Goal: Task Accomplishment & Management: Manage account settings

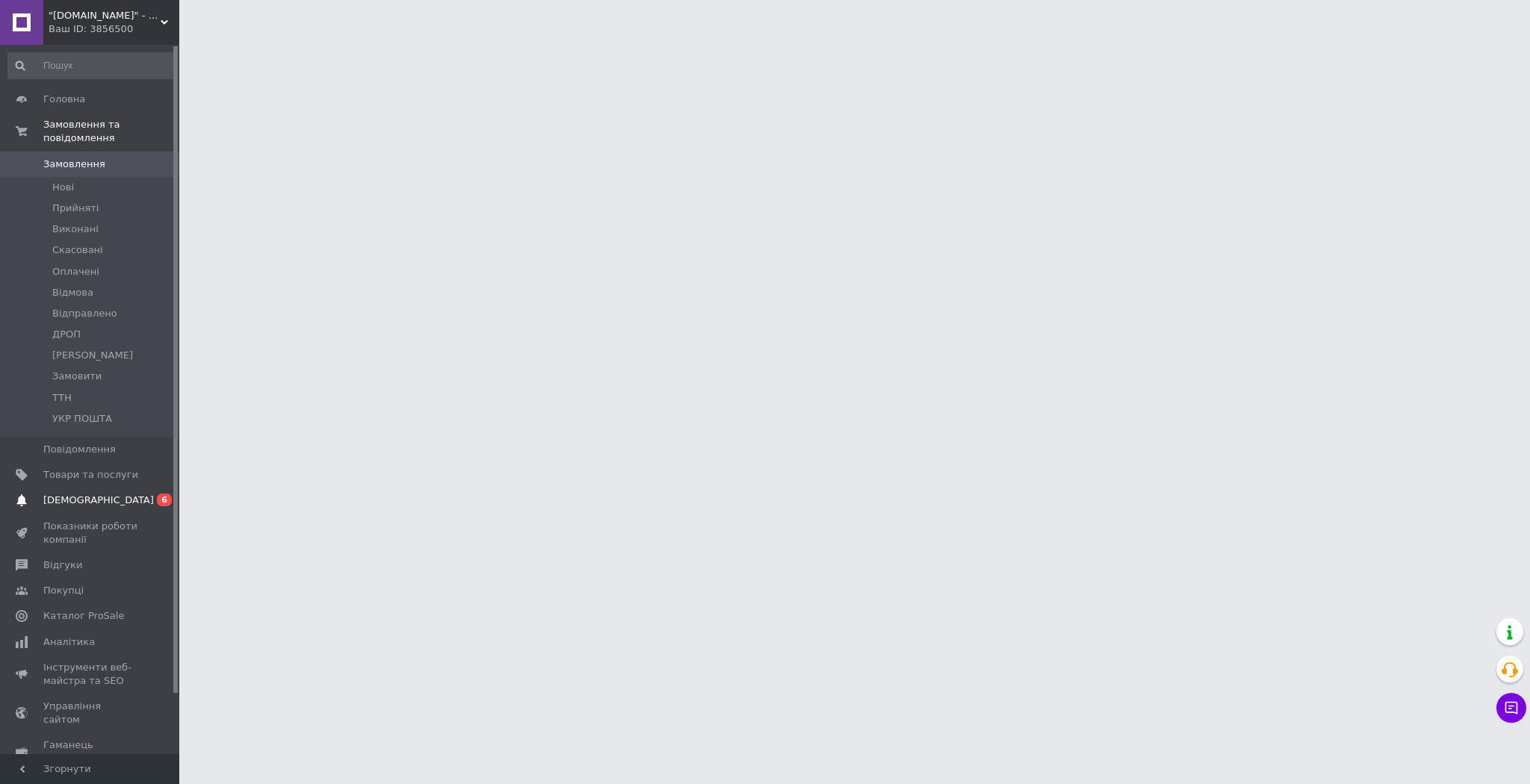
click at [102, 494] on span "[DEMOGRAPHIC_DATA]" at bounding box center [90, 500] width 95 height 14
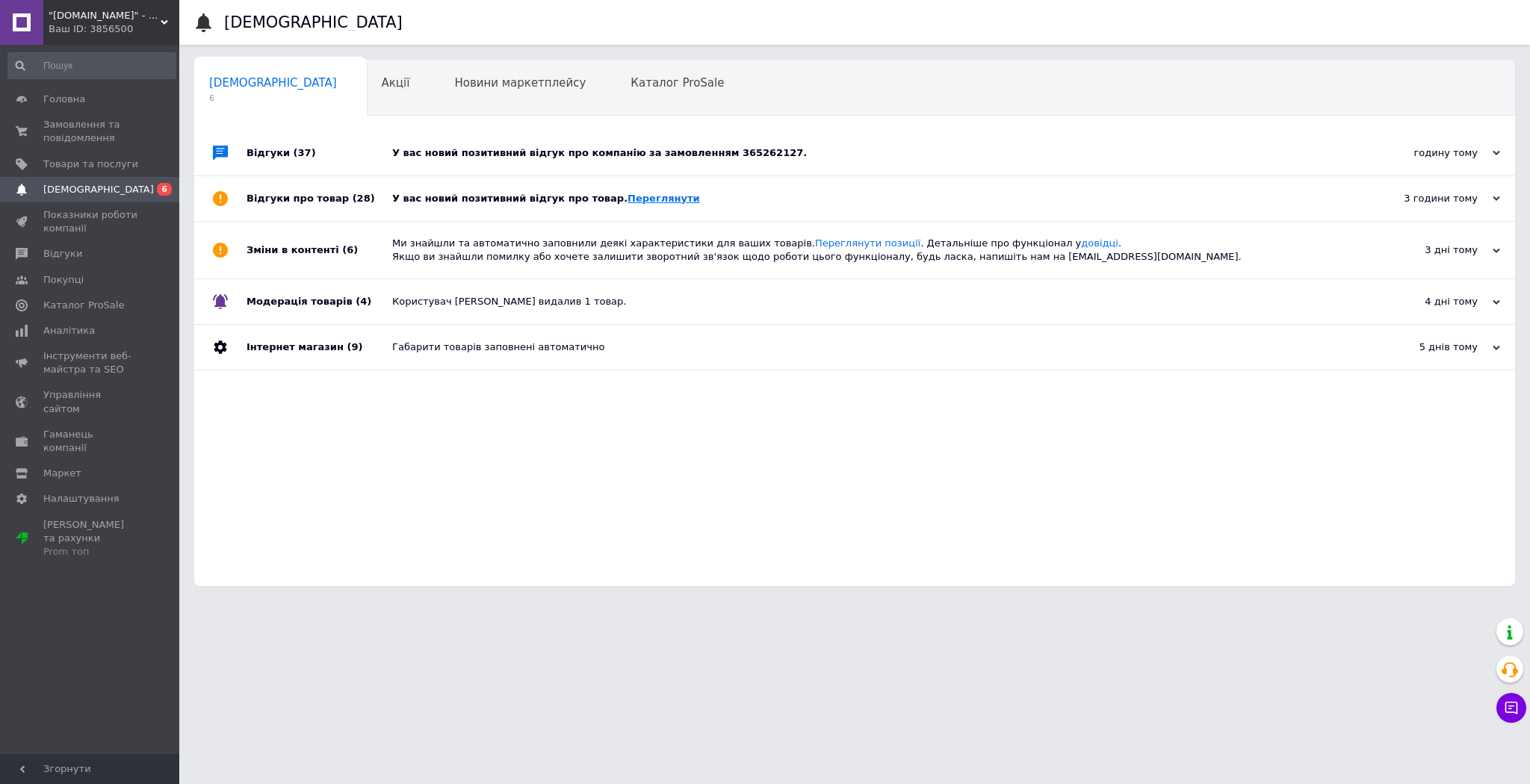
click at [634, 196] on link "Переглянути" at bounding box center [664, 198] width 73 height 11
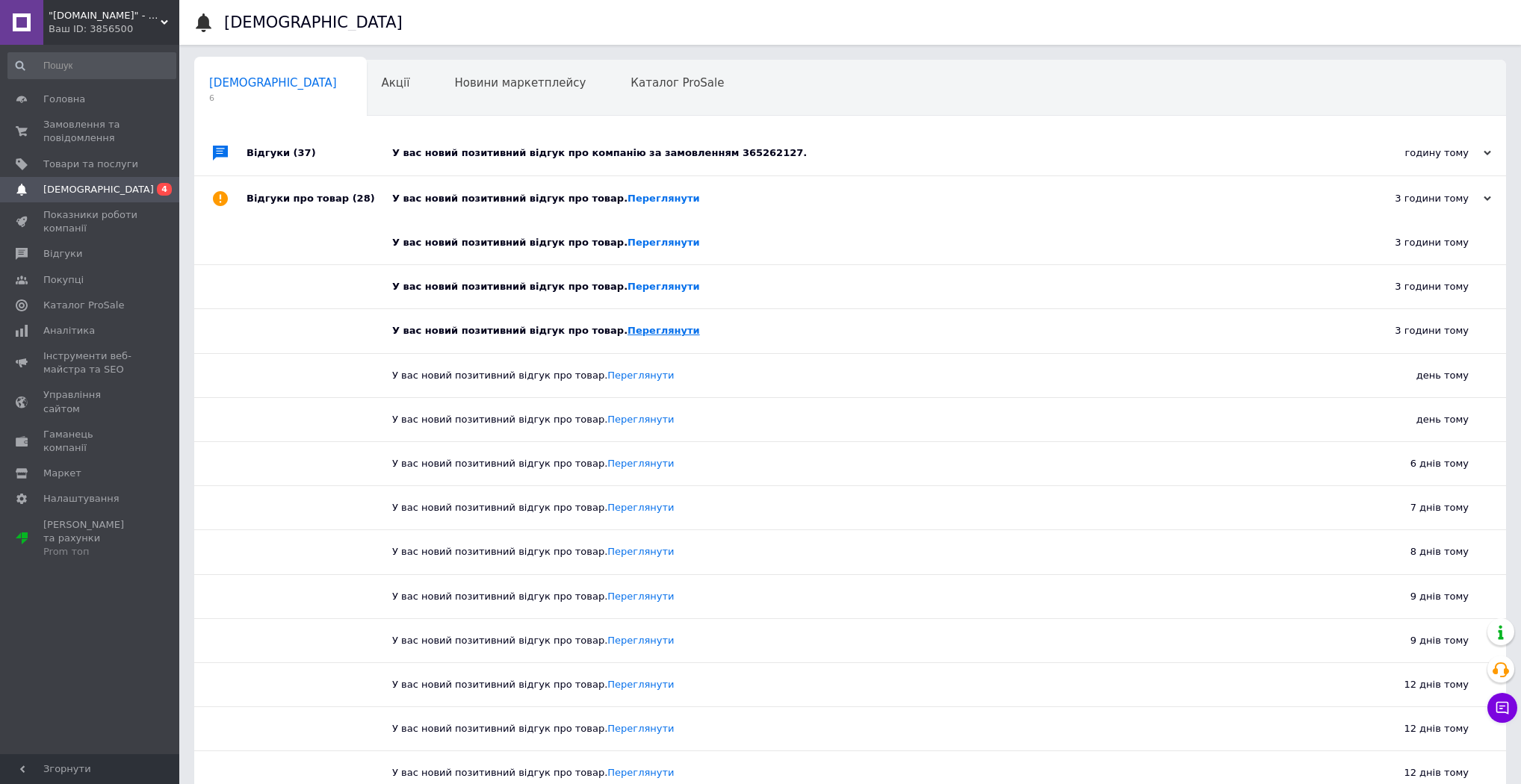
click at [634, 329] on link "Переглянути" at bounding box center [664, 330] width 73 height 11
click at [633, 287] on link "Переглянути" at bounding box center [664, 286] width 73 height 11
click at [633, 240] on link "Переглянути" at bounding box center [664, 242] width 73 height 11
click at [637, 203] on link "Переглянути" at bounding box center [664, 198] width 73 height 11
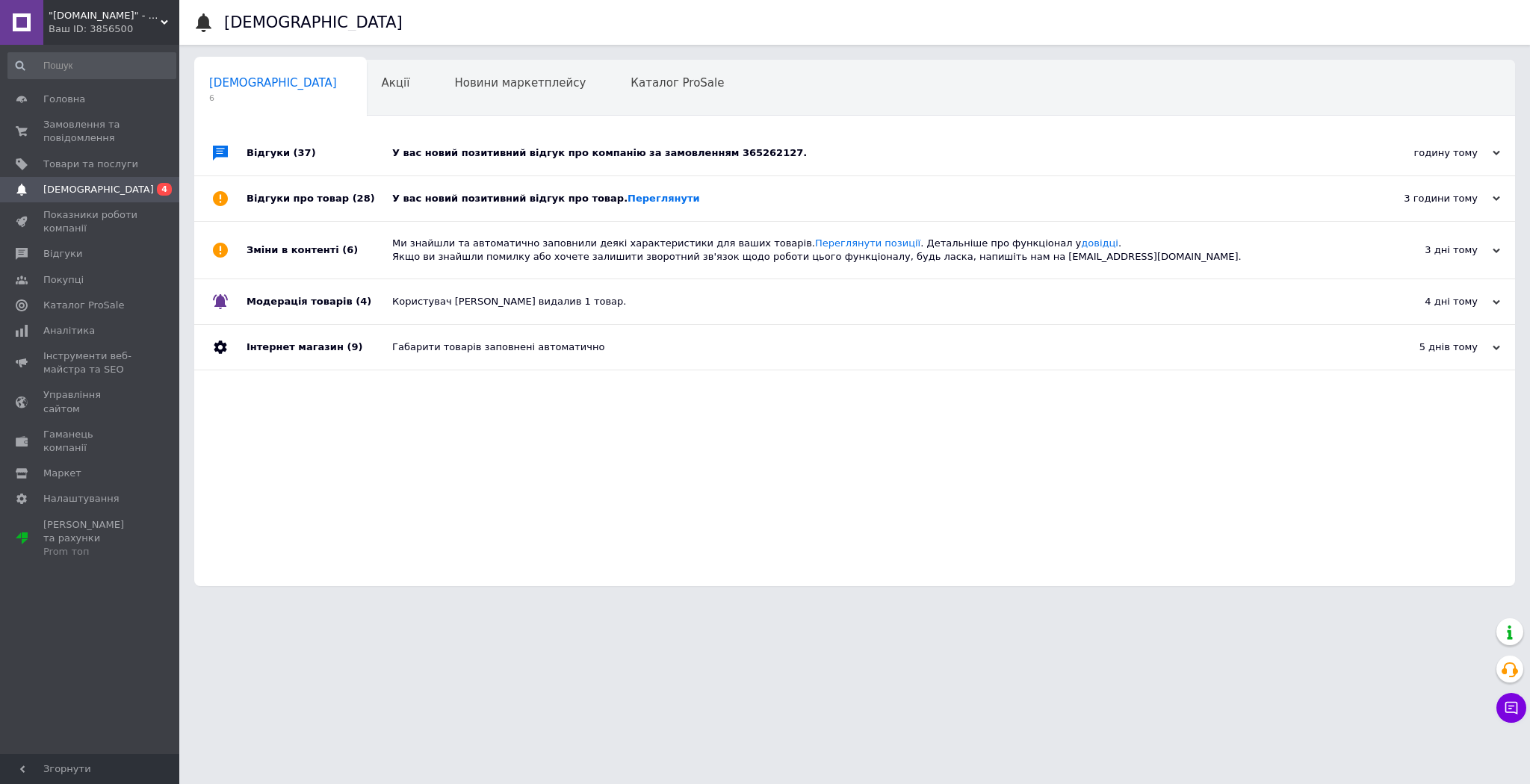
click at [642, 153] on div "У вас новий позитивний відгук про компанію за замовленням 365262127." at bounding box center [871, 153] width 958 height 14
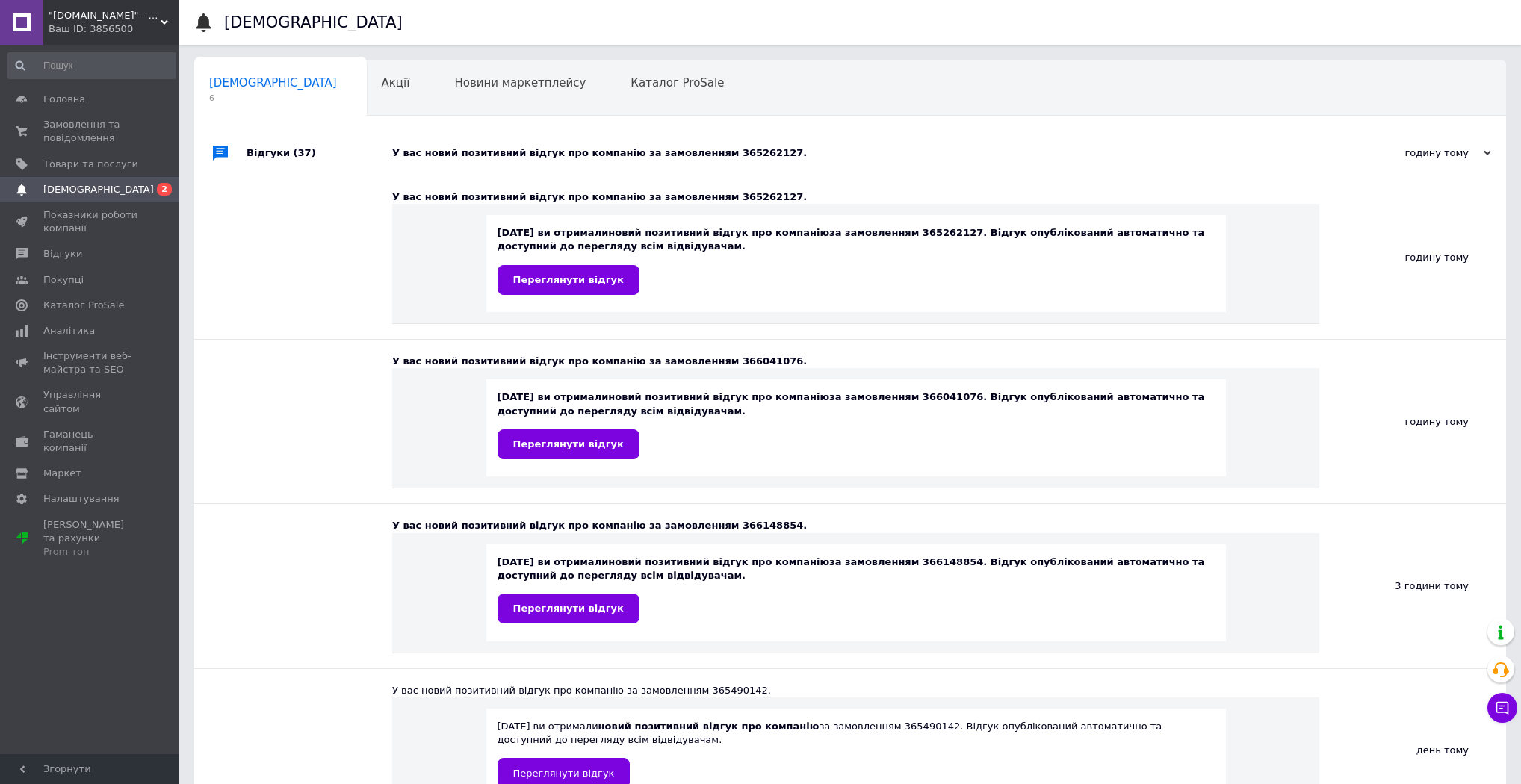
click at [124, 183] on span "[DEMOGRAPHIC_DATA]" at bounding box center [90, 190] width 95 height 14
click at [564, 271] on link "Переглянути відгук" at bounding box center [568, 280] width 142 height 30
click at [568, 441] on span "Переглянути відгук" at bounding box center [569, 444] width 111 height 11
click at [61, 91] on link "Головна" at bounding box center [92, 99] width 184 height 25
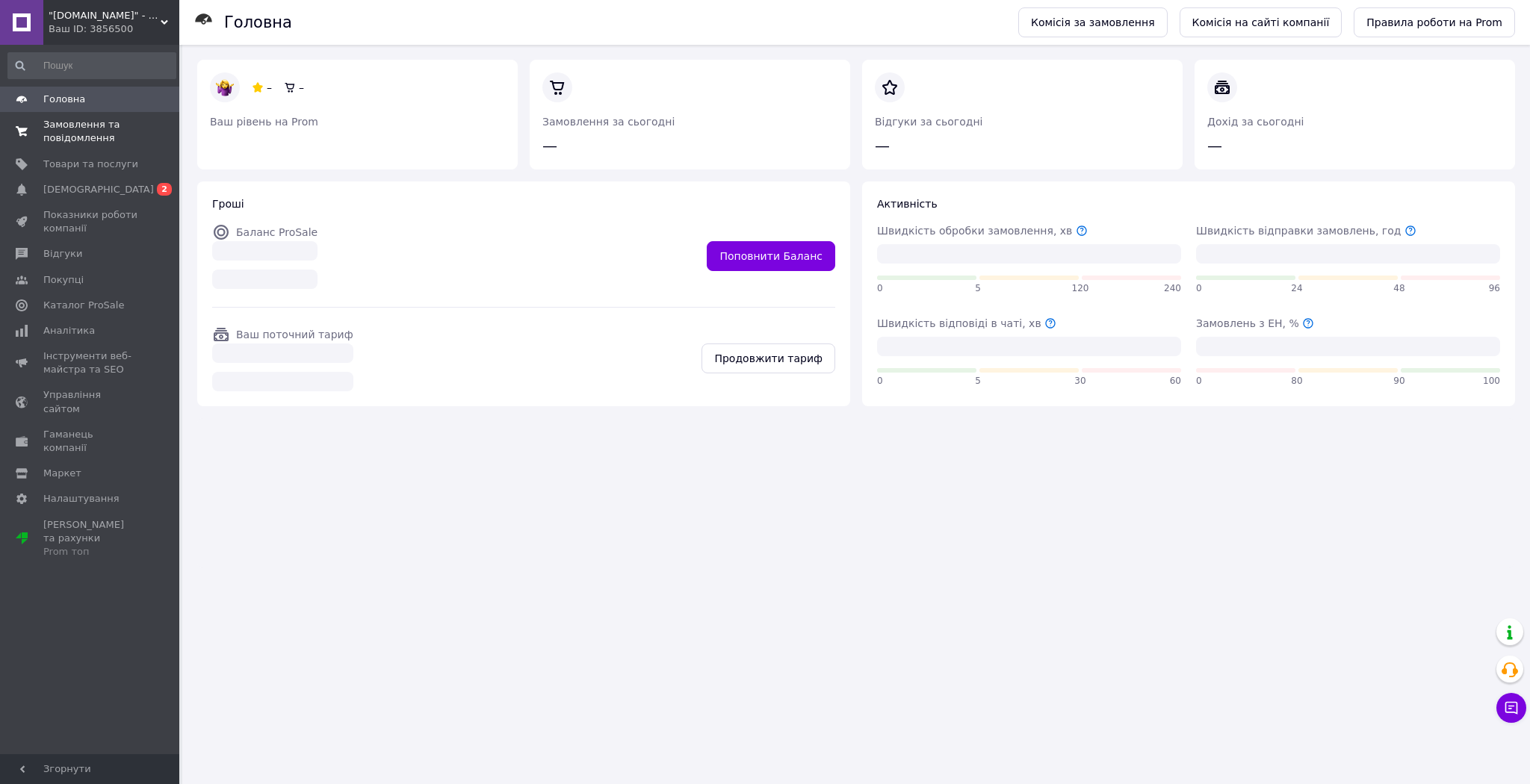
click at [112, 135] on span "Замовлення та повідомлення" at bounding box center [90, 131] width 95 height 27
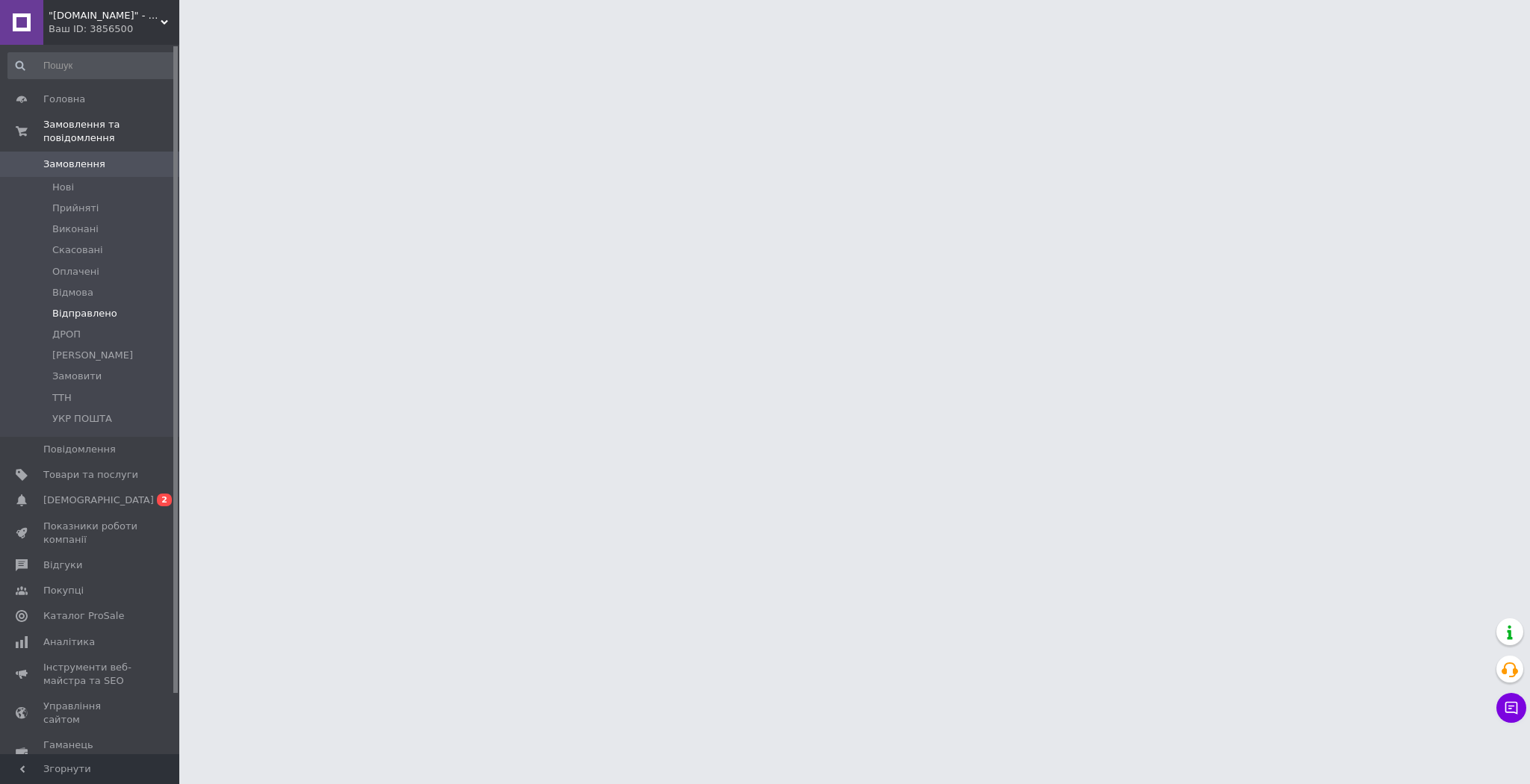
click at [112, 303] on li "Відправлено" at bounding box center [92, 314] width 184 height 21
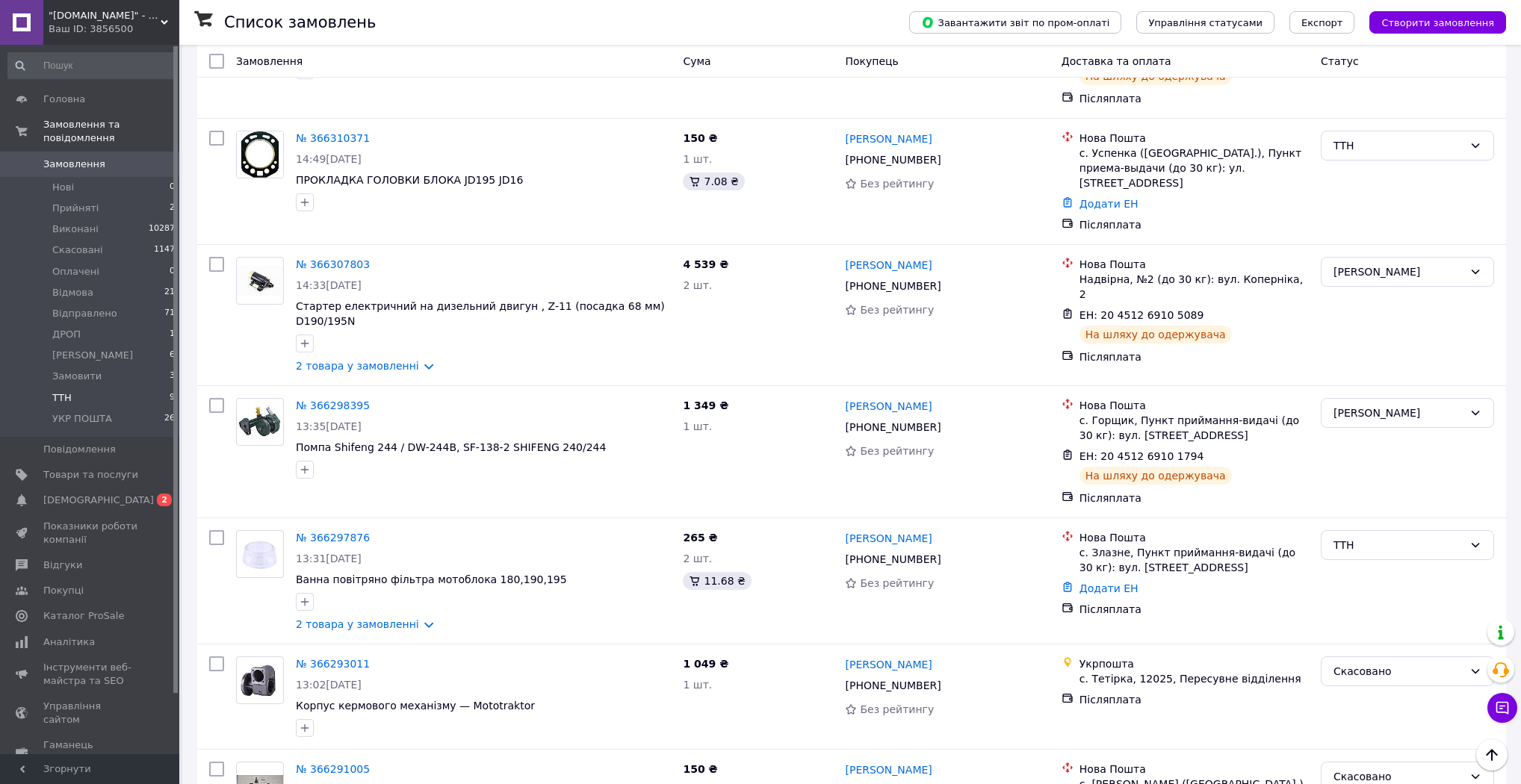
click at [86, 387] on li "ТТН 9" at bounding box center [92, 398] width 184 height 21
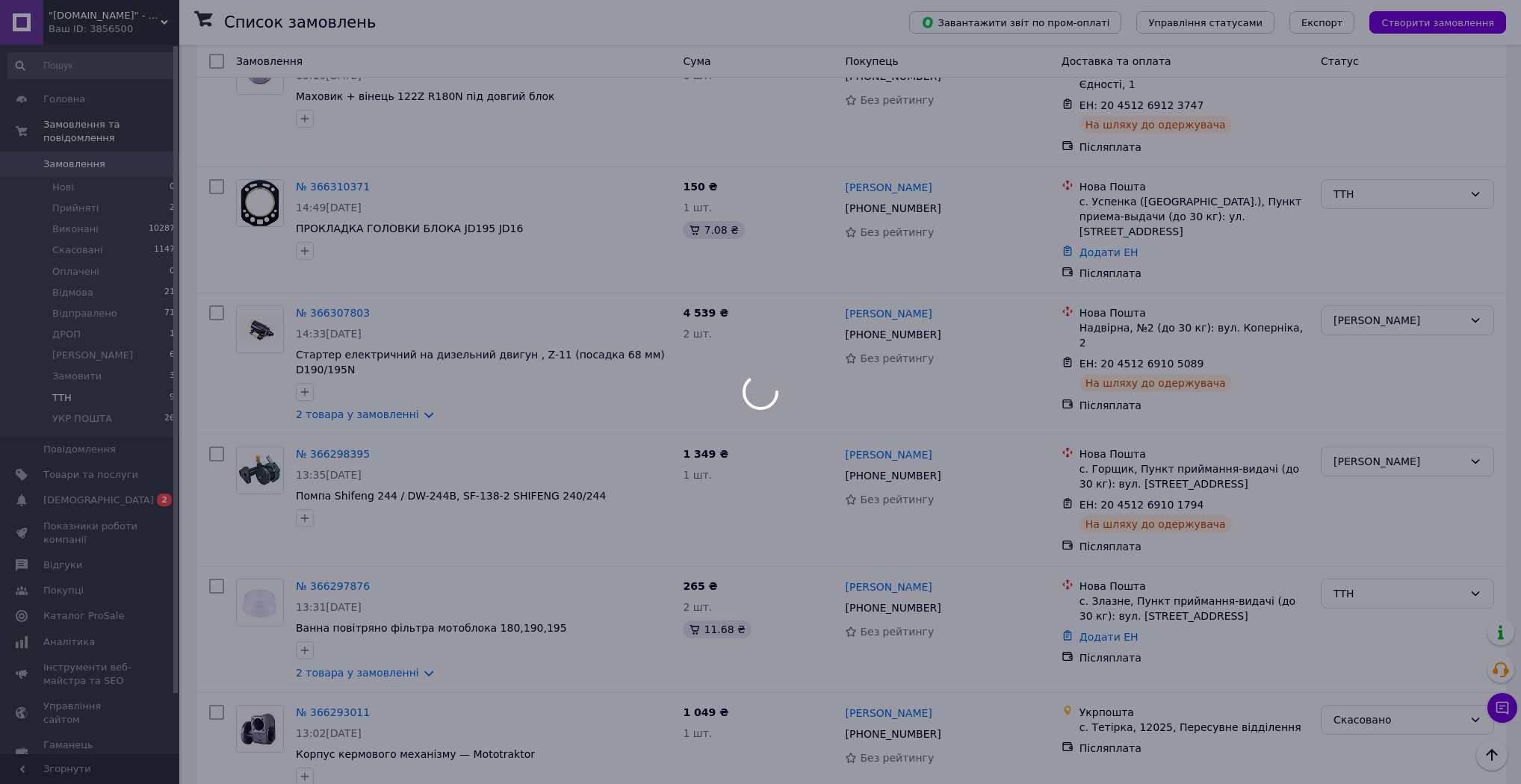
scroll to position [347, 0]
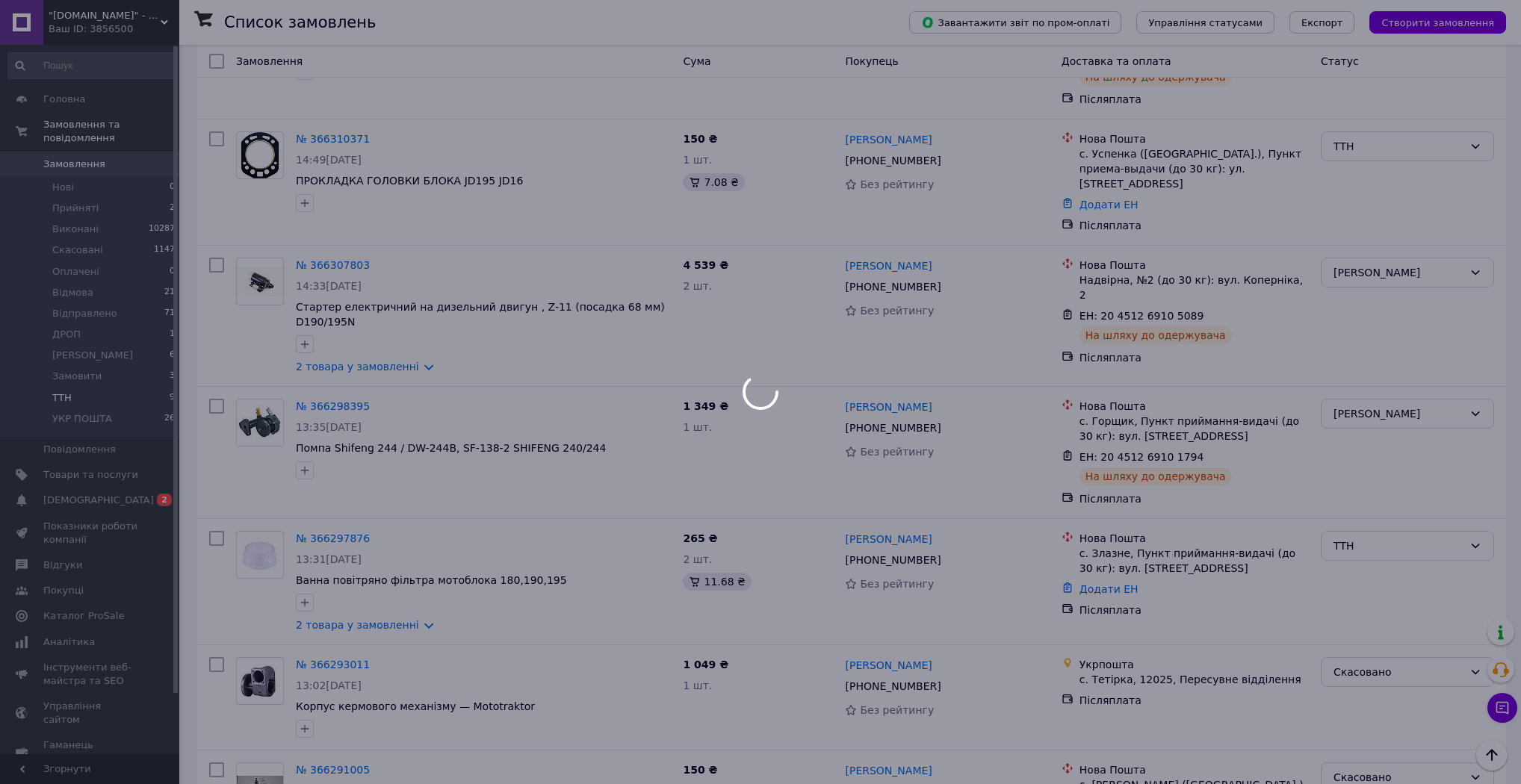
click at [86, 387] on li "ТТН 9" at bounding box center [92, 398] width 184 height 21
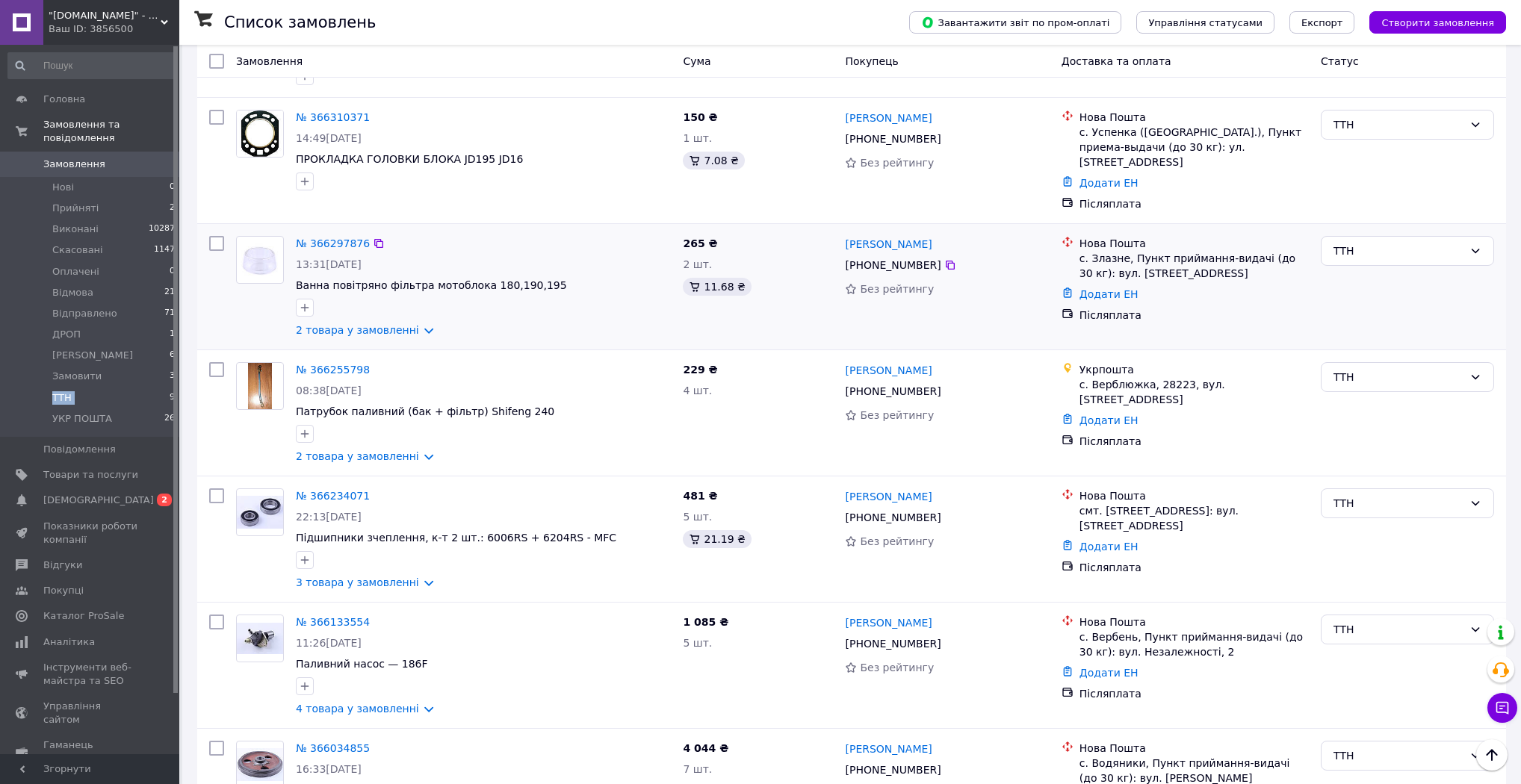
scroll to position [0, 0]
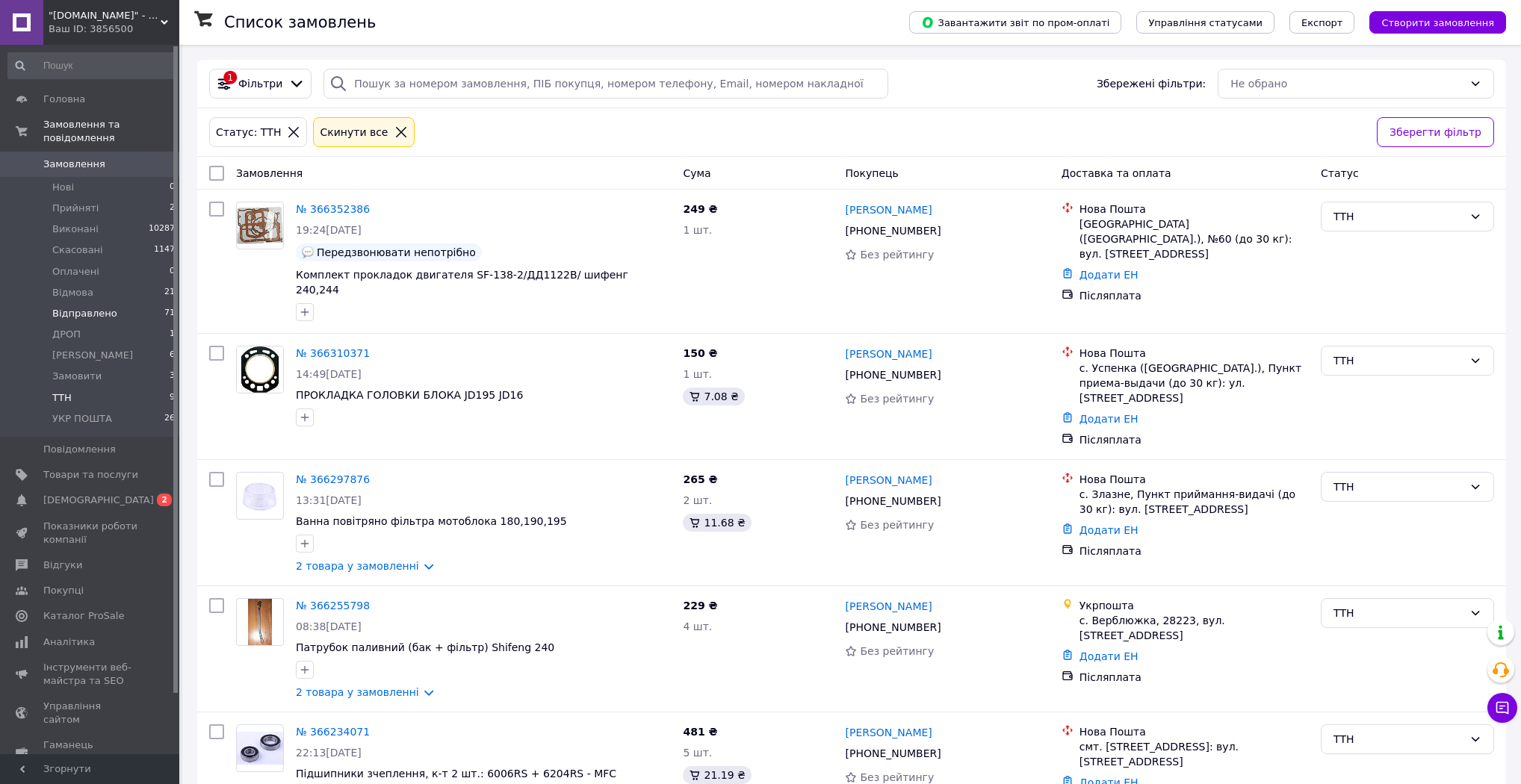
click at [122, 303] on li "Відправлено 71" at bounding box center [92, 314] width 184 height 21
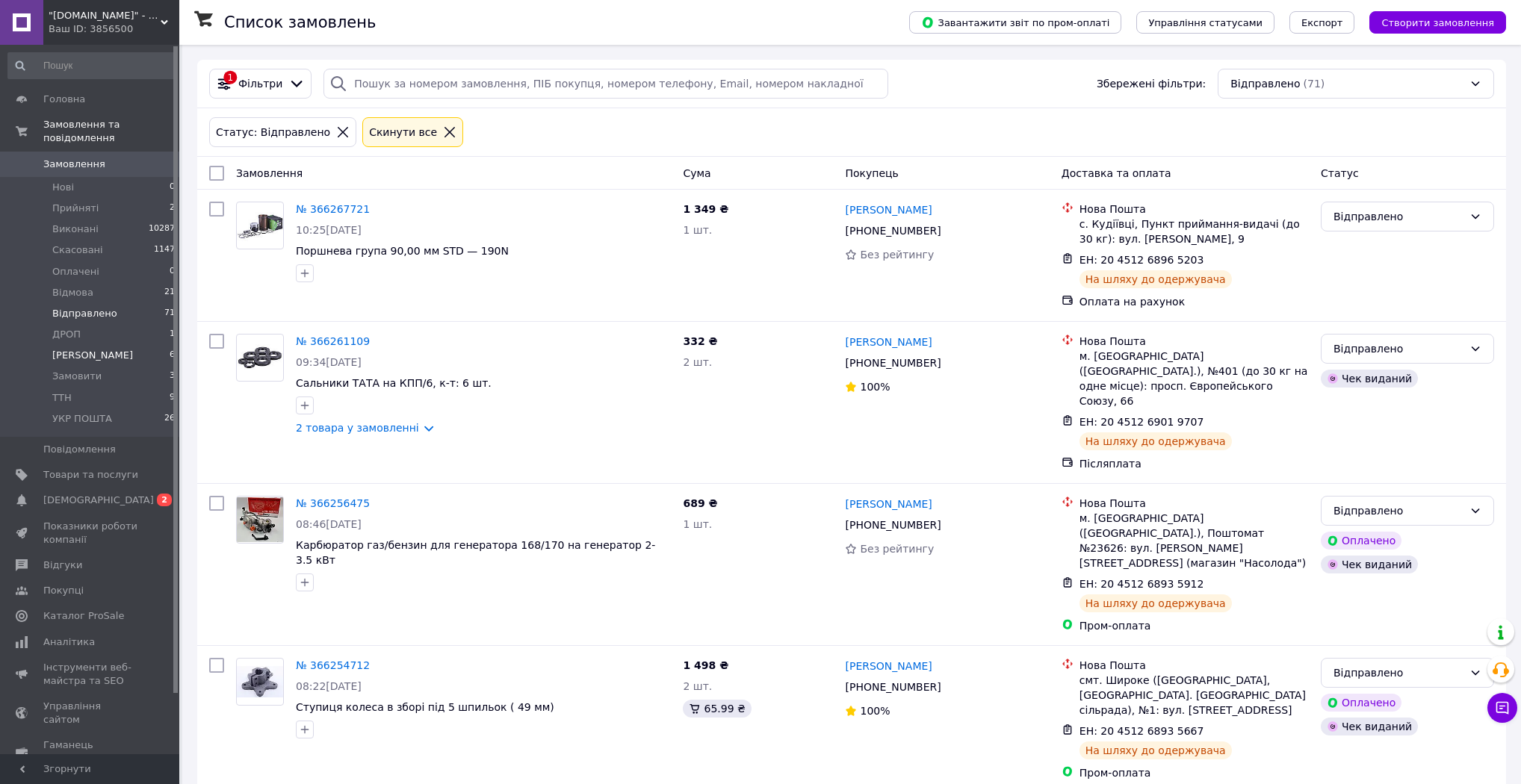
click at [105, 345] on li "Друк Чека 6" at bounding box center [92, 356] width 184 height 21
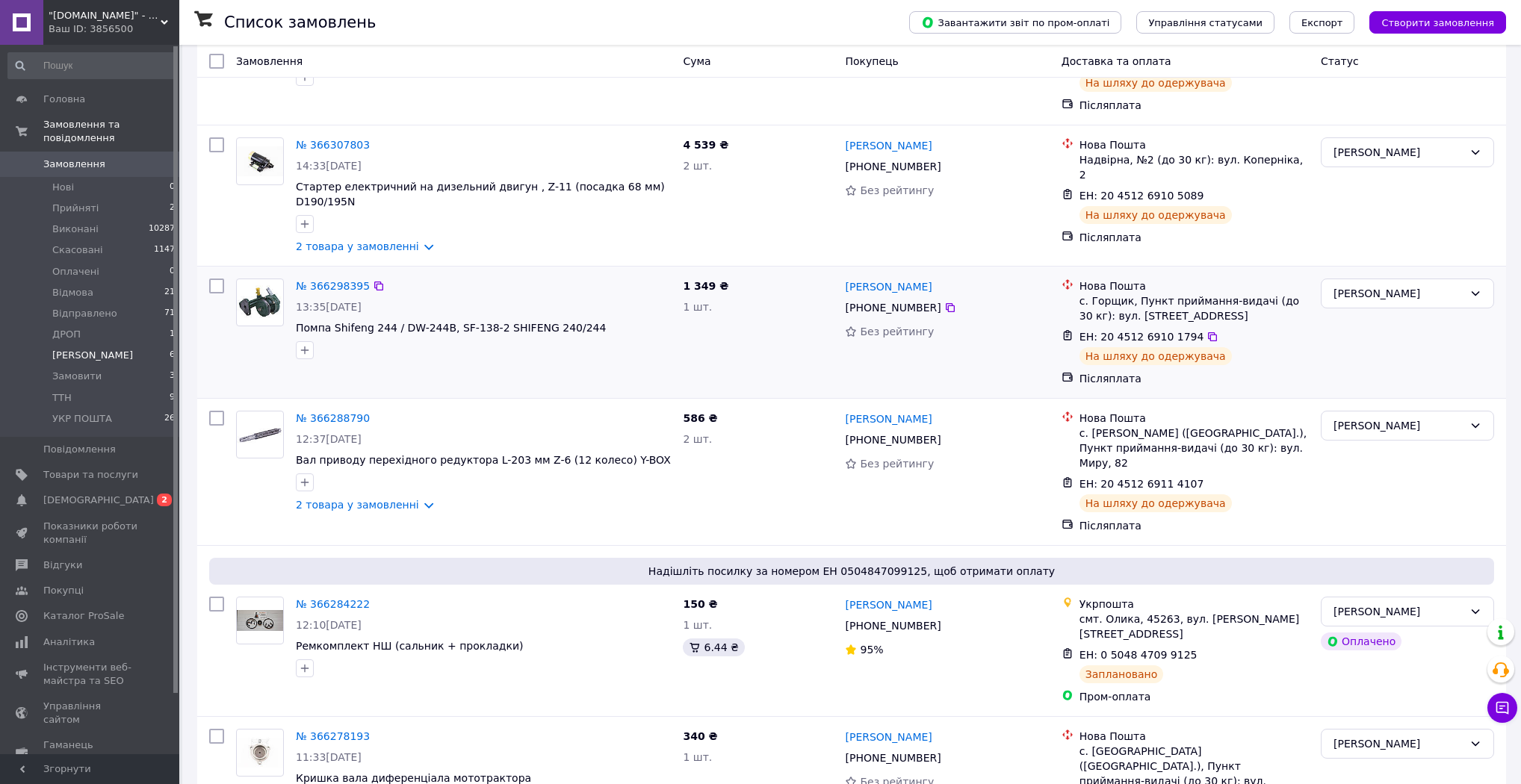
scroll to position [233, 0]
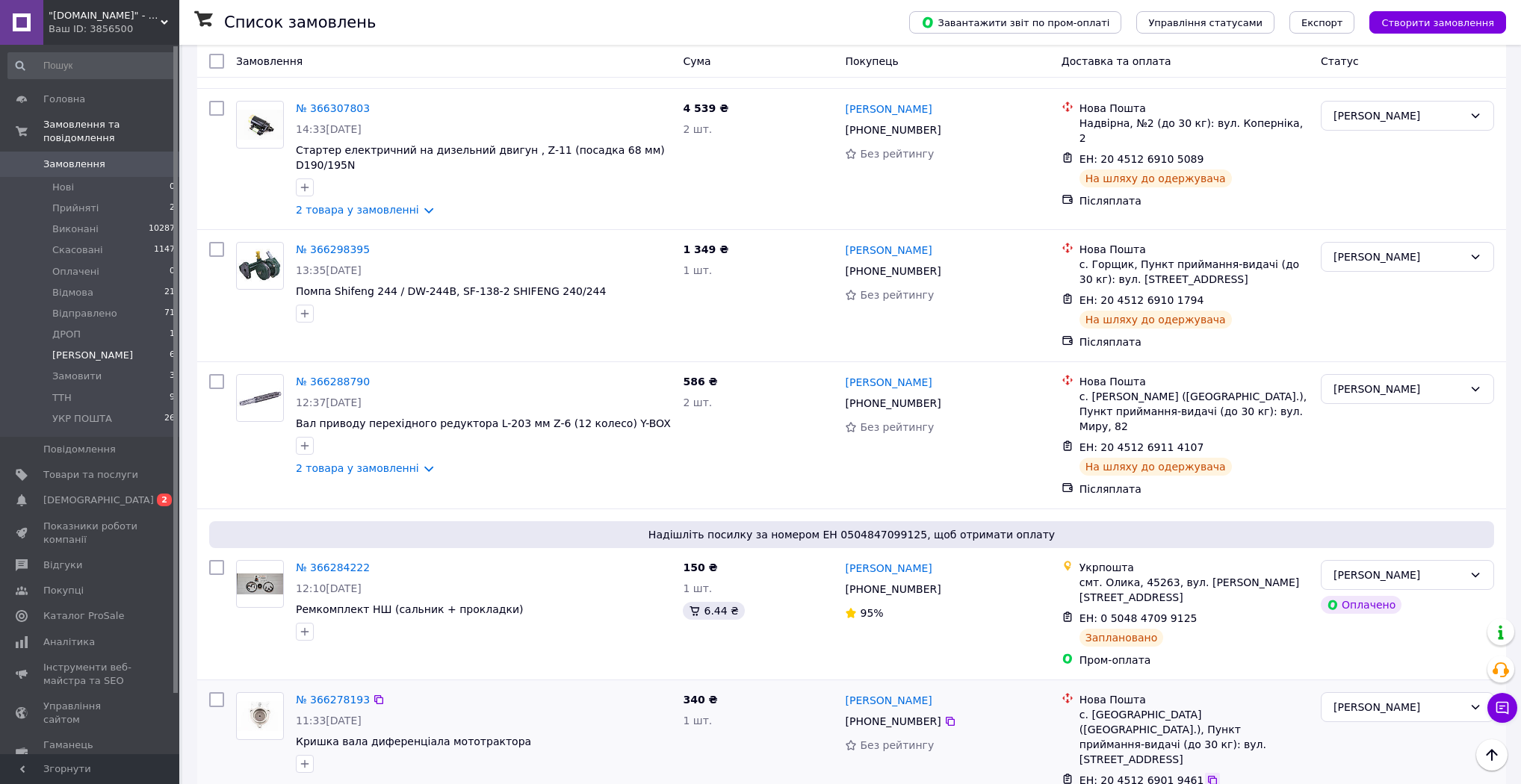
click at [1206, 774] on icon at bounding box center [1212, 780] width 12 height 12
click at [1443, 566] on div "[PERSON_NAME]" at bounding box center [1398, 575] width 130 height 17
click at [1374, 635] on li "ТТН" at bounding box center [1407, 638] width 171 height 27
click at [325, 694] on link "№ 366278193" at bounding box center [332, 700] width 74 height 12
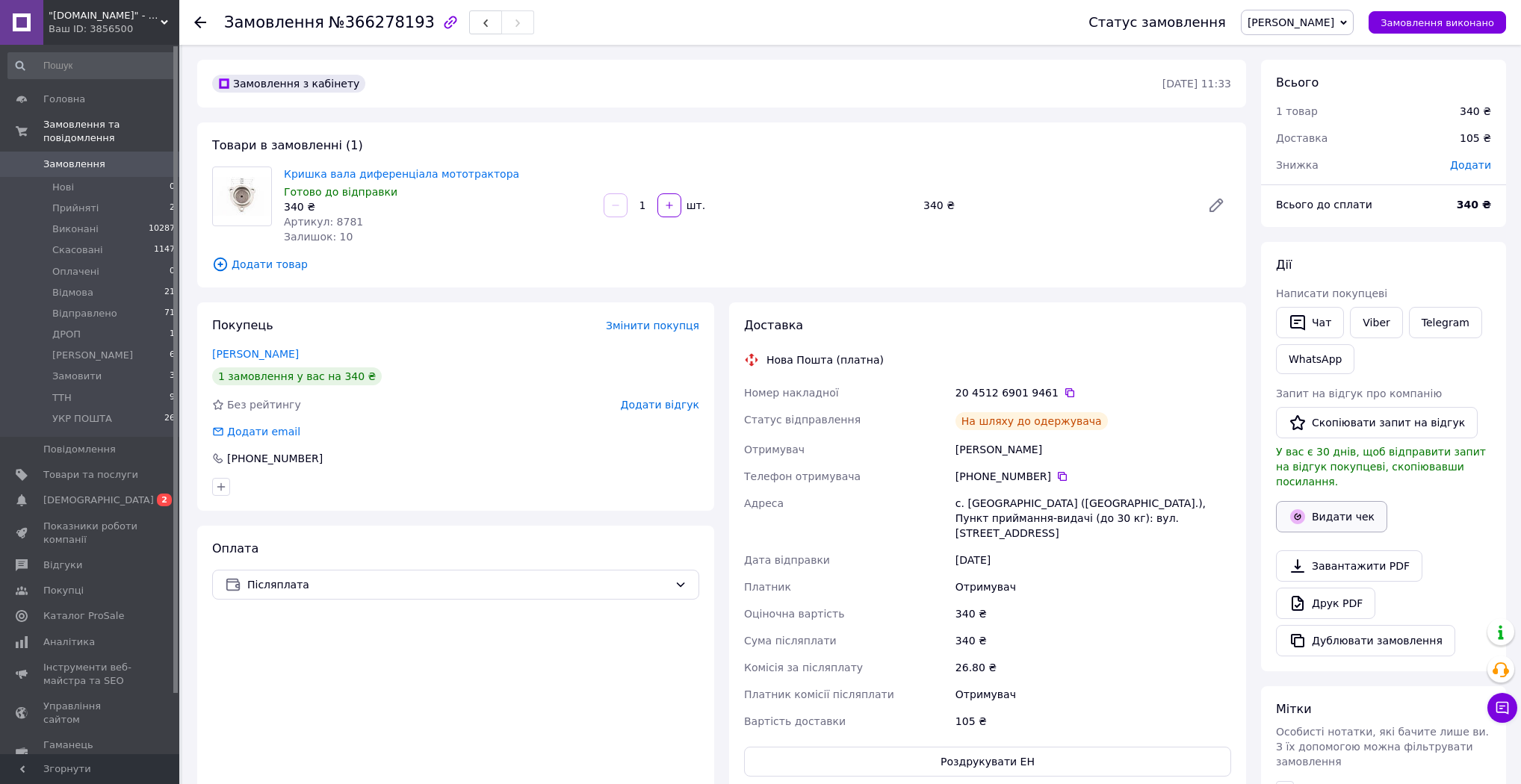
click at [1339, 503] on button "Видати чек" at bounding box center [1331, 516] width 112 height 31
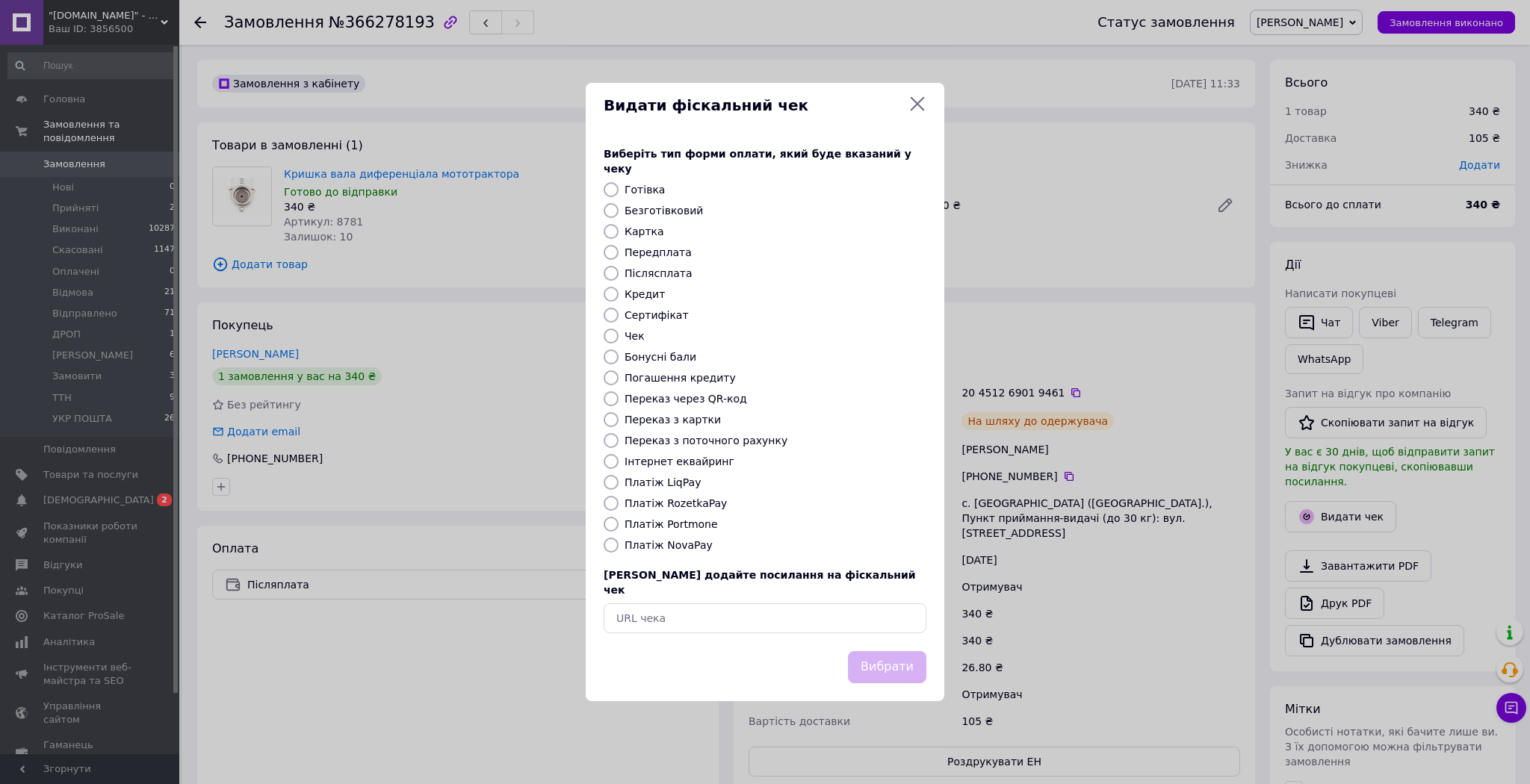
click at [649, 546] on label "Платіж NovaPay" at bounding box center [668, 545] width 88 height 12
click at [618, 546] on input "Платіж NovaPay" at bounding box center [611, 545] width 15 height 15
radio input "true"
click at [896, 658] on button "Вибрати" at bounding box center [887, 667] width 78 height 32
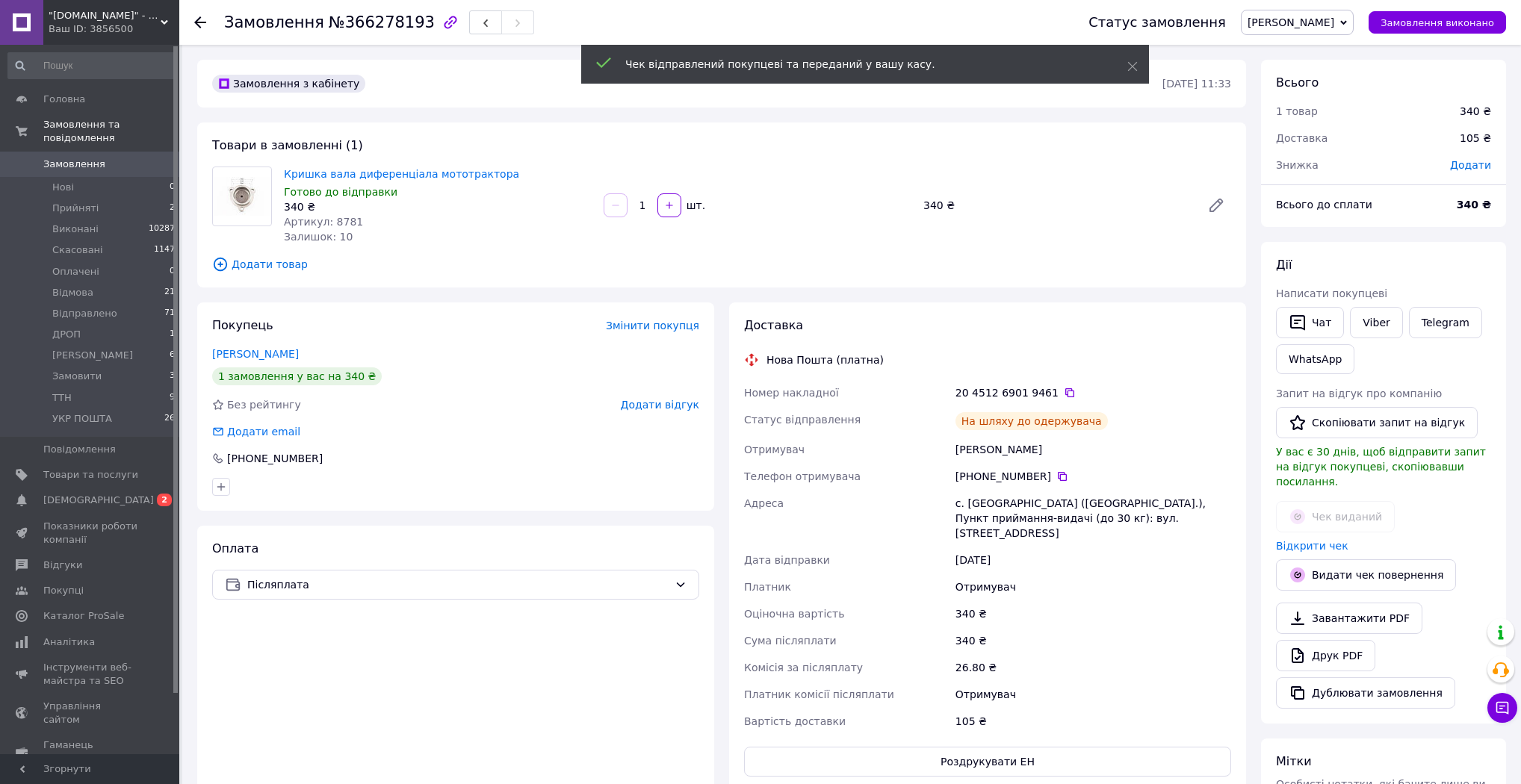
click at [1346, 11] on span "[PERSON_NAME]" at bounding box center [1297, 22] width 113 height 25
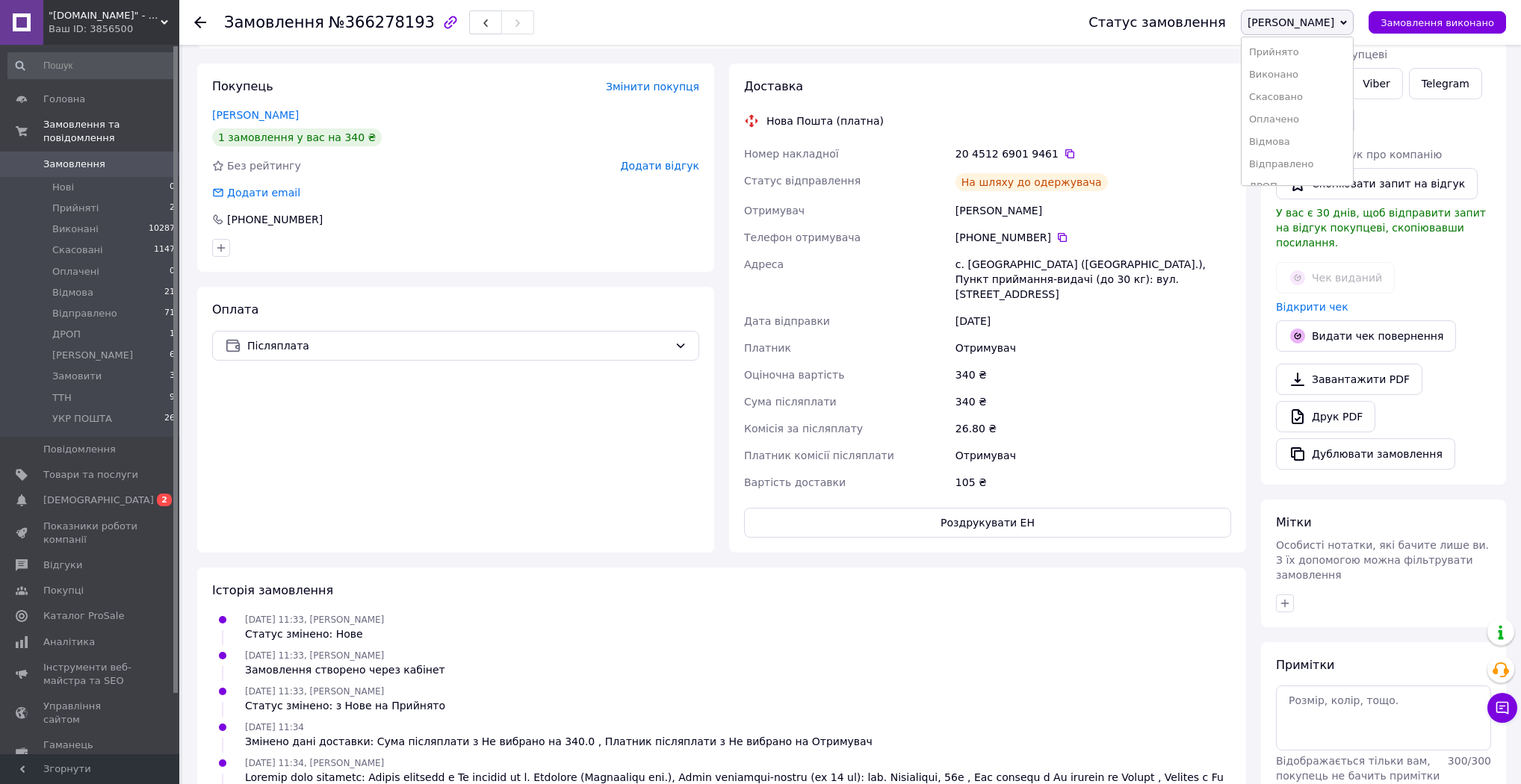
scroll to position [83, 0]
click at [1343, 77] on li "Відправлено" at bounding box center [1297, 81] width 112 height 23
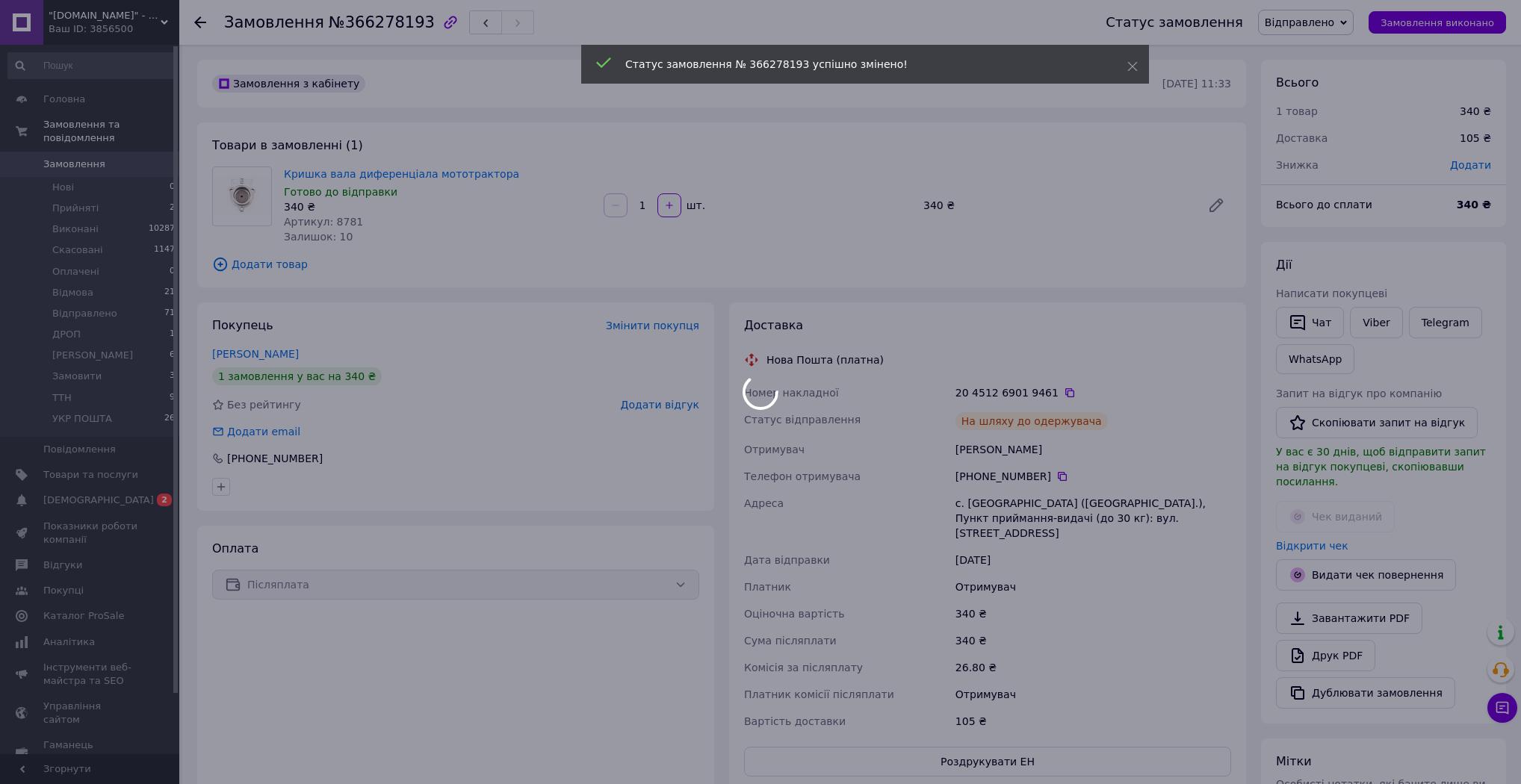
scroll to position [24, 0]
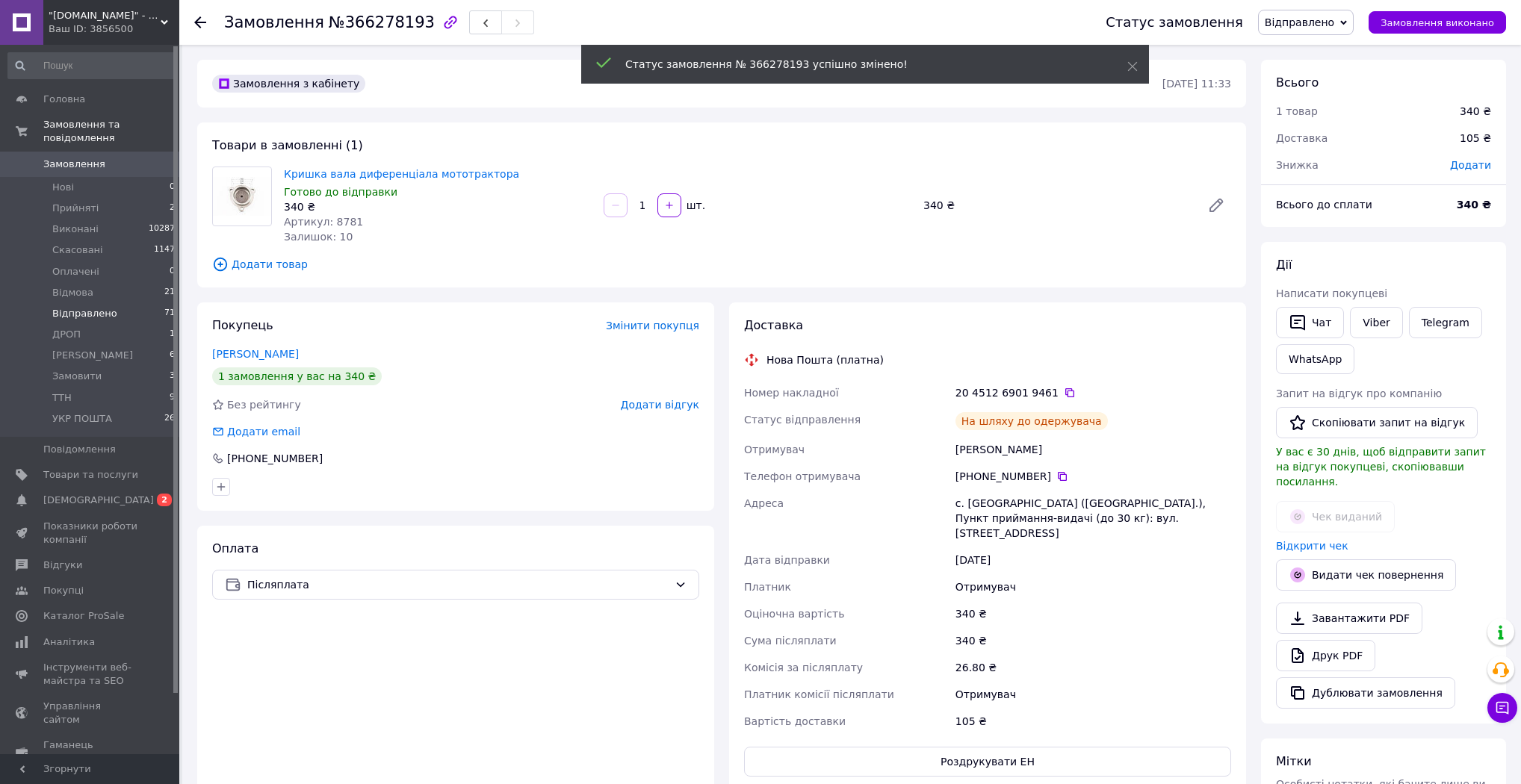
click at [125, 305] on li "Відправлено 71" at bounding box center [92, 314] width 184 height 21
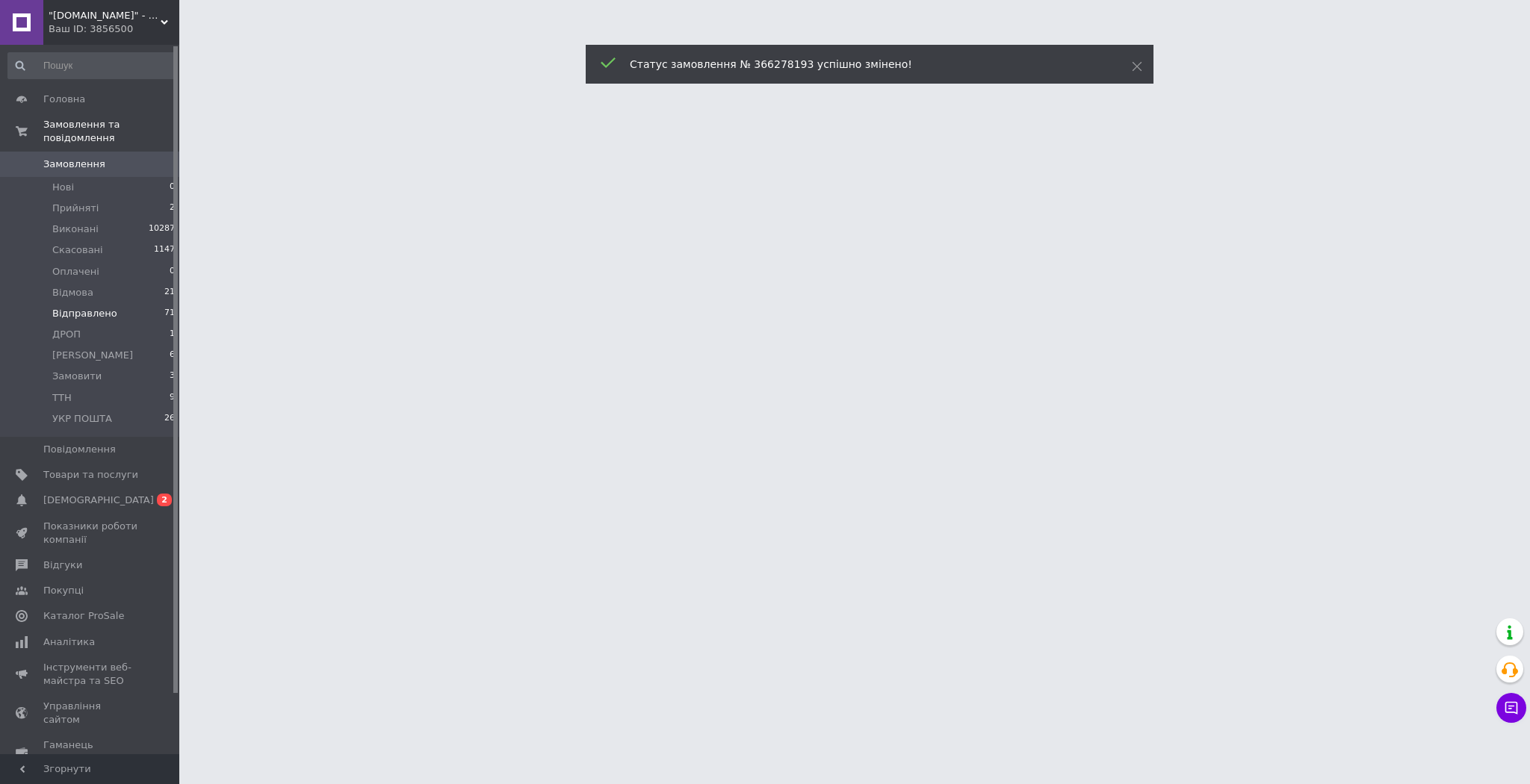
click at [125, 305] on li "Відправлено 71" at bounding box center [92, 314] width 184 height 21
click at [124, 305] on li "Відправлено 71" at bounding box center [92, 314] width 184 height 21
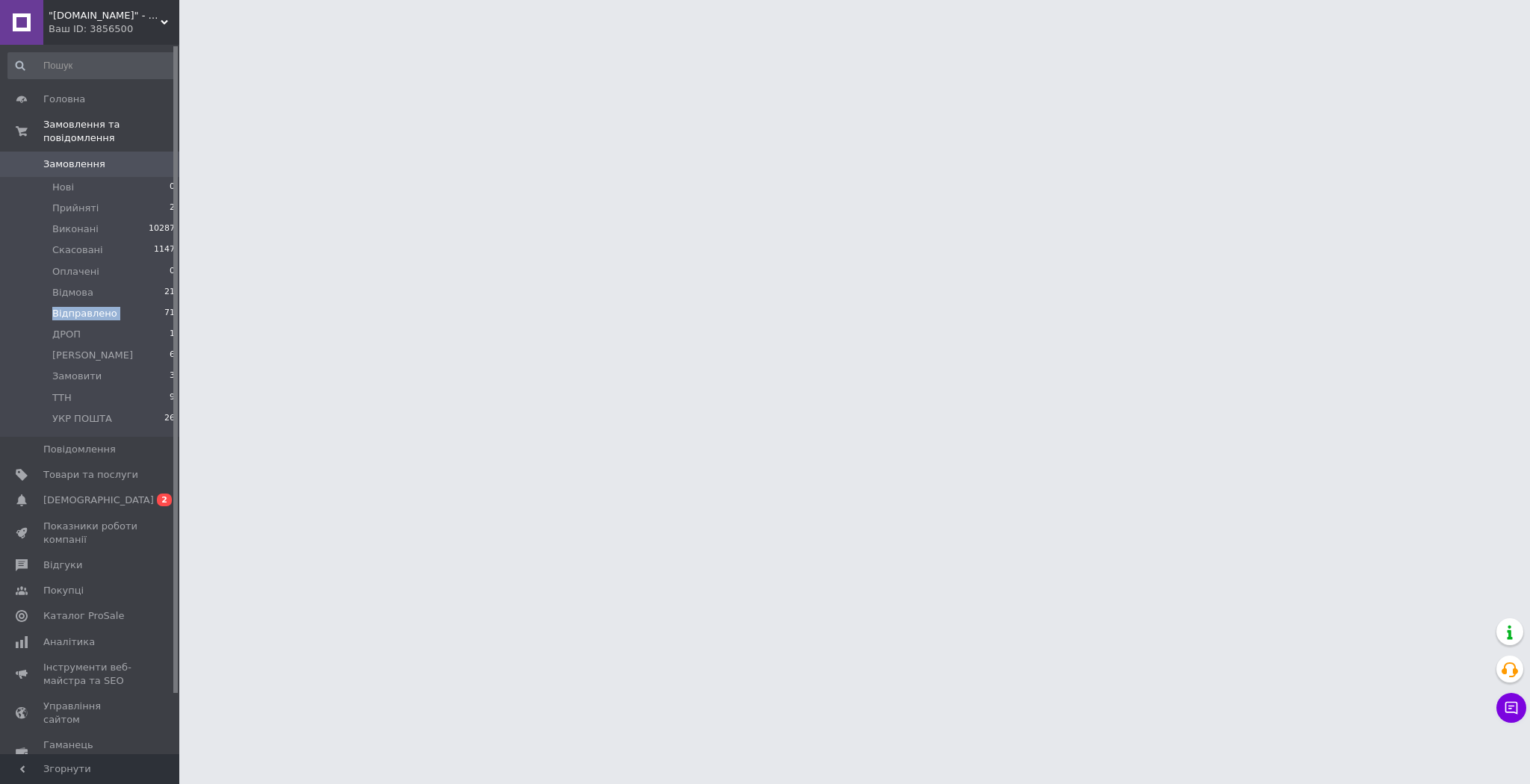
click at [124, 305] on li "Відправлено 71" at bounding box center [92, 314] width 184 height 21
click at [111, 303] on li "Відправлено 71" at bounding box center [92, 314] width 184 height 21
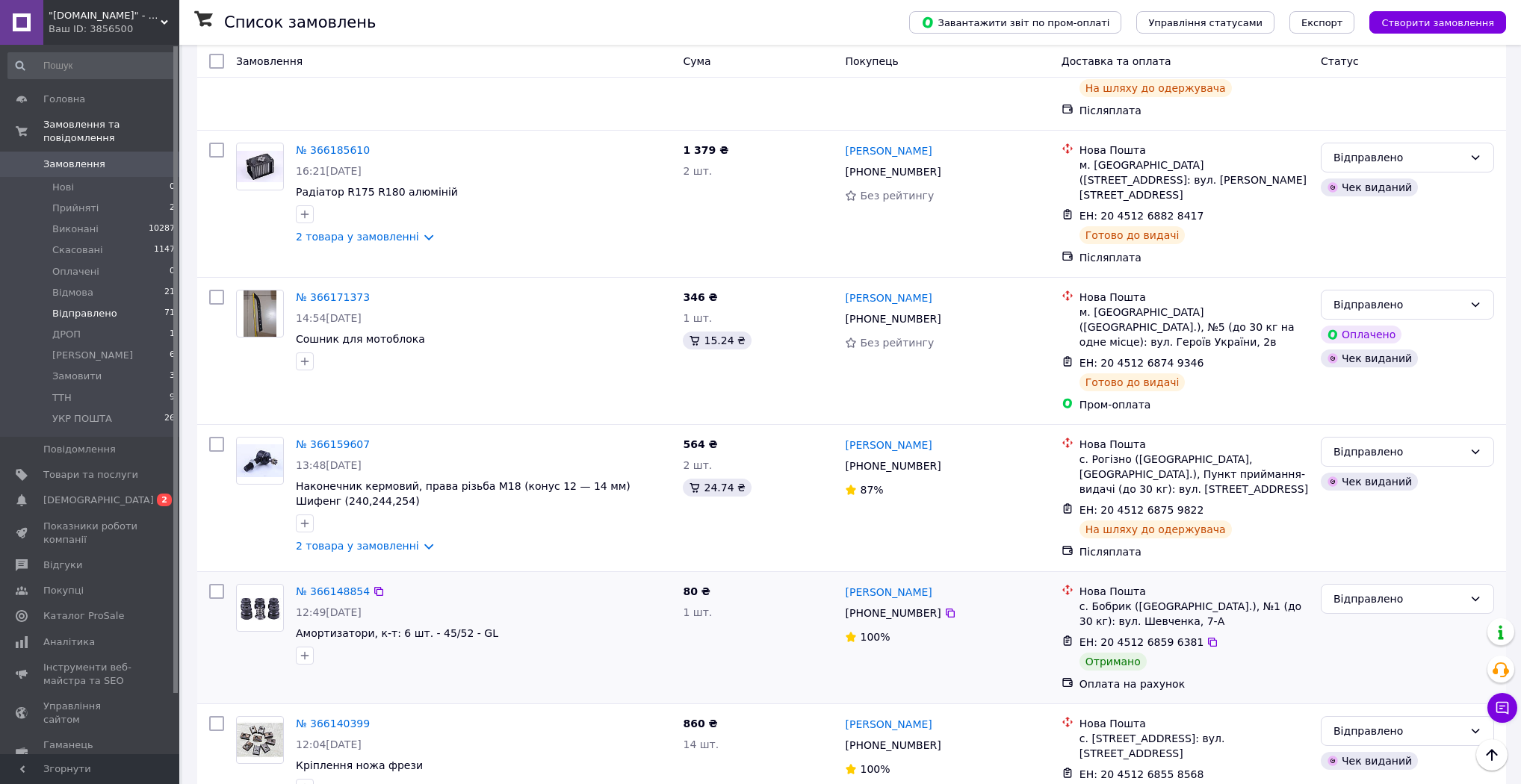
scroll to position [1505, 0]
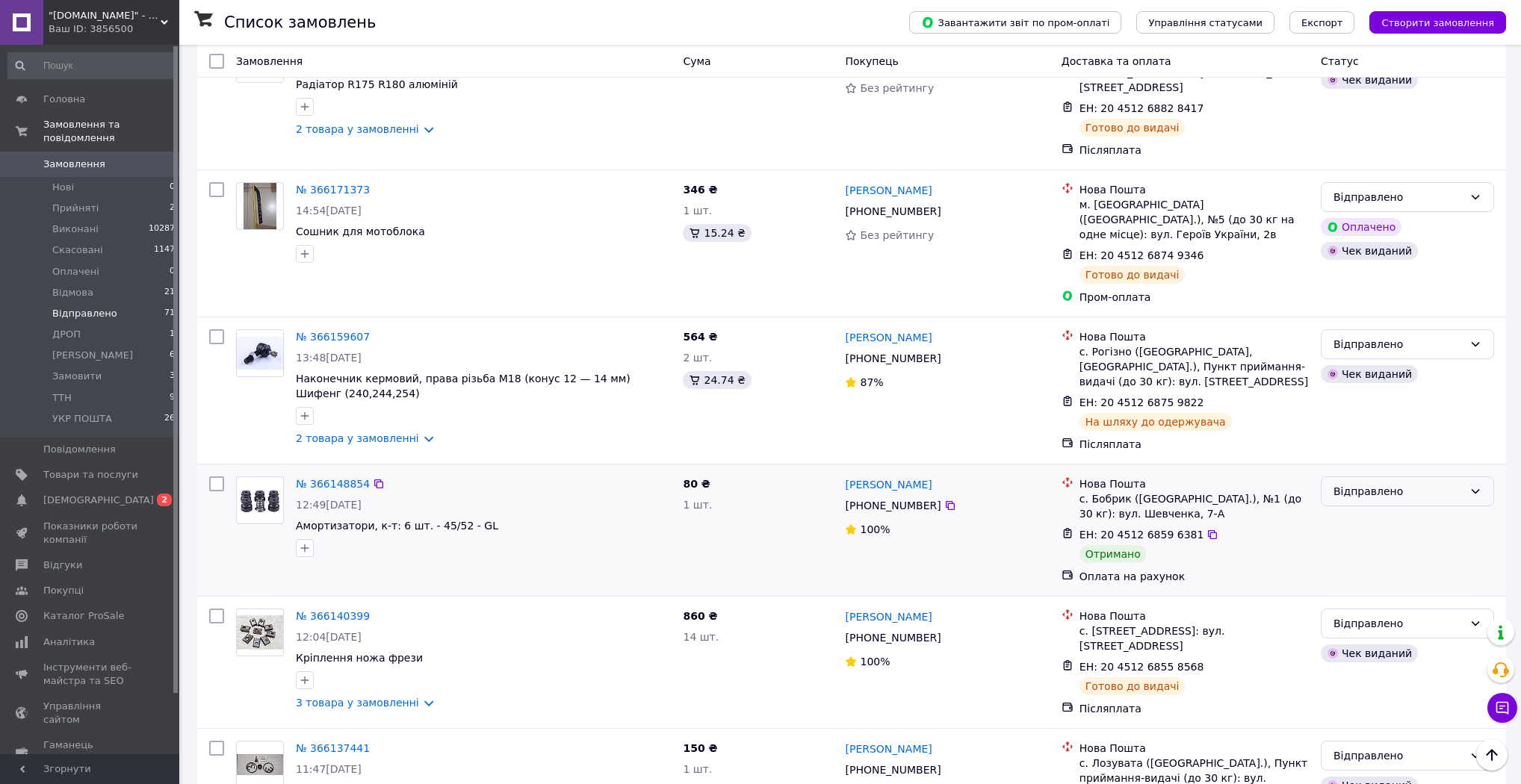
click at [1384, 483] on div "Відправлено" at bounding box center [1398, 491] width 130 height 17
click at [1374, 419] on li "Виконано" at bounding box center [1407, 419] width 171 height 27
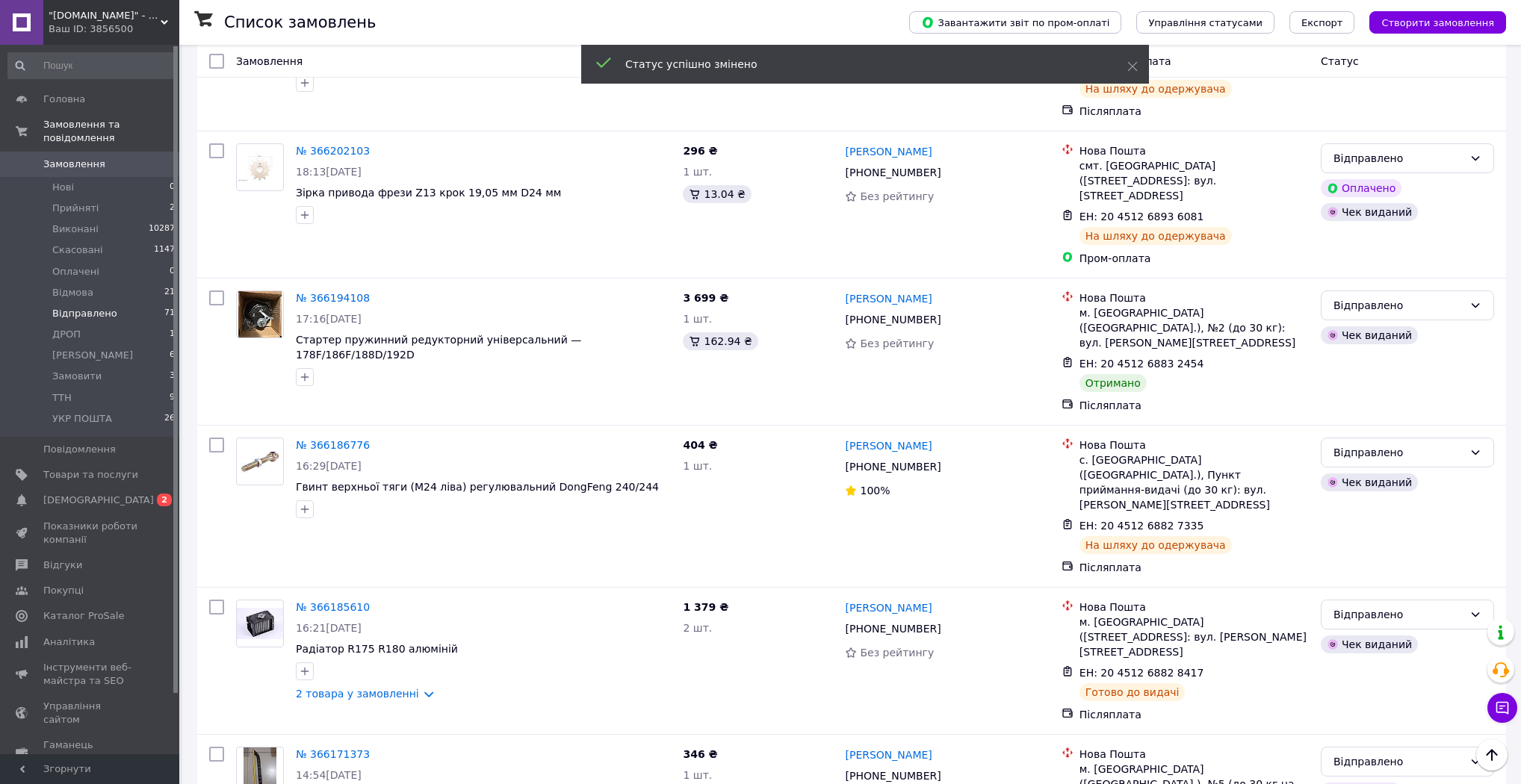
scroll to position [908, 0]
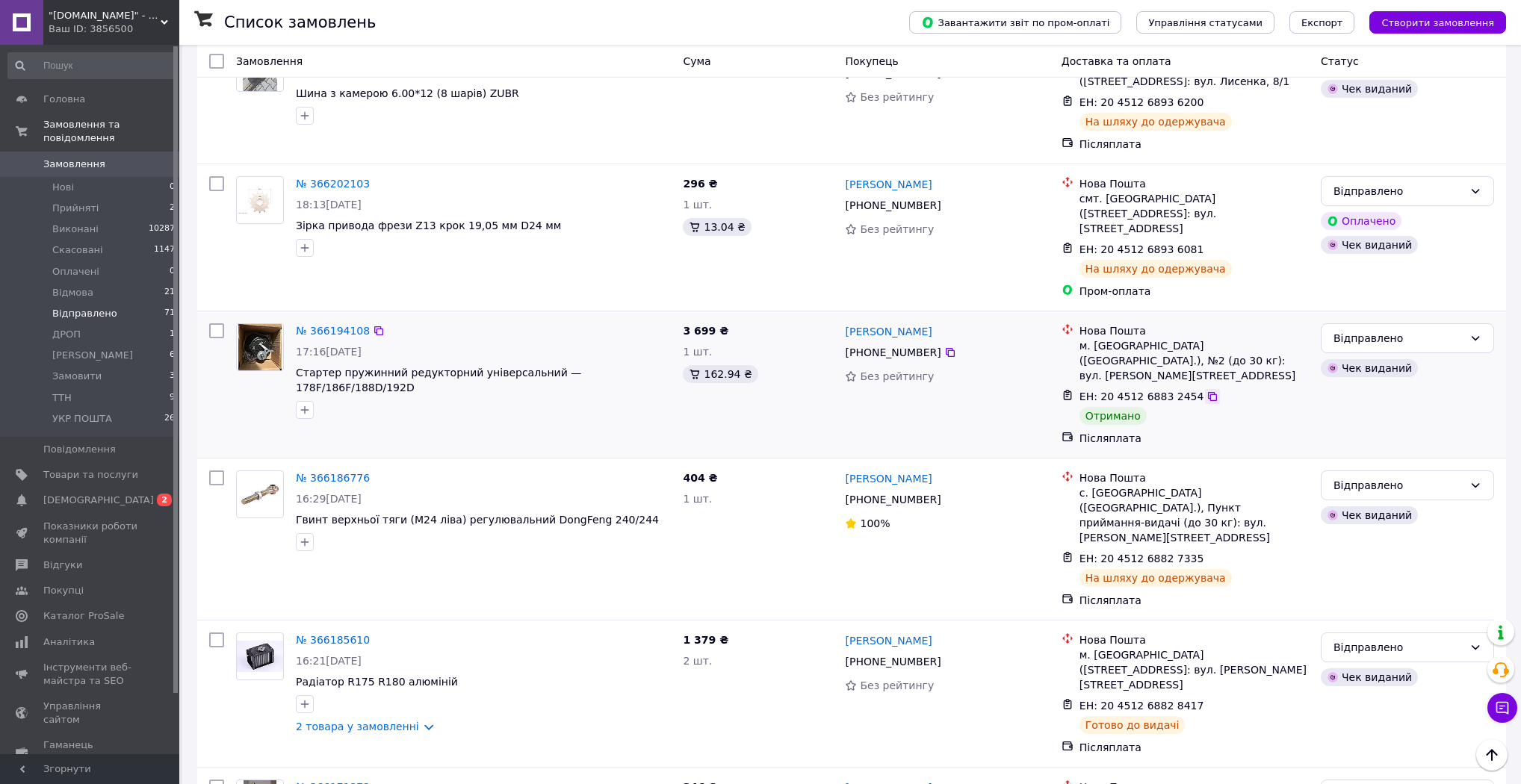
click at [1208, 392] on icon at bounding box center [1212, 397] width 9 height 9
click at [1440, 323] on div "Відправлено" at bounding box center [1407, 337] width 173 height 30
drag, startPoint x: 1392, startPoint y: 321, endPoint x: 1384, endPoint y: 324, distance: 8.5
click at [1392, 320] on li "Виконано" at bounding box center [1407, 324] width 171 height 27
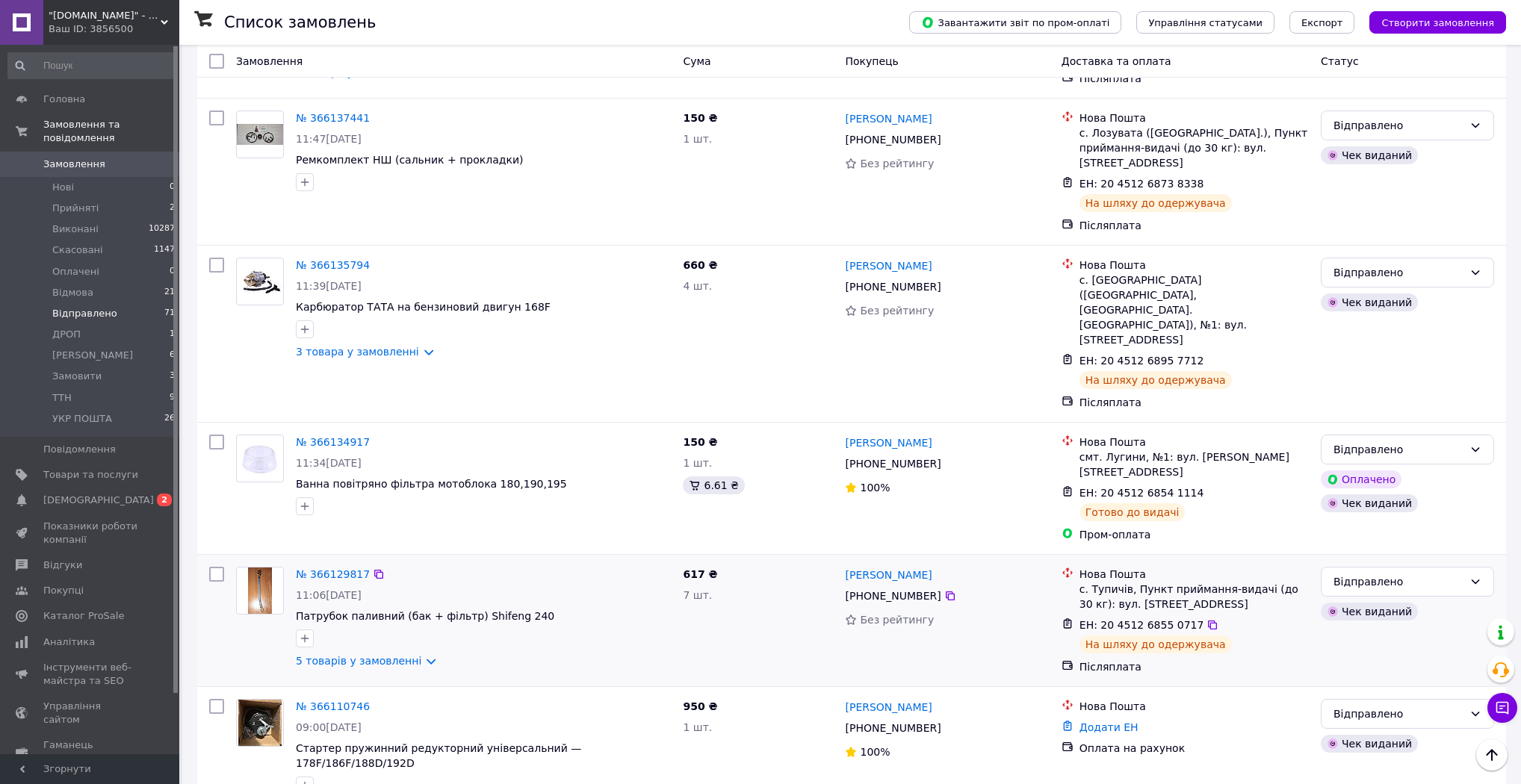
scroll to position [2162, 0]
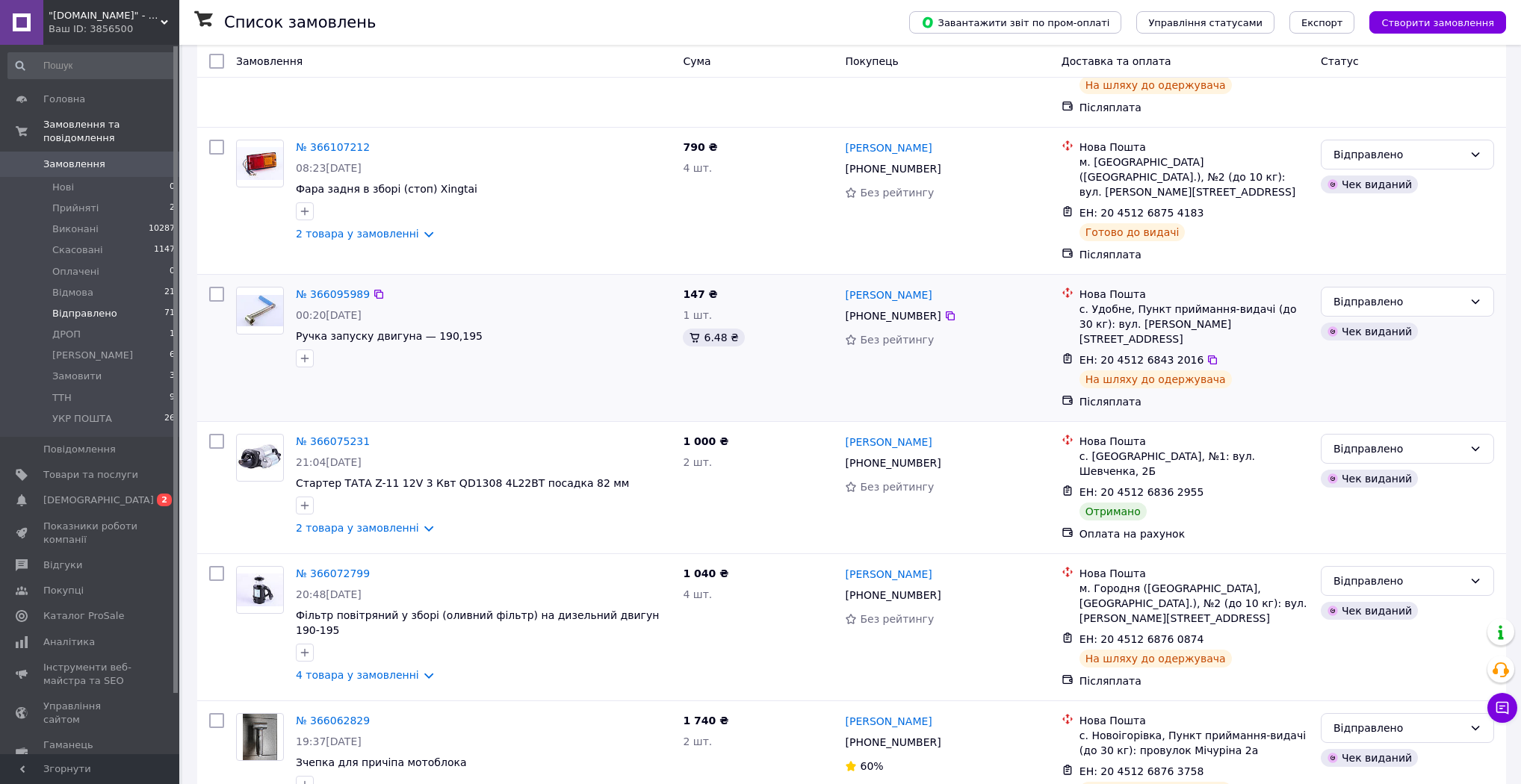
scroll to position [359, 0]
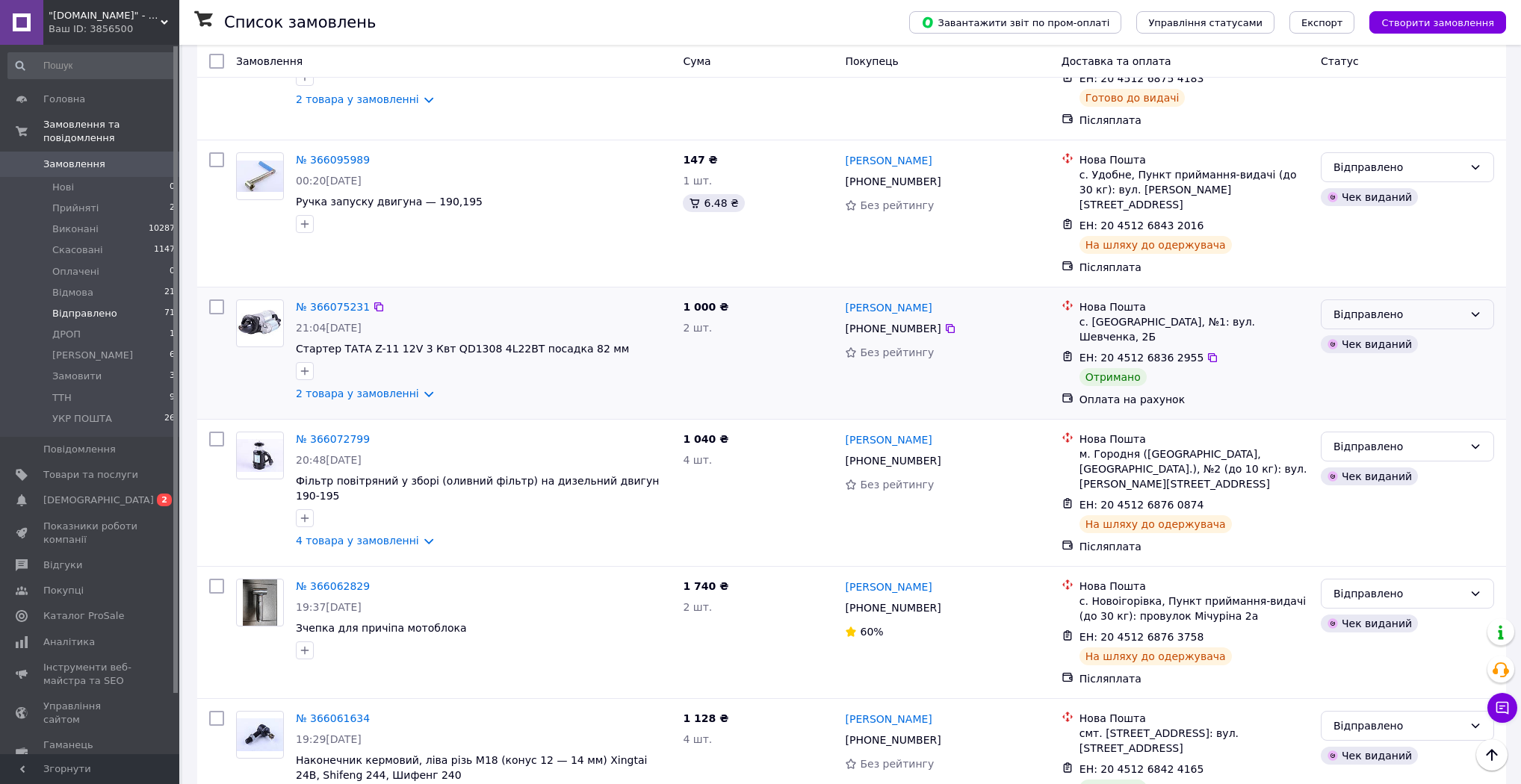
click at [1409, 306] on div "Відправлено" at bounding box center [1398, 315] width 130 height 17
drag, startPoint x: 1390, startPoint y: 324, endPoint x: 1327, endPoint y: 328, distance: 63.1
click at [1391, 324] on li "Виконано" at bounding box center [1407, 329] width 171 height 27
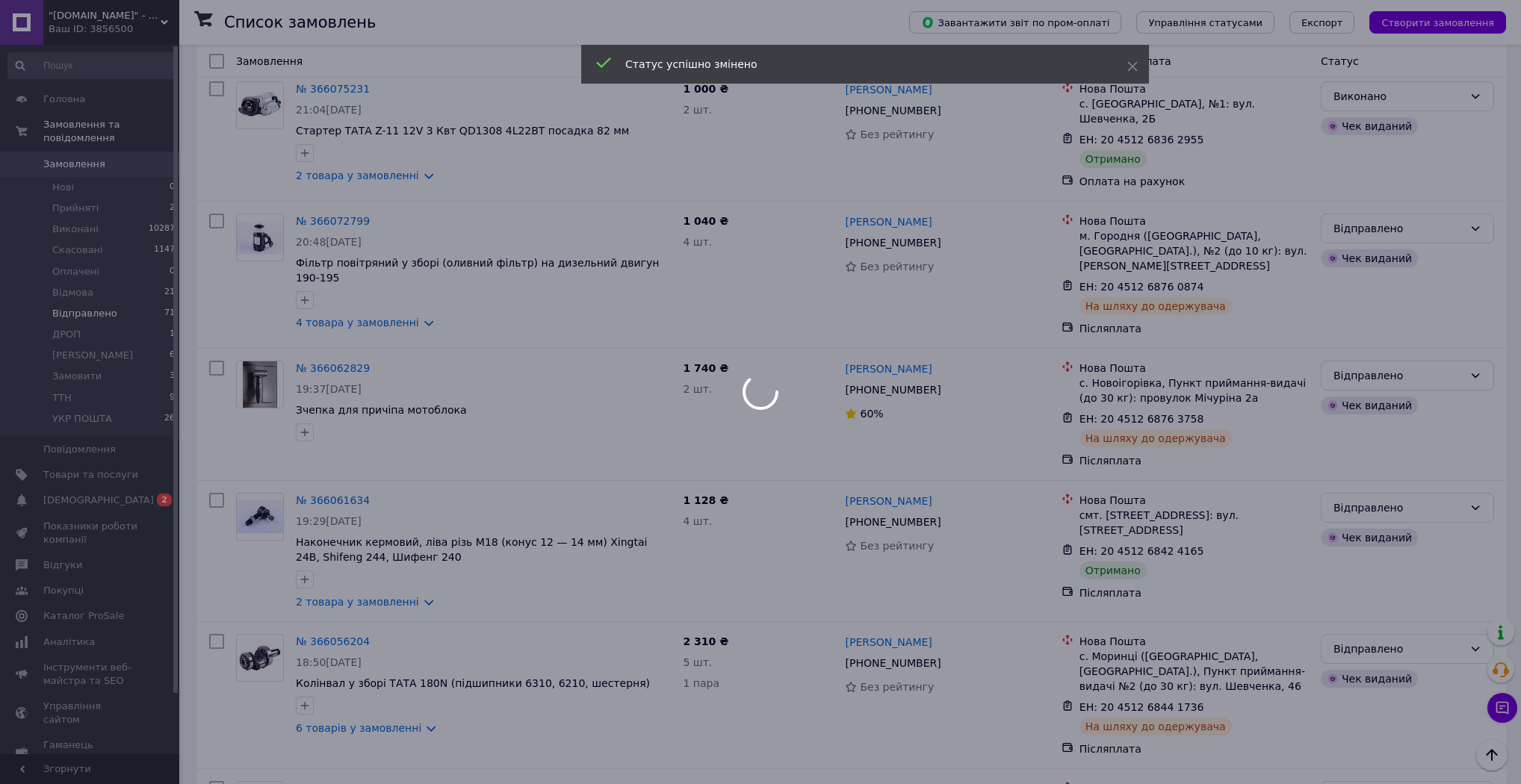
scroll to position [597, 0]
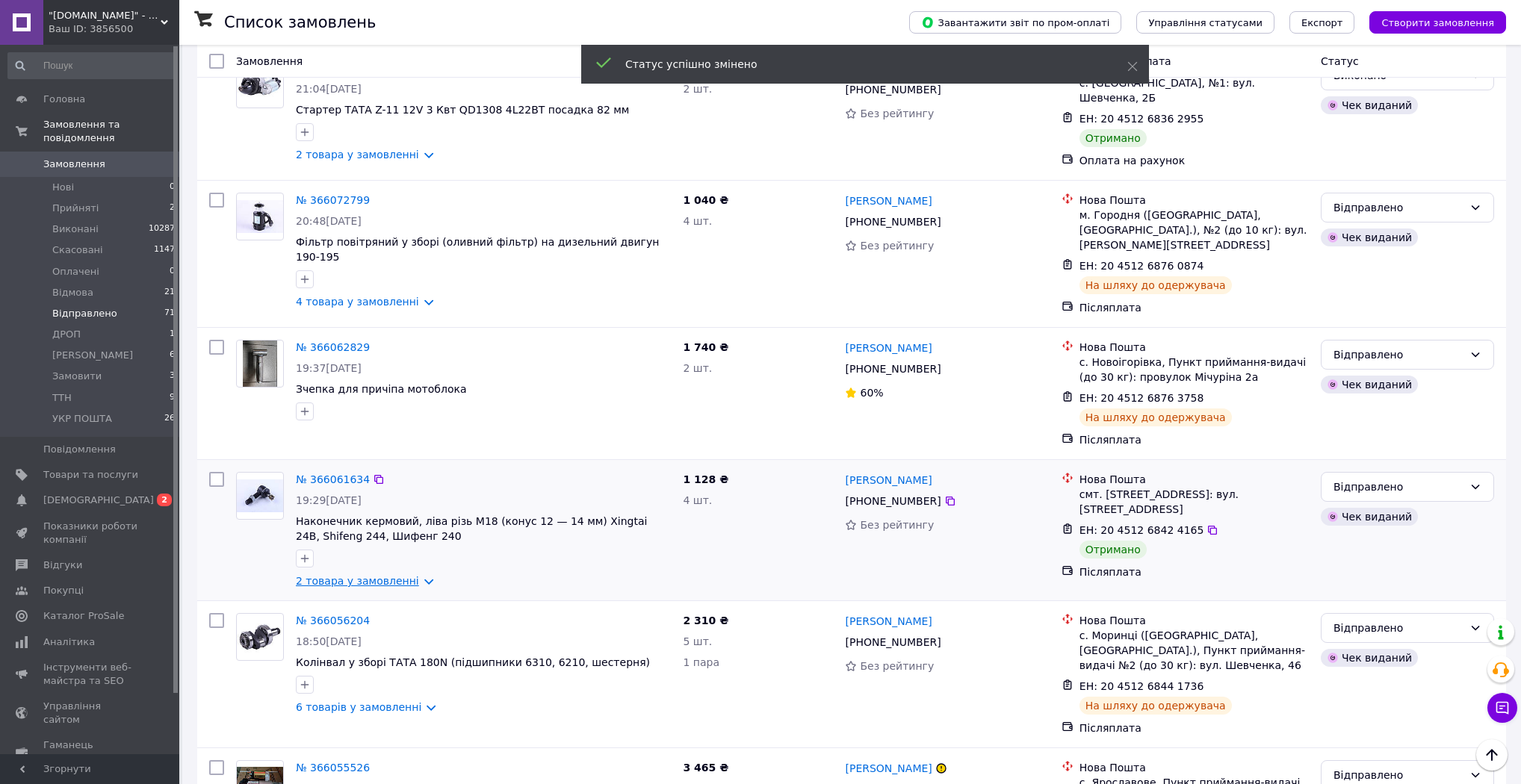
click at [410, 575] on link "2 товара у замовленні" at bounding box center [357, 581] width 123 height 12
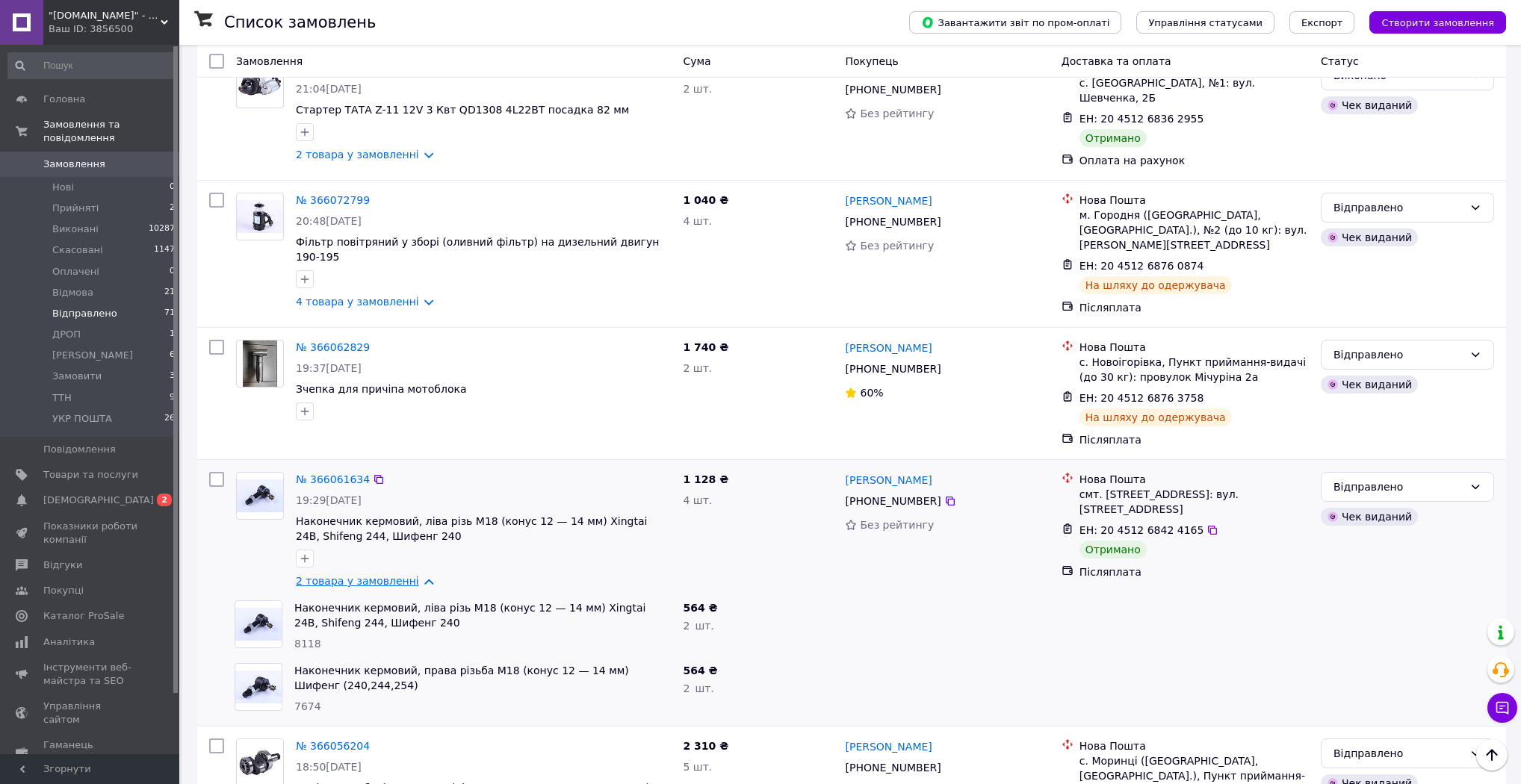
click at [410, 575] on link "2 товара у замовленні" at bounding box center [357, 581] width 123 height 12
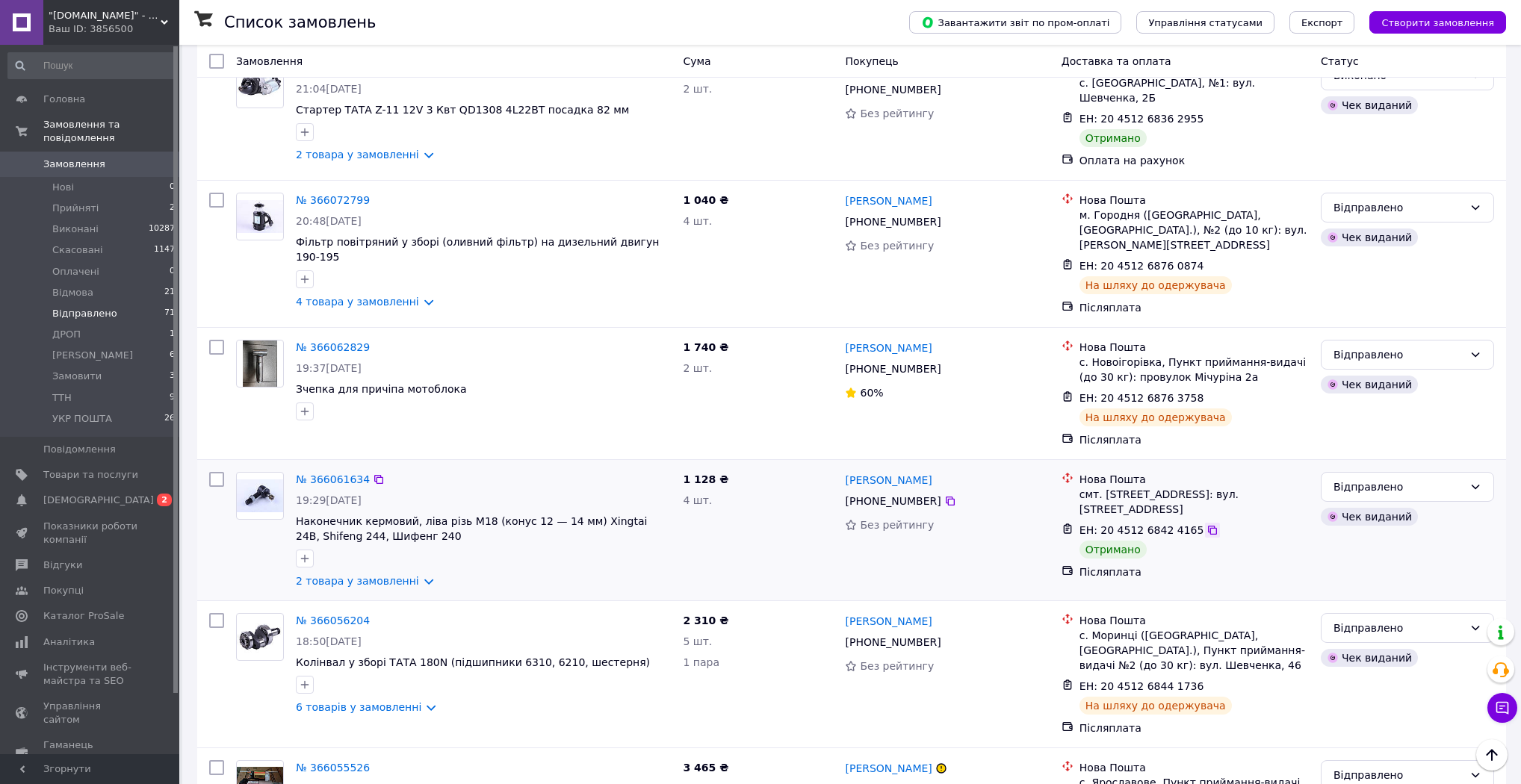
click at [1206, 524] on icon at bounding box center [1212, 530] width 12 height 12
click at [1399, 472] on div "Відправлено" at bounding box center [1407, 486] width 173 height 30
click at [1385, 474] on li "Виконано" at bounding box center [1407, 481] width 171 height 27
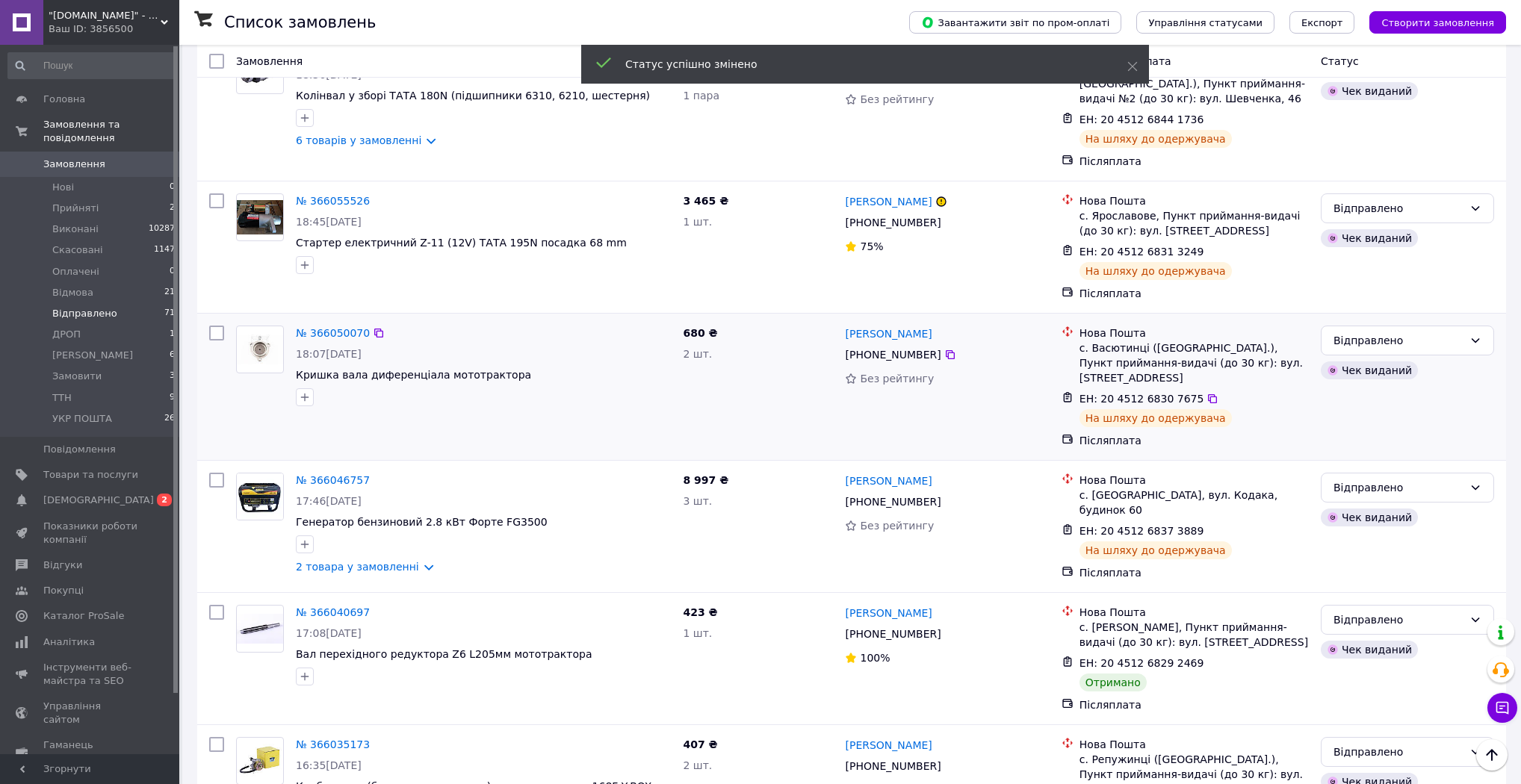
scroll to position [1374, 0]
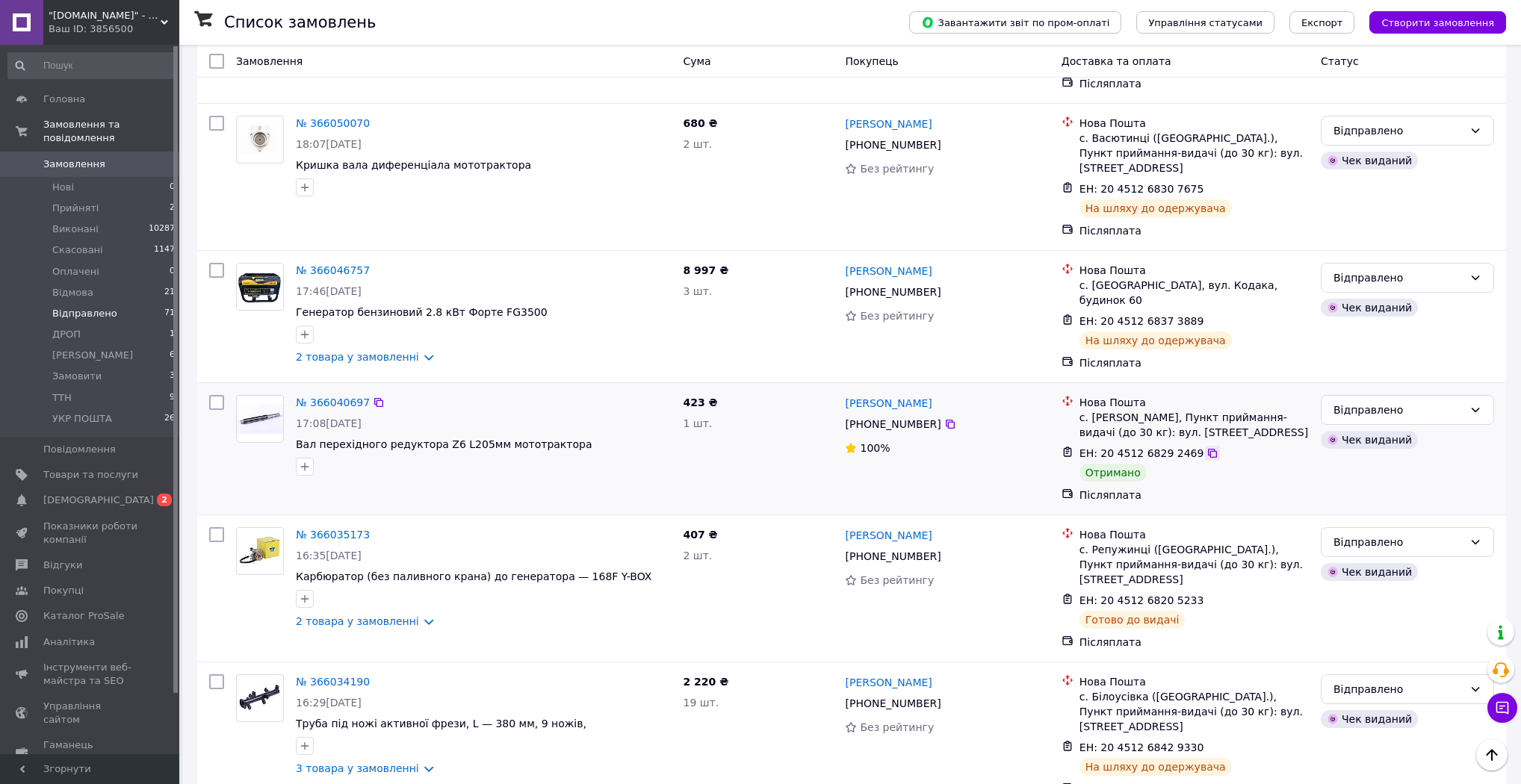
click at [1206, 447] on icon at bounding box center [1212, 453] width 12 height 12
click at [1436, 402] on div "Відправлено" at bounding box center [1398, 410] width 130 height 17
click at [1399, 398] on li "Виконано" at bounding box center [1407, 403] width 171 height 27
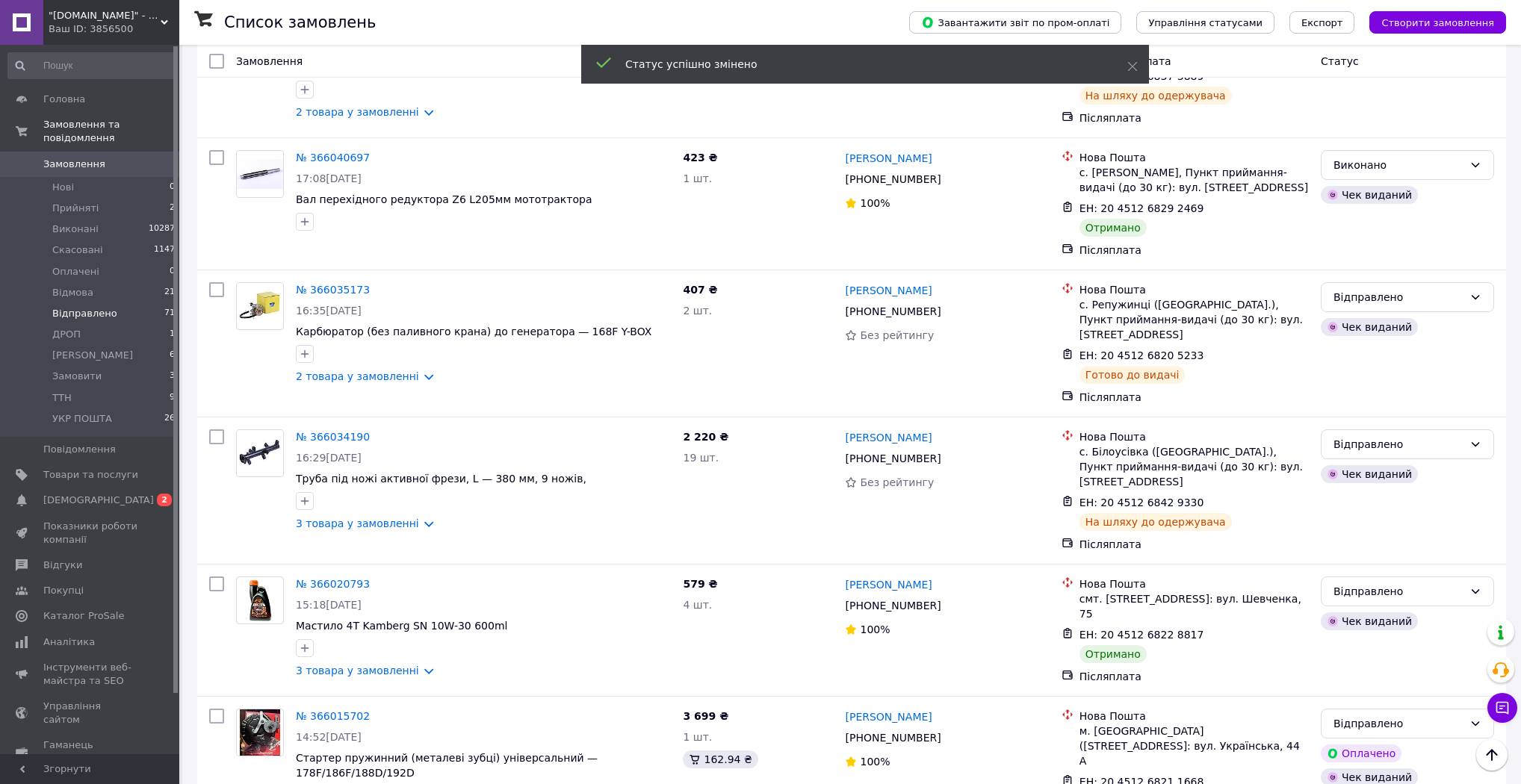
scroll to position [1526, 0]
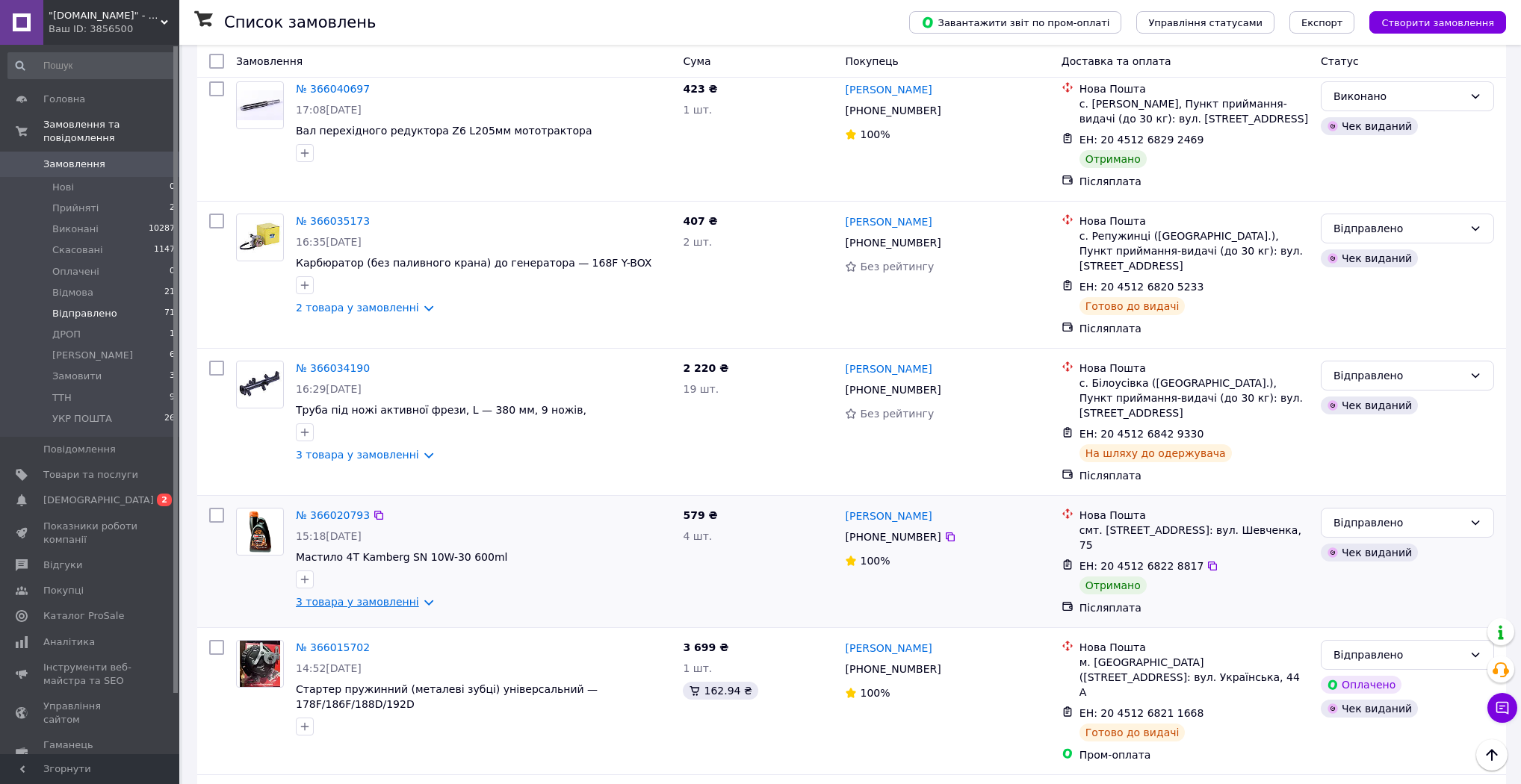
click at [407, 596] on link "3 товара у замовленні" at bounding box center [357, 602] width 123 height 12
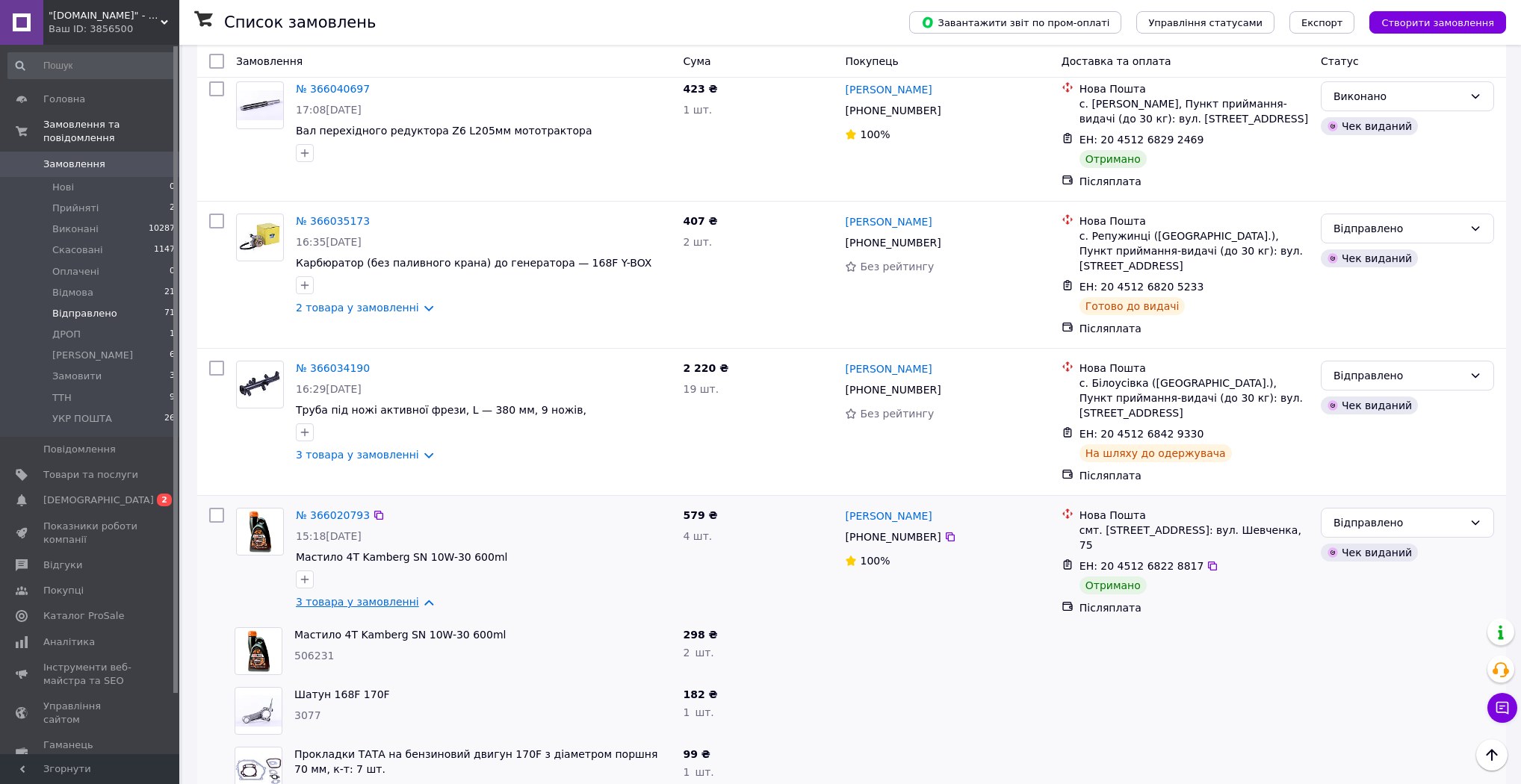
click at [407, 596] on link "3 товара у замовленні" at bounding box center [357, 602] width 123 height 12
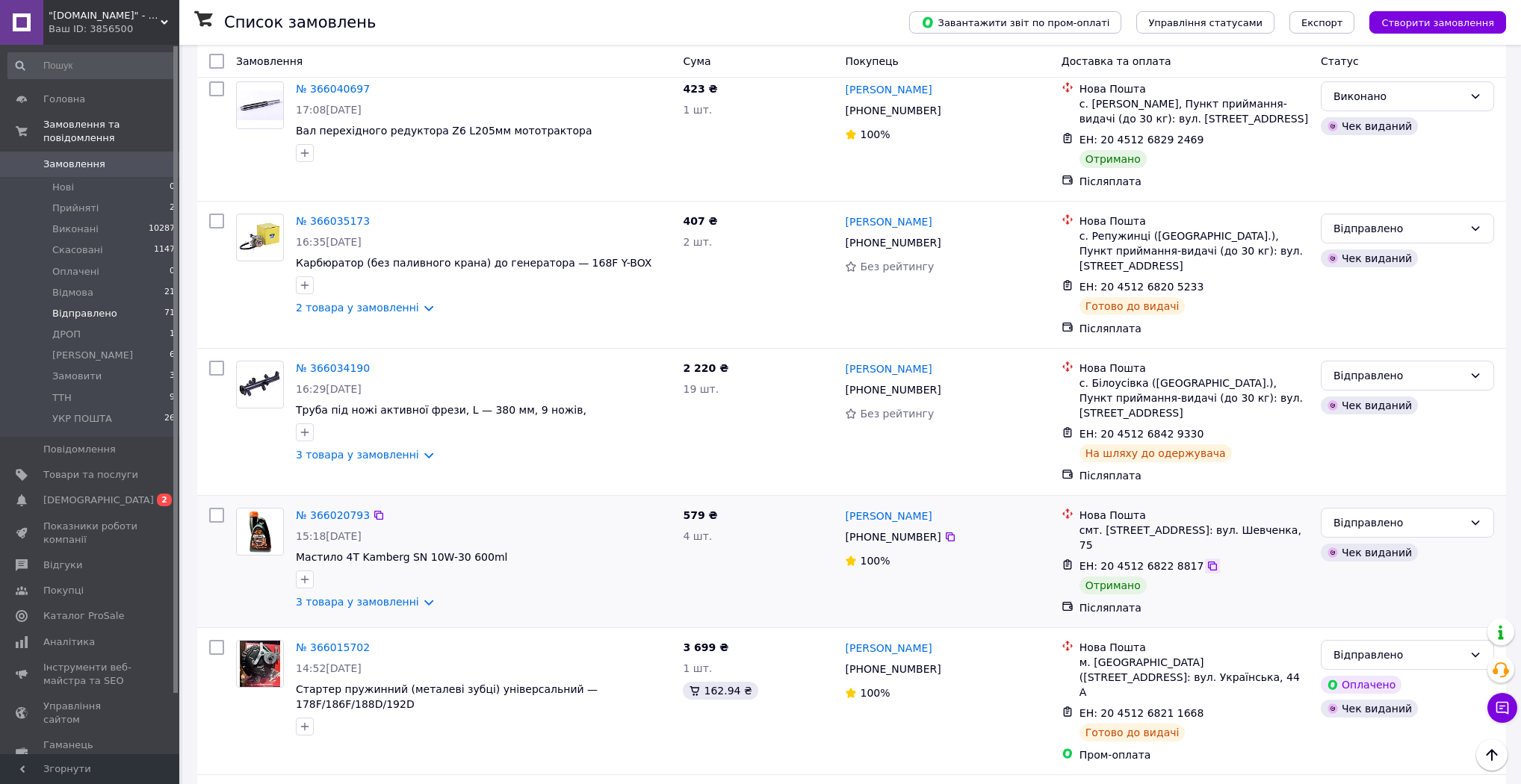
click at [1206, 560] on icon at bounding box center [1212, 566] width 12 height 12
click at [1408, 514] on div "Відправлено" at bounding box center [1398, 522] width 130 height 17
drag, startPoint x: 1396, startPoint y: 505, endPoint x: 1379, endPoint y: 508, distance: 17.3
click at [1396, 506] on li "Виконано" at bounding box center [1407, 516] width 171 height 27
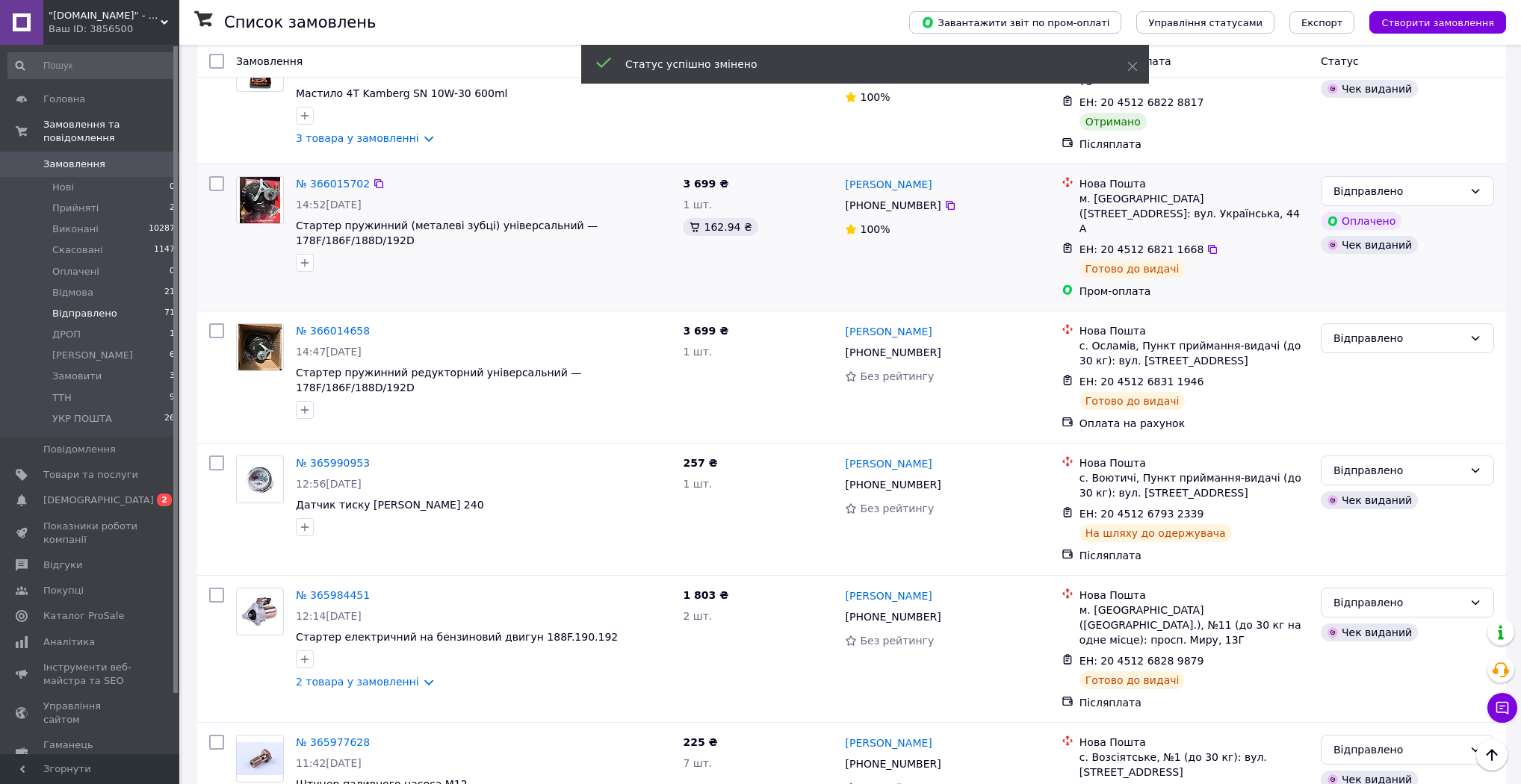
scroll to position [2154, 0]
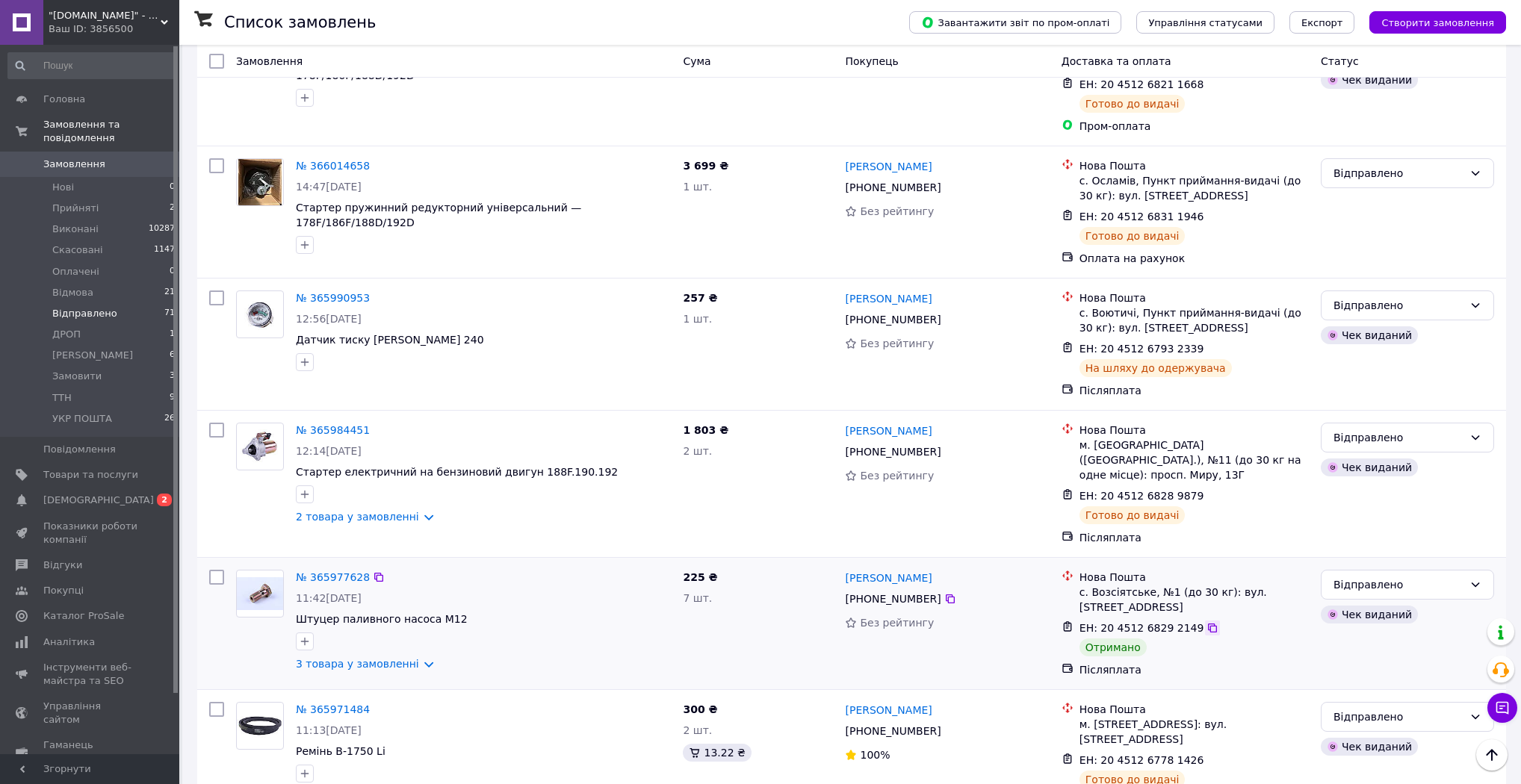
click at [1206, 622] on icon at bounding box center [1212, 628] width 12 height 12
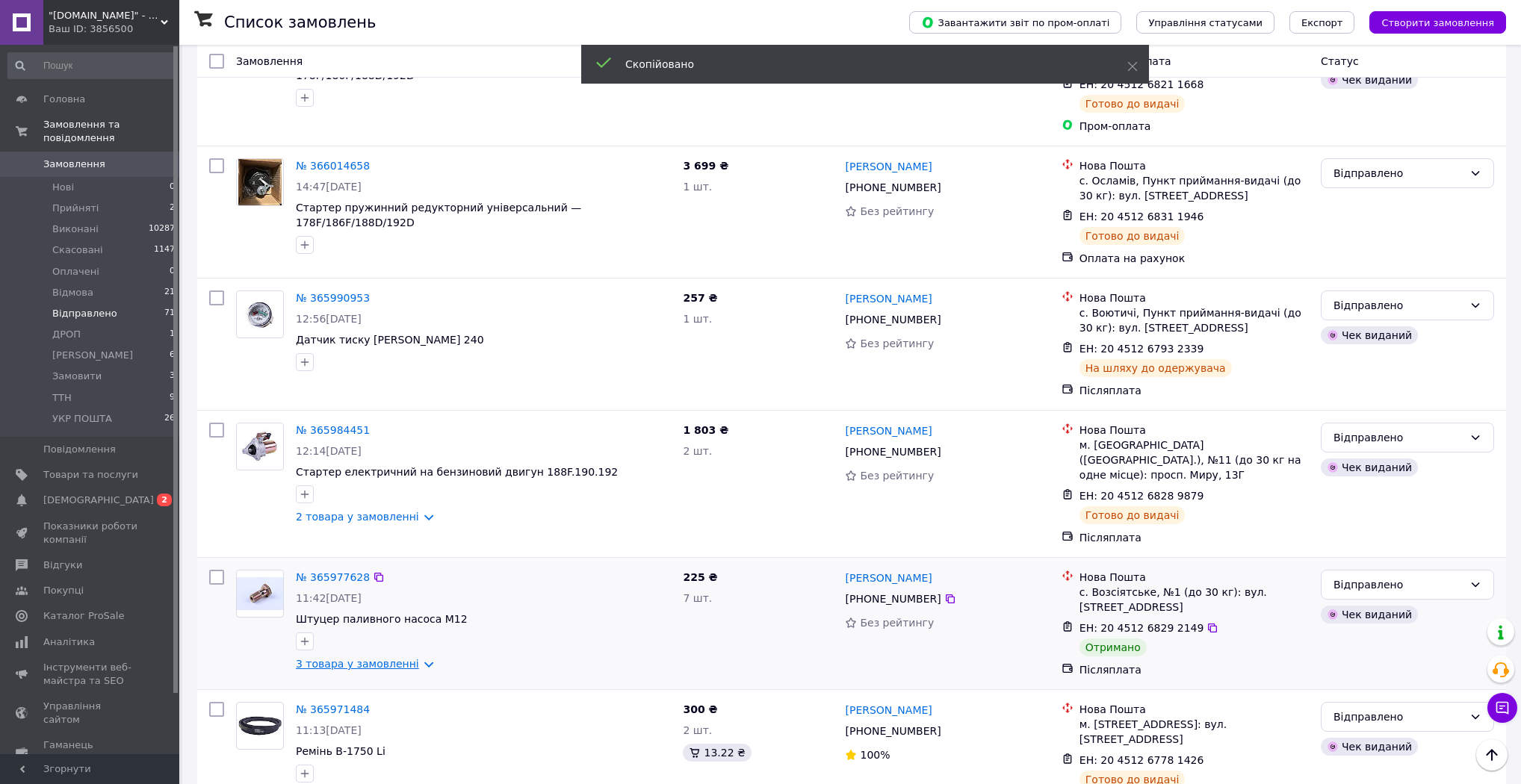
click at [416, 658] on link "3 товара у замовленні" at bounding box center [357, 664] width 123 height 12
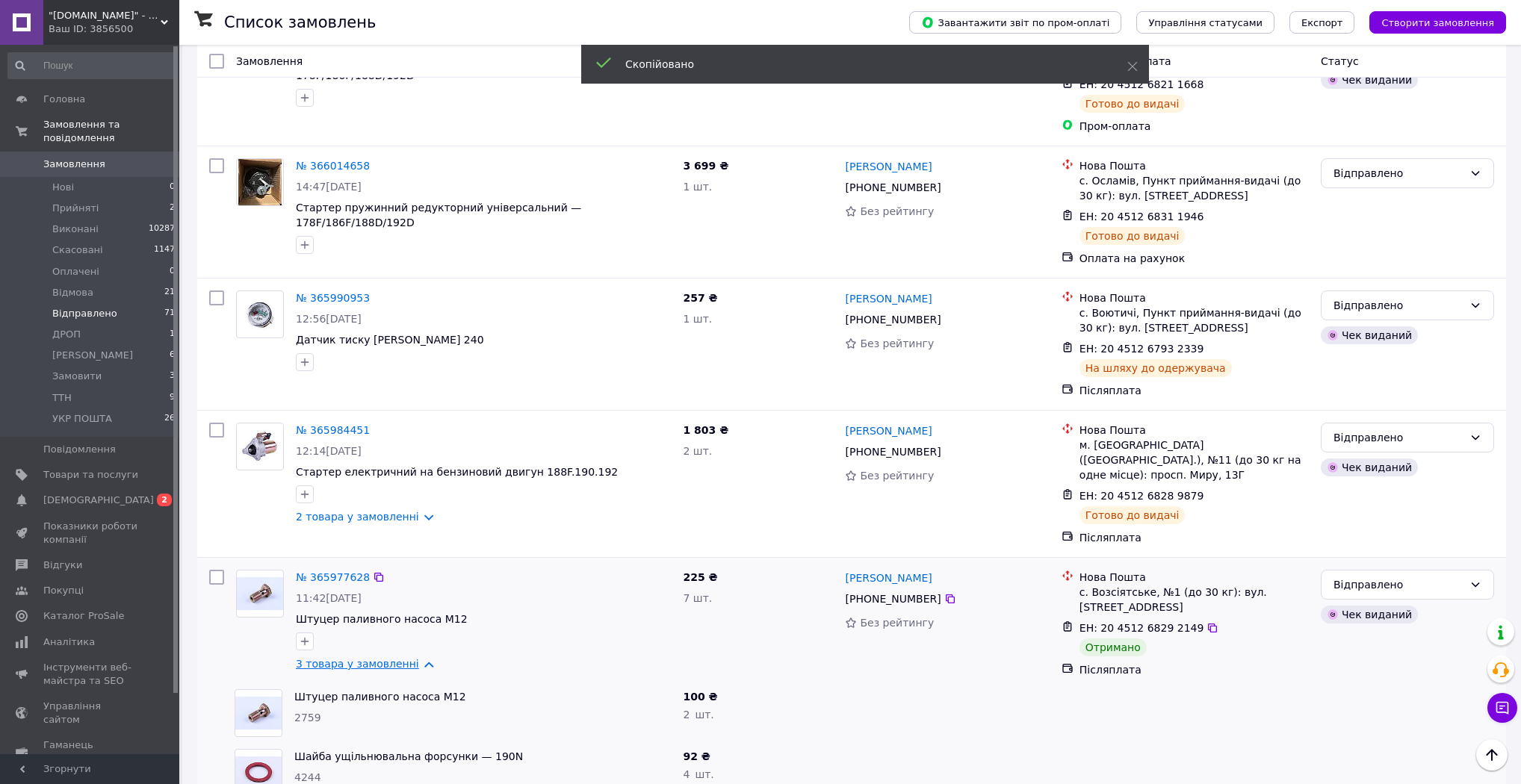
click at [416, 658] on link "3 товара у замовленні" at bounding box center [357, 664] width 123 height 12
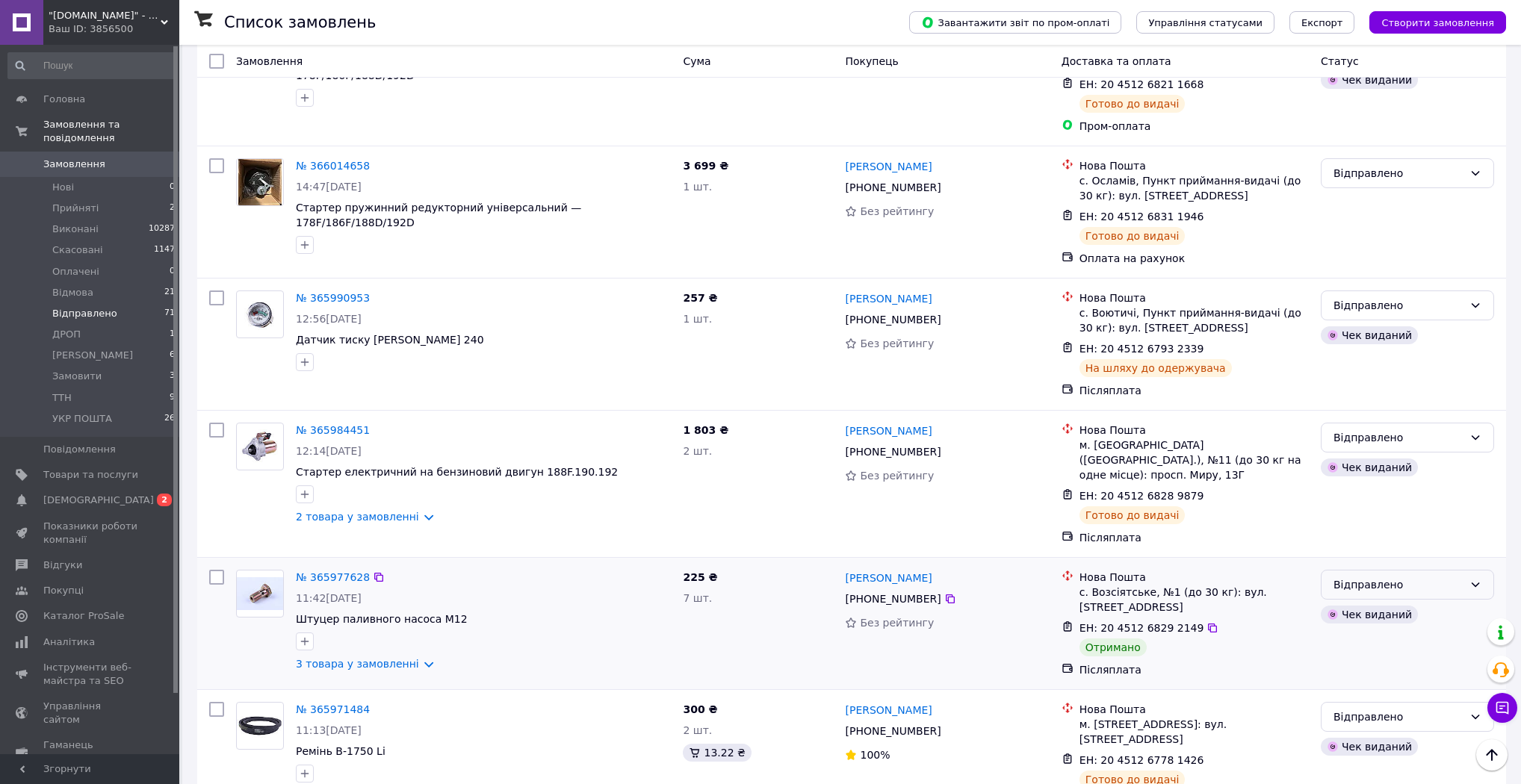
click at [1387, 576] on div "Відправлено" at bounding box center [1398, 585] width 130 height 17
click at [1378, 532] on li "Виконано" at bounding box center [1407, 544] width 171 height 27
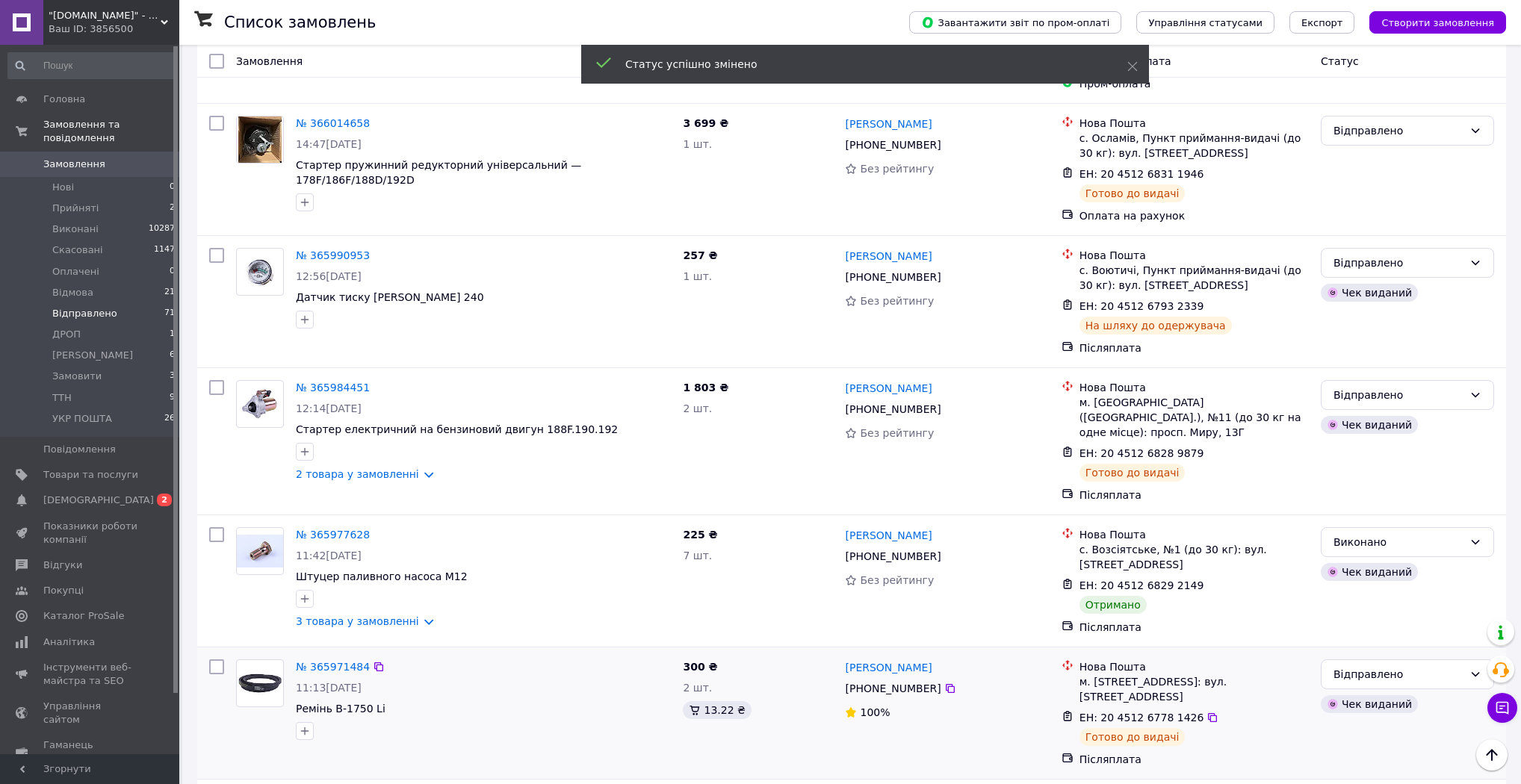
scroll to position [2150, 0]
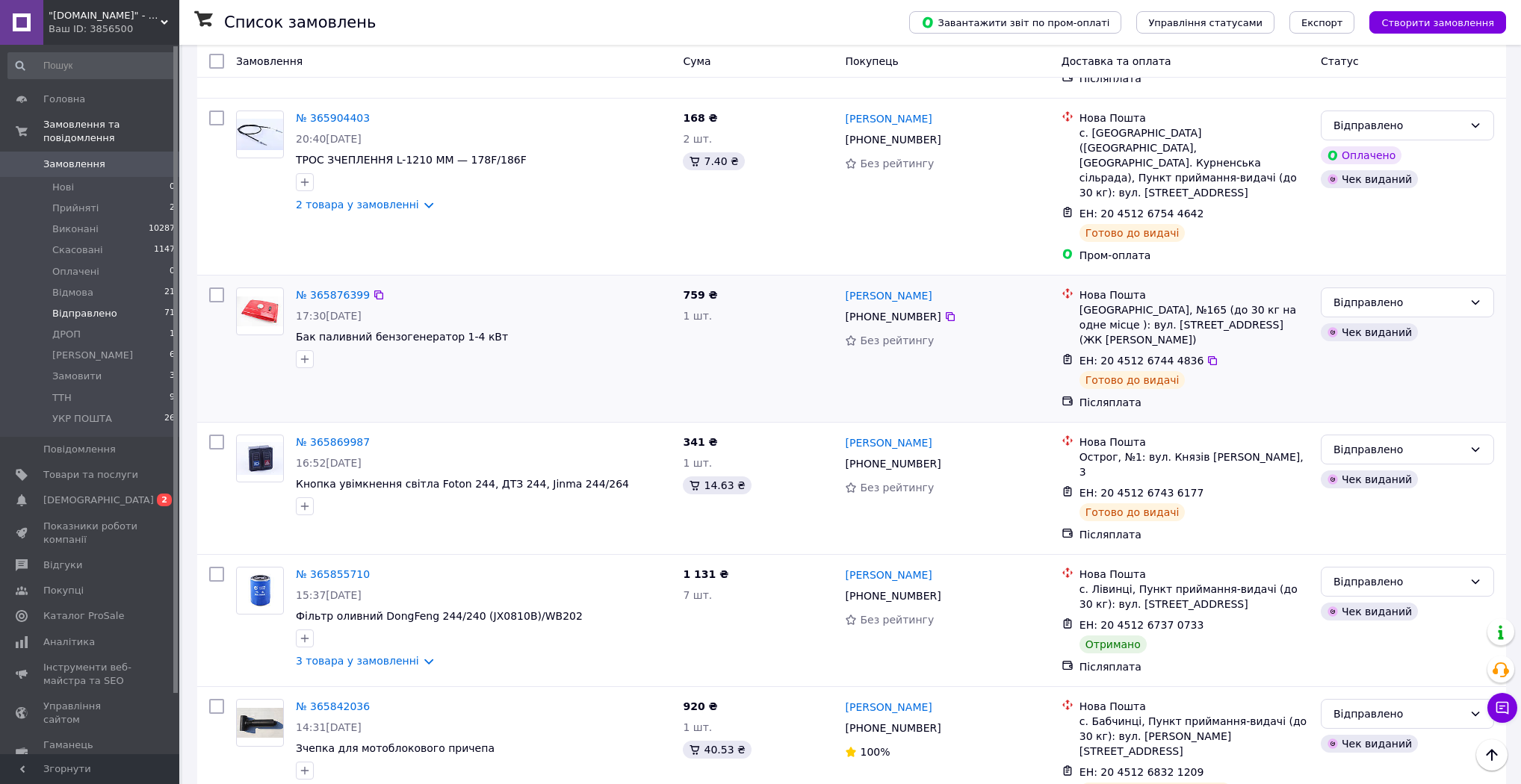
scroll to position [836, 0]
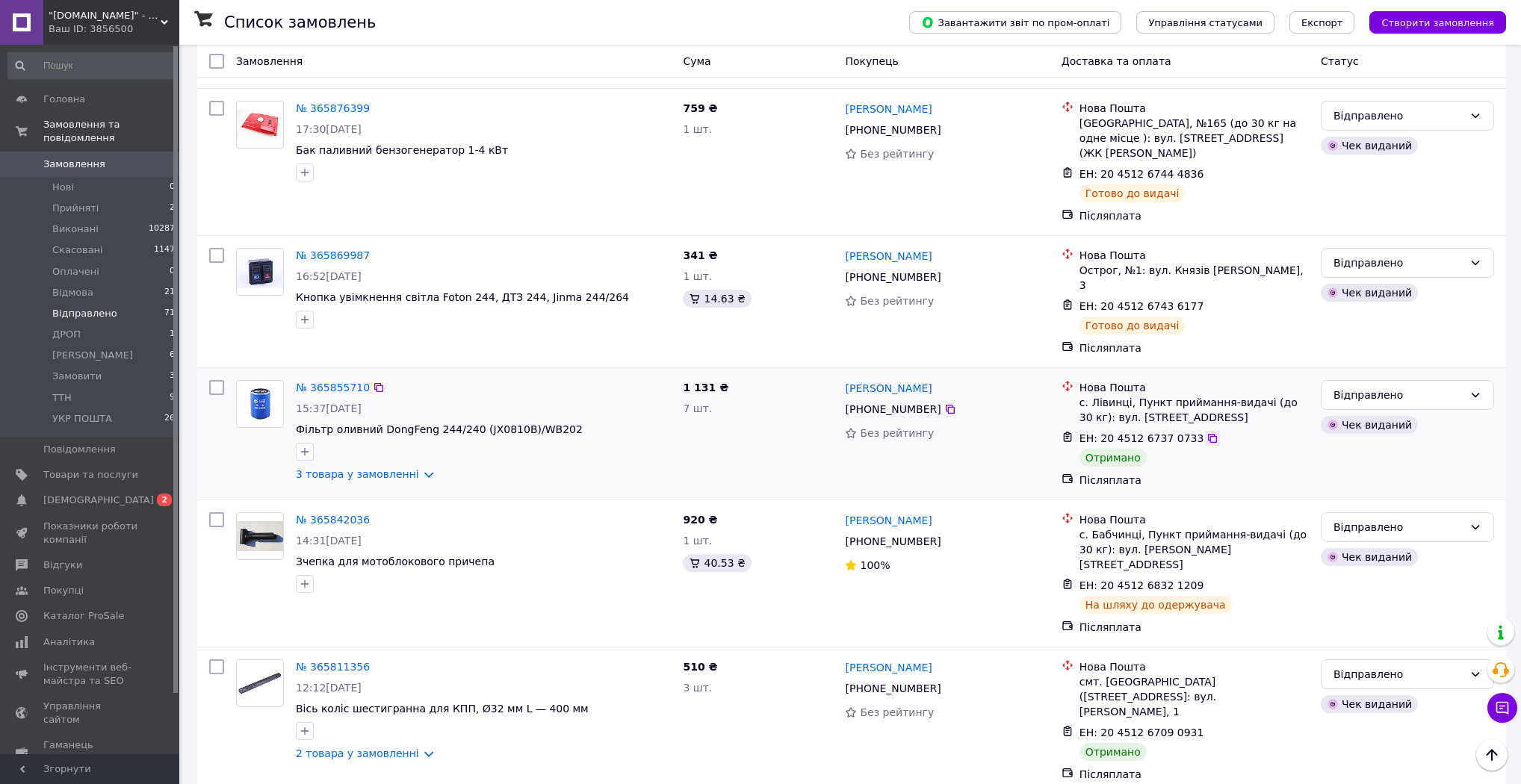
click at [1206, 432] on icon at bounding box center [1212, 438] width 12 height 12
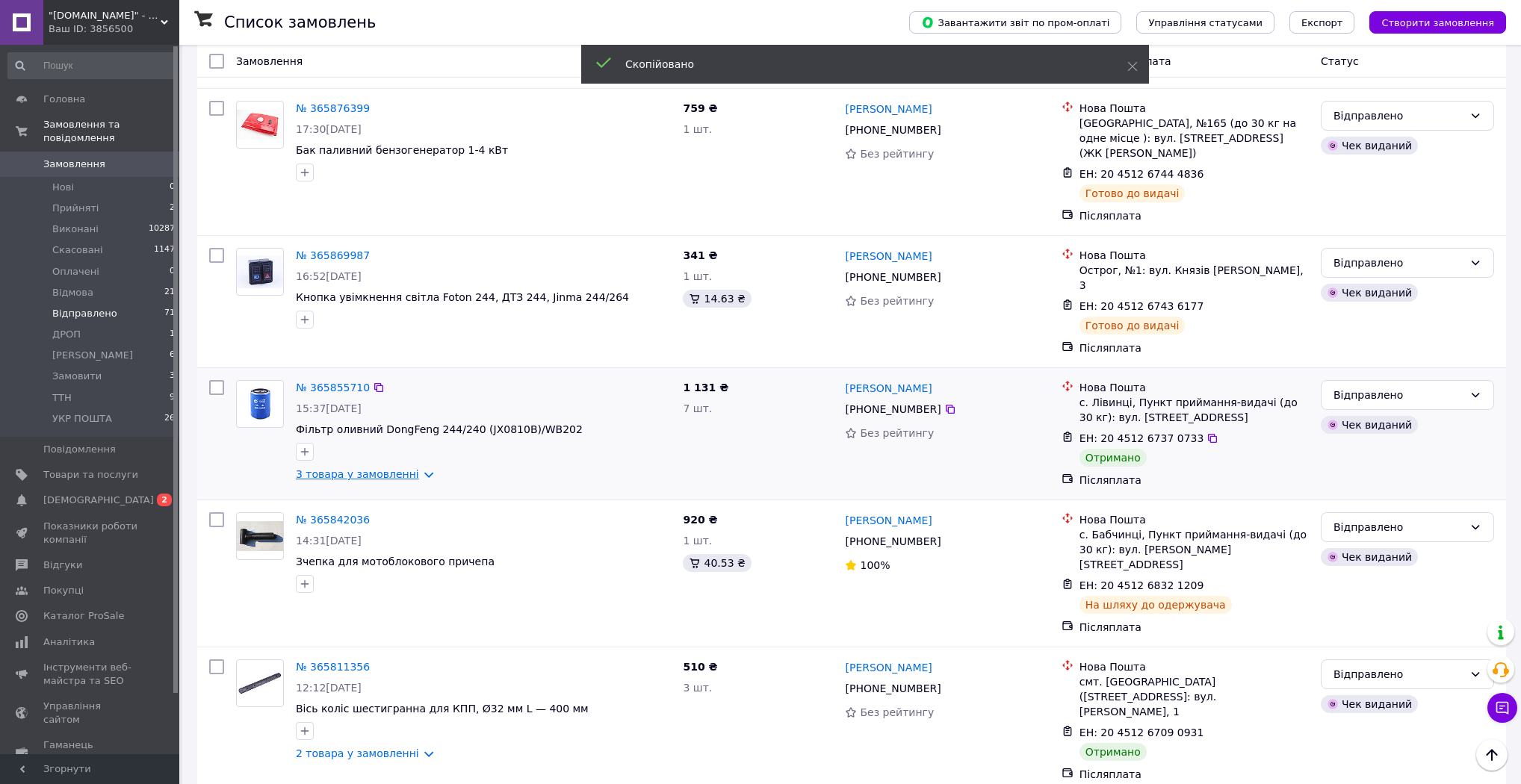
click at [409, 468] on link "3 товара у замовленні" at bounding box center [357, 474] width 123 height 12
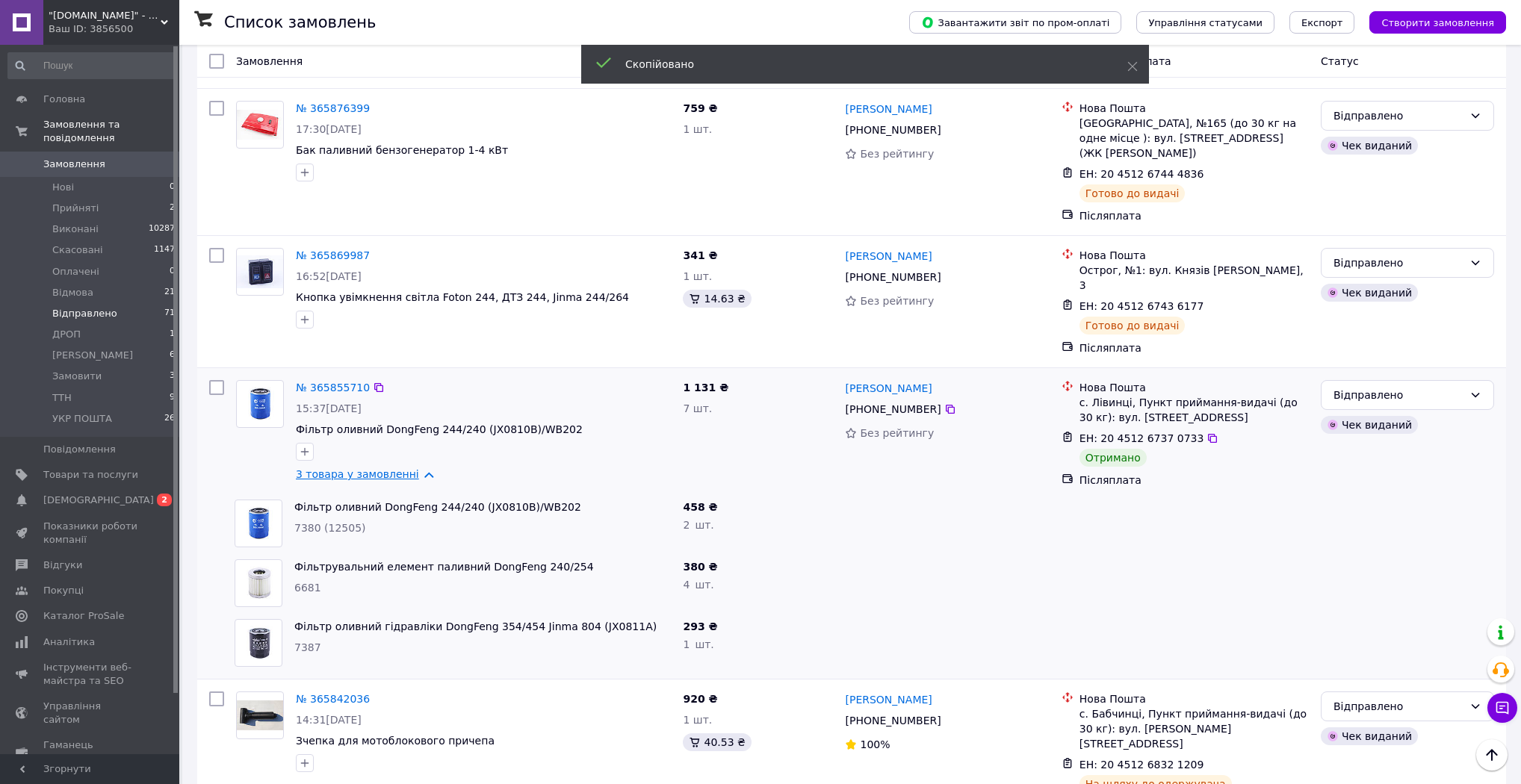
click at [409, 468] on link "3 товара у замовленні" at bounding box center [357, 474] width 123 height 12
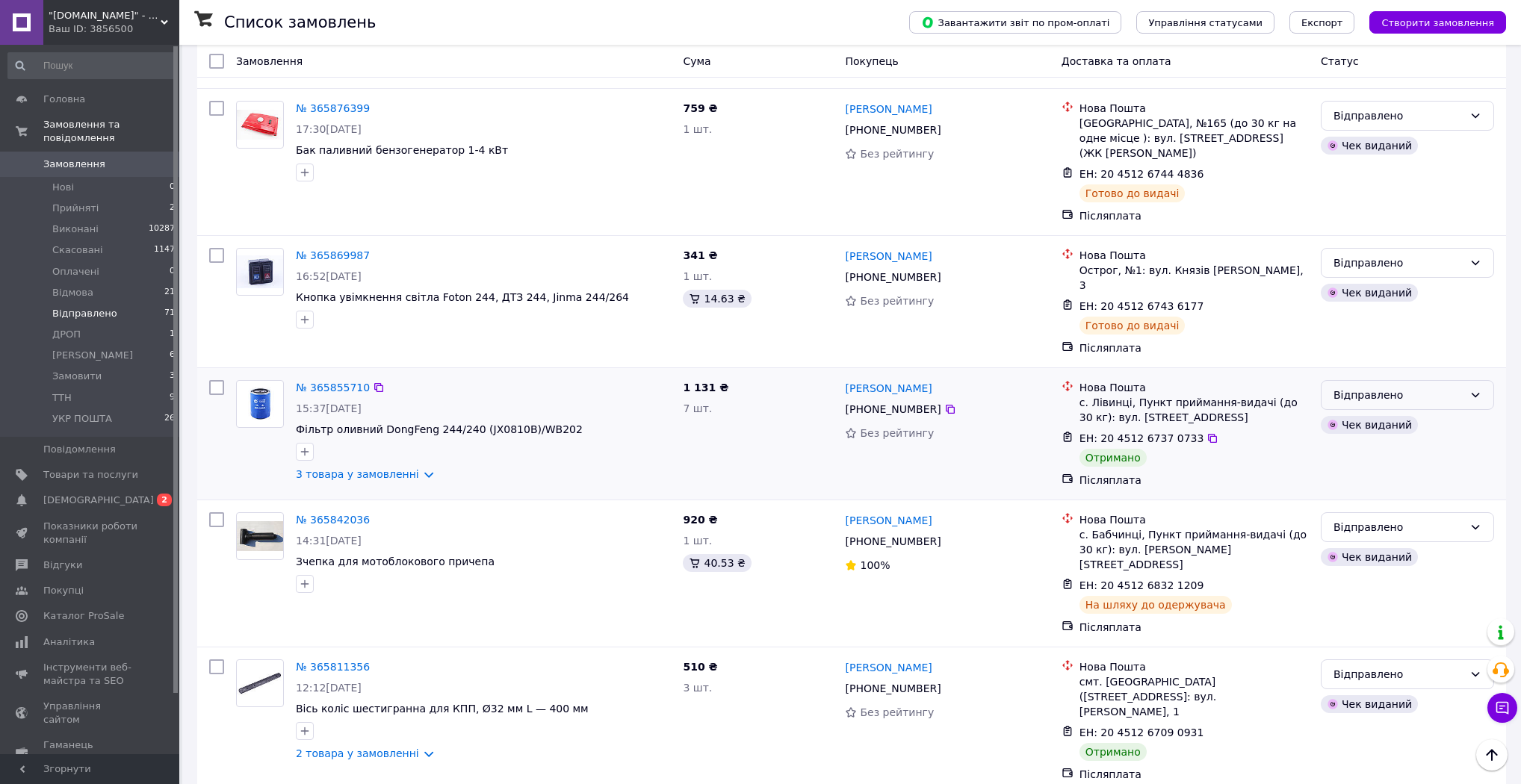
click at [1403, 387] on div "Відправлено" at bounding box center [1398, 395] width 130 height 17
click at [1388, 363] on li "Виконано" at bounding box center [1407, 365] width 171 height 27
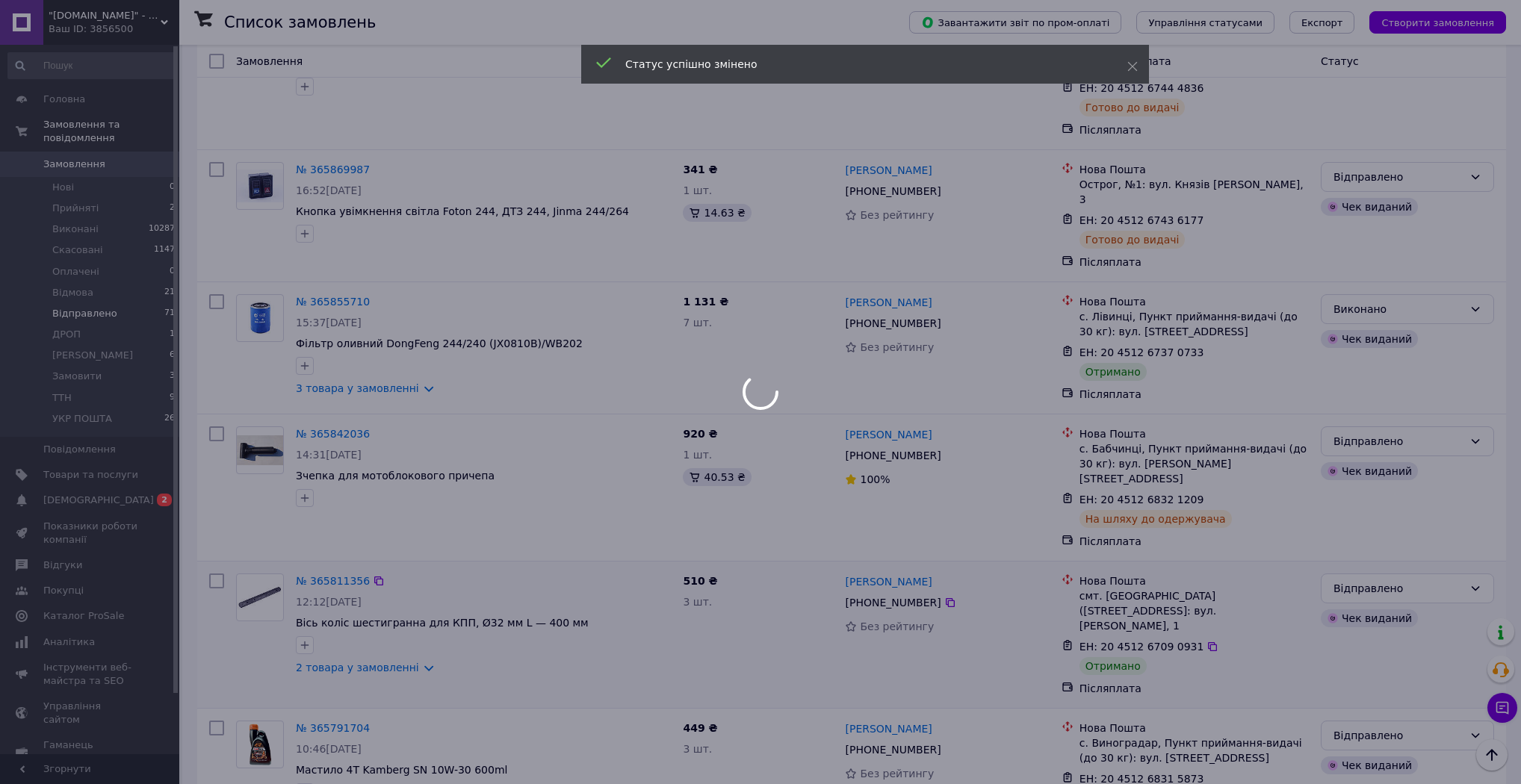
scroll to position [1015, 0]
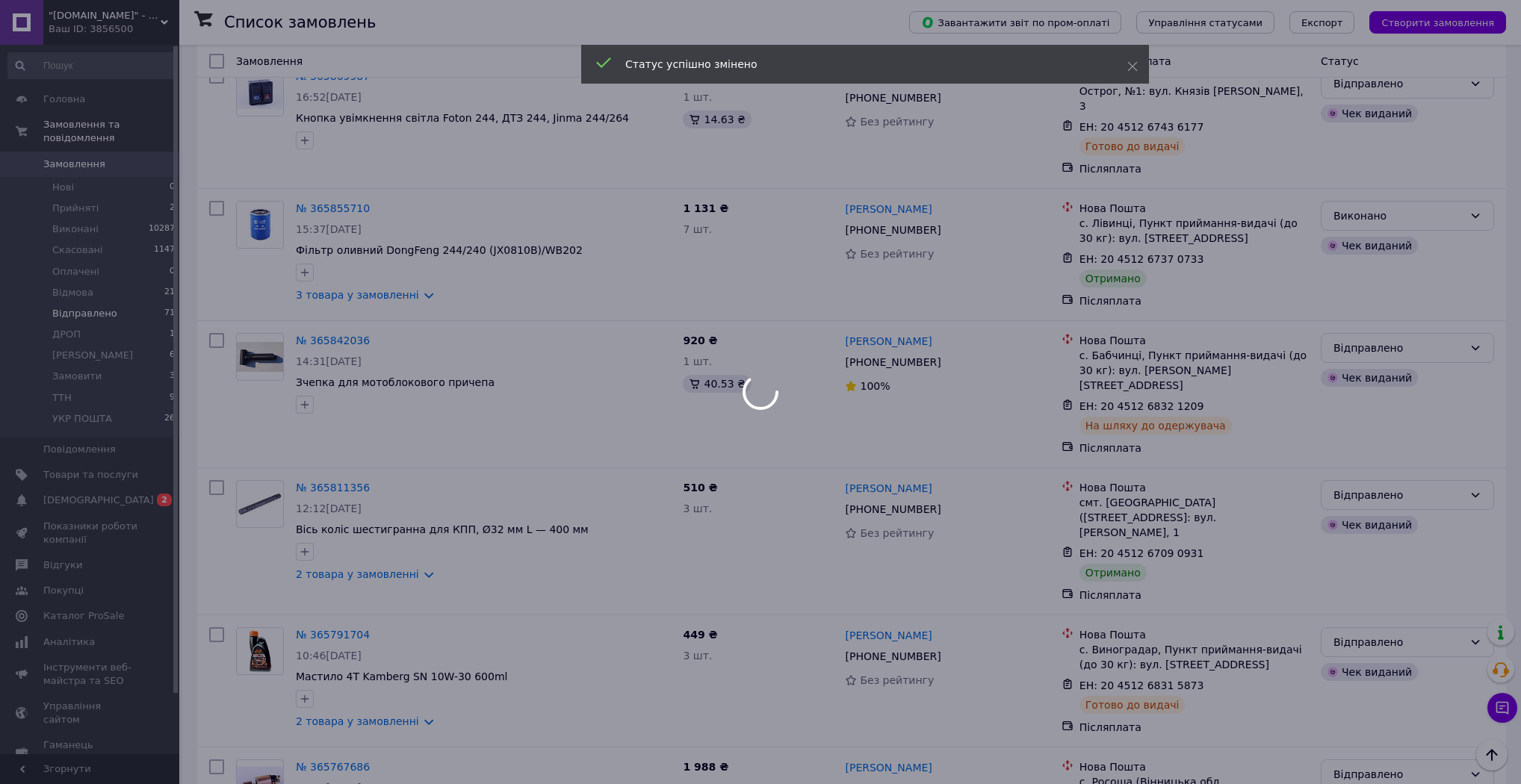
click at [407, 475] on body ""[DOMAIN_NAME]" - Інтернет-магазин Ваш ID: 3856500 Сайт "[DOMAIN_NAME]" - Інтер…" at bounding box center [760, 581] width 1521 height 3192
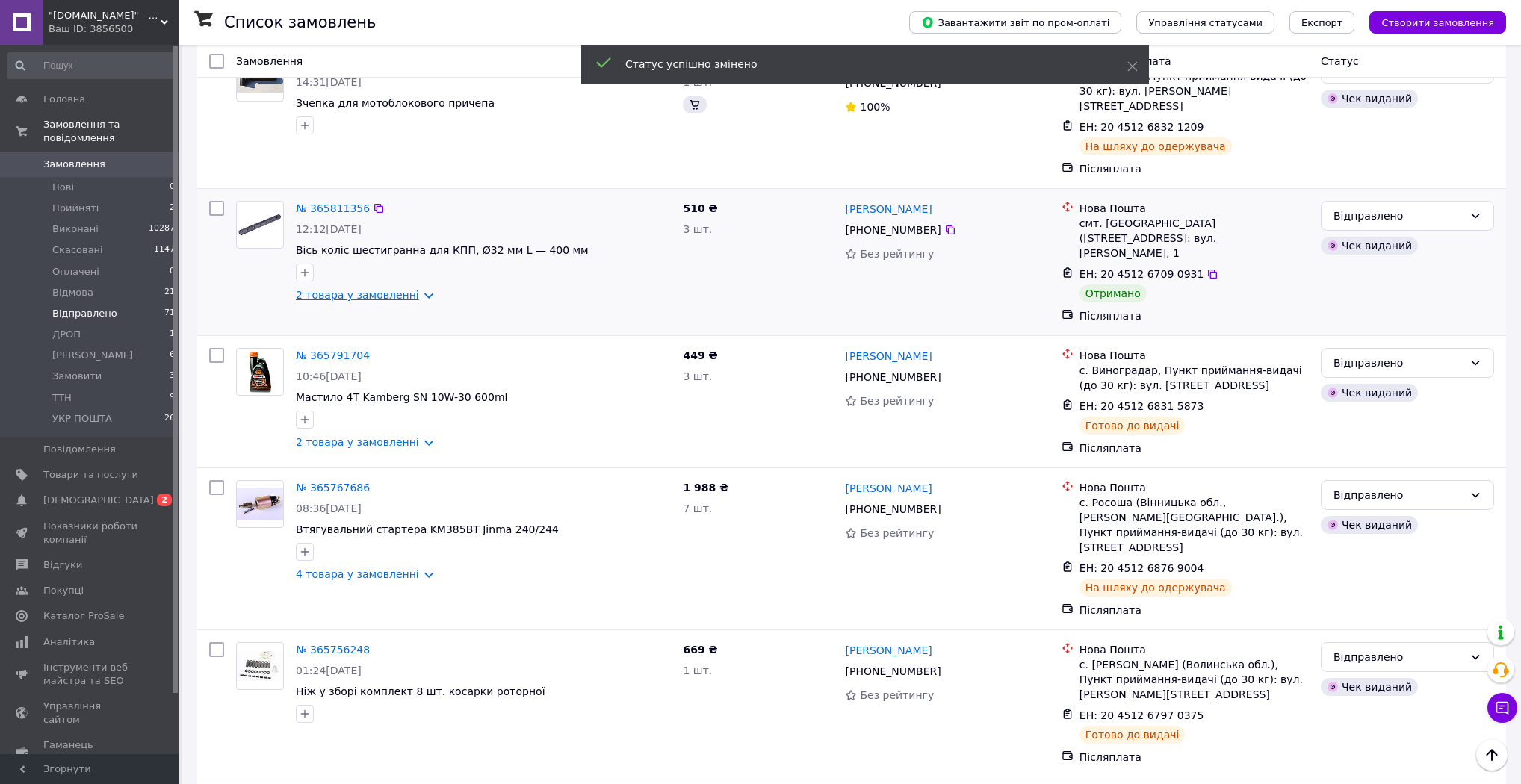
scroll to position [750, 0]
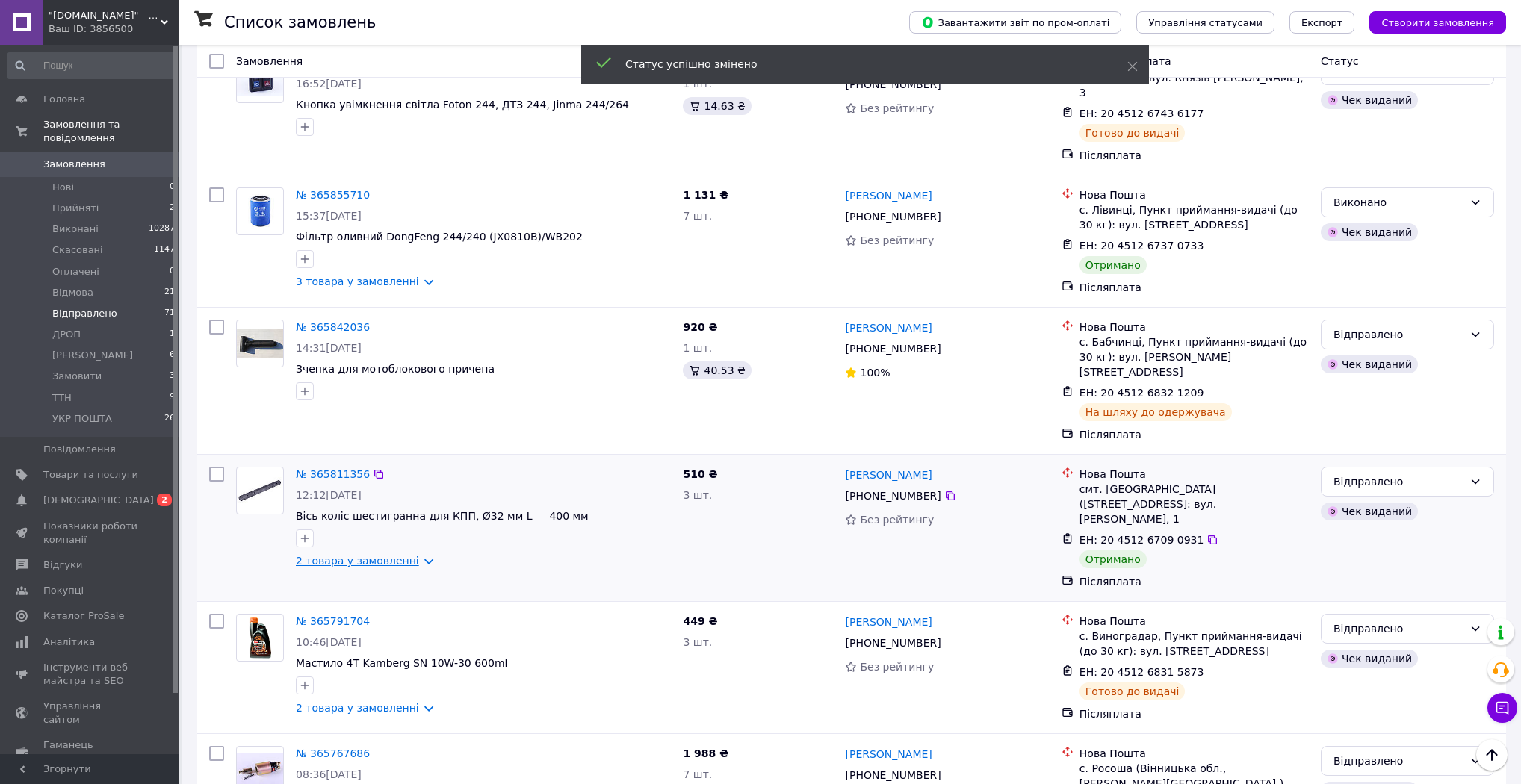
click at [410, 555] on link "2 товара у замовленні" at bounding box center [357, 561] width 123 height 12
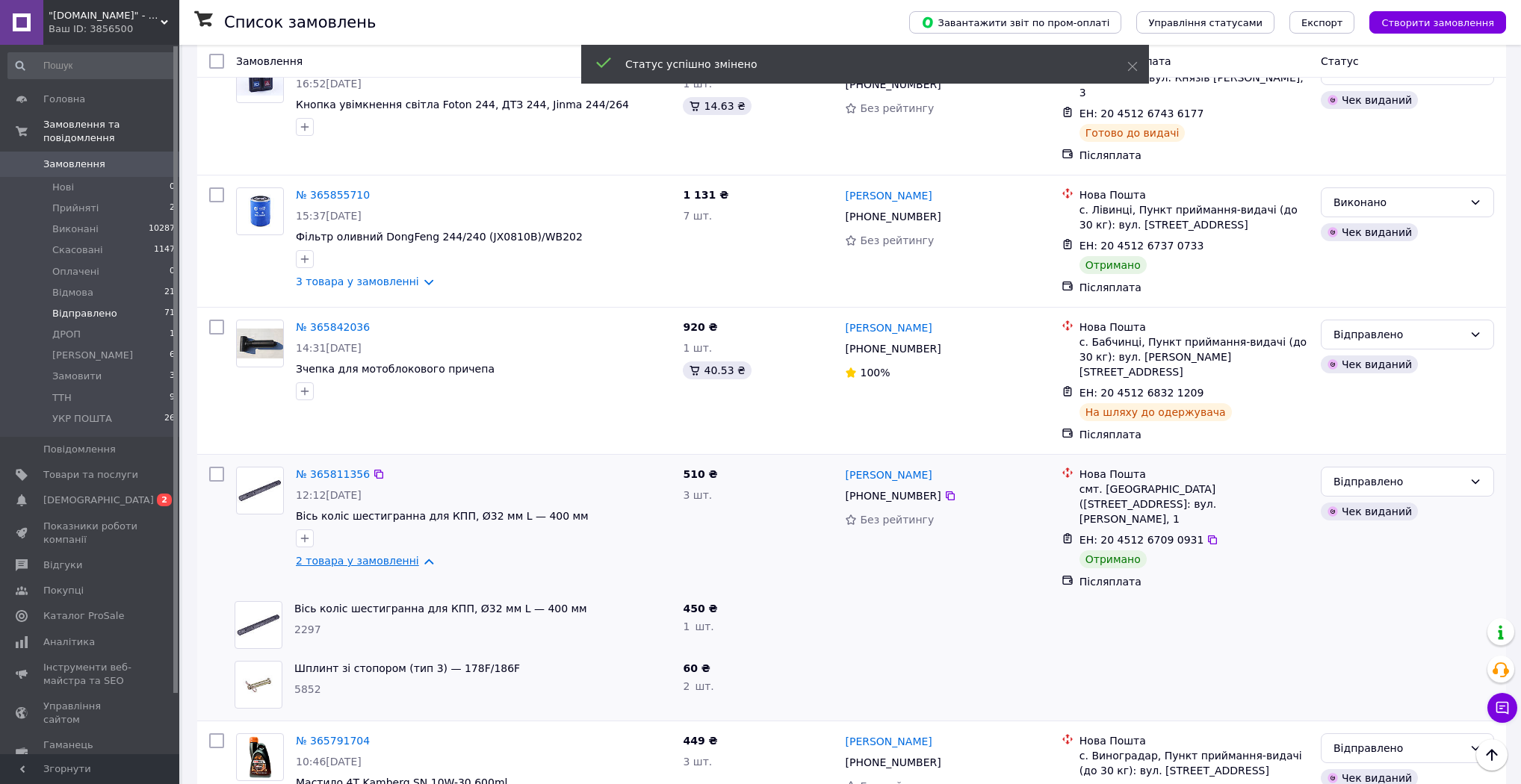
click at [410, 555] on link "2 товара у замовленні" at bounding box center [357, 561] width 123 height 12
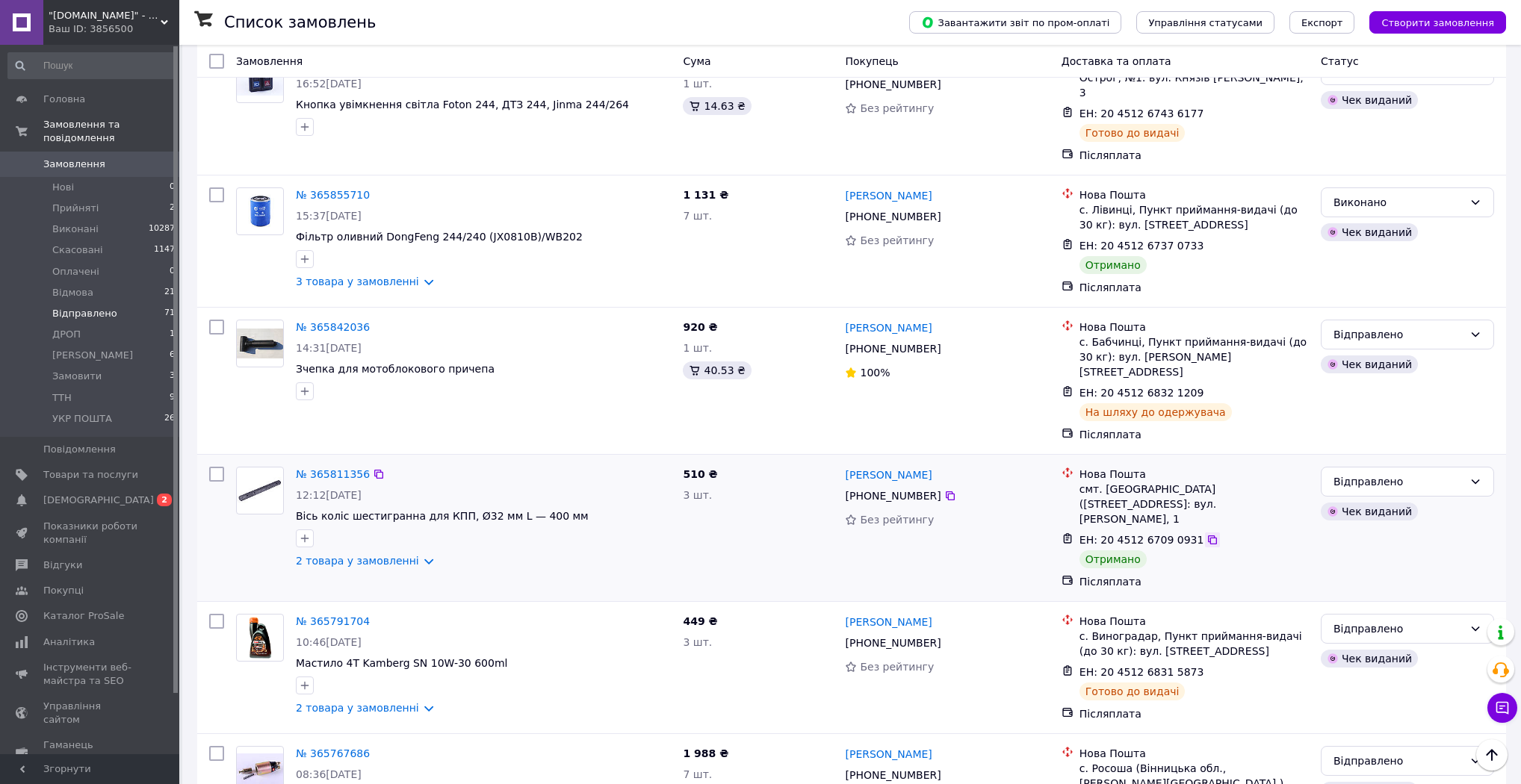
click at [1206, 534] on icon at bounding box center [1212, 540] width 12 height 12
drag, startPoint x: 1403, startPoint y: 391, endPoint x: 1401, endPoint y: 406, distance: 15.1
click at [1404, 473] on div "Відправлено" at bounding box center [1398, 481] width 130 height 17
click at [1375, 453] on li "Виконано" at bounding box center [1407, 451] width 171 height 27
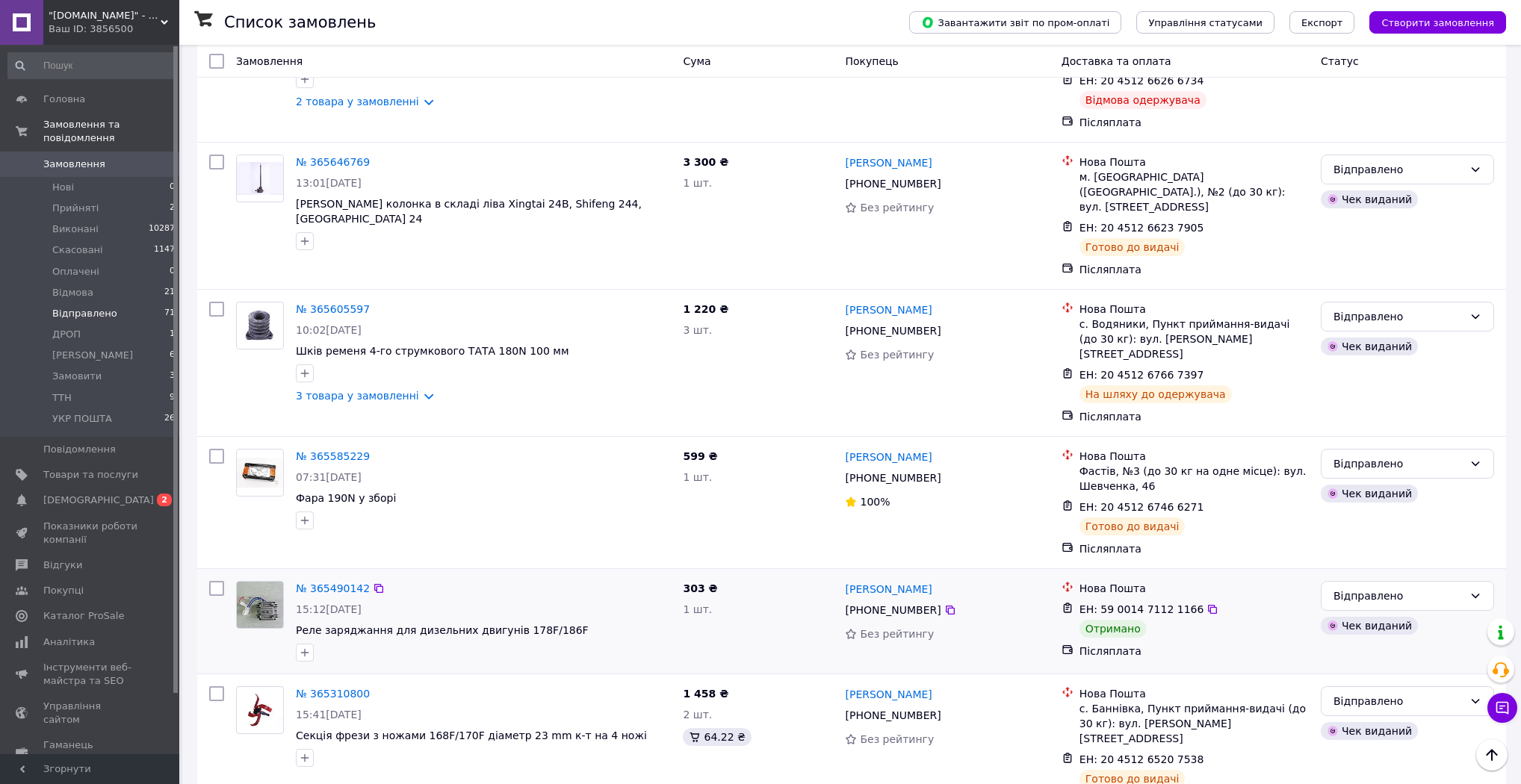
scroll to position [2132, 0]
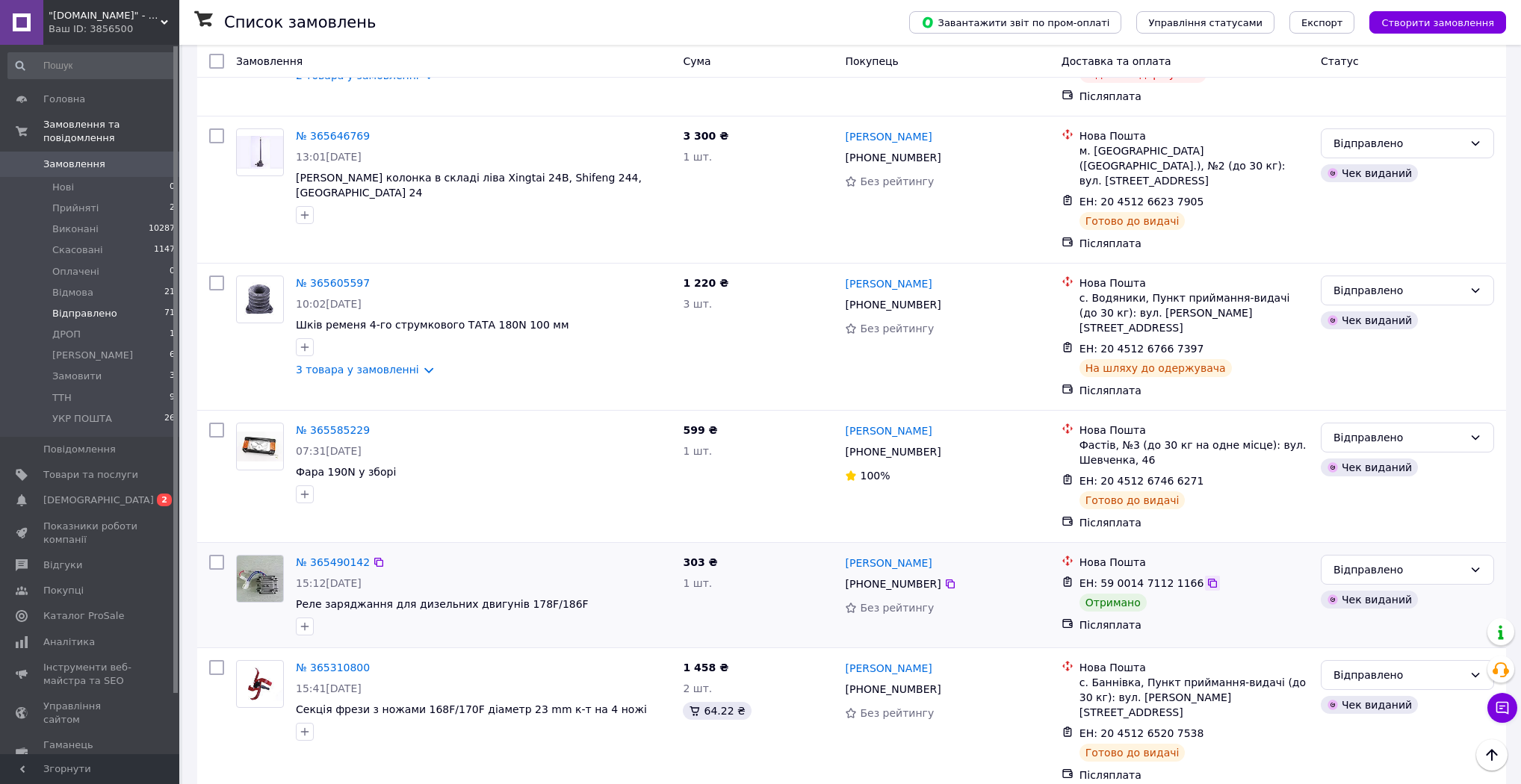
click at [1206, 577] on icon at bounding box center [1212, 583] width 12 height 12
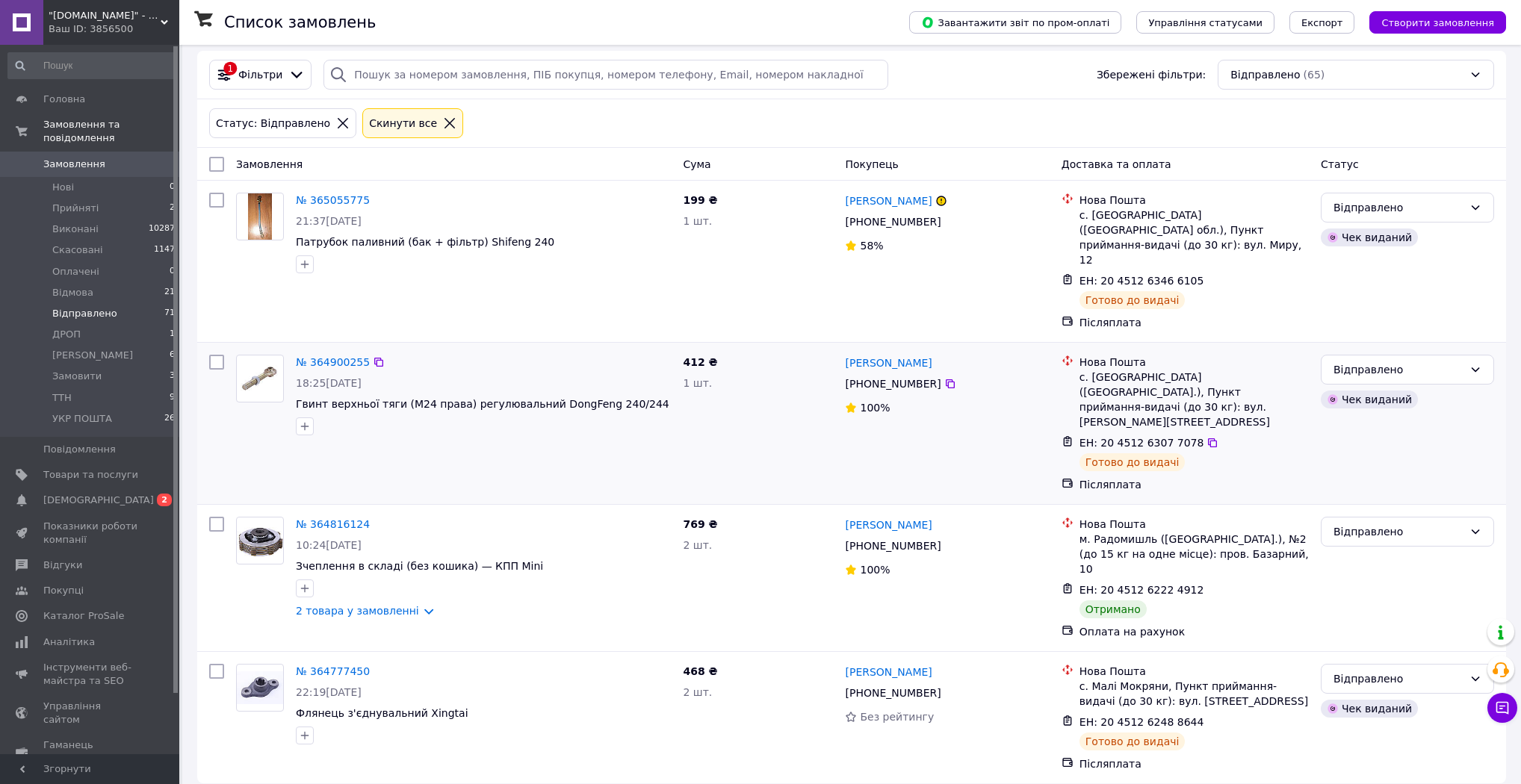
scroll to position [11, 0]
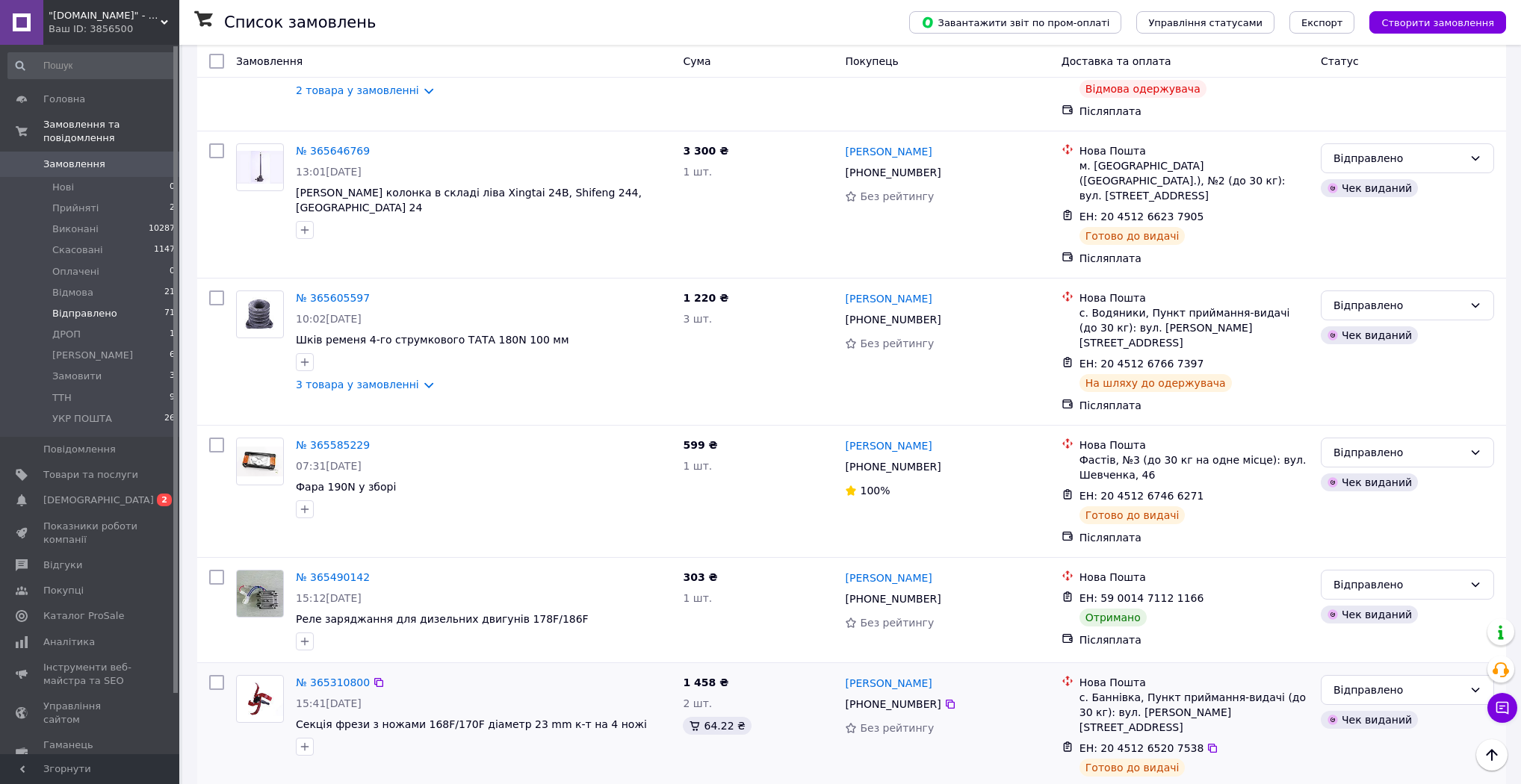
scroll to position [2132, 0]
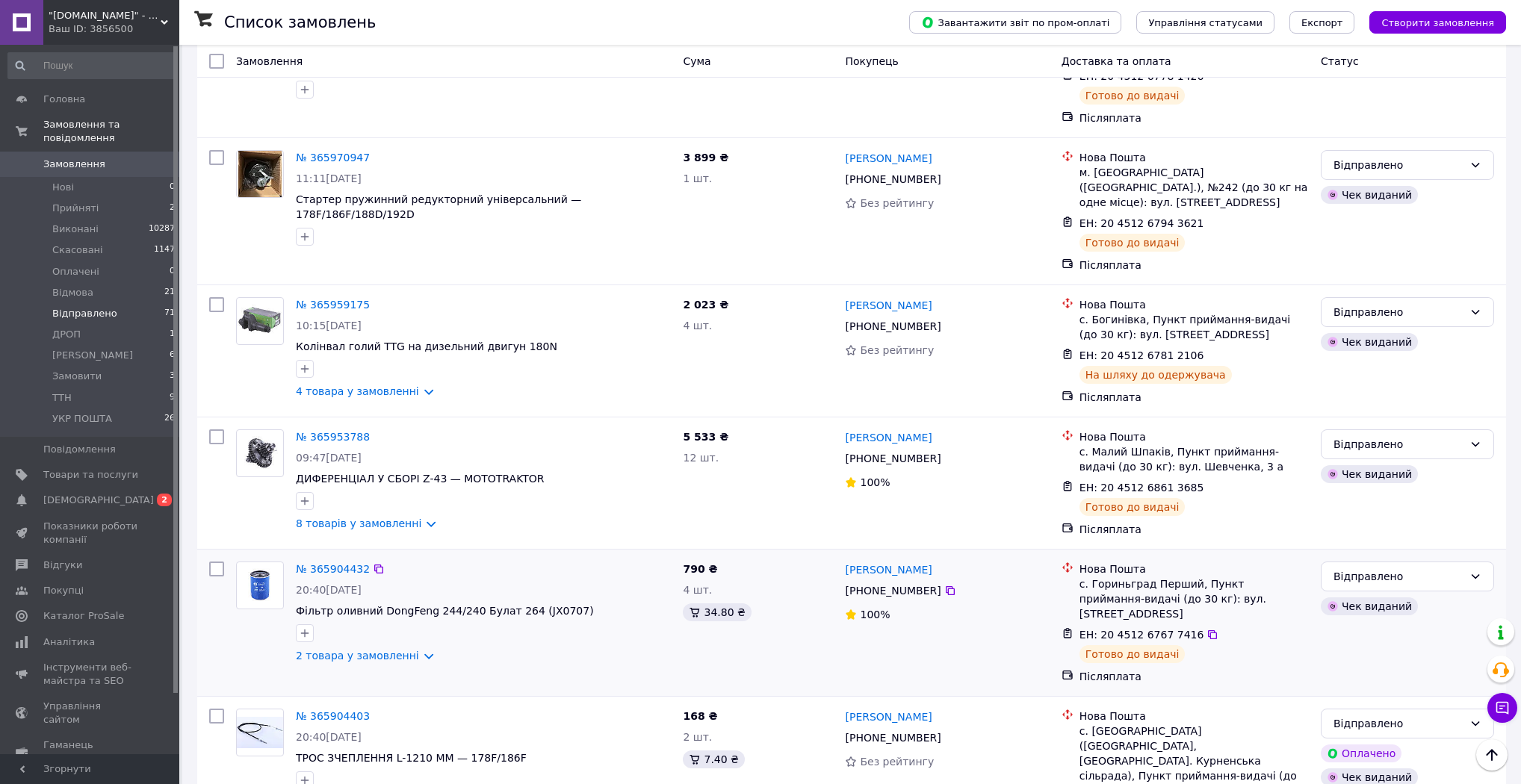
scroll to position [2169, 0]
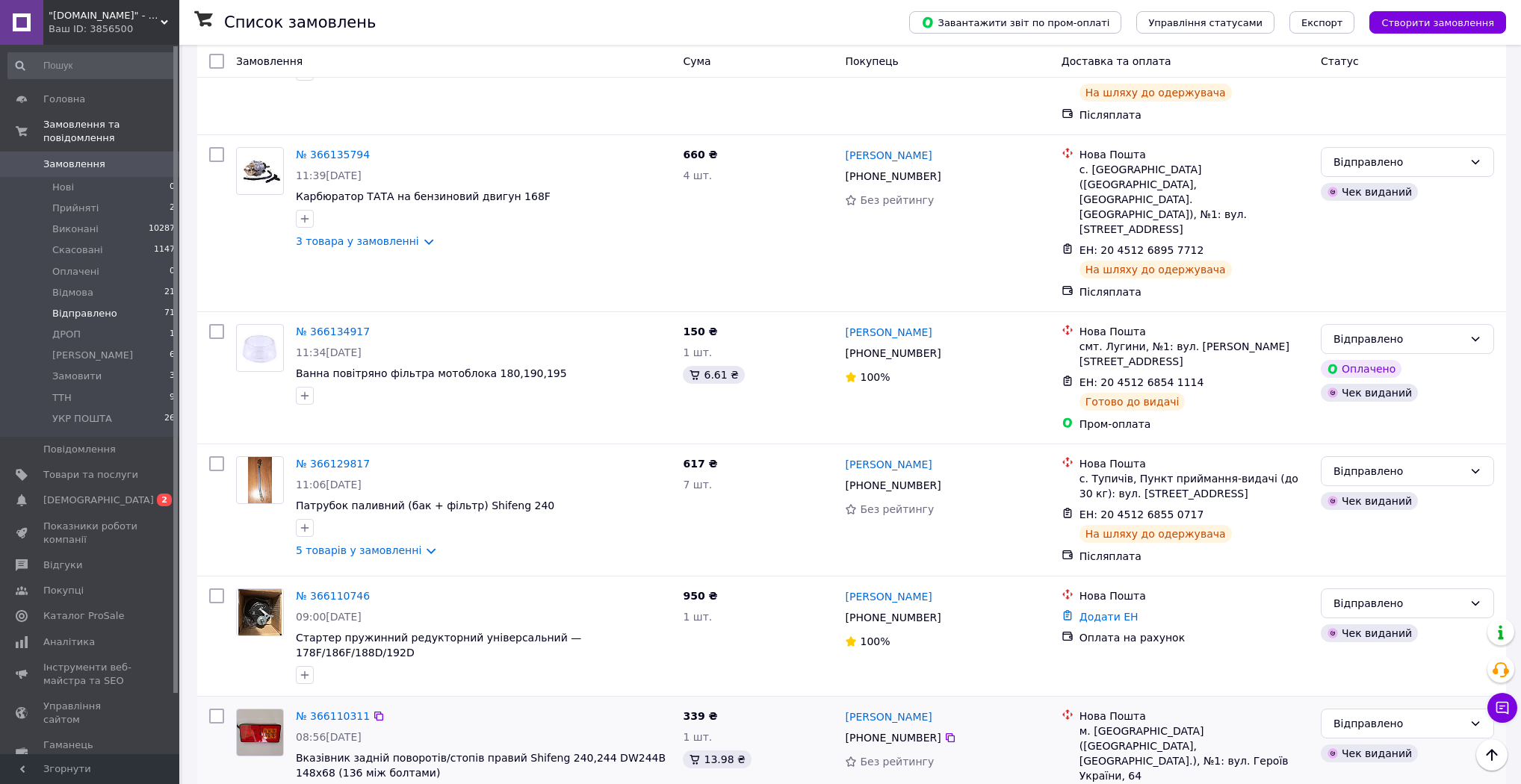
scroll to position [2192, 0]
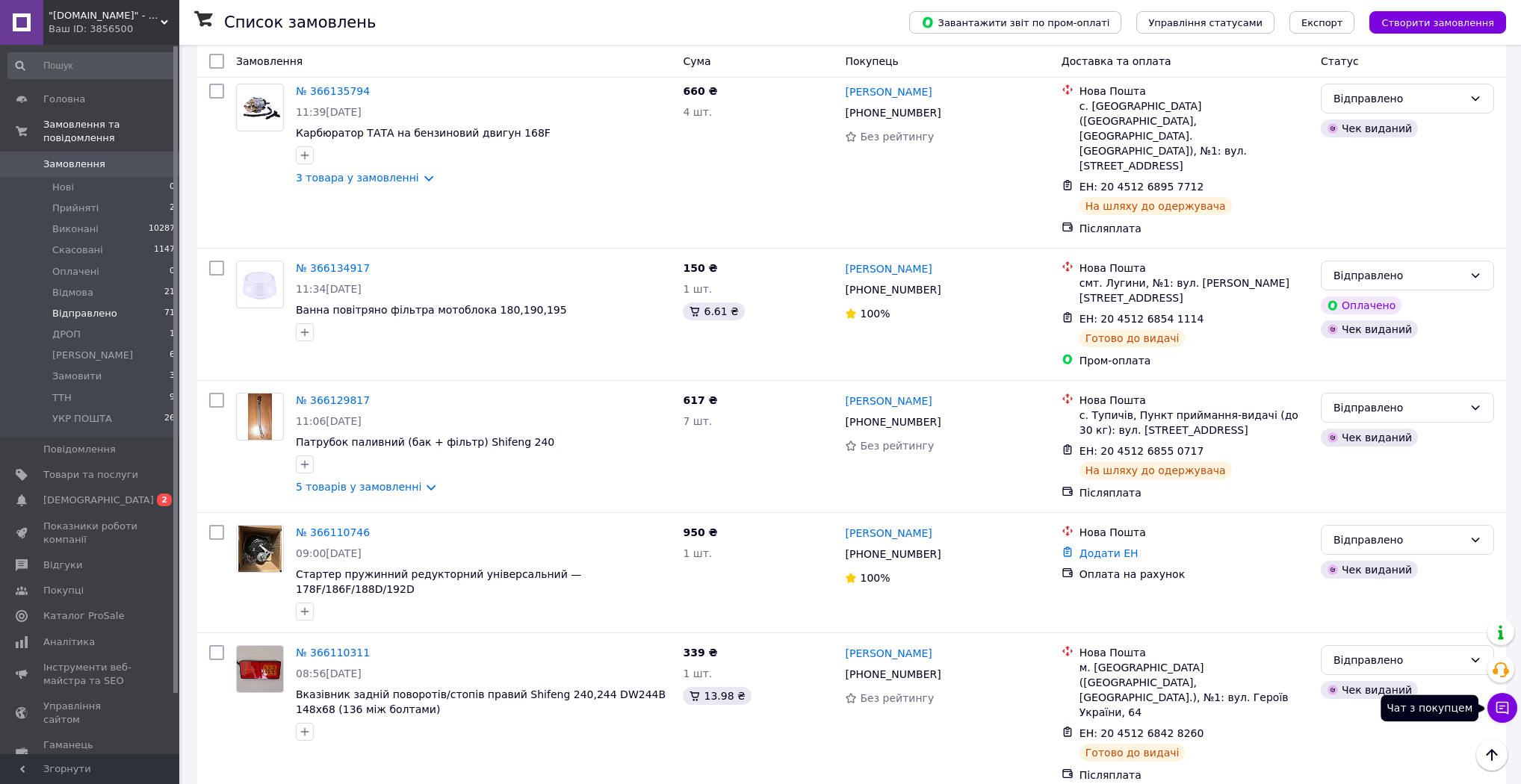
click at [1501, 712] on icon at bounding box center [1502, 708] width 13 height 13
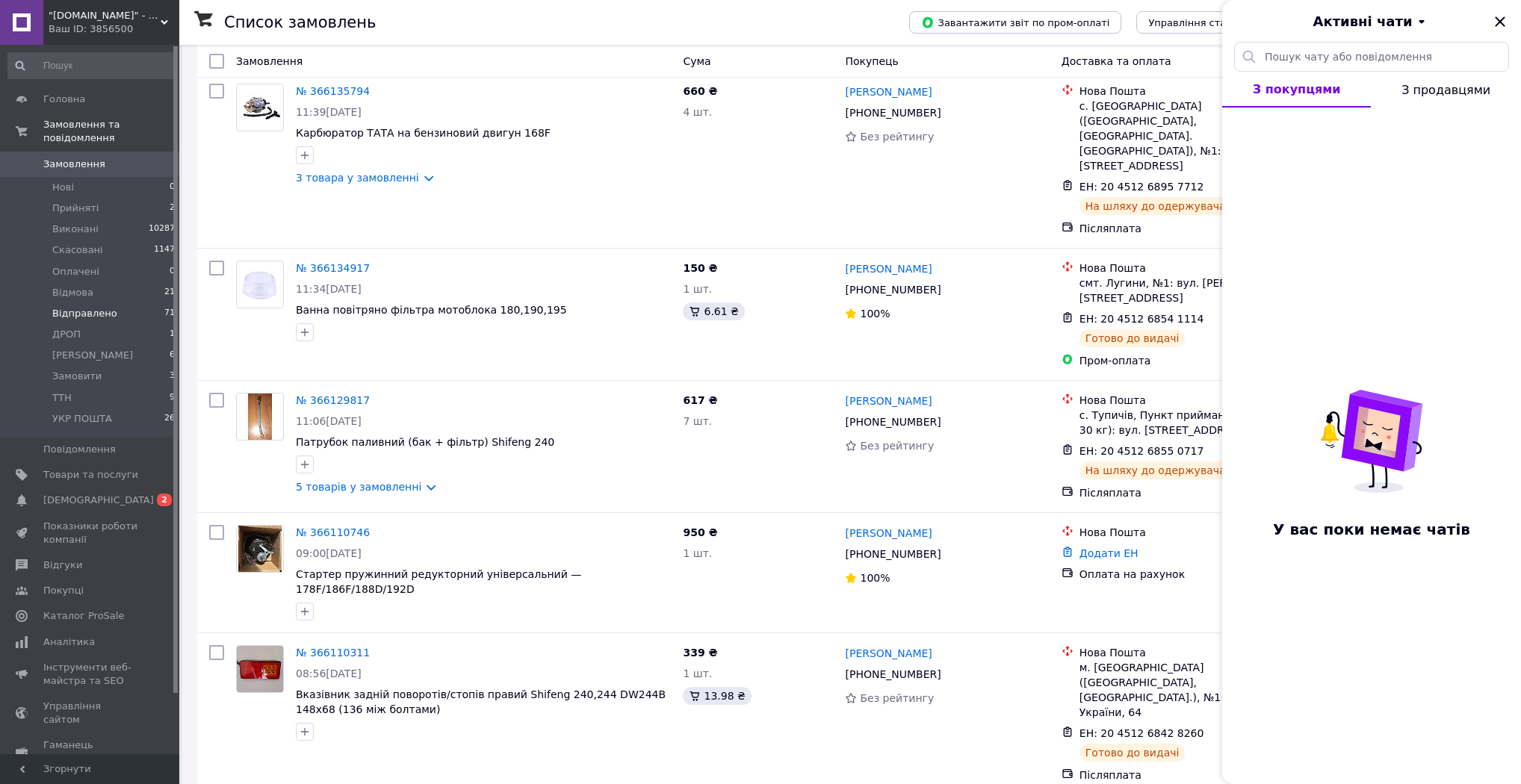
click at [1306, 105] on button "З покупцями" at bounding box center [1296, 89] width 149 height 36
click at [1445, 91] on span "З продавцями" at bounding box center [1445, 89] width 89 height 14
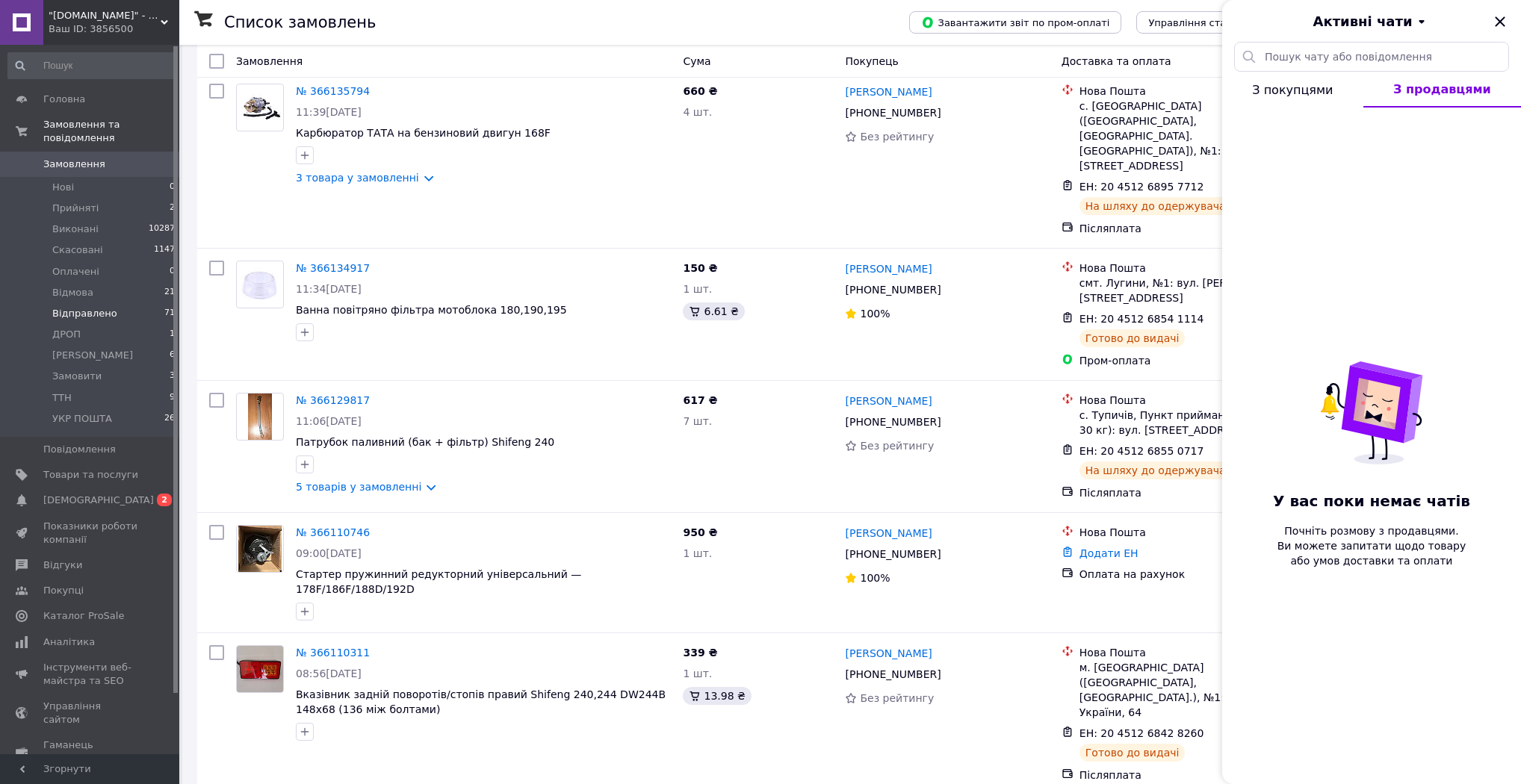
click at [1293, 85] on span "З покупцями" at bounding box center [1292, 89] width 80 height 14
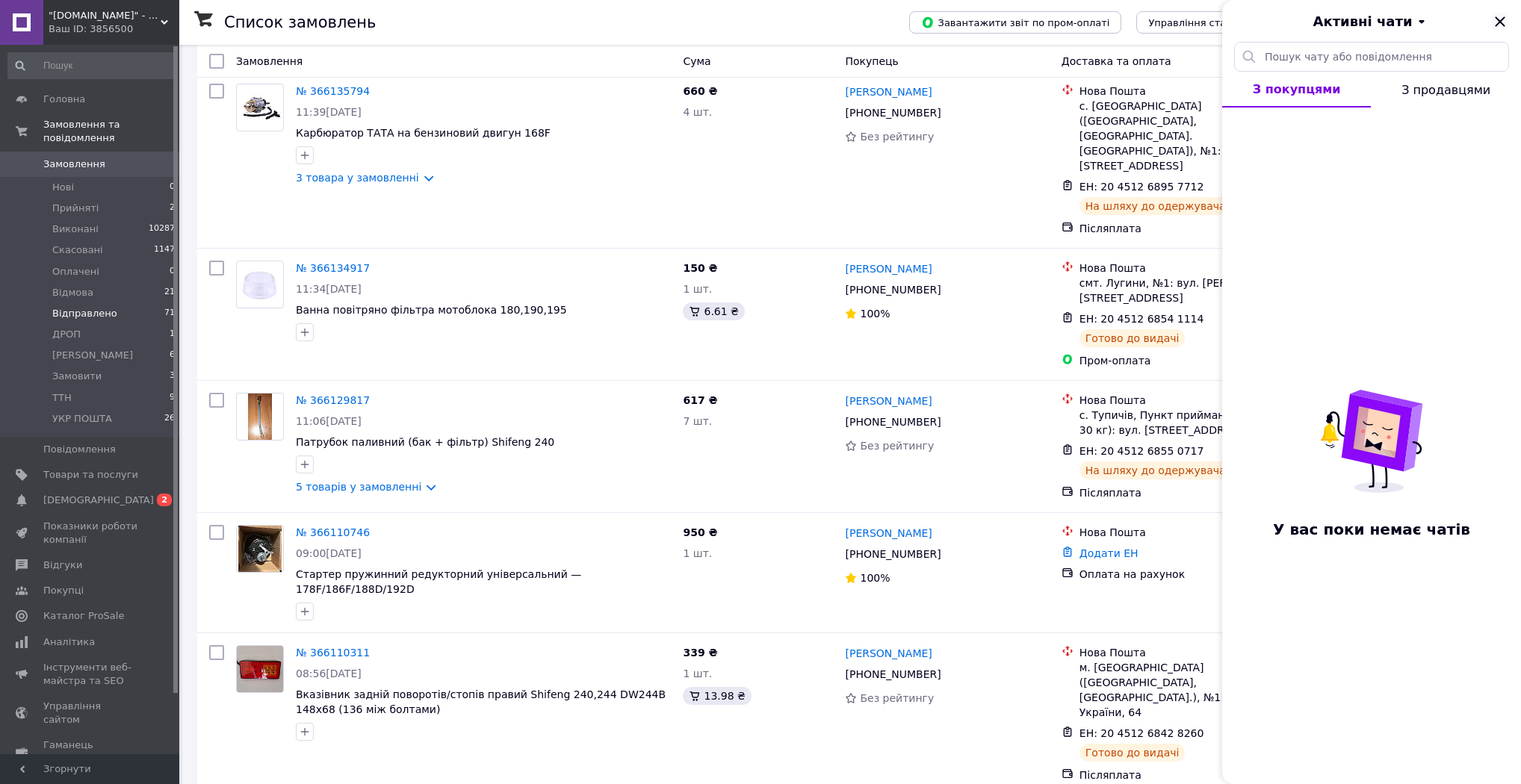
click at [1497, 14] on icon "Закрити" at bounding box center [1501, 22] width 18 height 18
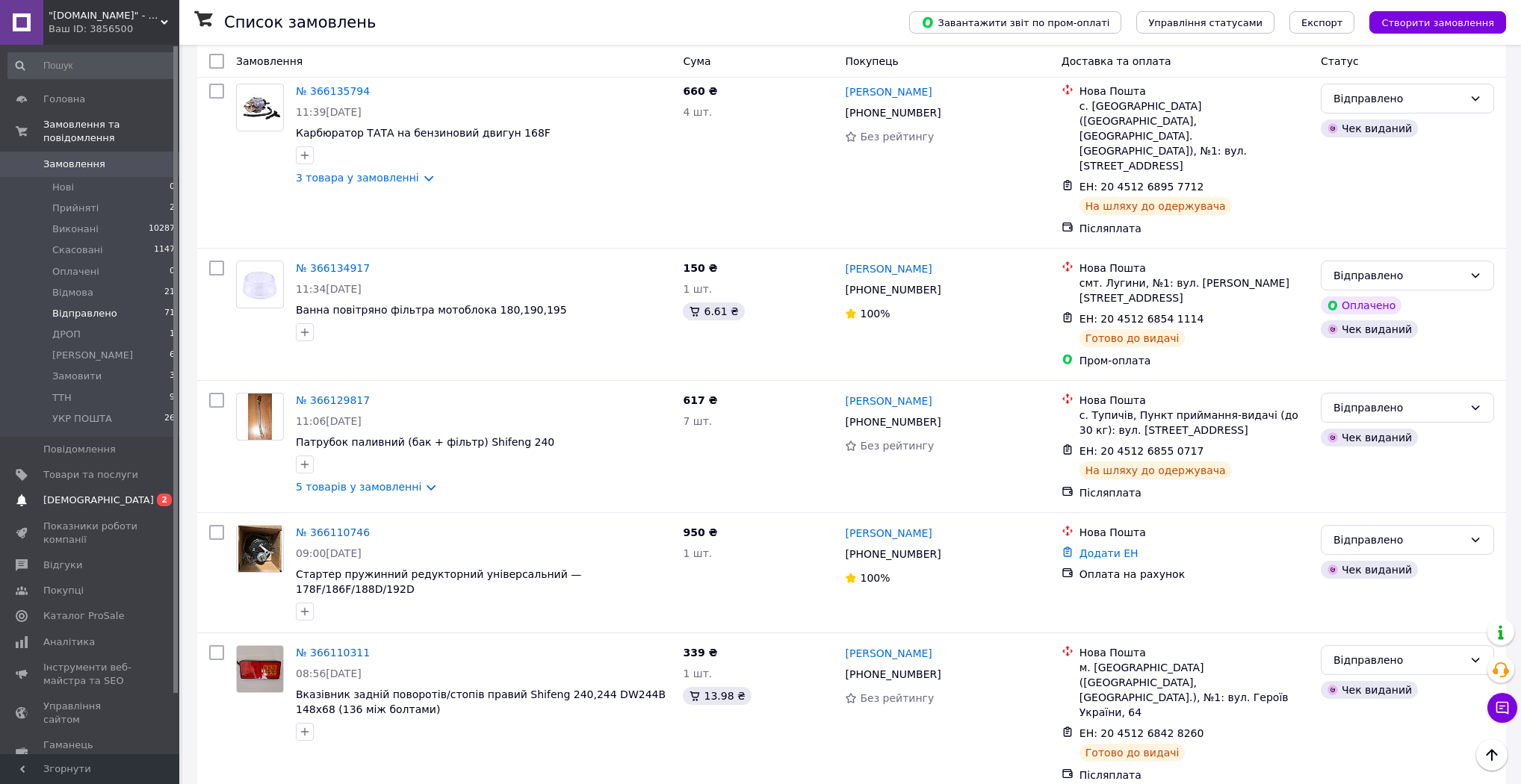
click at [80, 488] on link "[DEMOGRAPHIC_DATA] 0 2" at bounding box center [92, 500] width 184 height 25
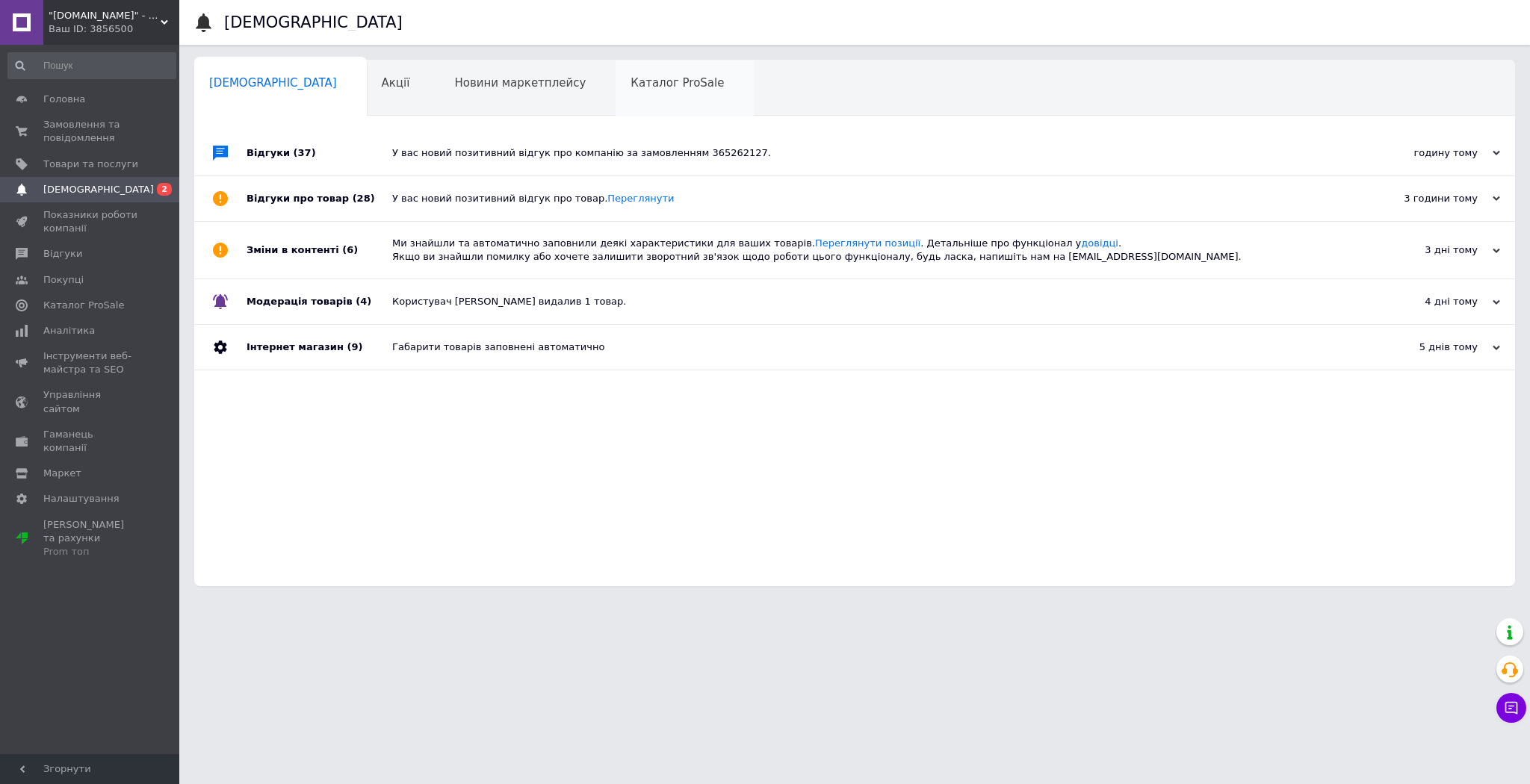
click at [630, 83] on span "Каталог ProSale" at bounding box center [677, 83] width 93 height 14
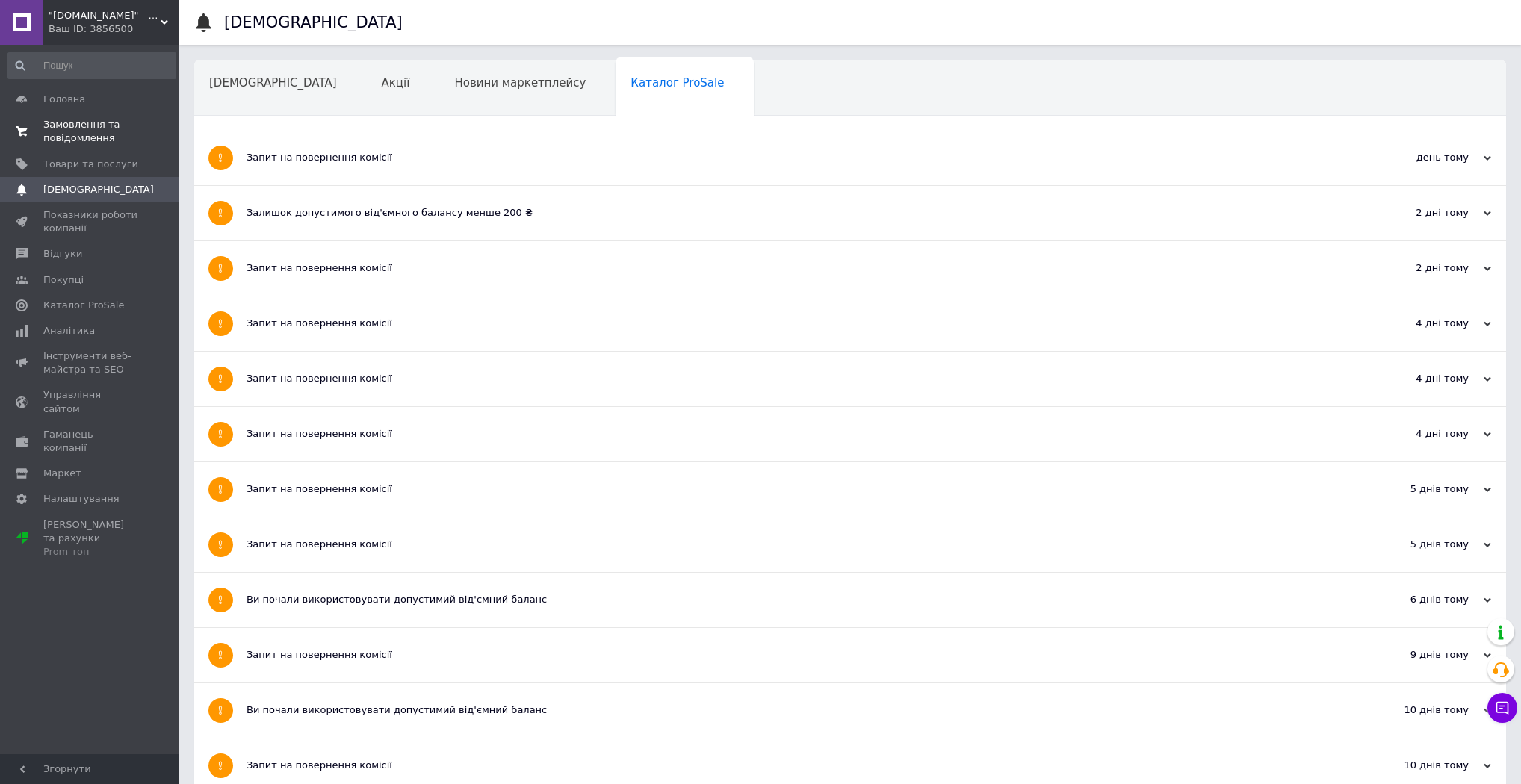
click at [72, 136] on span "Замовлення та повідомлення" at bounding box center [90, 131] width 95 height 27
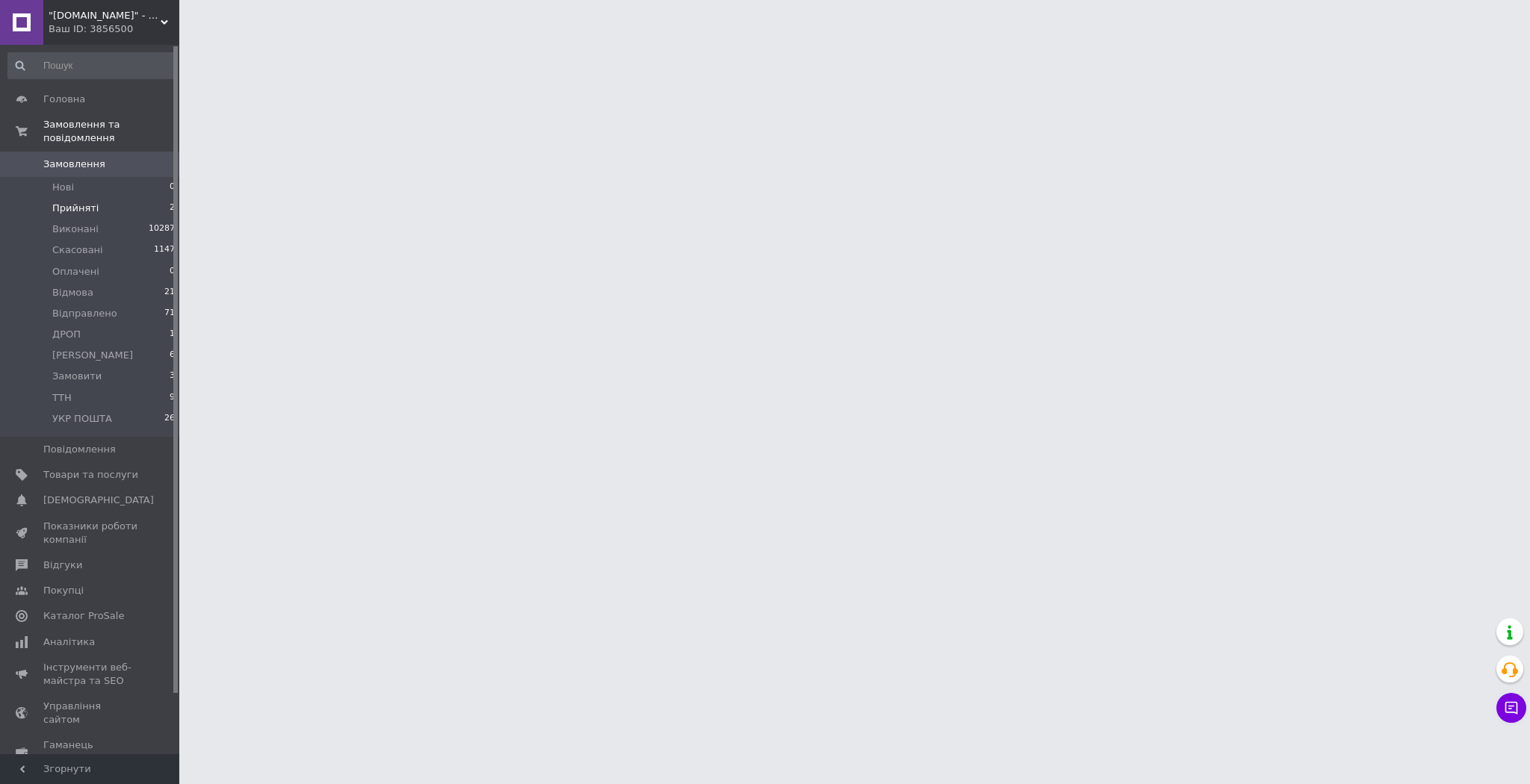
click at [90, 202] on span "Прийняті" at bounding box center [75, 209] width 46 height 14
click at [90, 202] on span "Прийняті" at bounding box center [75, 209] width 46 height 14
click at [93, 202] on span "Прийняті" at bounding box center [75, 209] width 46 height 14
click at [93, 198] on li "Прийняті 2" at bounding box center [92, 209] width 184 height 21
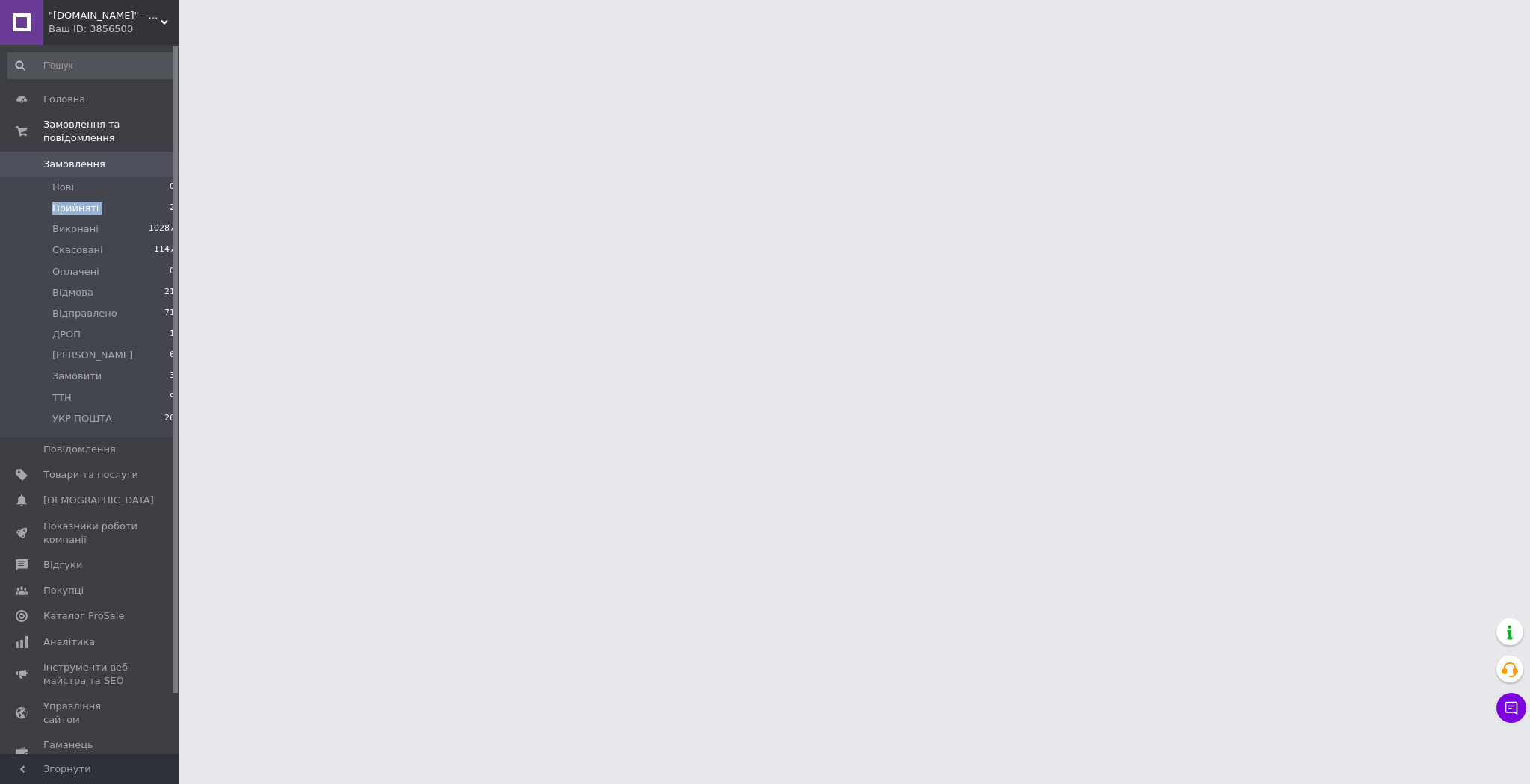
click at [93, 198] on li "Прийняті 2" at bounding box center [92, 209] width 184 height 21
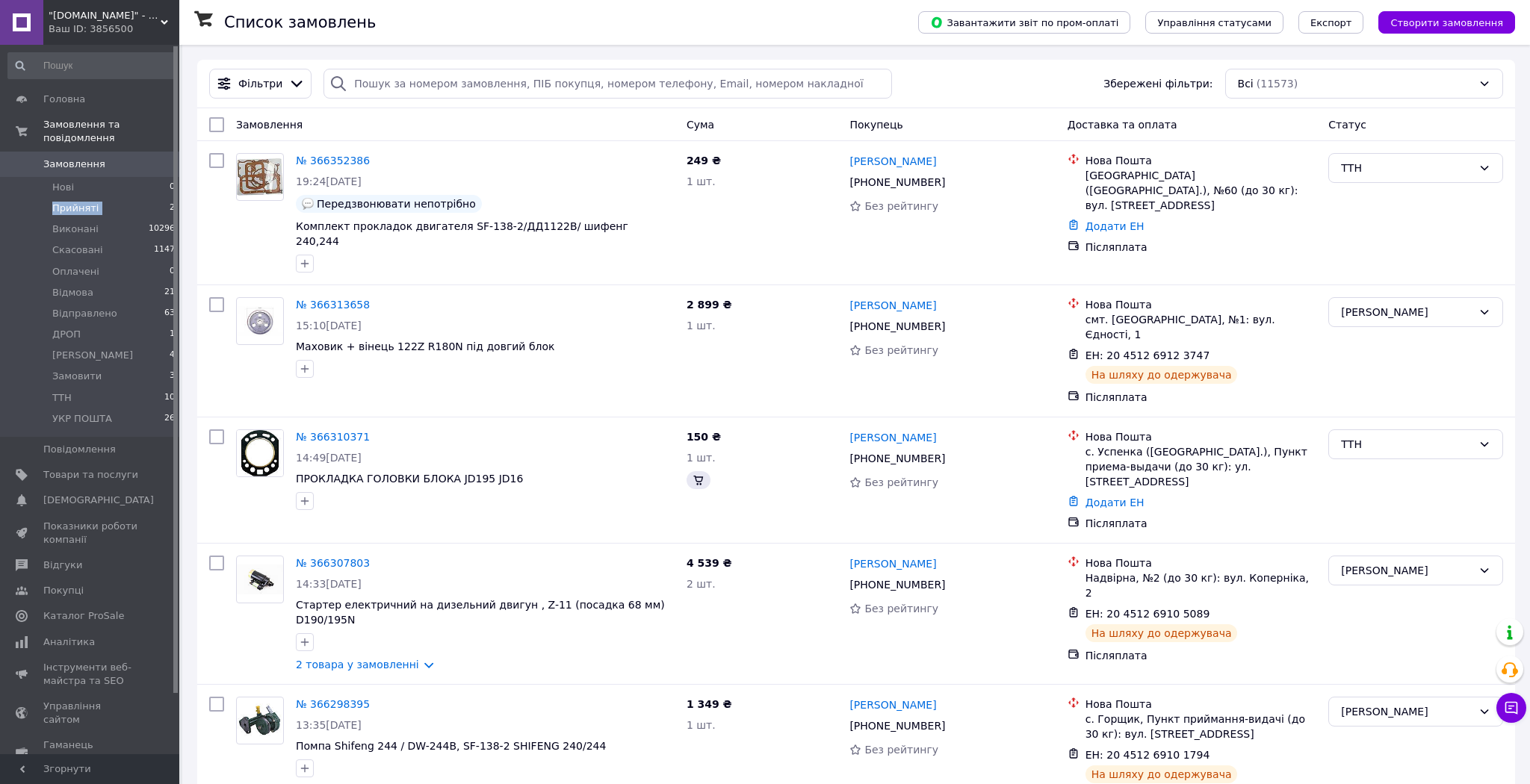
click at [93, 198] on li "Прийняті 2" at bounding box center [92, 209] width 184 height 21
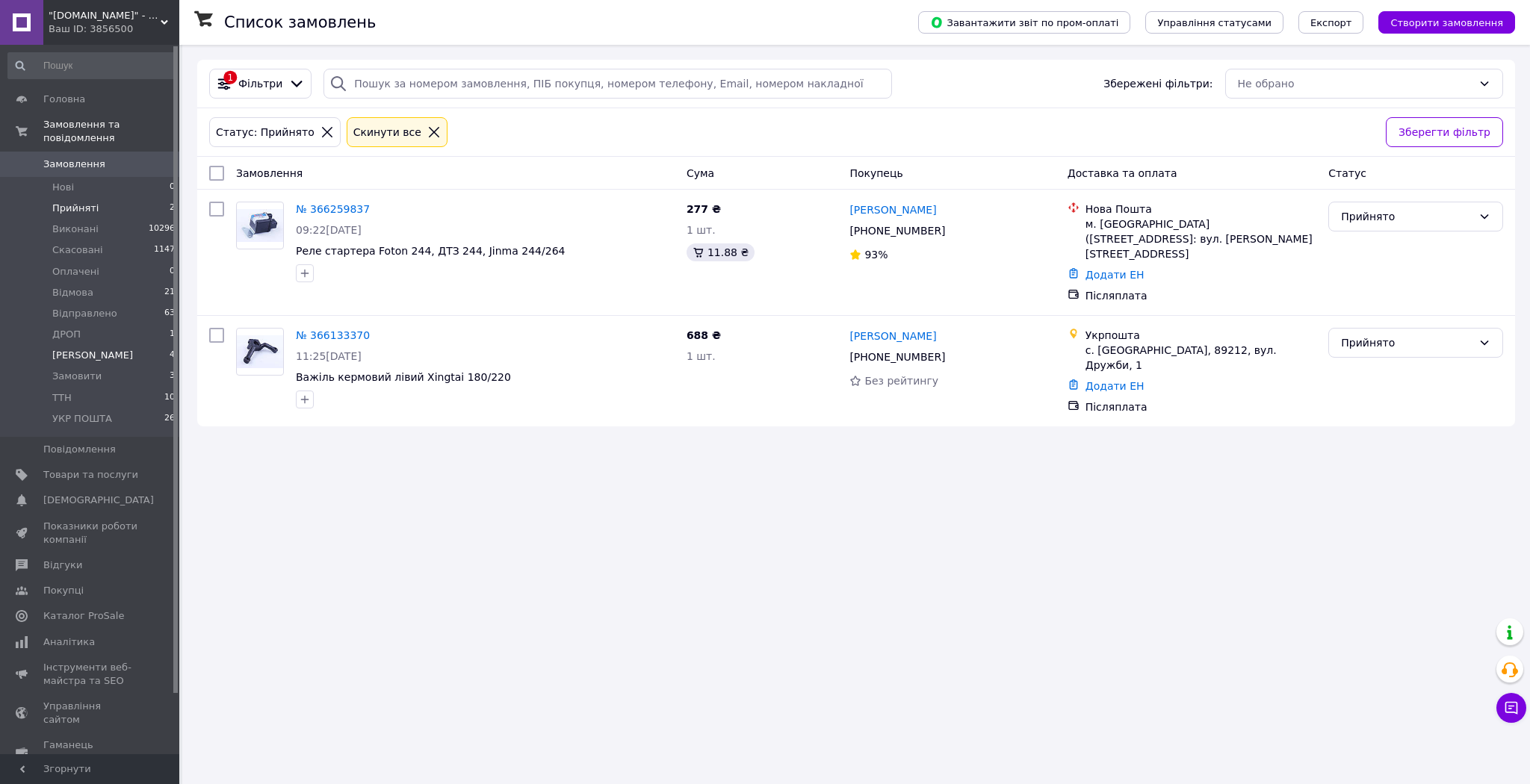
drag, startPoint x: 91, startPoint y: 347, endPoint x: 99, endPoint y: 347, distance: 8.0
click at [91, 349] on span "[PERSON_NAME]" at bounding box center [93, 356] width 80 height 14
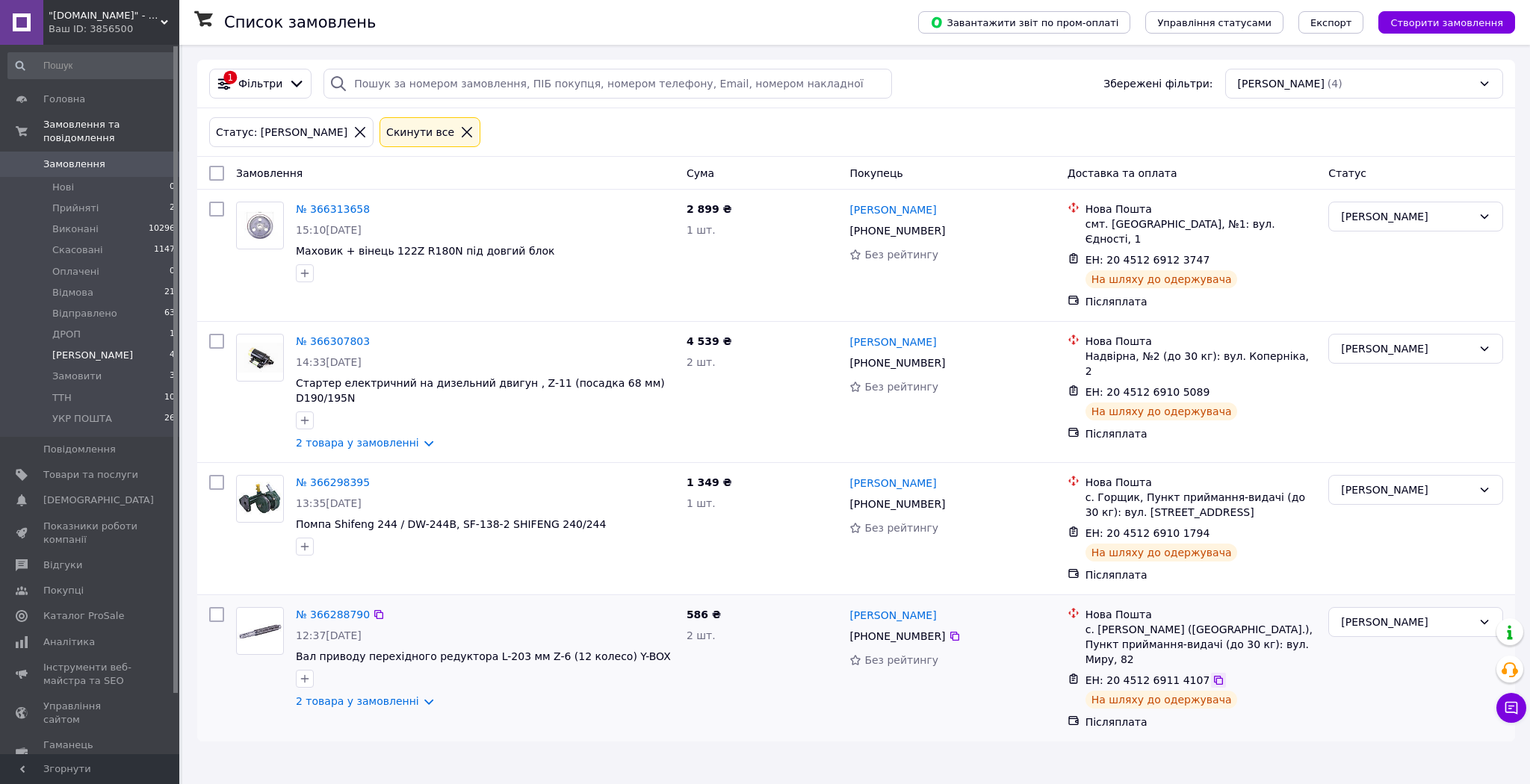
click at [1214, 676] on icon at bounding box center [1218, 680] width 9 height 9
click at [335, 609] on link "№ 366288790" at bounding box center [332, 615] width 74 height 12
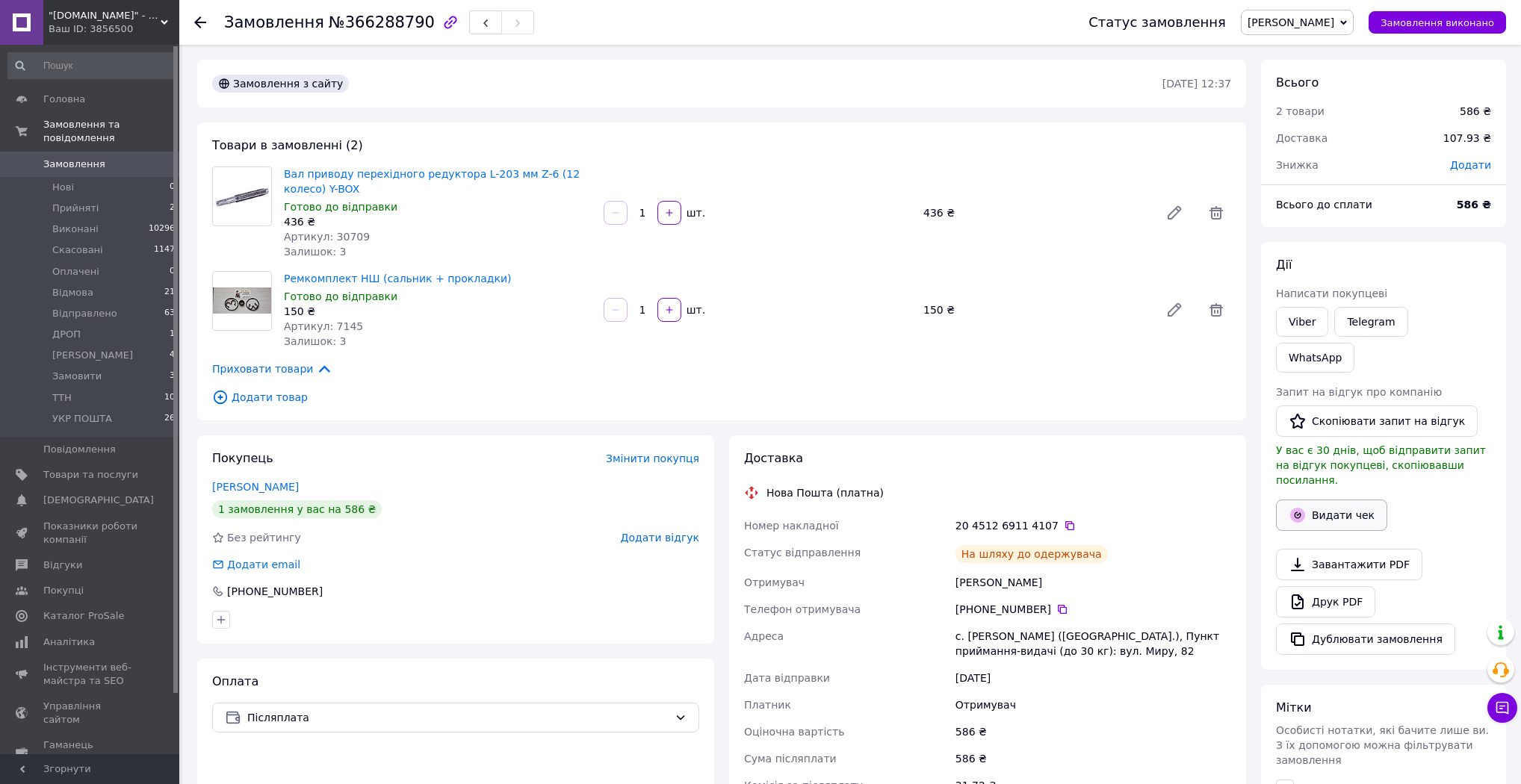
click at [1340, 500] on button "Видати чек" at bounding box center [1331, 515] width 112 height 31
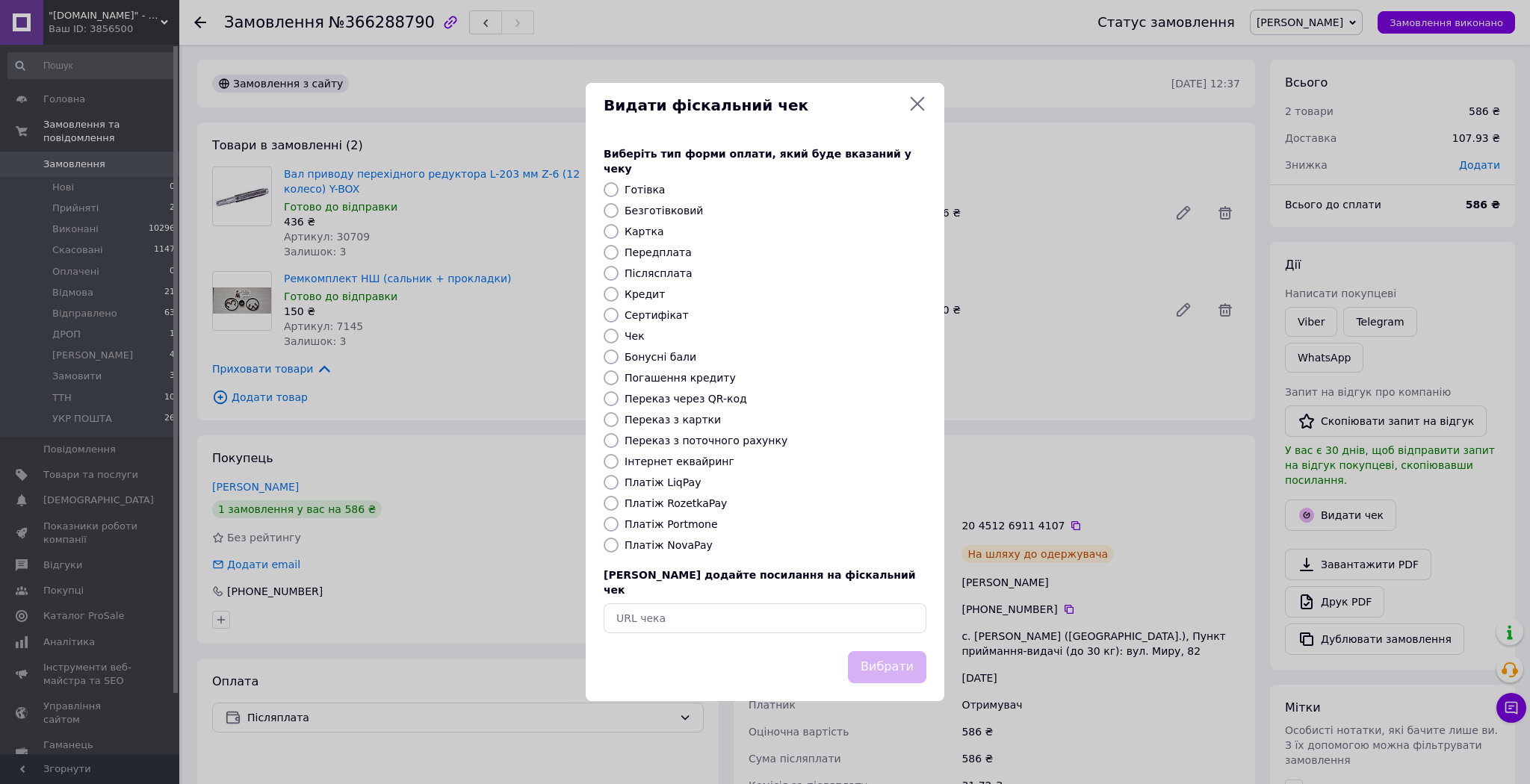
click at [689, 544] on label "Платіж NovaPay" at bounding box center [668, 545] width 88 height 12
click at [618, 544] on input "Платіж NovaPay" at bounding box center [611, 545] width 15 height 15
radio input "true"
click at [900, 651] on button "Вибрати" at bounding box center [887, 667] width 78 height 32
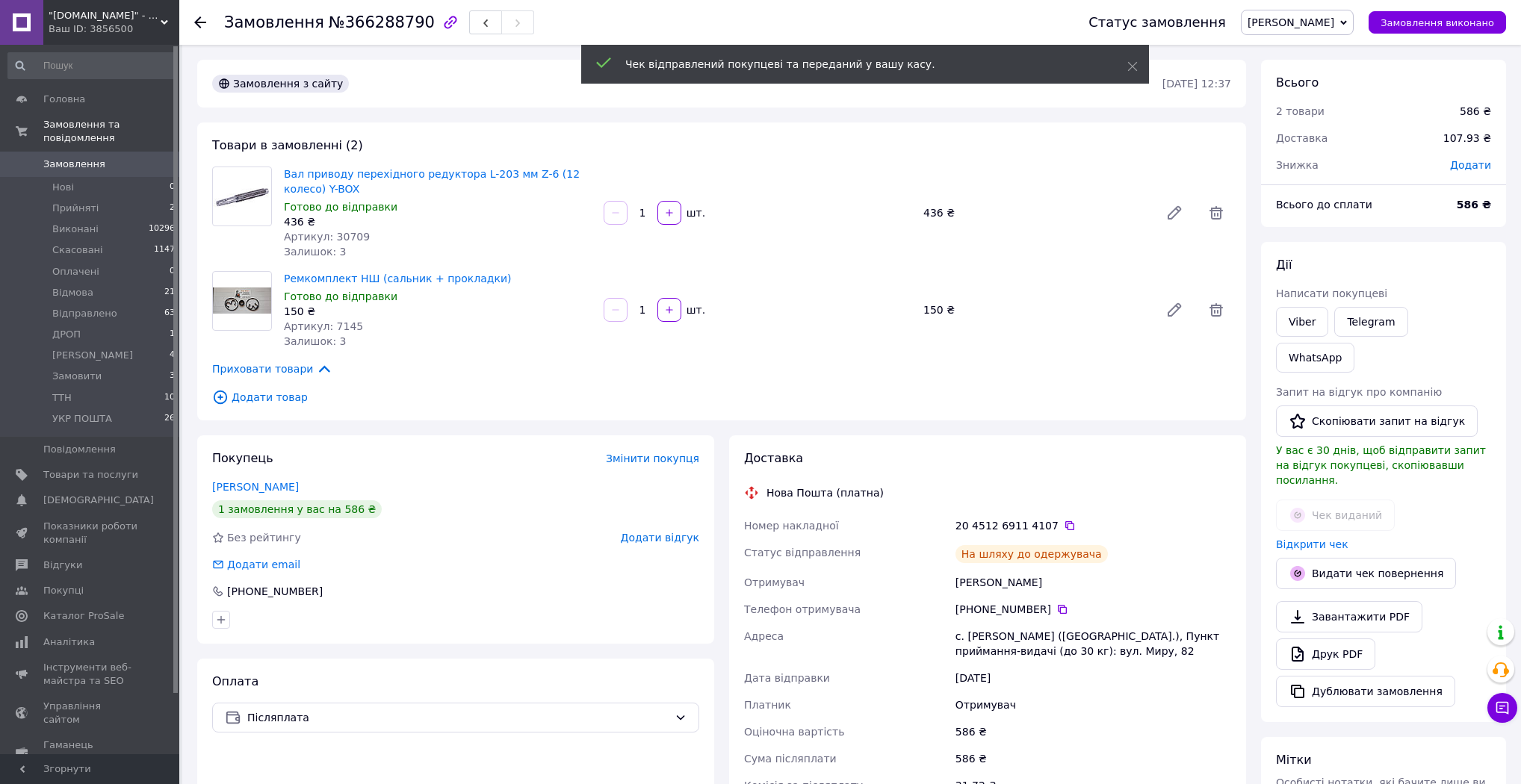
click at [1330, 27] on span "[PERSON_NAME]" at bounding box center [1290, 23] width 86 height 12
click at [1341, 158] on li "Відправлено" at bounding box center [1297, 165] width 112 height 23
click at [114, 387] on li "ТТН 10" at bounding box center [92, 398] width 184 height 21
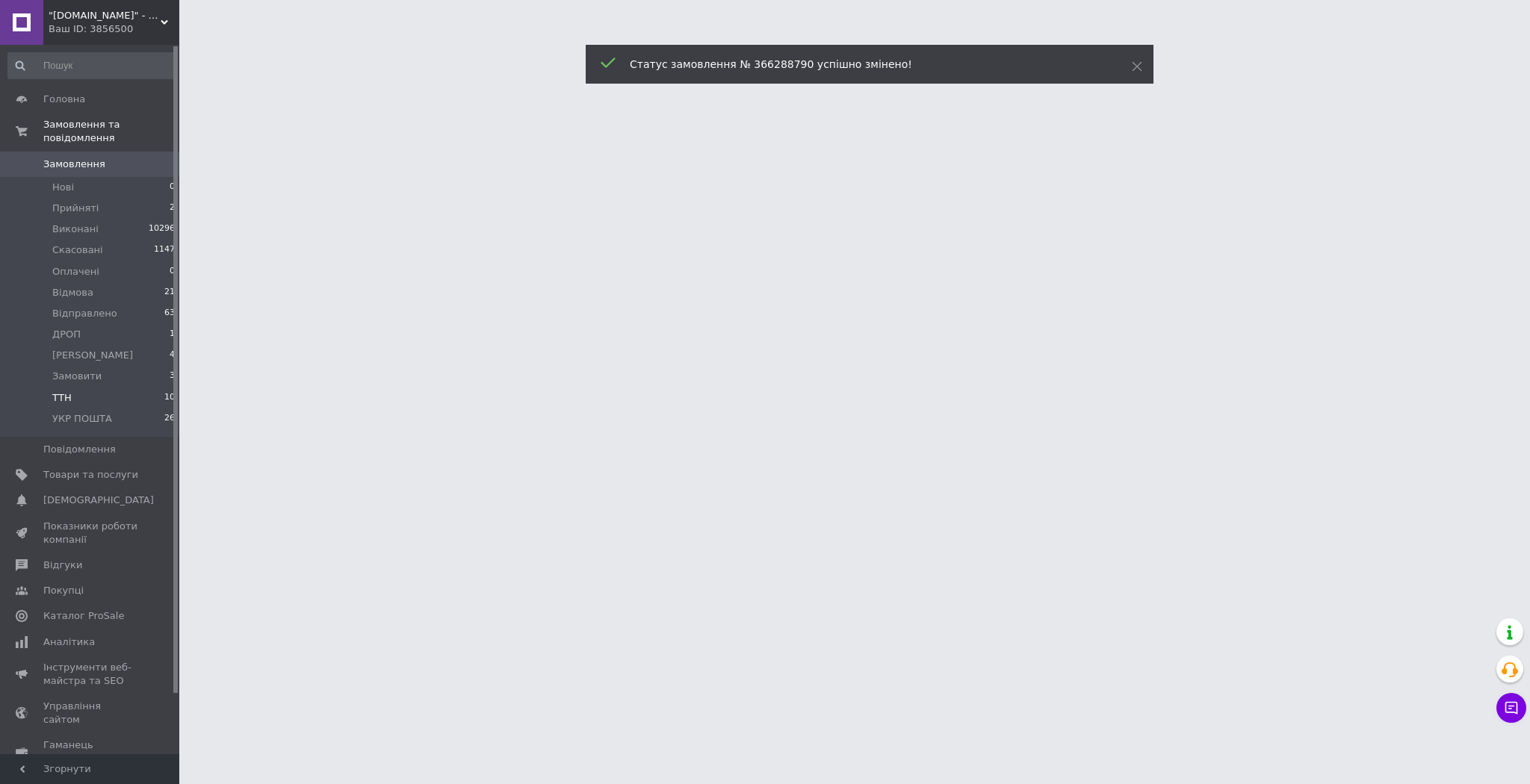
click at [114, 387] on li "ТТН 10" at bounding box center [92, 398] width 184 height 21
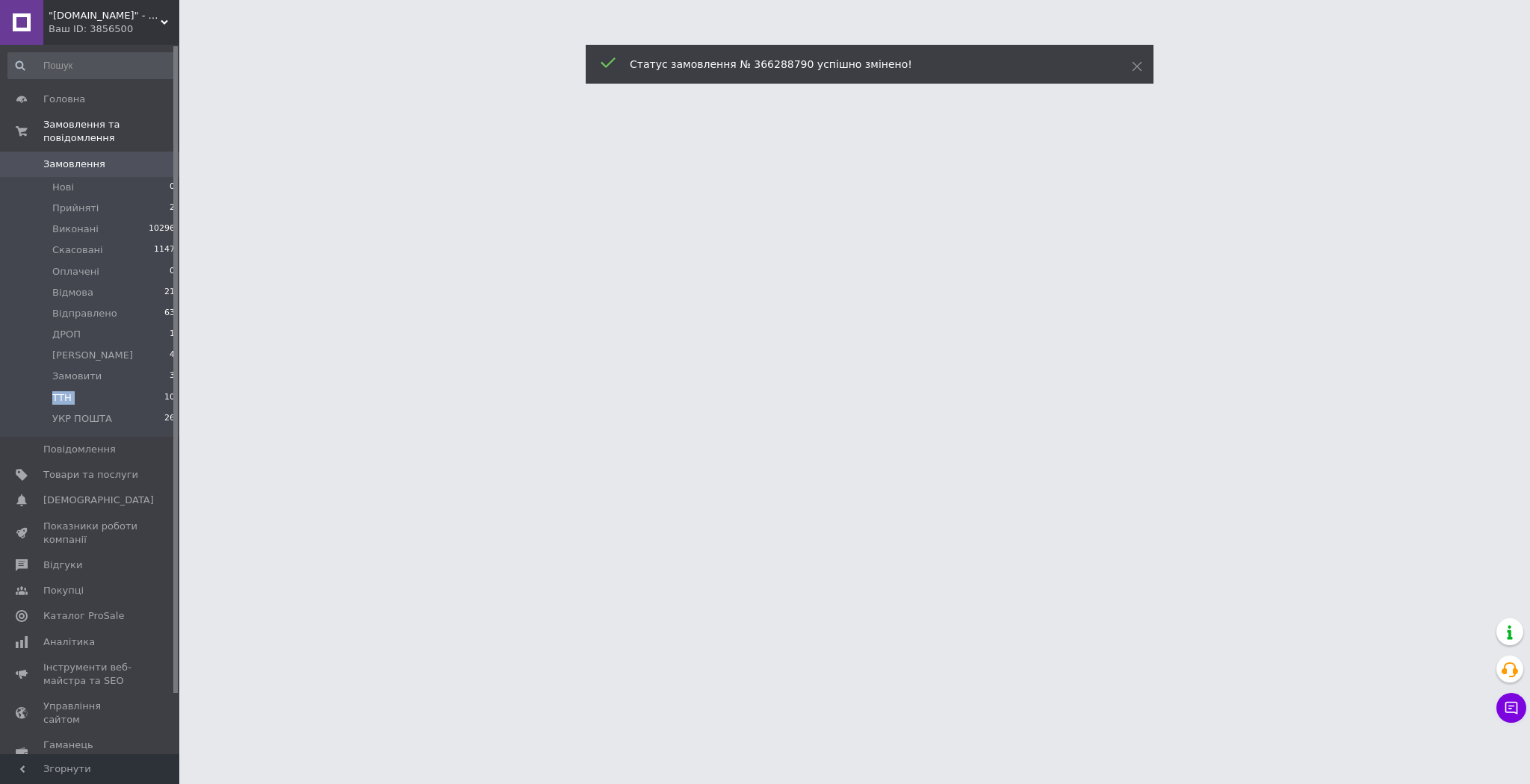
click at [114, 387] on li "ТТН 10" at bounding box center [92, 398] width 184 height 21
click at [113, 387] on li "ТТН 10" at bounding box center [92, 398] width 184 height 21
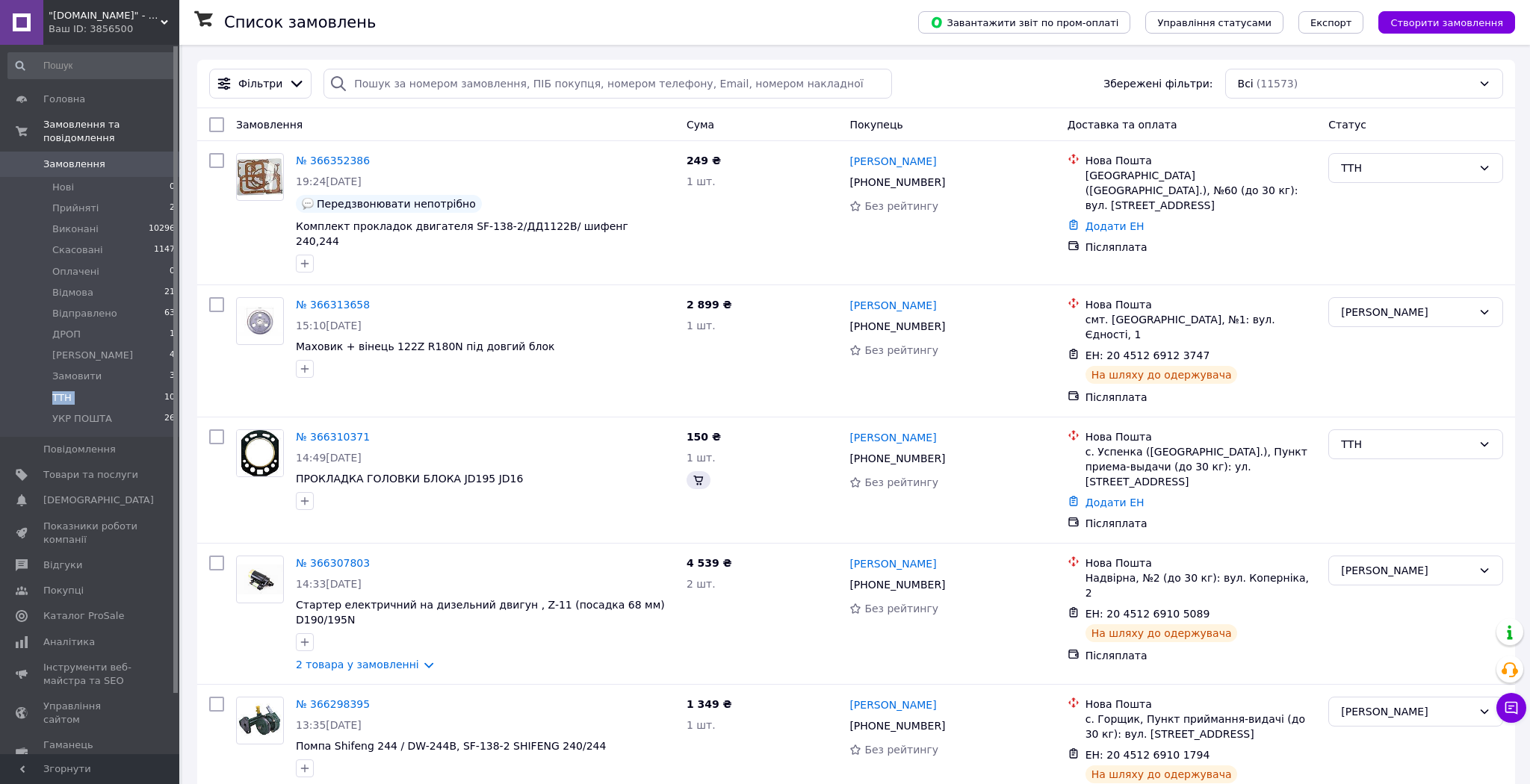
click at [105, 387] on li "ТТН 10" at bounding box center [92, 398] width 184 height 21
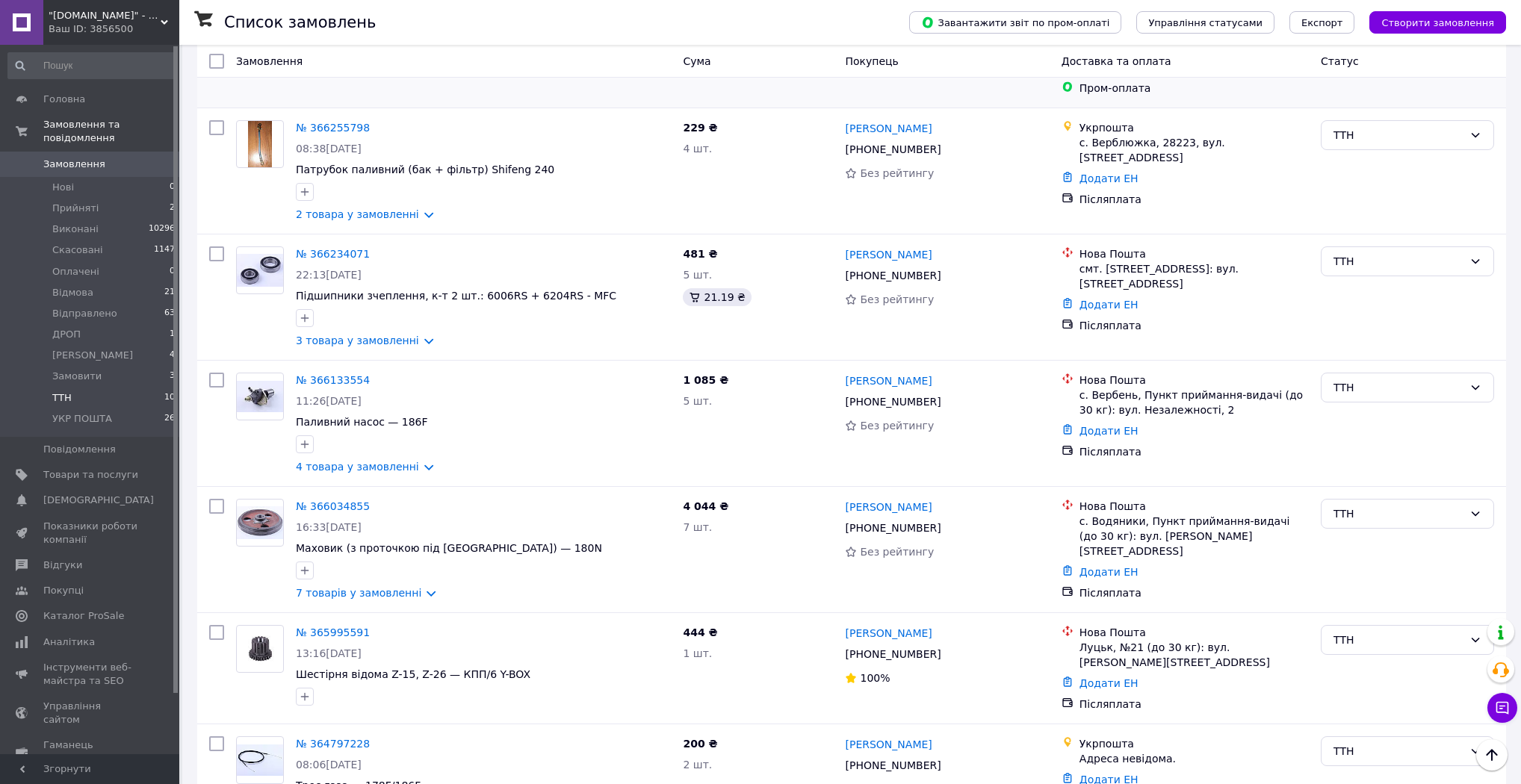
scroll to position [687, 0]
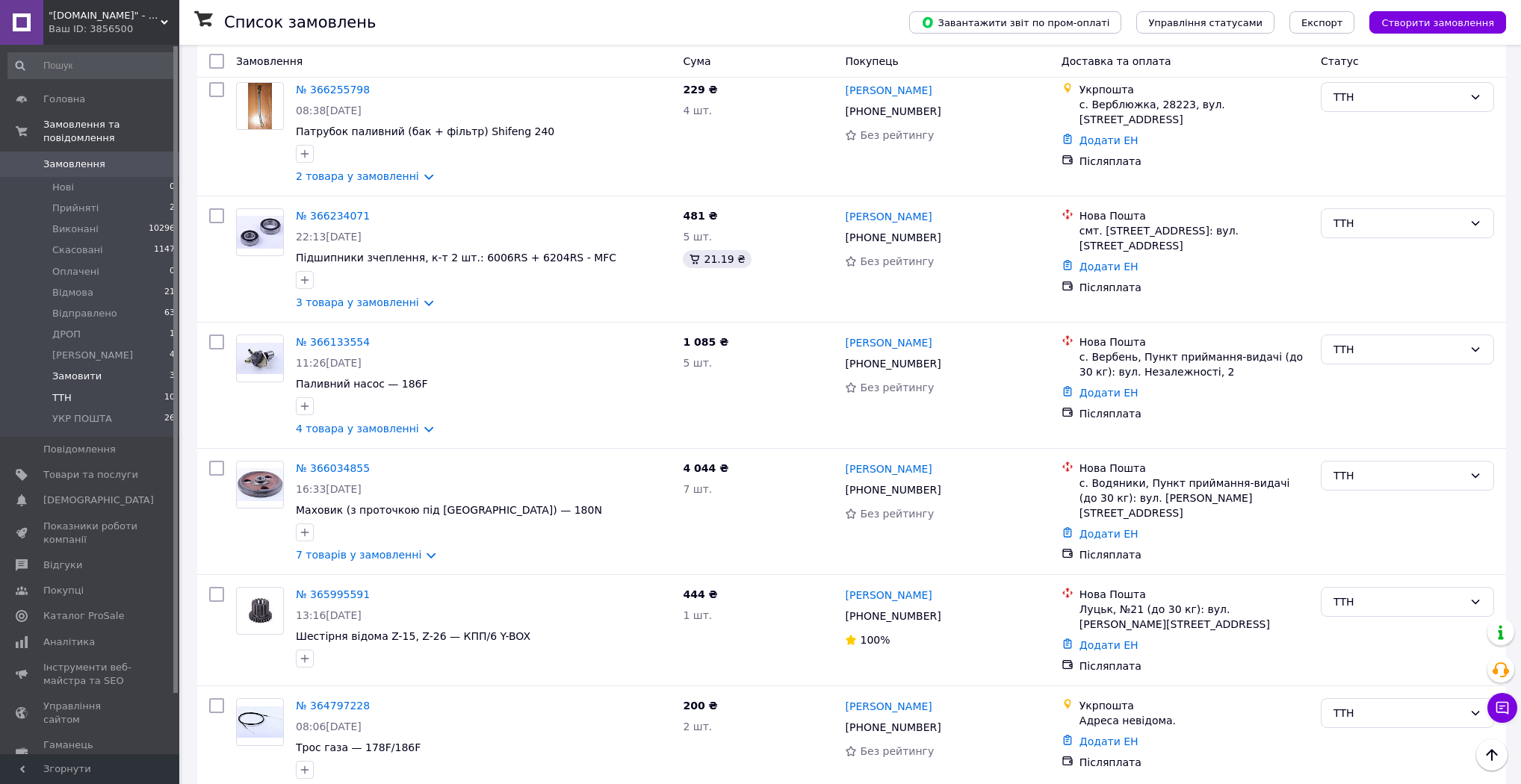
click at [93, 369] on span "Замовити" at bounding box center [77, 376] width 49 height 14
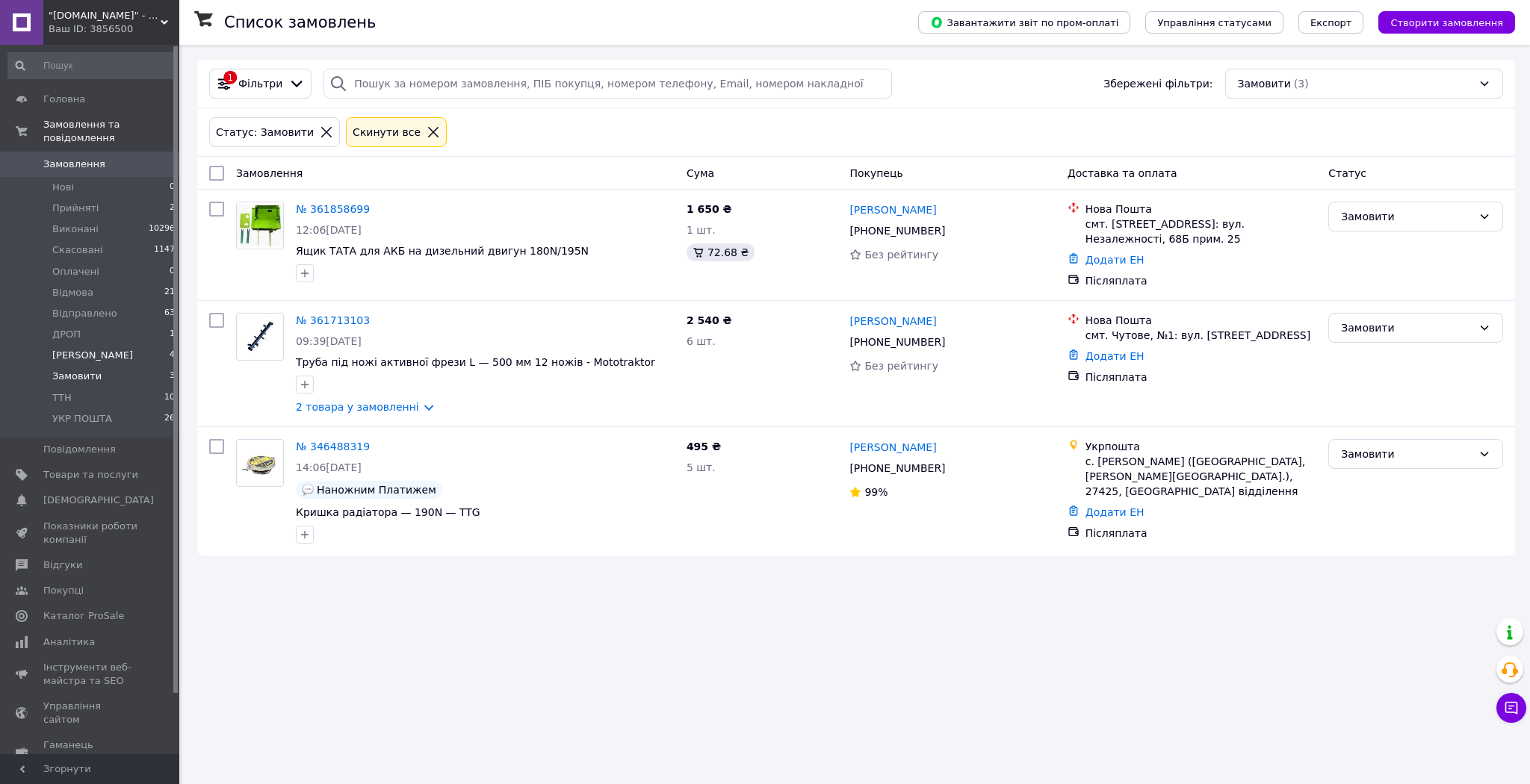
click at [105, 345] on li "Друк Чека 4" at bounding box center [92, 356] width 184 height 21
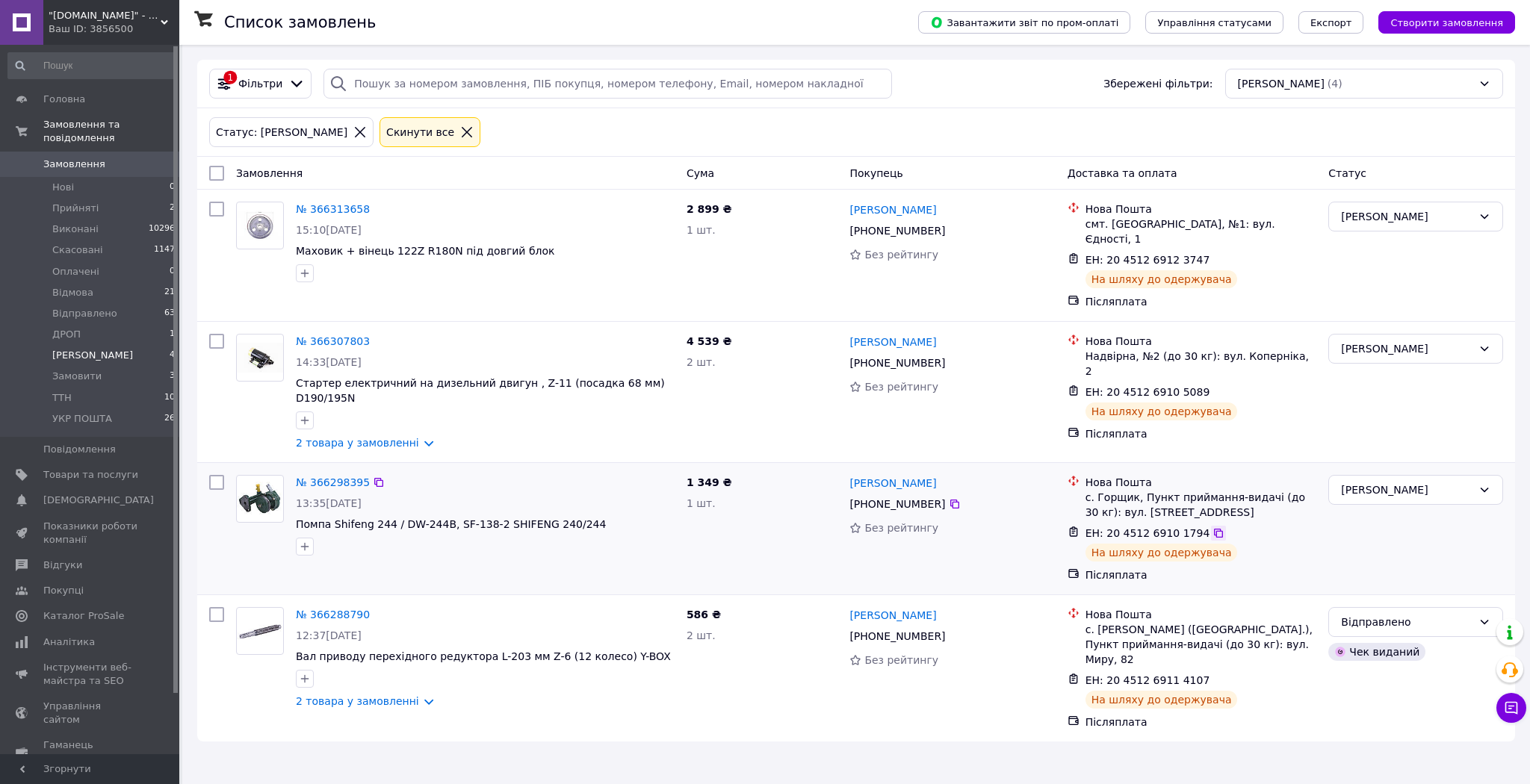
click at [1214, 528] on icon at bounding box center [1218, 533] width 9 height 9
click at [335, 476] on link "№ 366298395" at bounding box center [332, 482] width 74 height 12
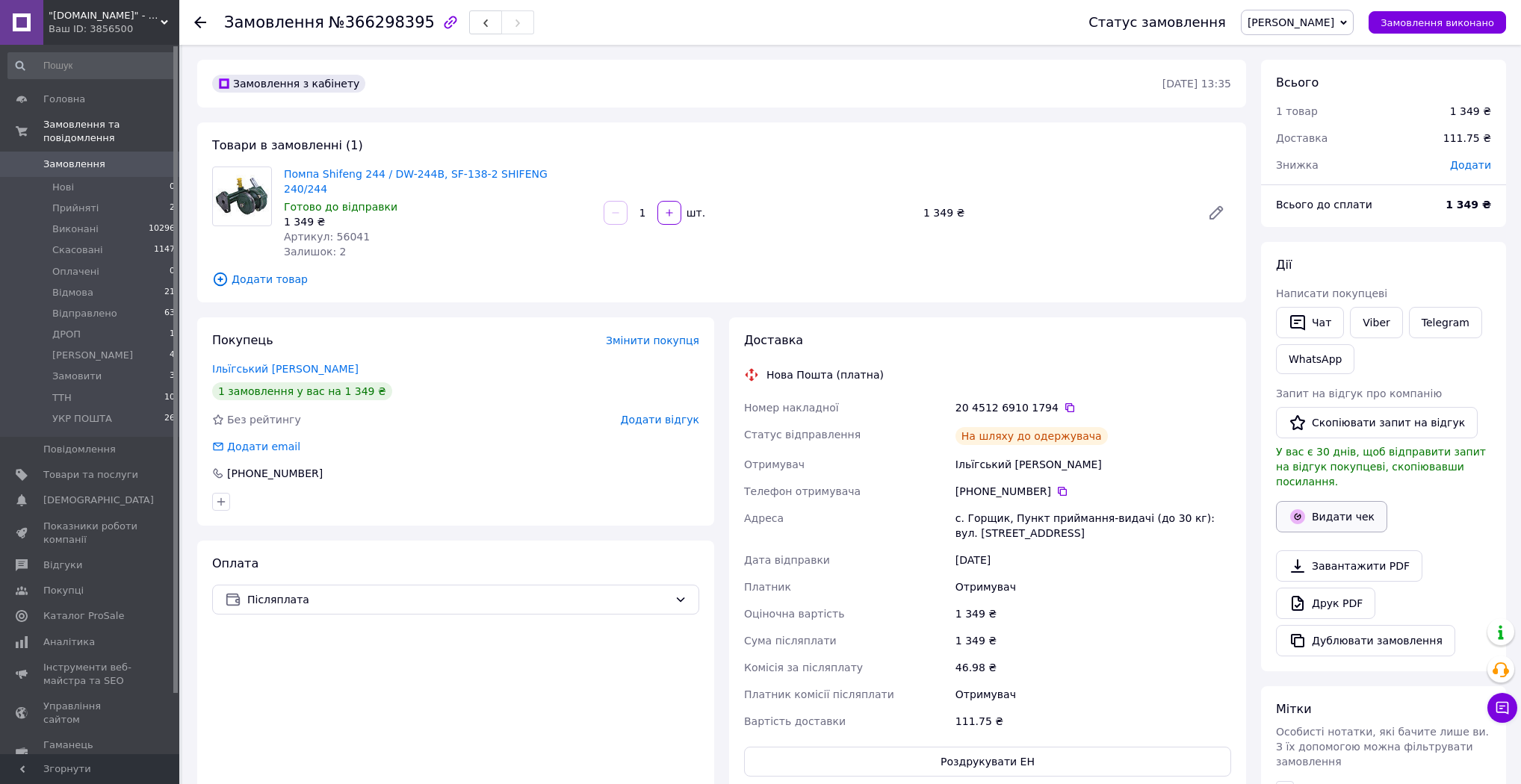
click at [1350, 501] on button "Видати чек" at bounding box center [1331, 516] width 112 height 31
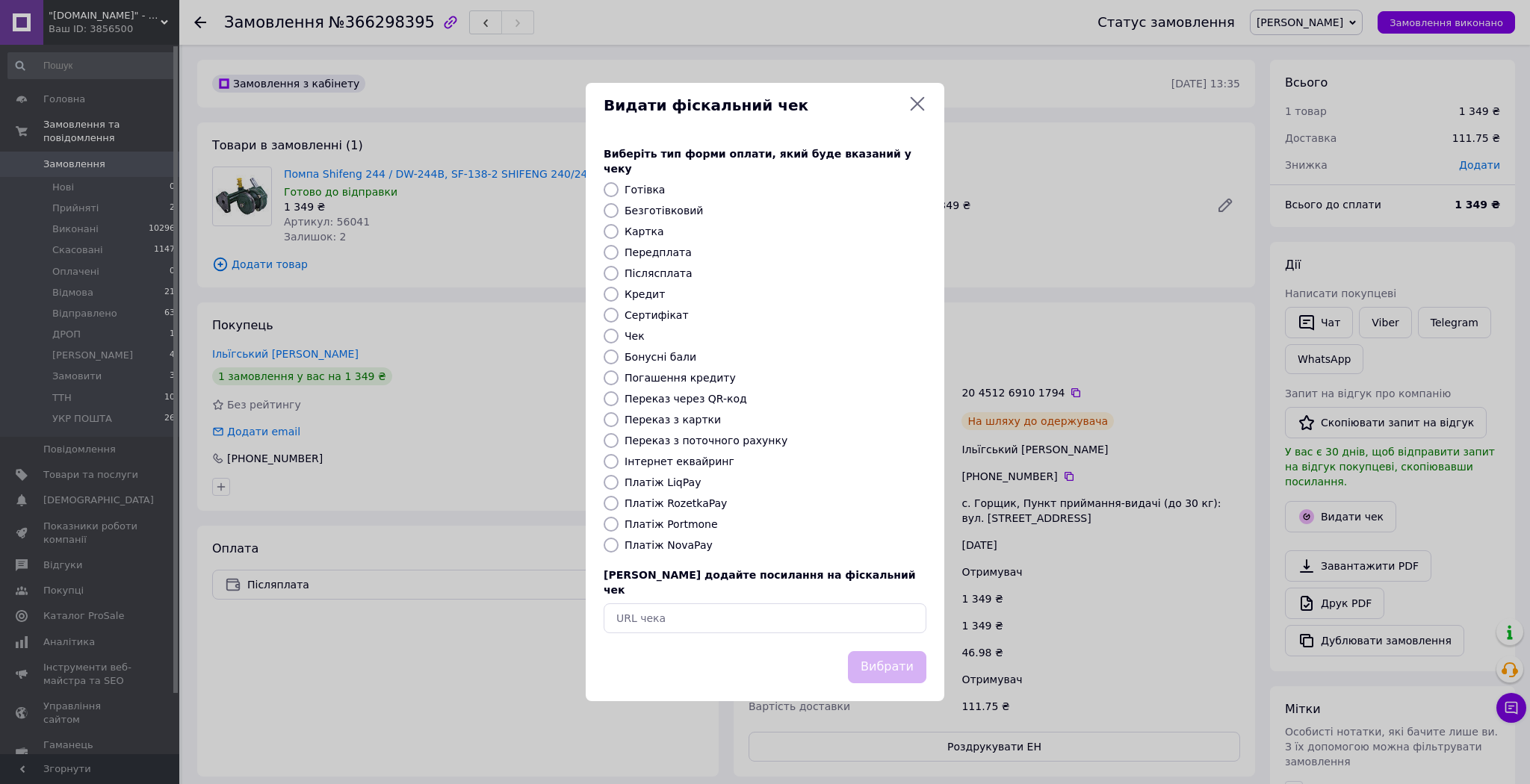
click at [693, 550] on label "Платіж NovaPay" at bounding box center [668, 545] width 88 height 12
click at [641, 541] on label "Платіж NovaPay" at bounding box center [668, 545] width 88 height 12
click at [618, 541] on input "Платіж NovaPay" at bounding box center [611, 545] width 15 height 15
radio input "true"
click at [895, 651] on button "Вибрати" at bounding box center [887, 667] width 78 height 32
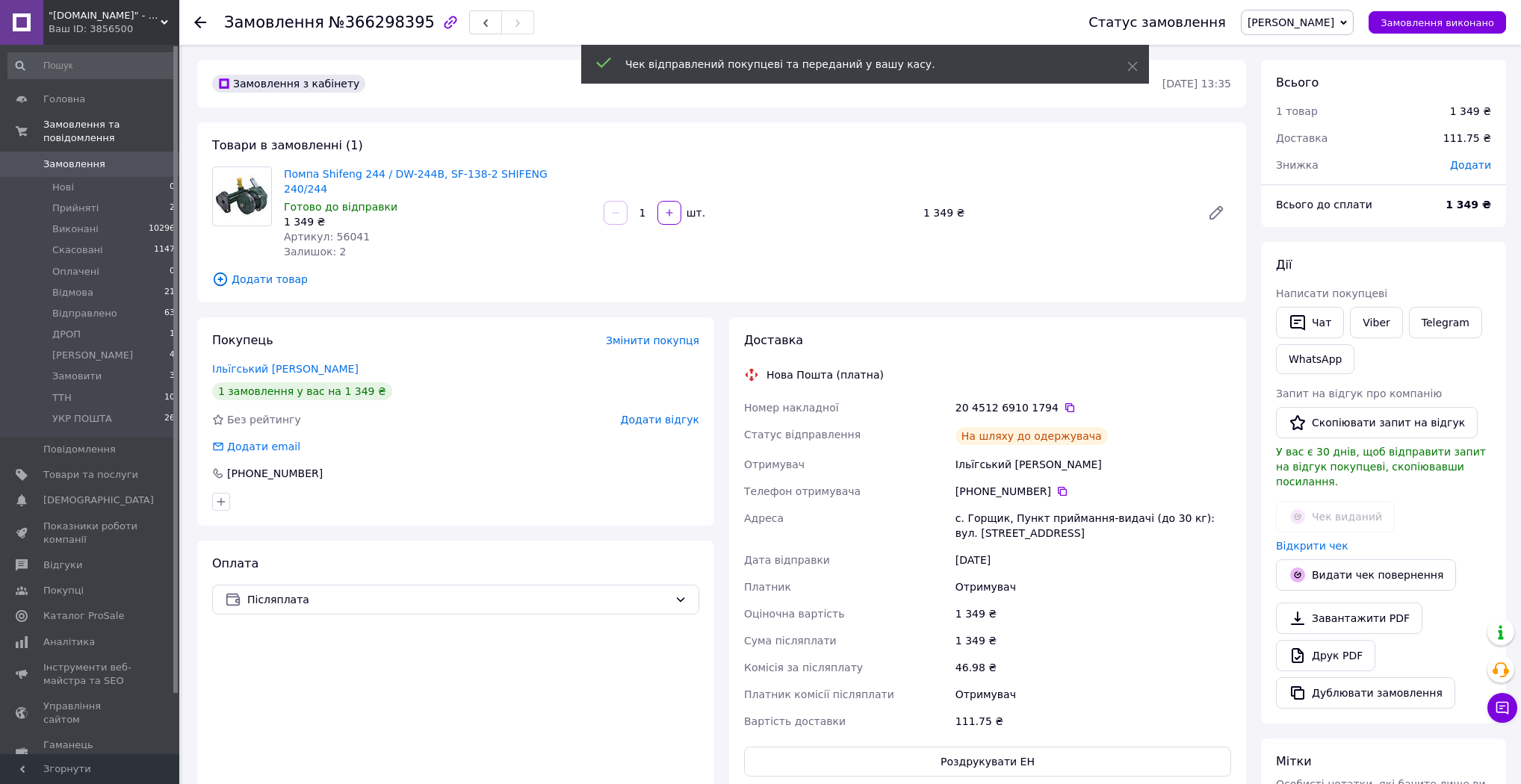
click at [1334, 28] on span "[PERSON_NAME]" at bounding box center [1290, 23] width 86 height 12
click at [1353, 162] on li "Відправлено" at bounding box center [1297, 165] width 112 height 23
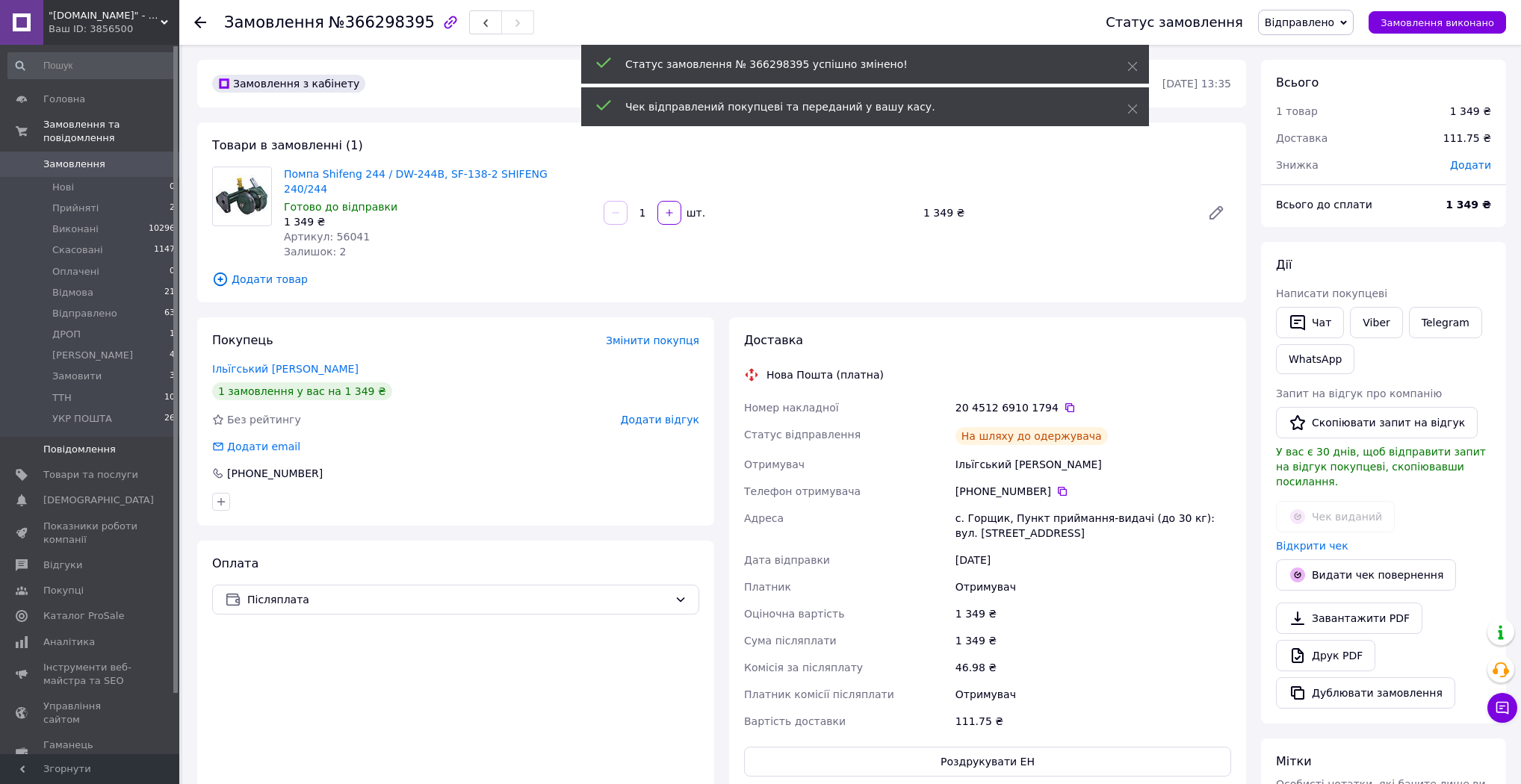
scroll to position [24, 0]
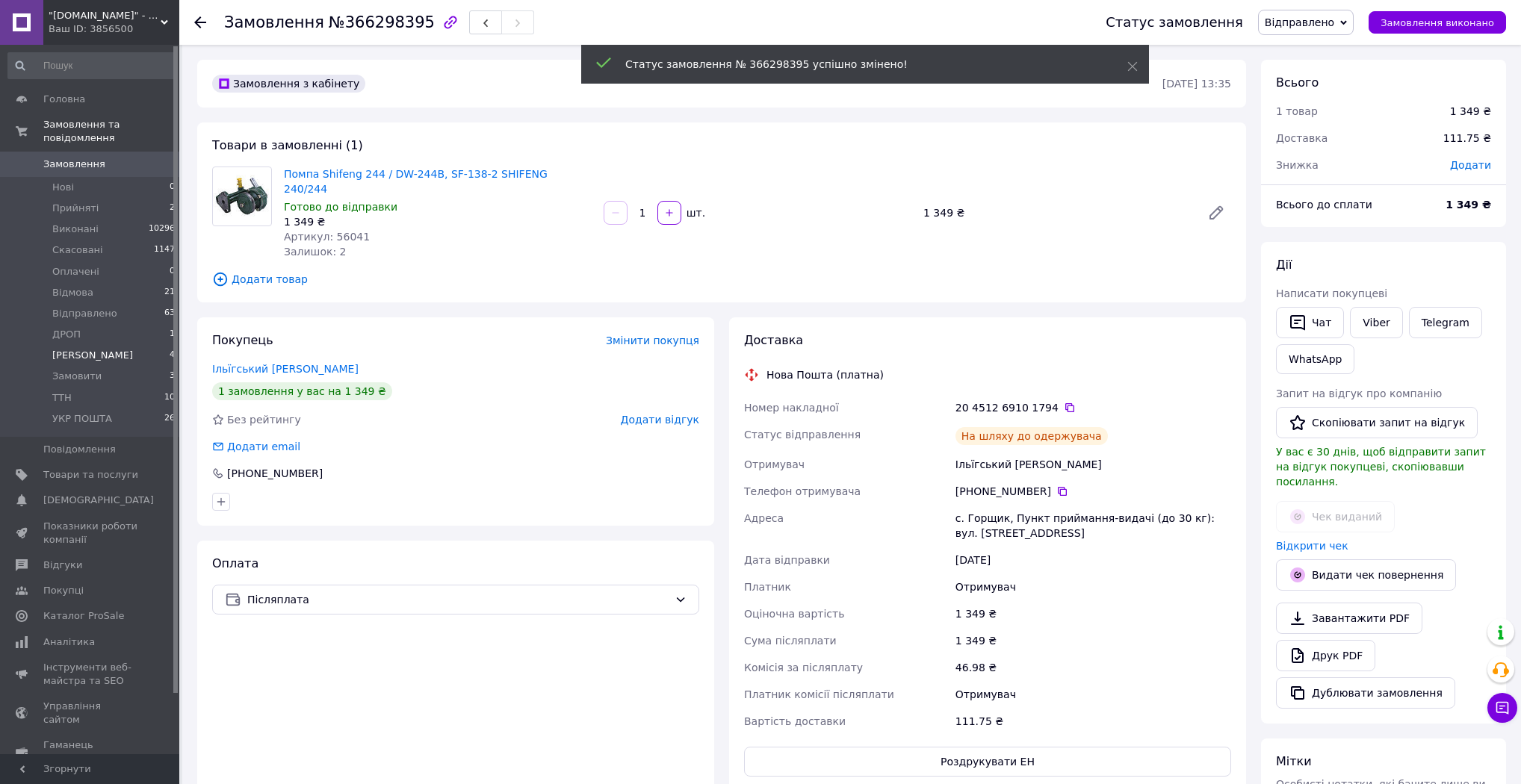
click at [112, 347] on li "Друк Чека 4" at bounding box center [92, 356] width 184 height 21
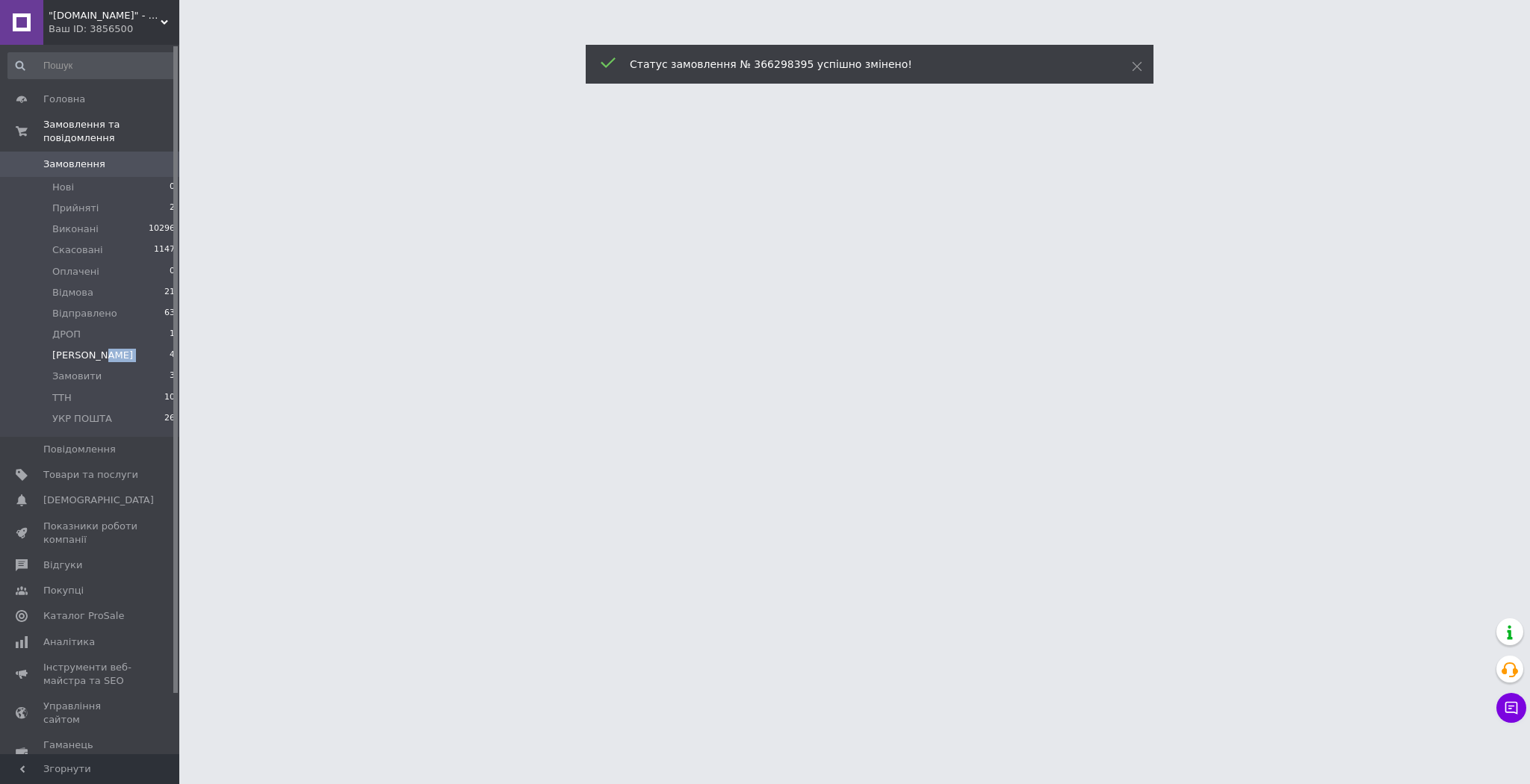
click at [112, 347] on li "Друк Чека 4" at bounding box center [92, 356] width 184 height 21
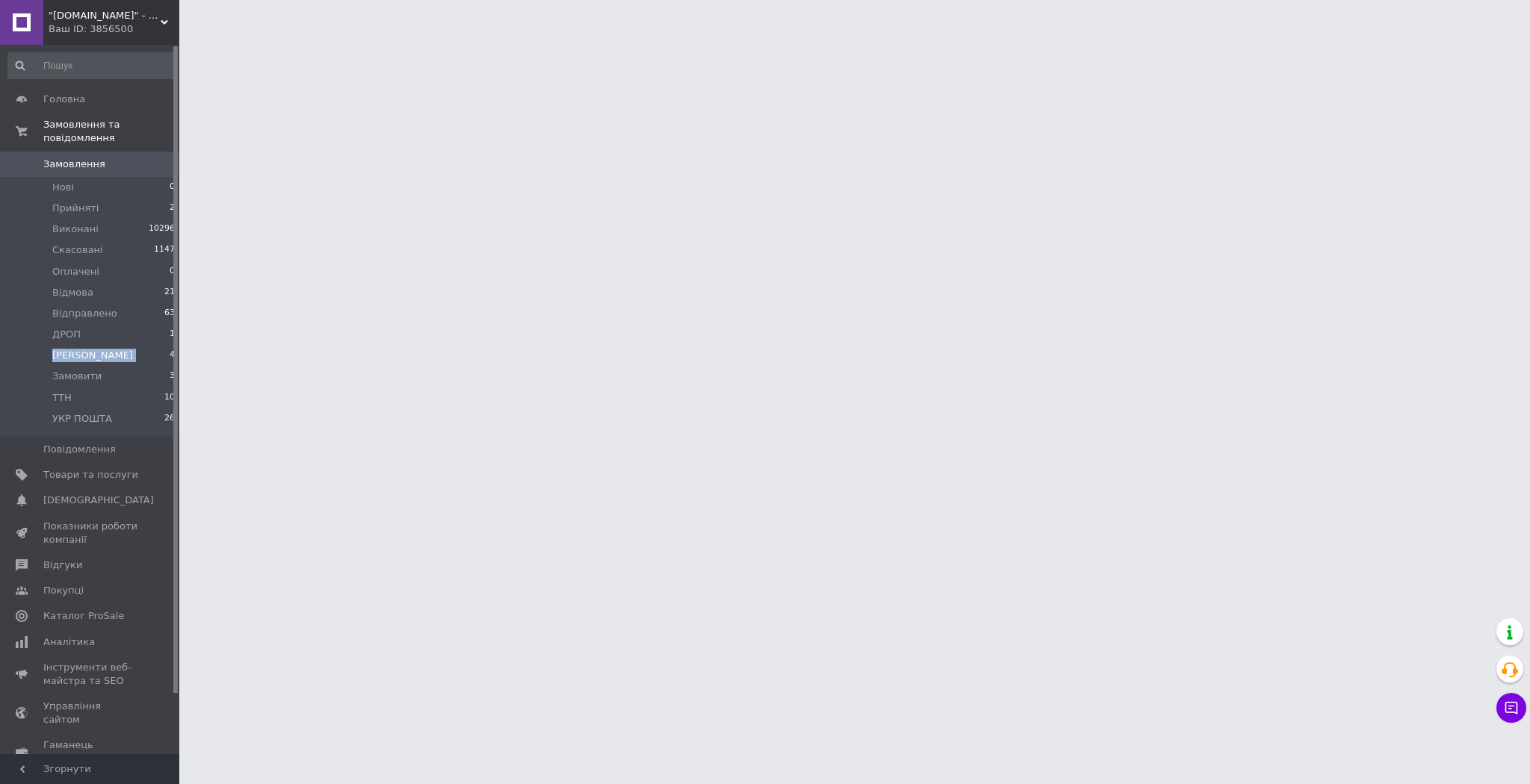
click at [112, 347] on li "Друк Чека 4" at bounding box center [92, 356] width 184 height 21
click at [112, 347] on li "Друк Чека 4" at bounding box center [92, 356] width 184 height 21
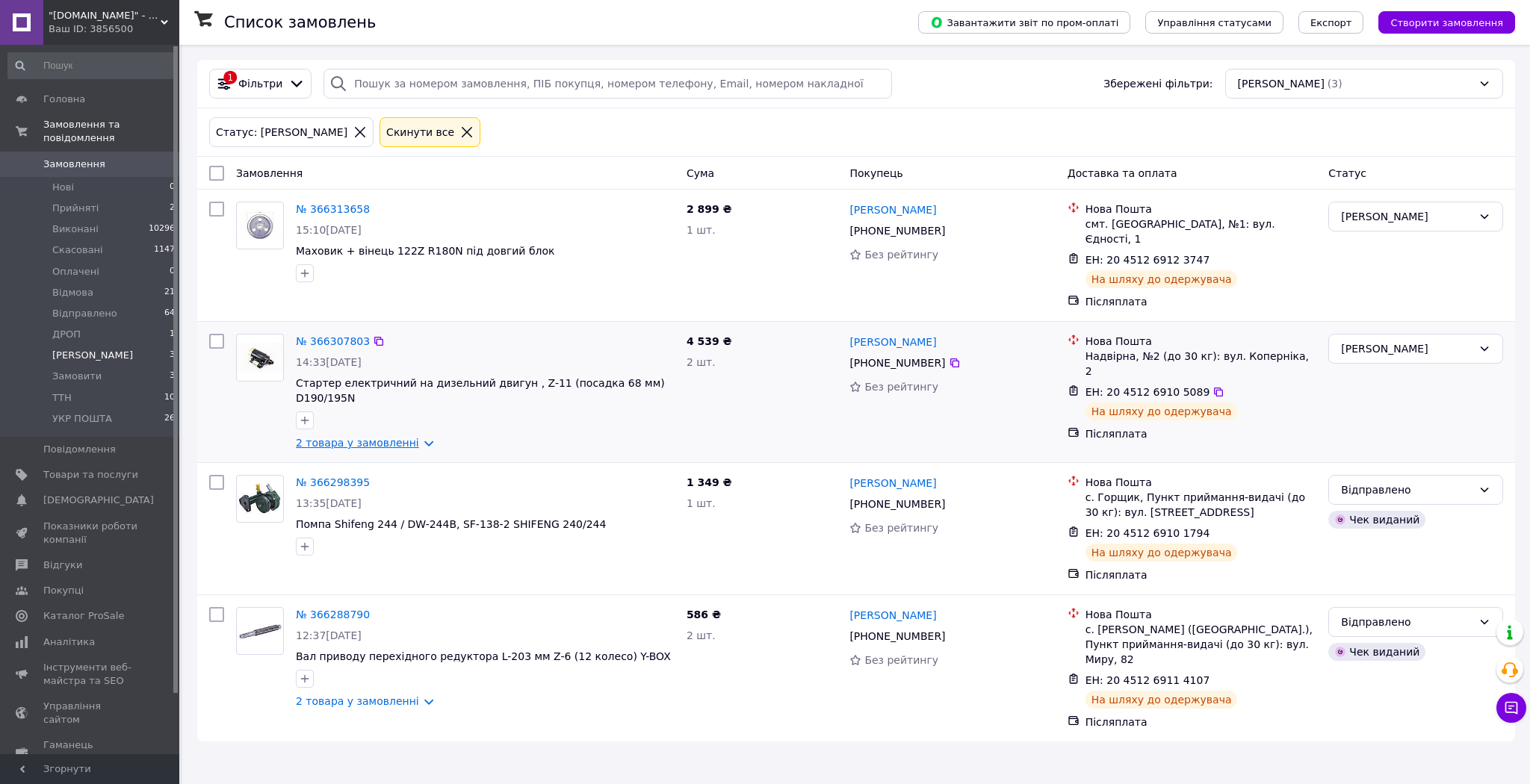
click at [401, 437] on link "2 товара у замовленні" at bounding box center [357, 443] width 123 height 12
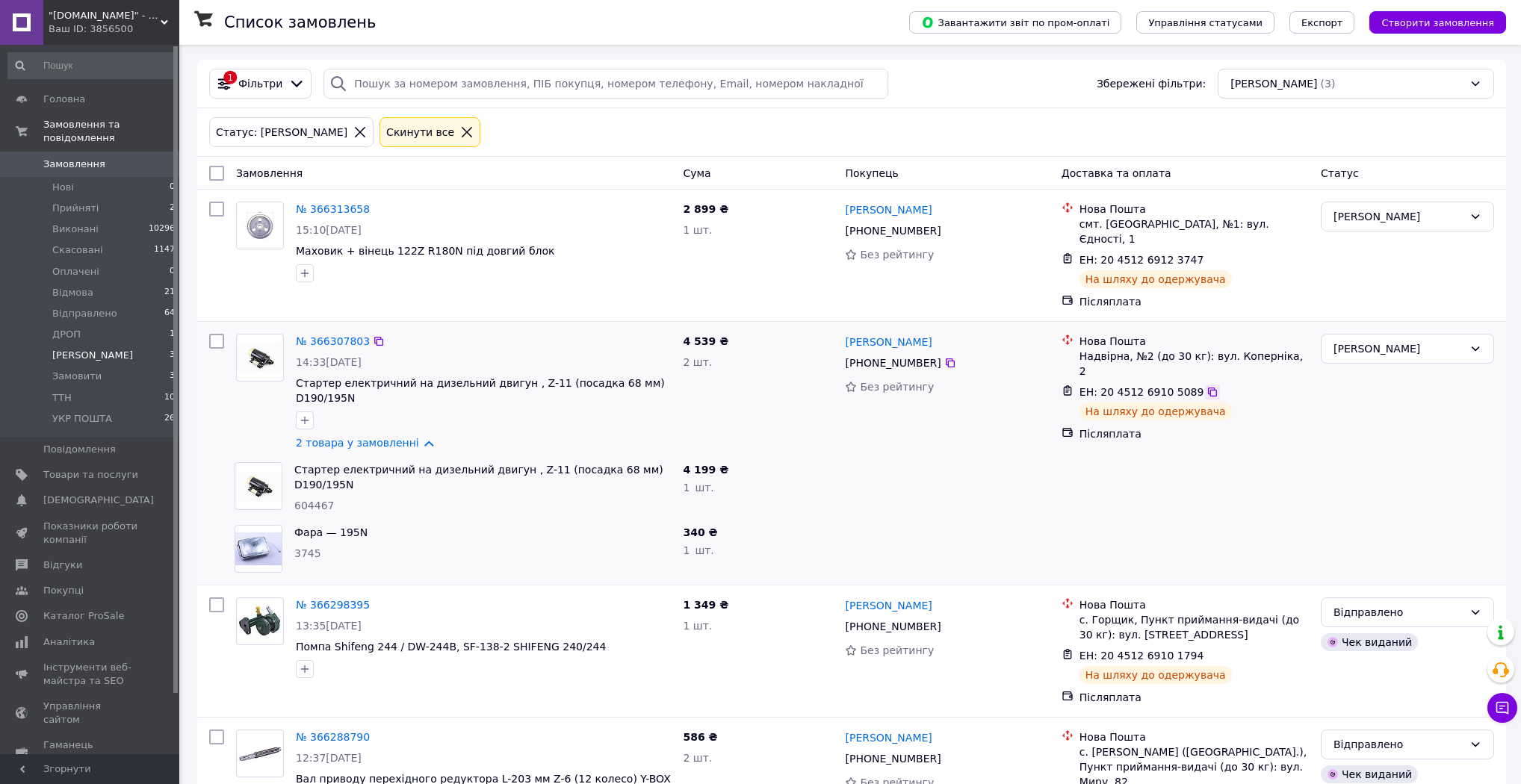
click at [1208, 387] on icon at bounding box center [1212, 392] width 9 height 9
click at [339, 335] on link "№ 366307803" at bounding box center [332, 341] width 74 height 12
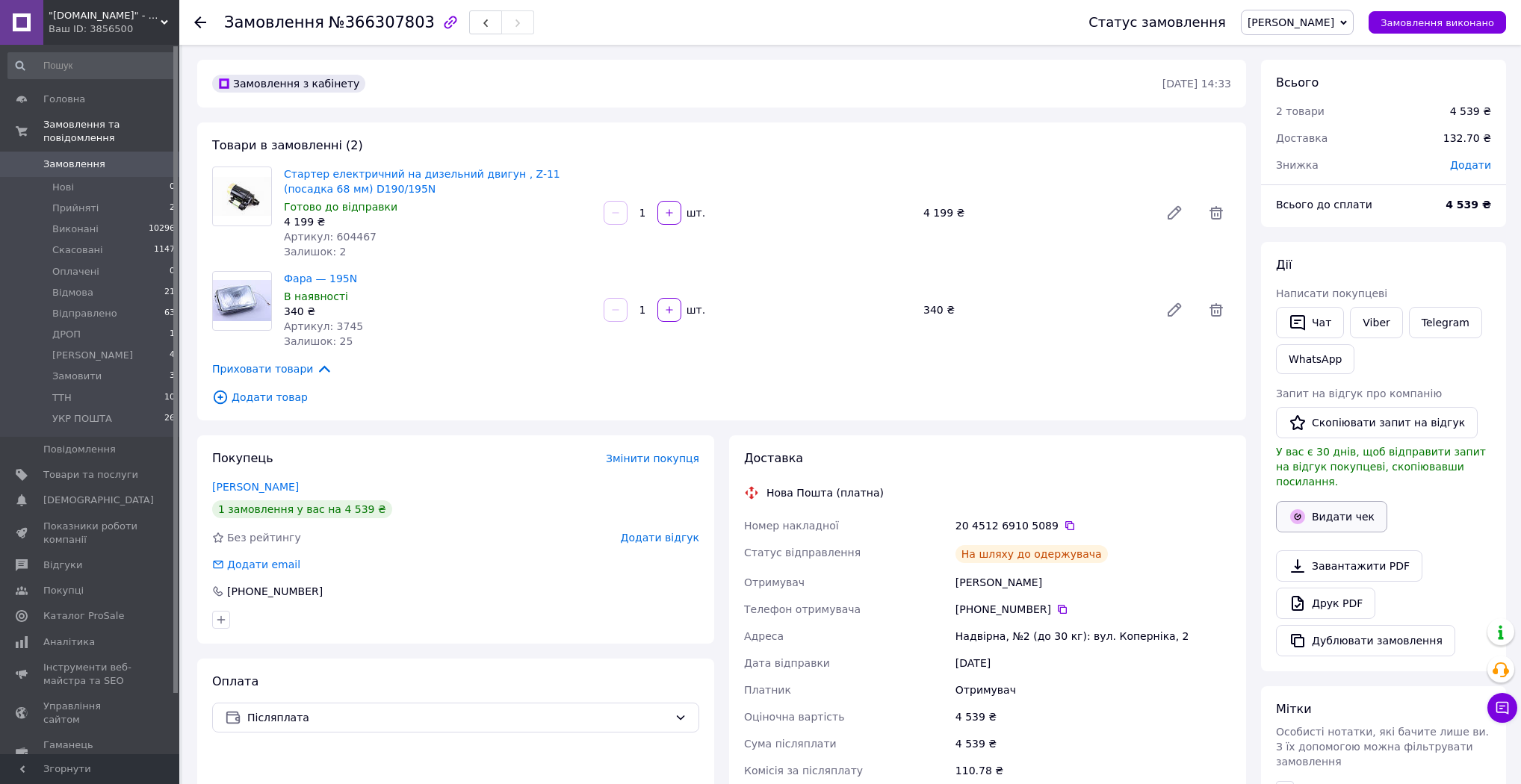
click at [1332, 502] on button "Видати чек" at bounding box center [1331, 516] width 112 height 31
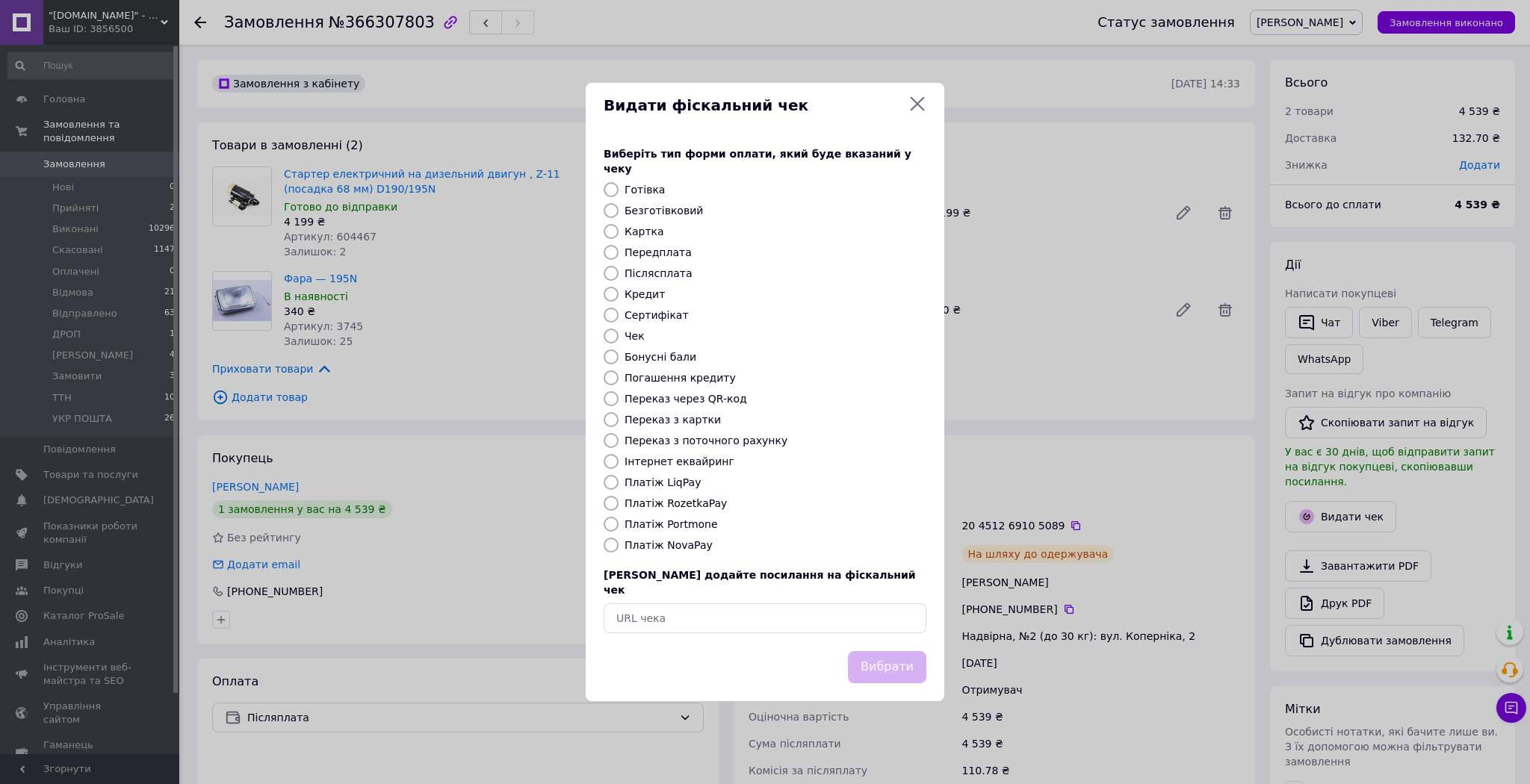
click at [660, 553] on div "Виберіть тип форми оплати, який буде вказаний у чеку Готівка Безготівковий Карт…" at bounding box center [765, 389] width 359 height 522
click at [666, 553] on div "Платіж NovaPay" at bounding box center [775, 545] width 308 height 15
click at [671, 547] on label "Платіж NovaPay" at bounding box center [668, 545] width 88 height 12
click at [618, 547] on input "Платіж NovaPay" at bounding box center [611, 545] width 15 height 15
radio input "true"
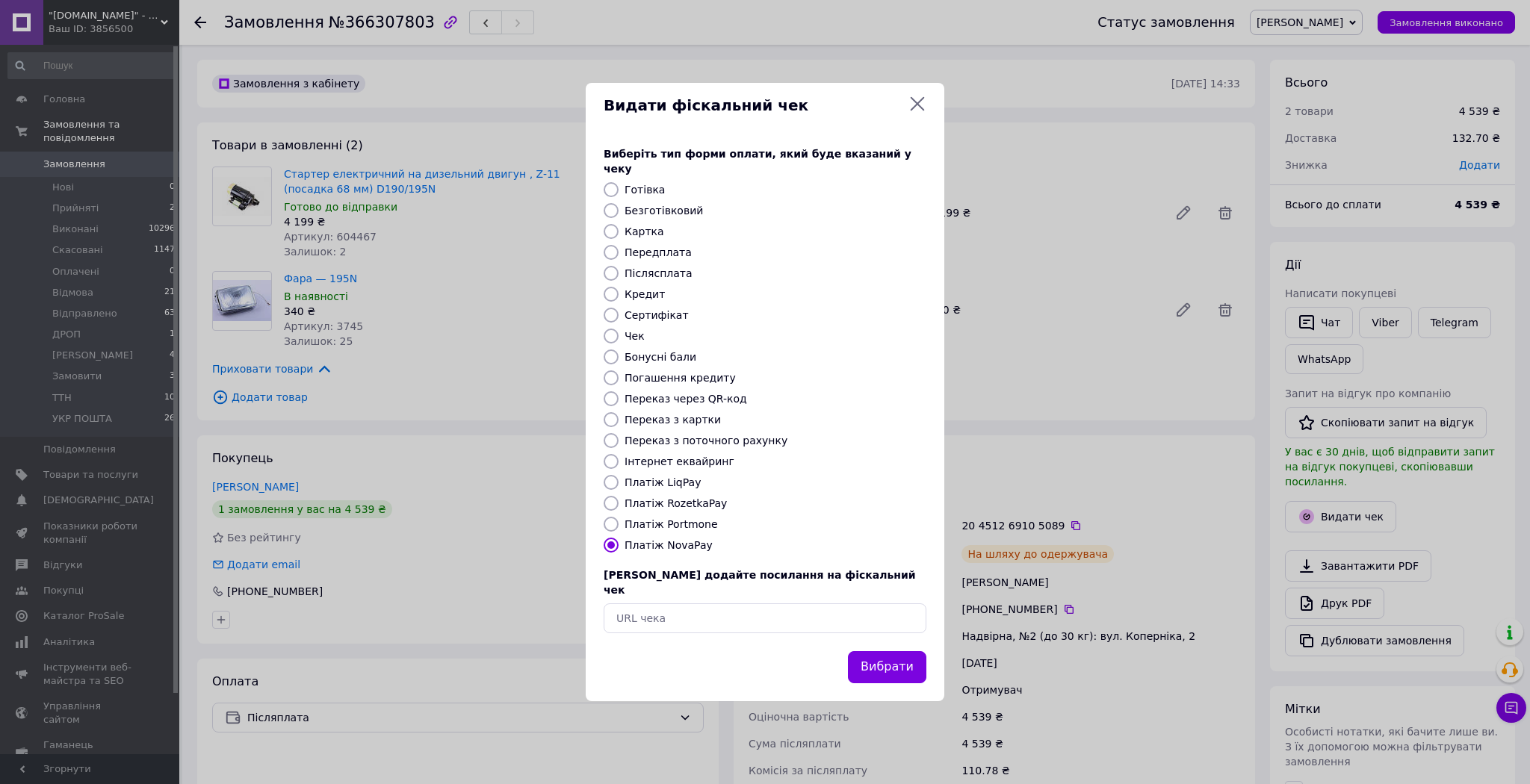
click at [883, 651] on button "Вибрати" at bounding box center [887, 667] width 78 height 32
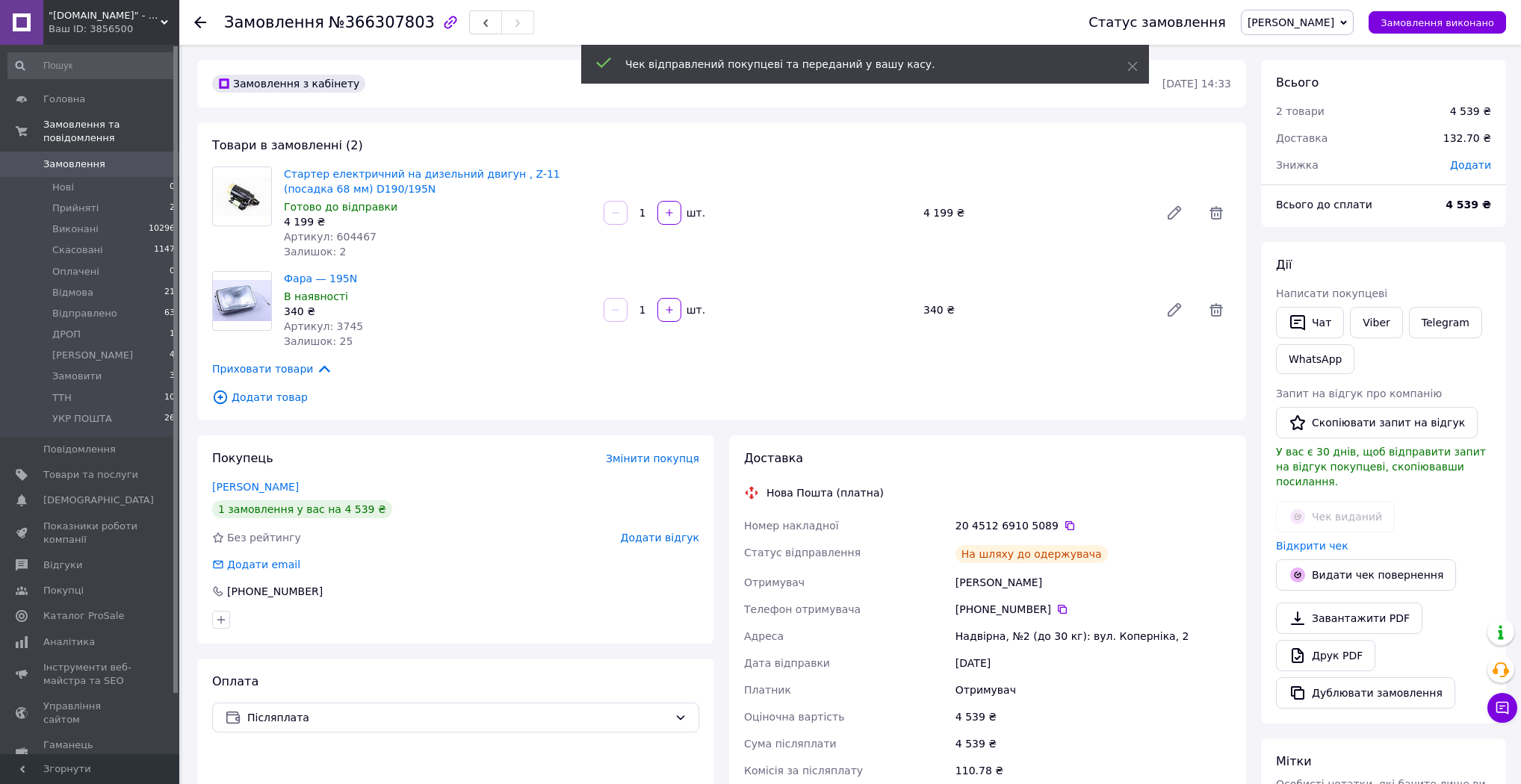
click at [1323, 24] on span "[PERSON_NAME]" at bounding box center [1290, 23] width 86 height 12
click at [1339, 162] on li "Відправлено" at bounding box center [1297, 165] width 112 height 23
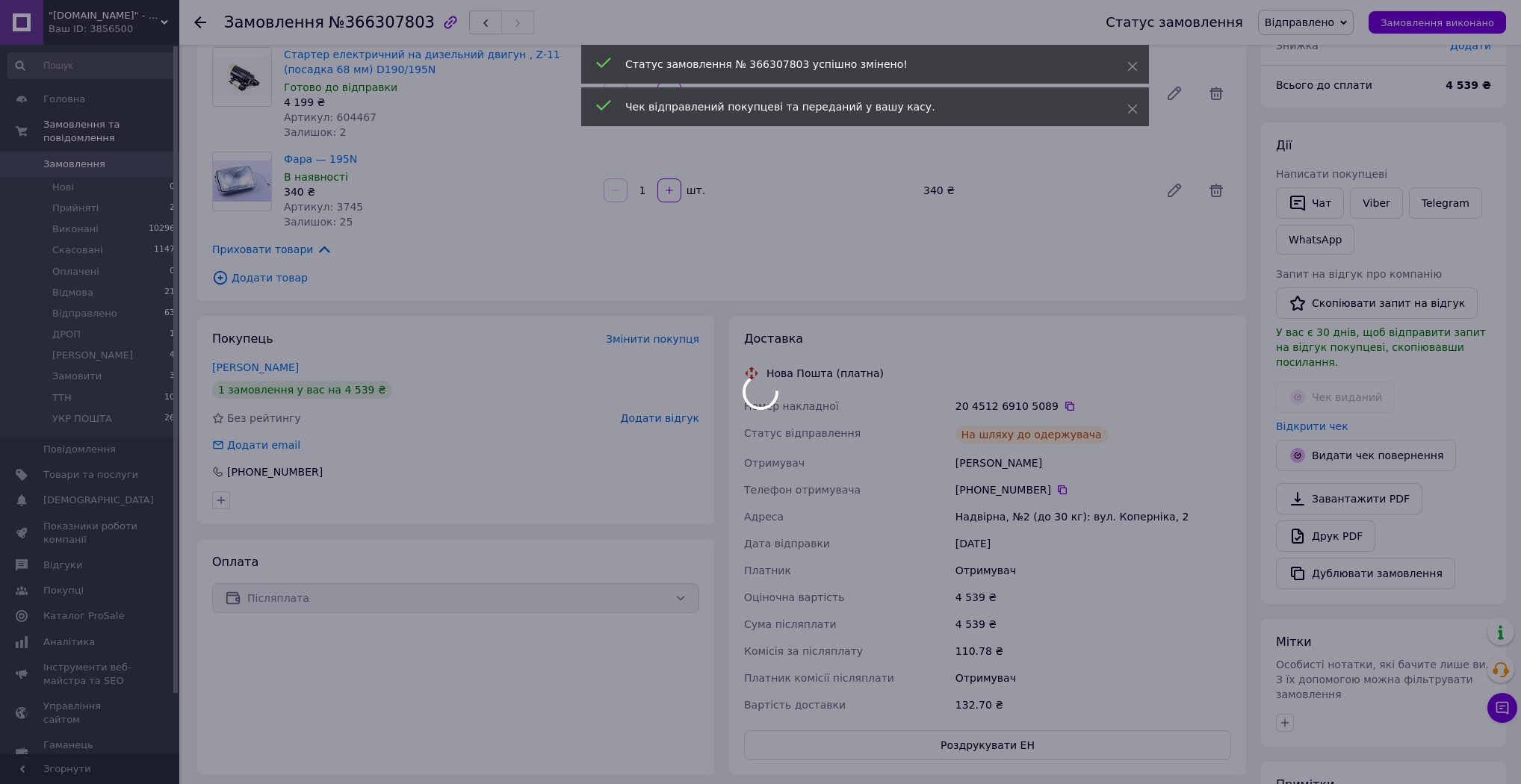
scroll to position [24, 0]
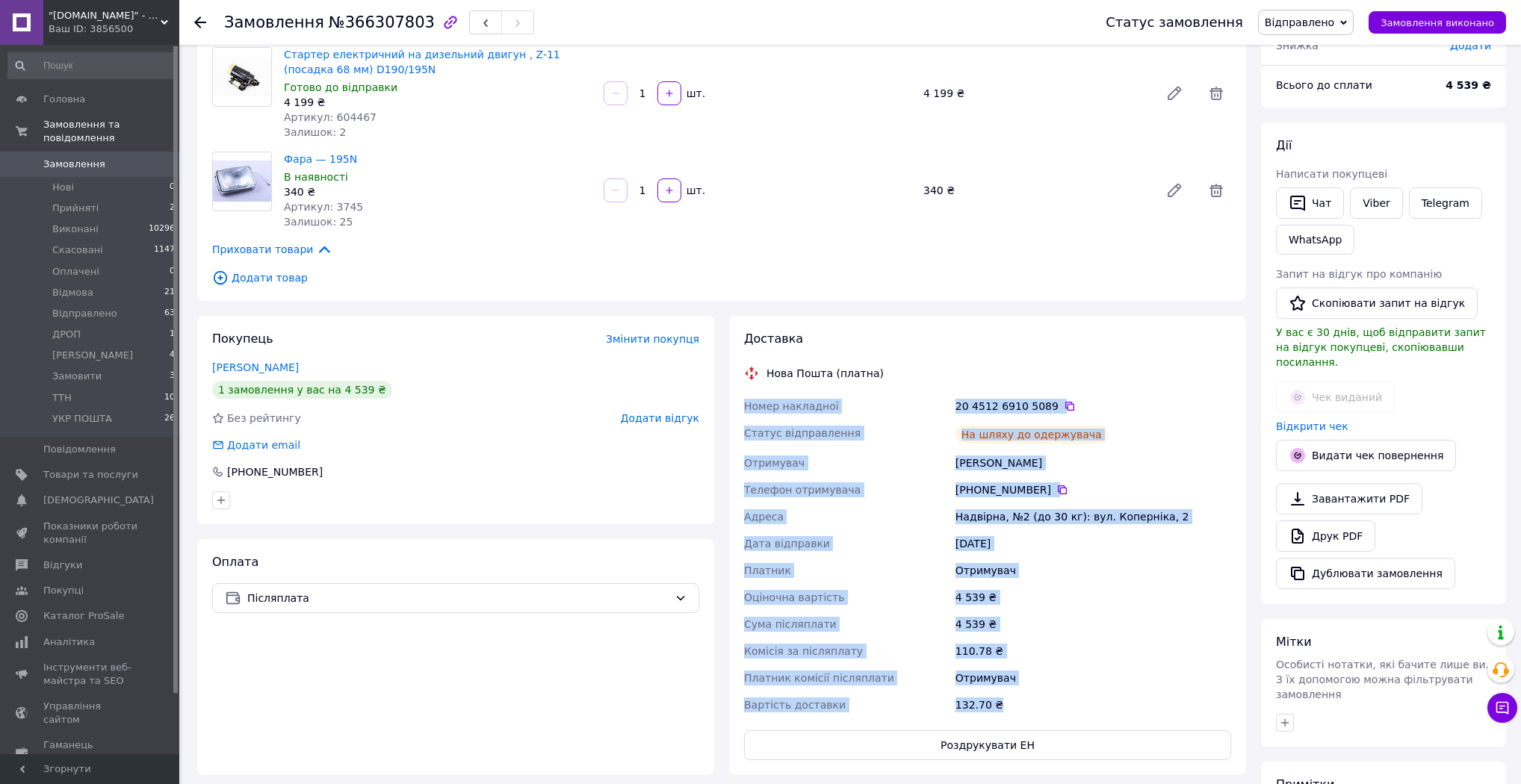
drag, startPoint x: 748, startPoint y: 405, endPoint x: 1115, endPoint y: 716, distance: 481.1
click at [1115, 716] on div "Доставка Нова Пошта (платна) Номер накладної 20 4512 6910 5089   Статус відправ…" at bounding box center [987, 546] width 517 height 459
copy div "Номер накладної 20 4512 6910 5089   Статус відправлення На шляху до одержувача …"
click at [1365, 209] on link "Viber" at bounding box center [1375, 202] width 52 height 31
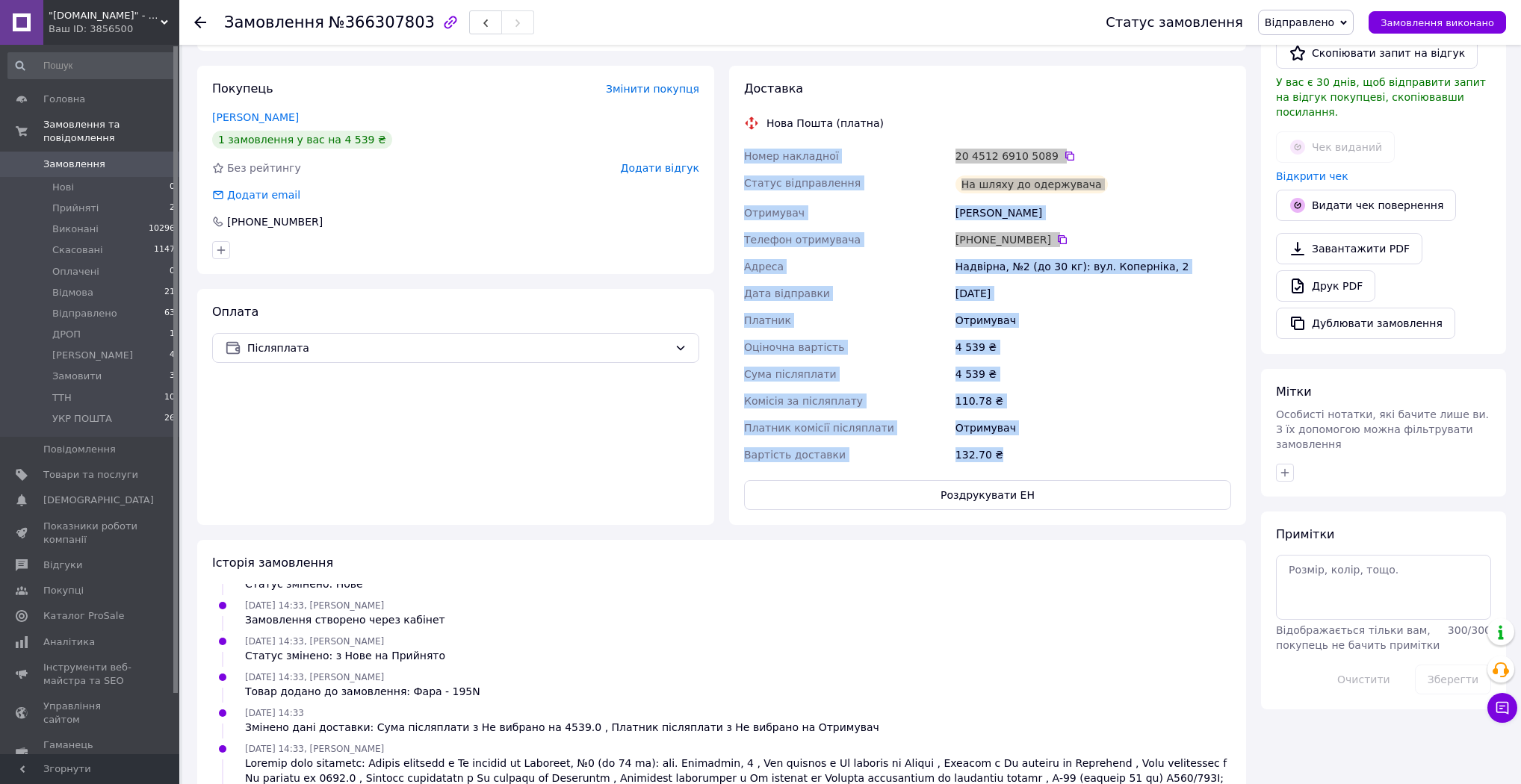
scroll to position [478, 0]
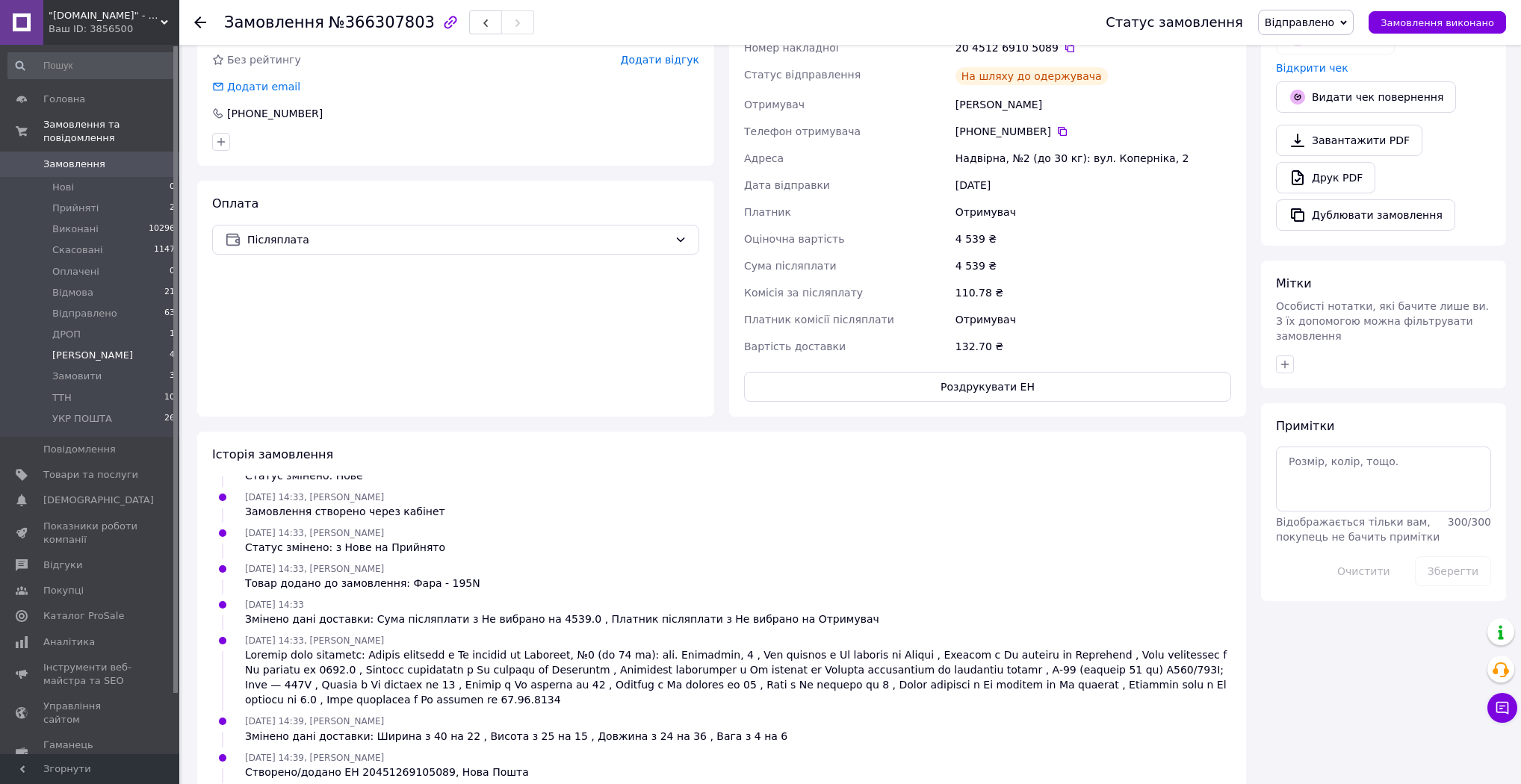
click at [124, 345] on li "Друк Чека 4" at bounding box center [92, 356] width 184 height 21
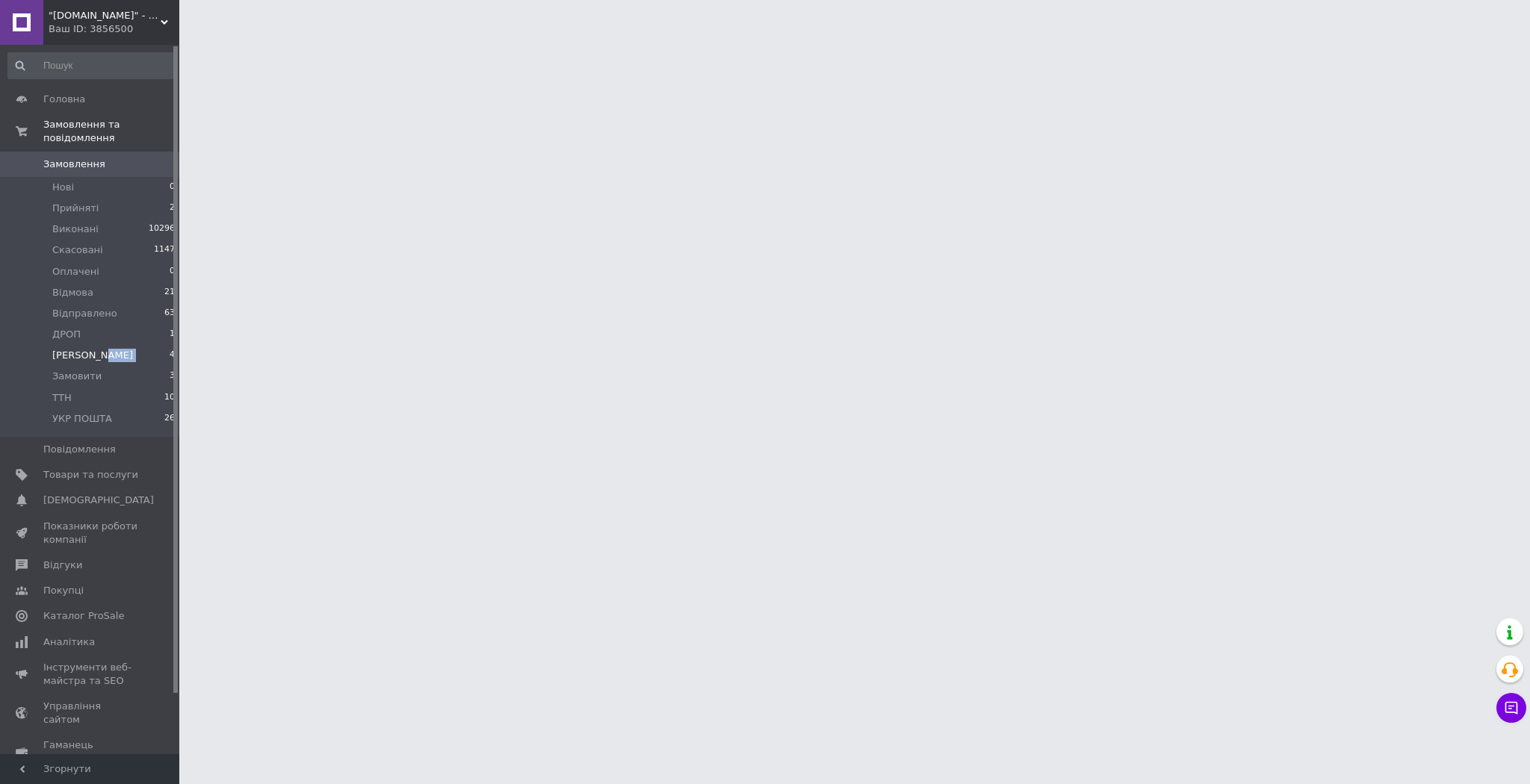
click at [124, 345] on li "Друк Чека 4" at bounding box center [92, 356] width 184 height 21
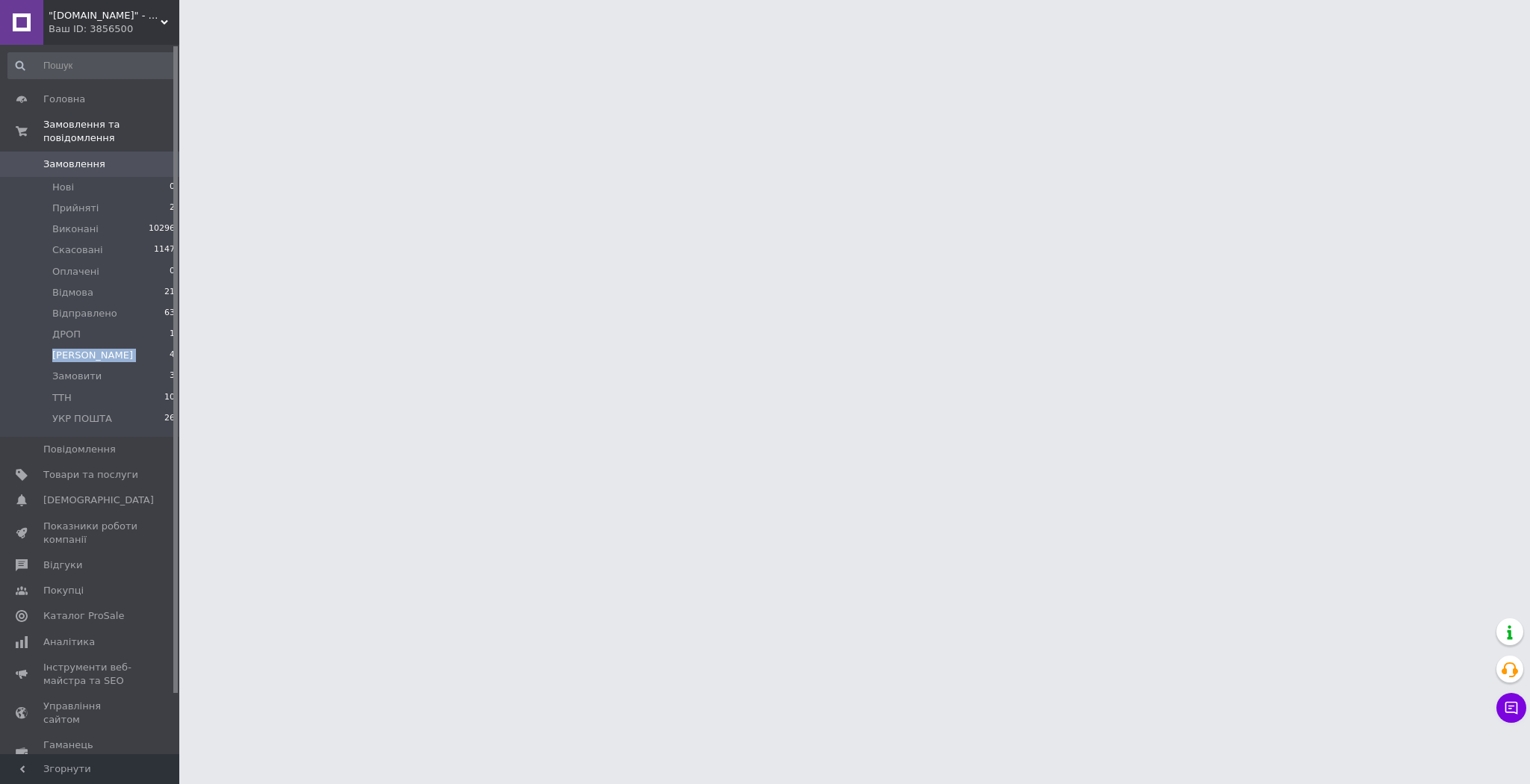
click at [124, 345] on li "Друк Чека 4" at bounding box center [92, 356] width 184 height 21
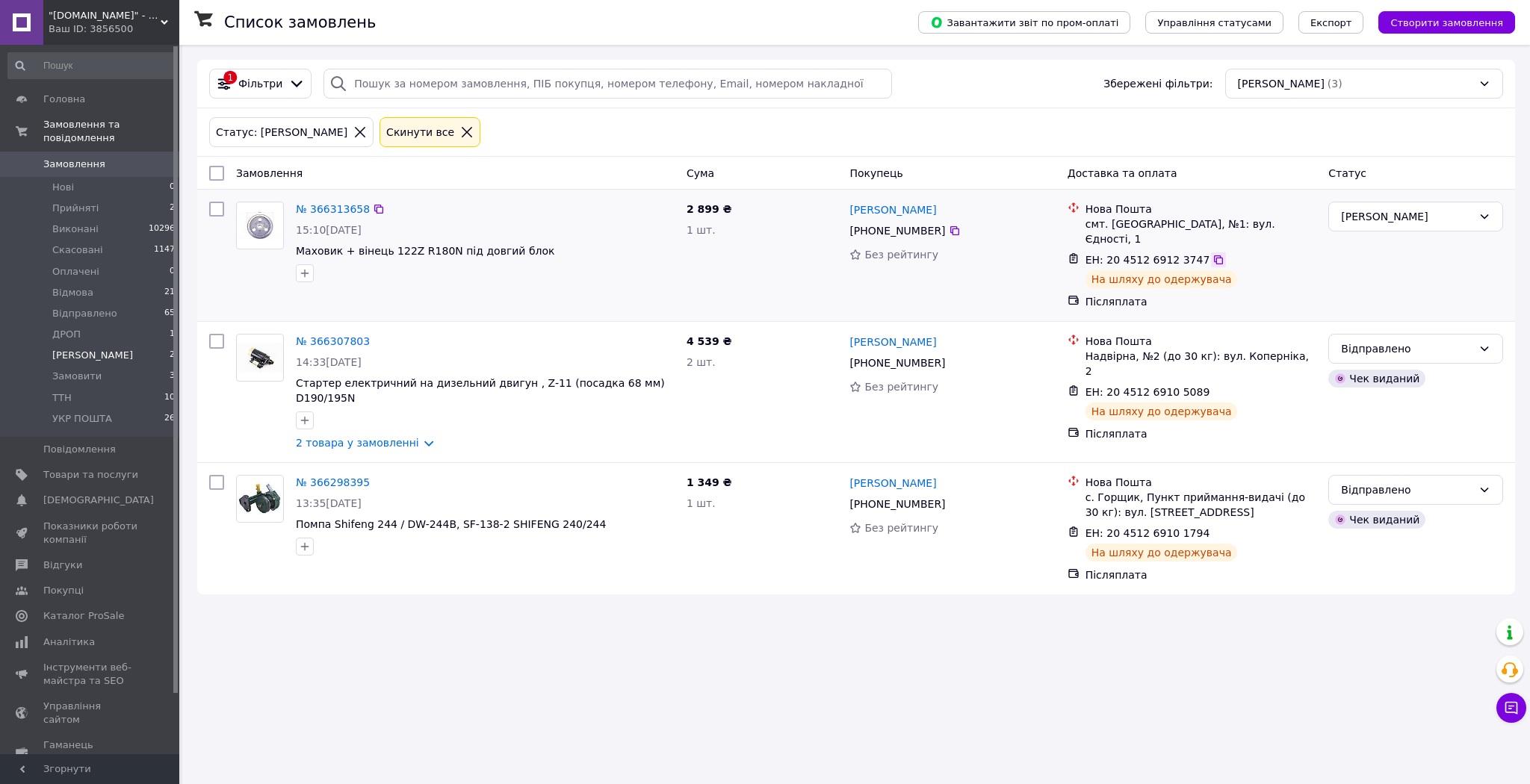
click at [1212, 254] on icon at bounding box center [1218, 260] width 12 height 12
click at [327, 201] on div "№ 366313658" at bounding box center [332, 209] width 77 height 18
click at [328, 209] on link "№ 366313658" at bounding box center [332, 209] width 74 height 12
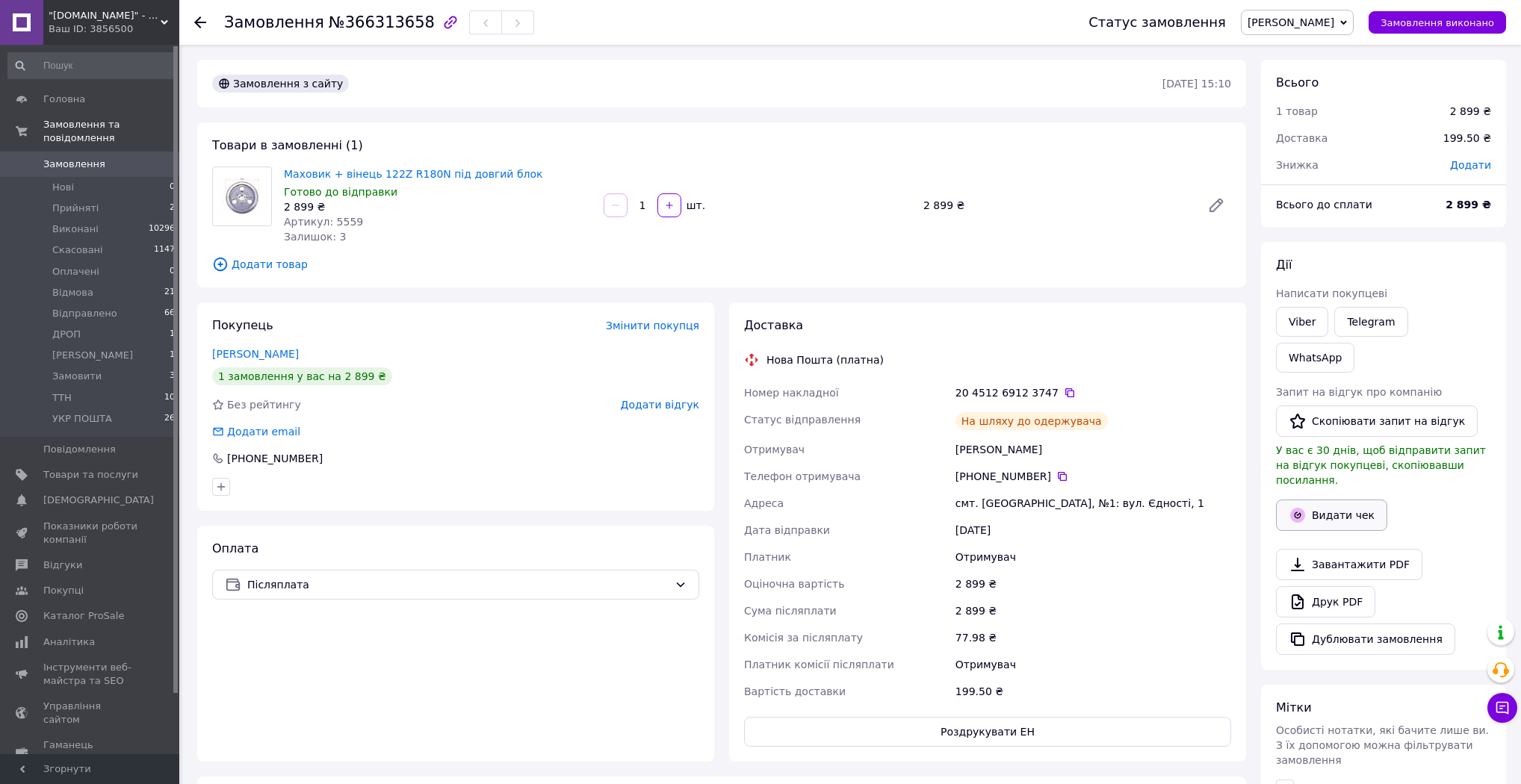
click at [1348, 500] on button "Видати чек" at bounding box center [1331, 515] width 112 height 31
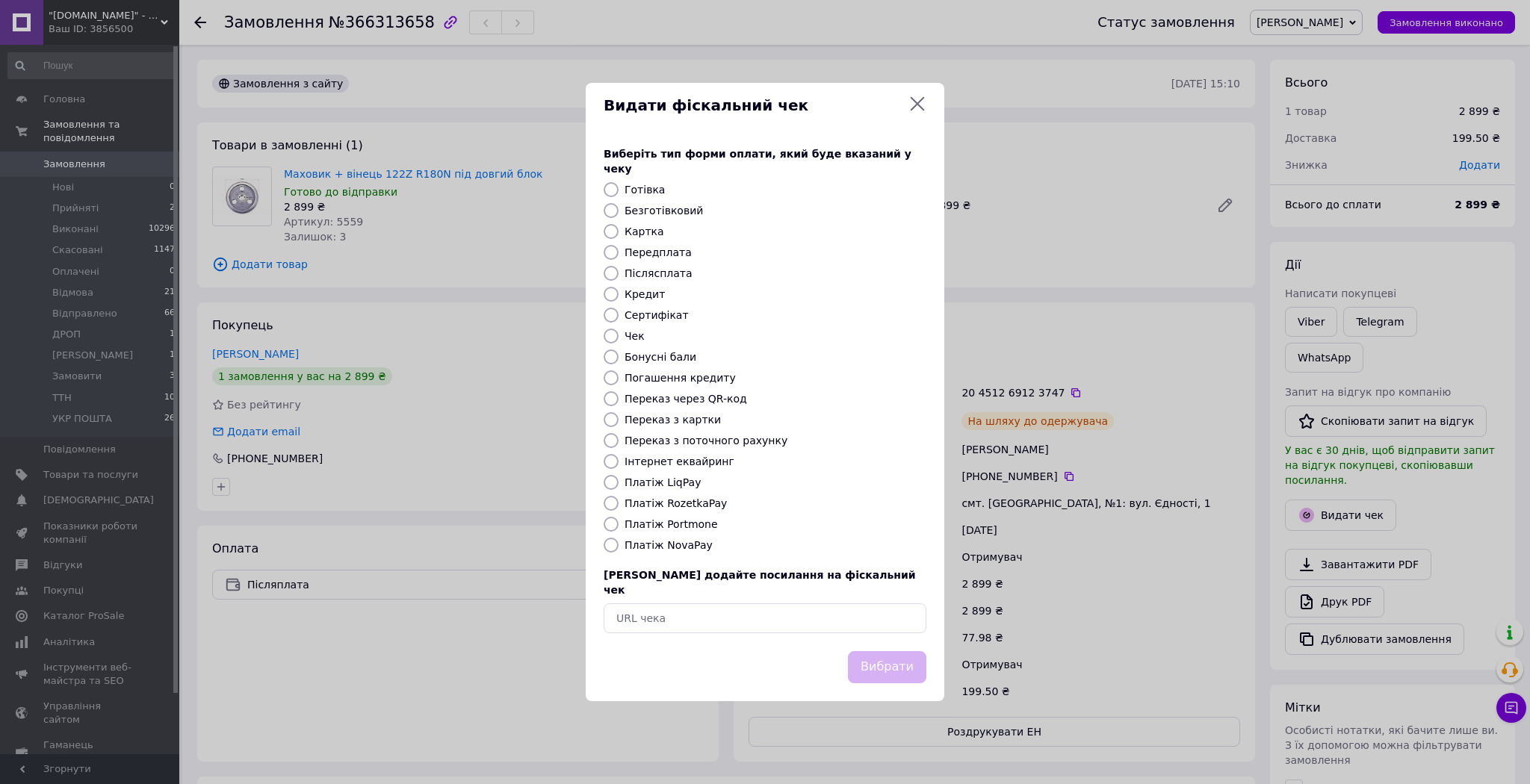
click at [662, 544] on label "Платіж NovaPay" at bounding box center [668, 545] width 88 height 12
click at [618, 544] on input "Платіж NovaPay" at bounding box center [611, 545] width 15 height 15
radio input "true"
click at [891, 651] on button "Вибрати" at bounding box center [887, 667] width 78 height 32
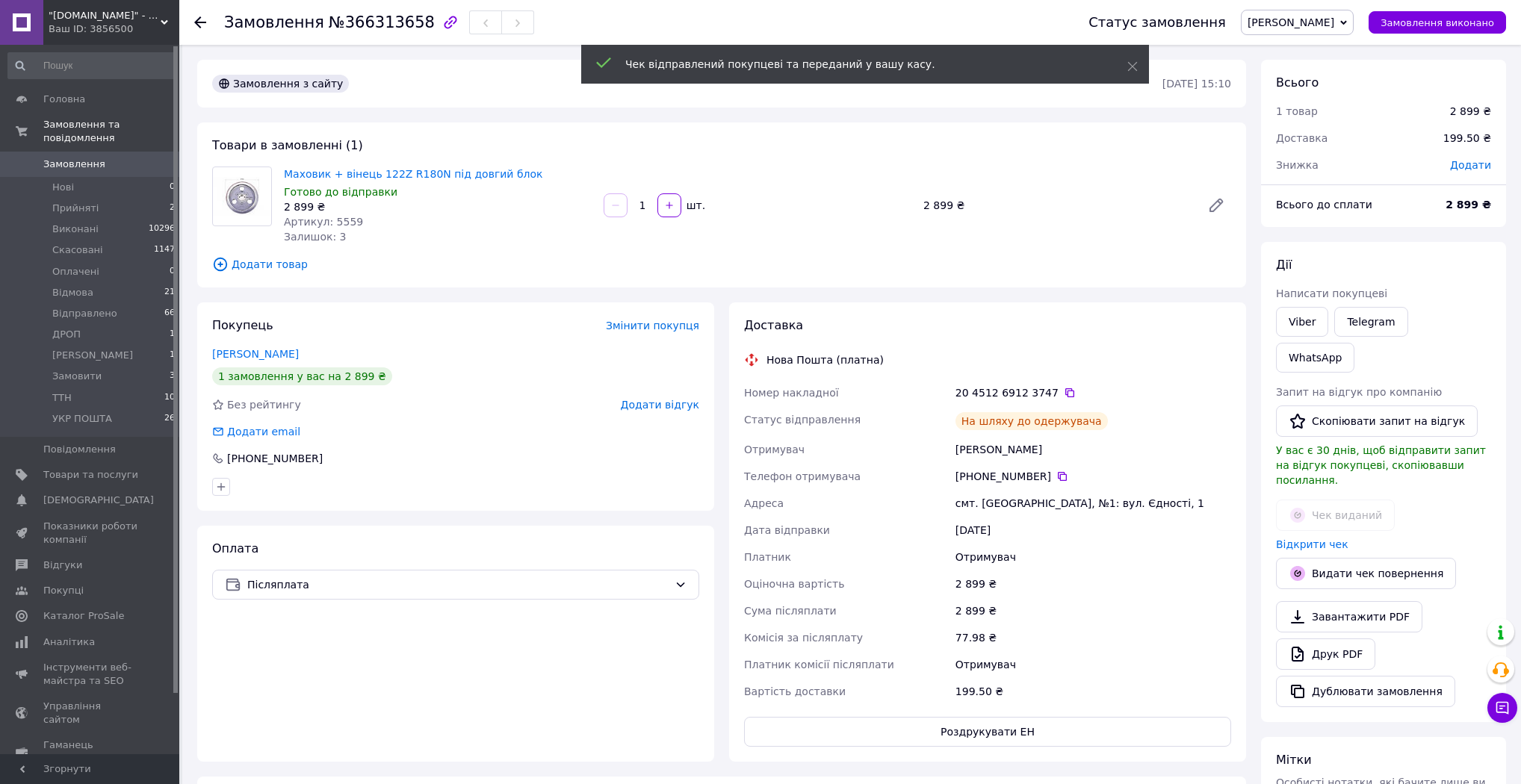
click at [1333, 28] on span "[PERSON_NAME]" at bounding box center [1290, 23] width 86 height 12
click at [1344, 160] on li "Відправлено" at bounding box center [1297, 165] width 112 height 23
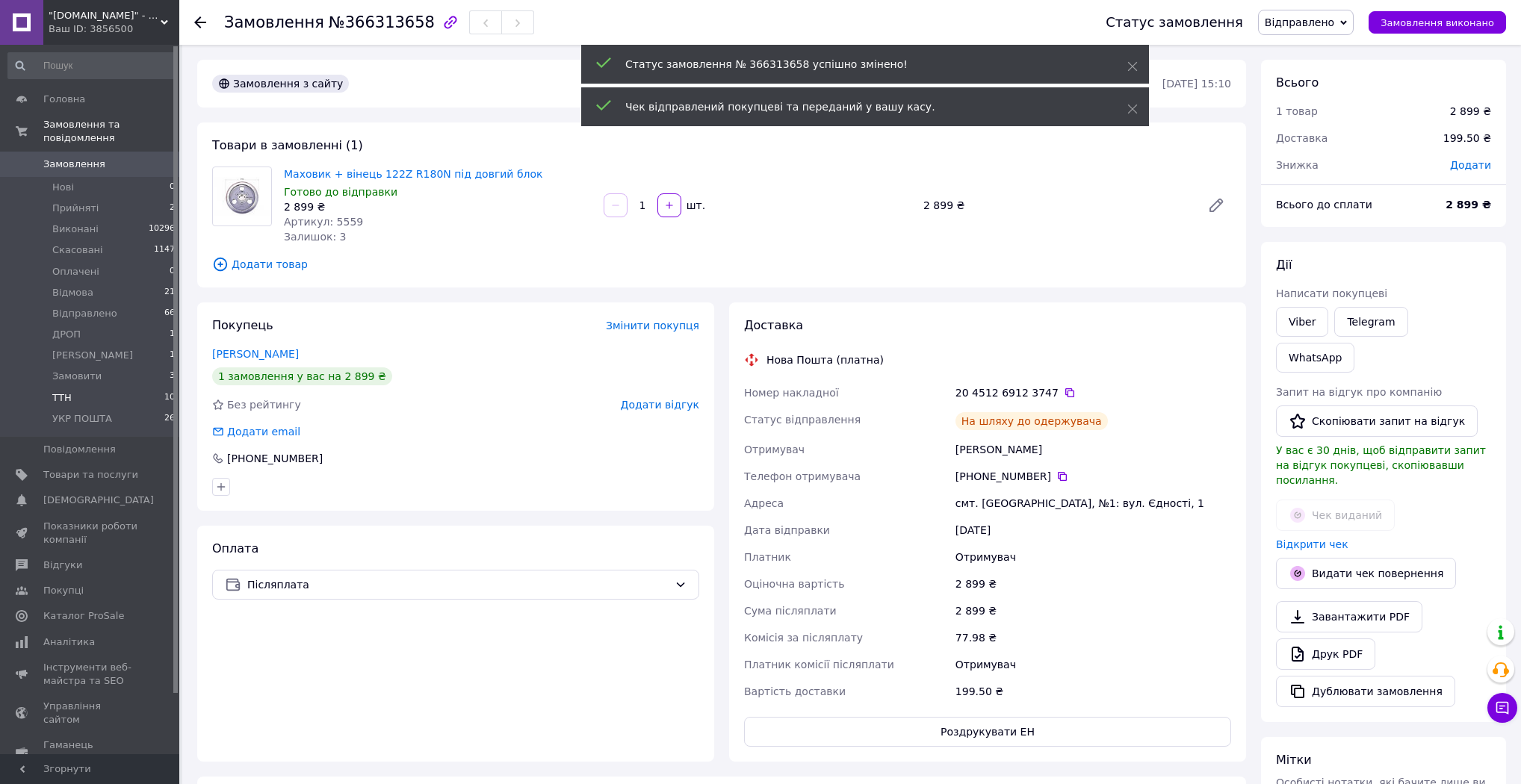
click at [88, 390] on li "ТТН 10" at bounding box center [92, 398] width 184 height 21
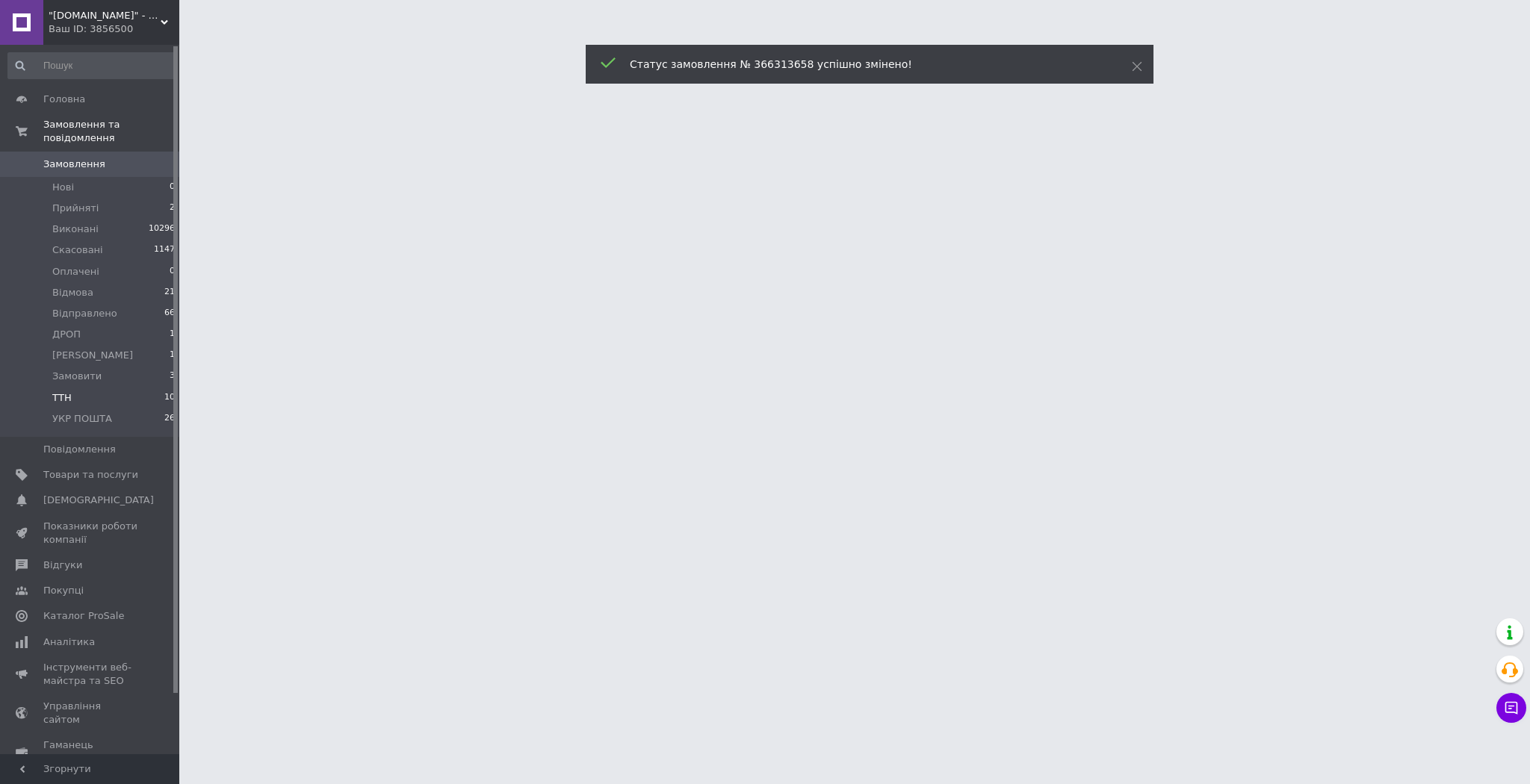
click at [88, 390] on li "ТТН 10" at bounding box center [92, 398] width 184 height 21
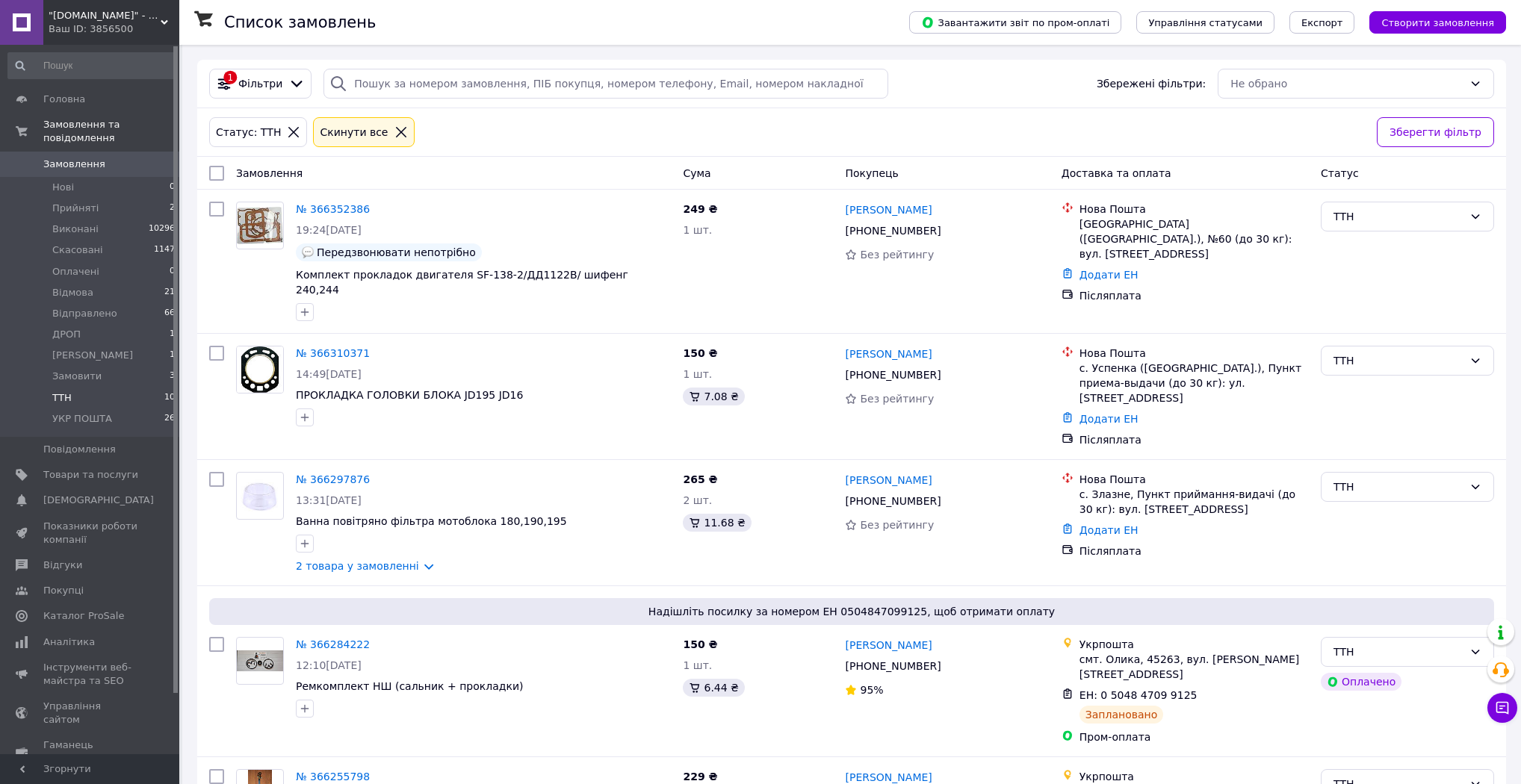
click at [391, 135] on div at bounding box center [401, 132] width 20 height 14
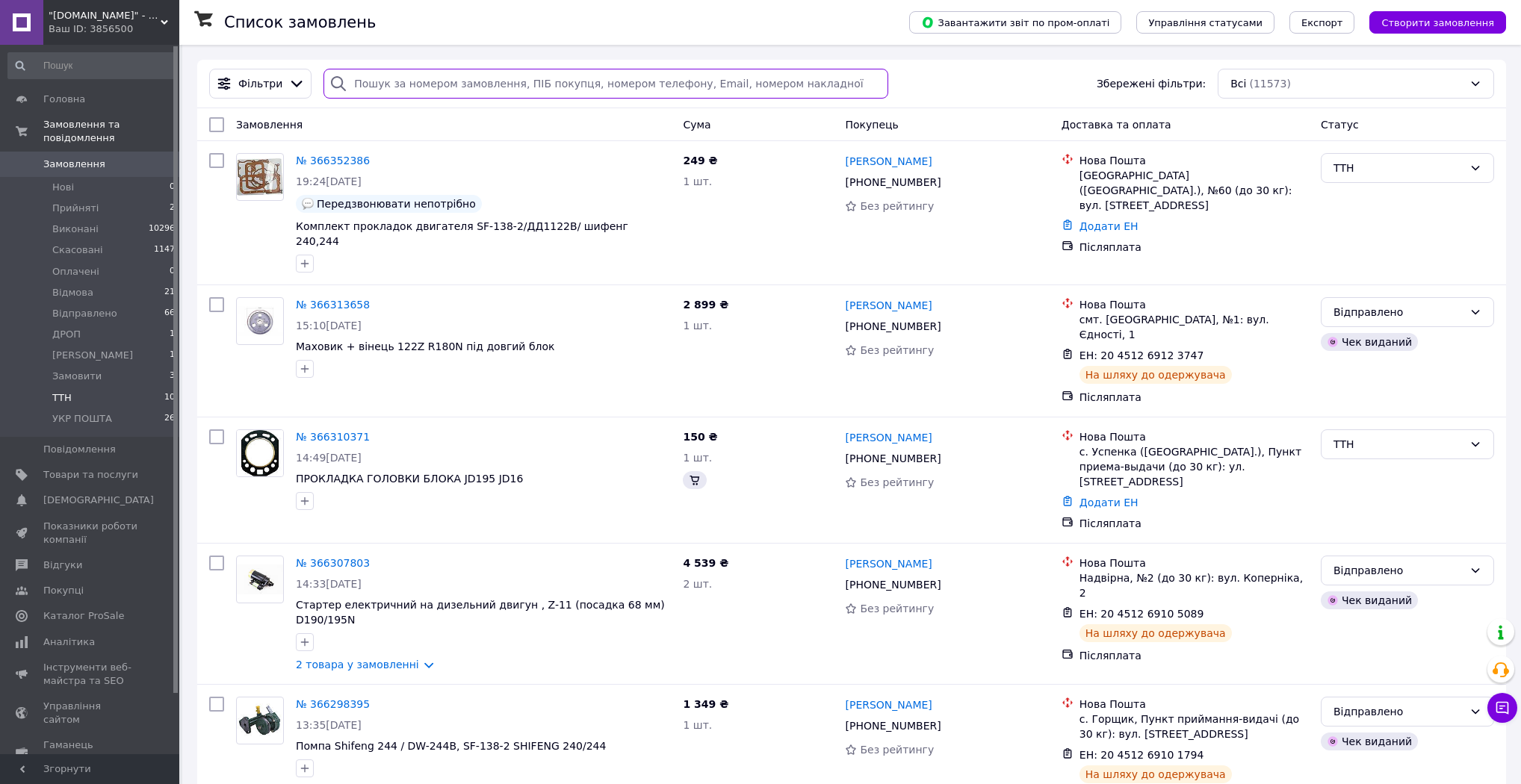
click at [398, 86] on input "search" at bounding box center [605, 83] width 564 height 30
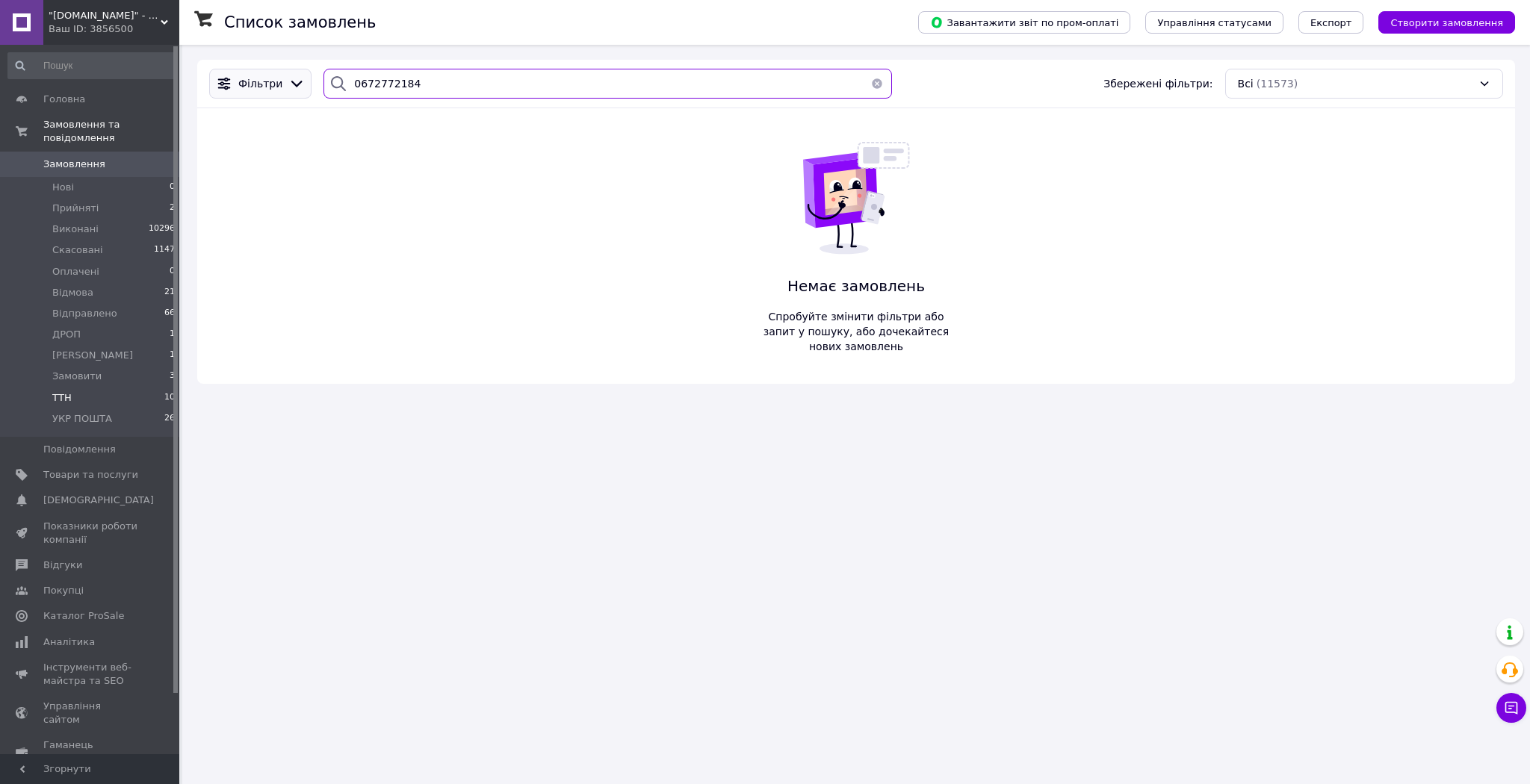
drag, startPoint x: 376, startPoint y: 93, endPoint x: 291, endPoint y: 93, distance: 85.0
click at [291, 93] on div "Фільтри 0672772184 Збережені фільтри: Всі (11573)" at bounding box center [856, 83] width 1305 height 30
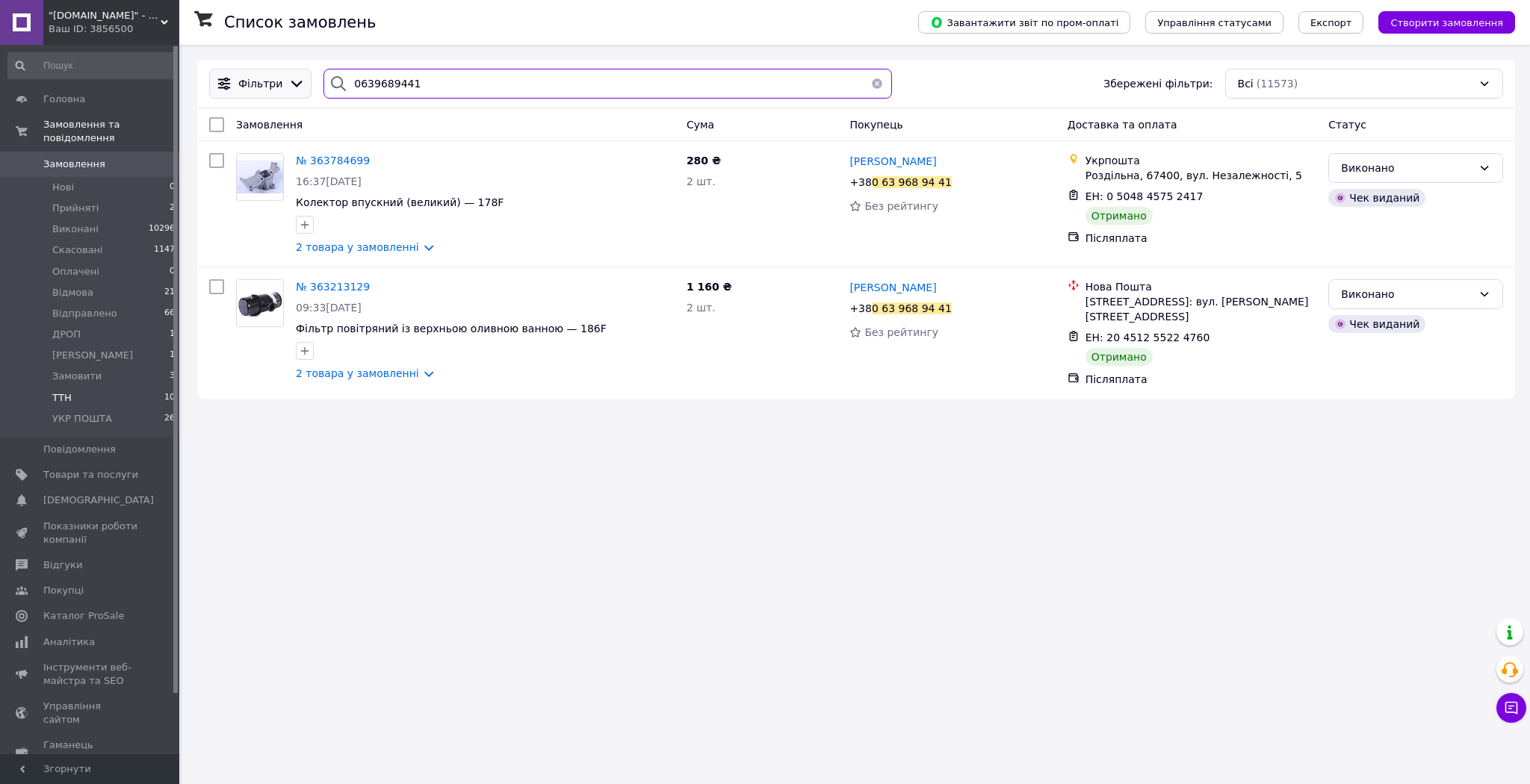
drag, startPoint x: 391, startPoint y: 88, endPoint x: 302, endPoint y: 92, distance: 89.1
click at [302, 92] on div "Фільтри 0639689441 Збережені фільтри: Всі (11573)" at bounding box center [856, 83] width 1305 height 30
type input "0639689441"
click at [1472, 28] on span "Створити замовлення" at bounding box center [1447, 23] width 113 height 11
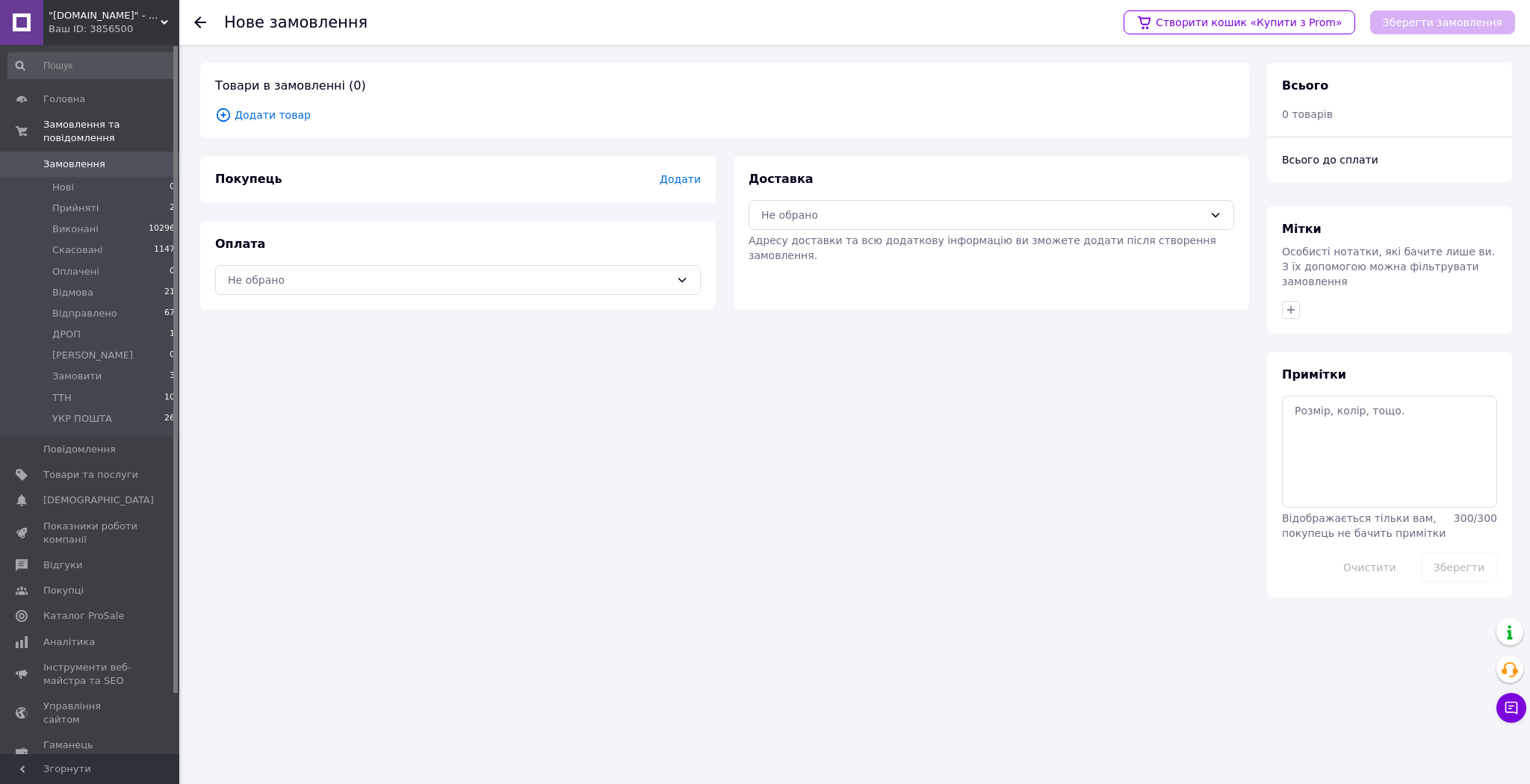
click at [263, 117] on span "Додати товар" at bounding box center [724, 115] width 1019 height 17
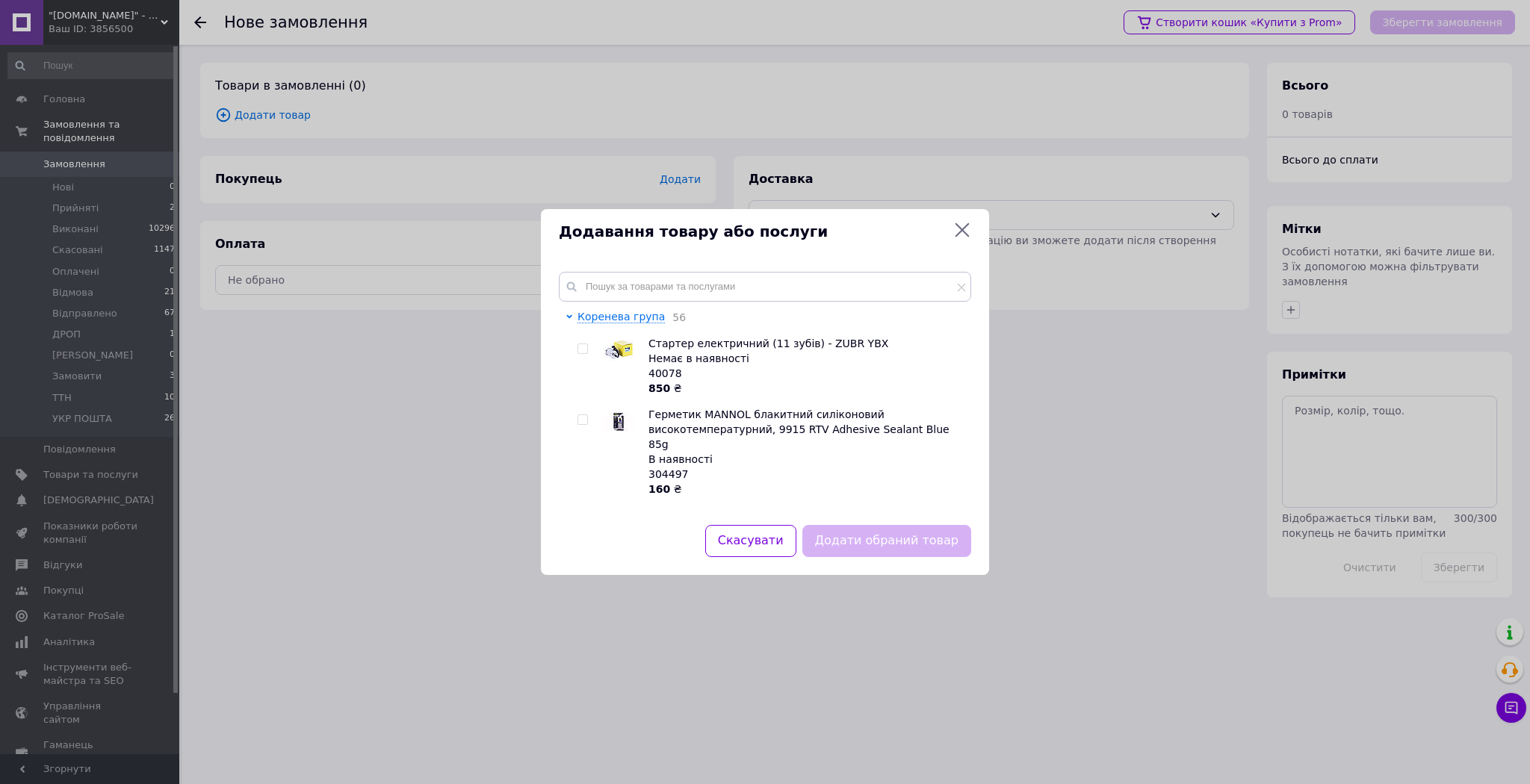
click at [652, 270] on div "Коренева група 56 Стартер електричний (11 зубів) - ZUBR YBX Немає в наявності 4…" at bounding box center [765, 389] width 448 height 271
click at [649, 278] on input "text" at bounding box center [765, 286] width 413 height 30
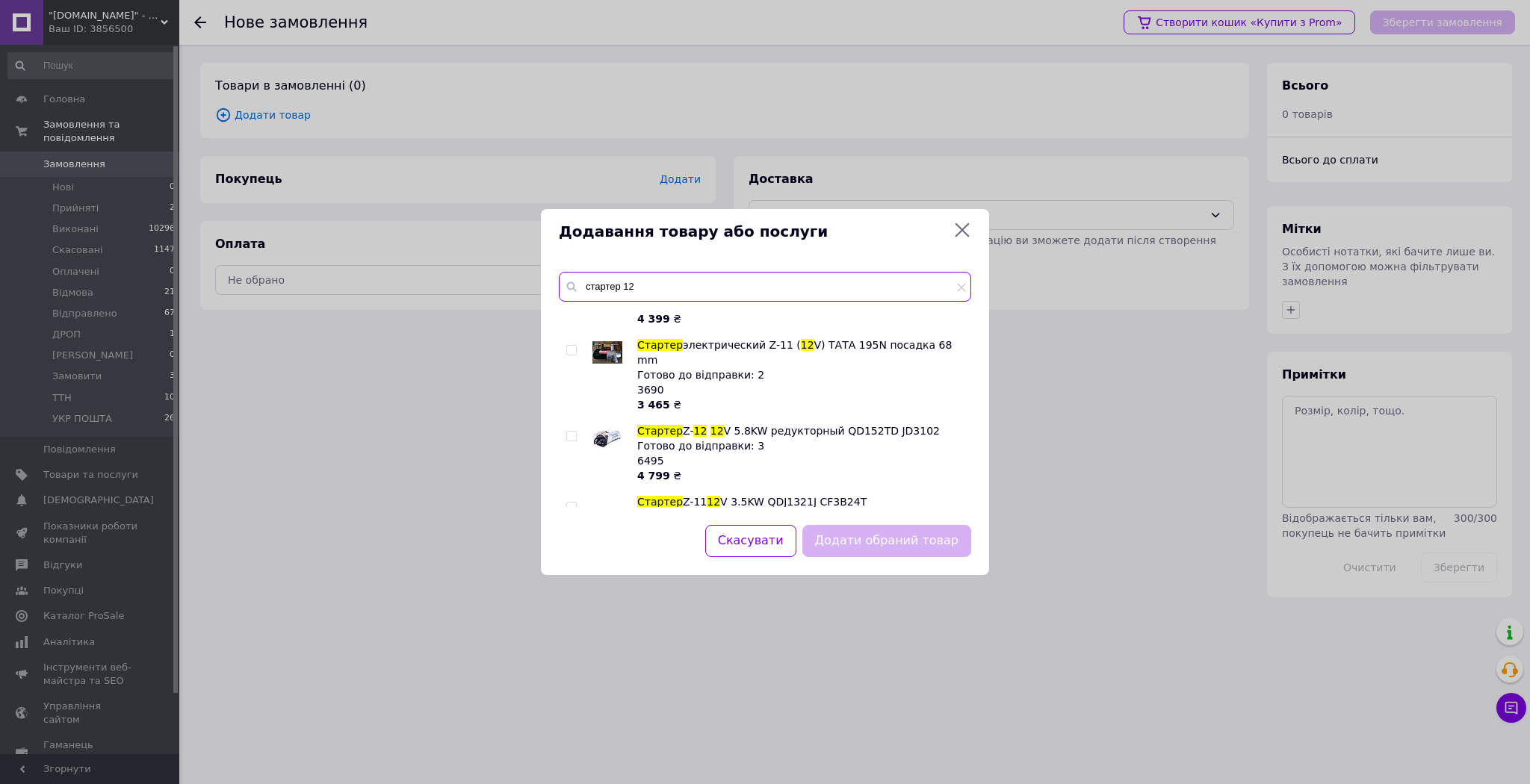
scroll to position [896, 0]
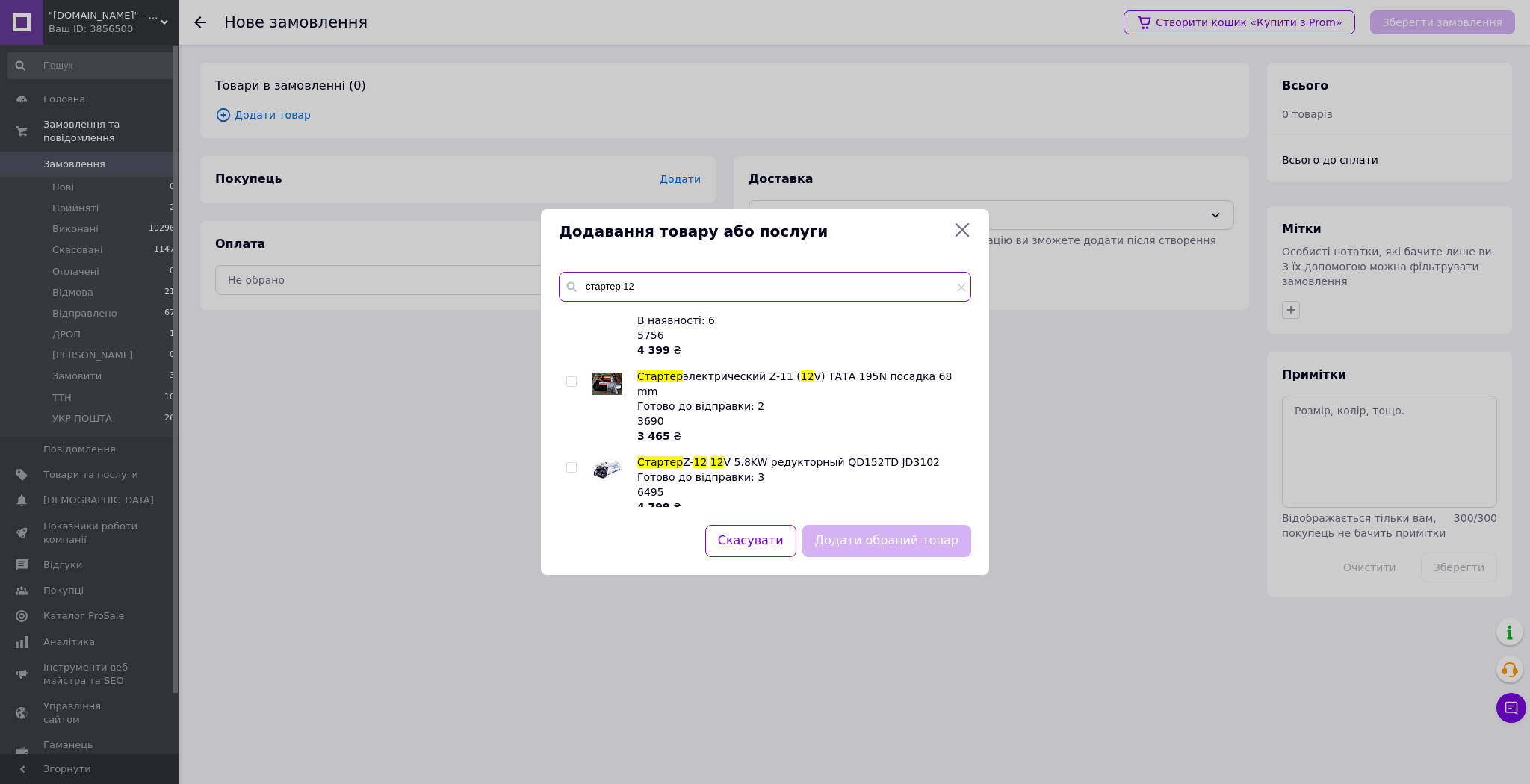
type input "стартер 12"
click at [570, 463] on input "checkbox" at bounding box center [570, 468] width 10 height 10
checkbox input "true"
click at [900, 541] on button "Додати обраний товар" at bounding box center [887, 541] width 169 height 32
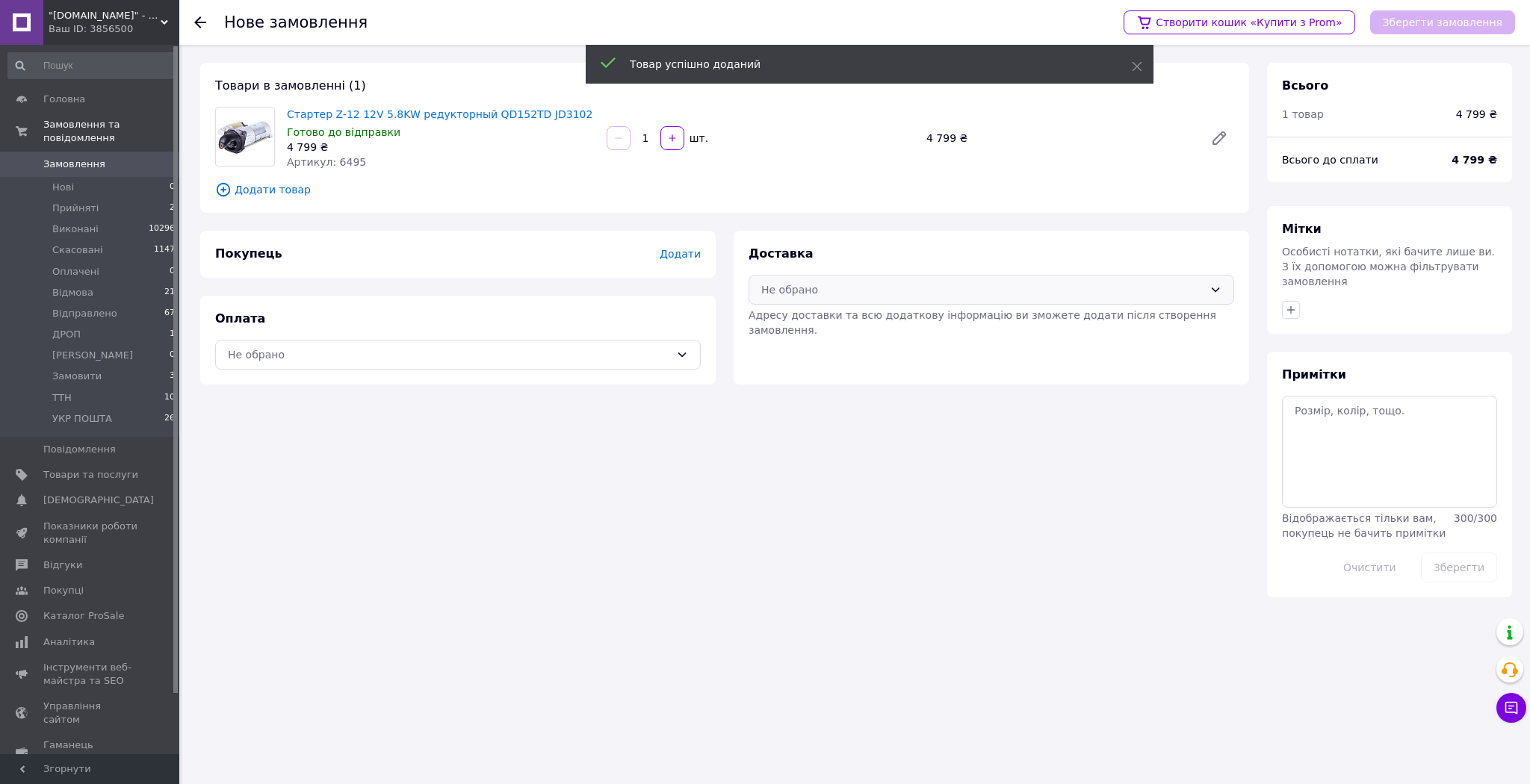
click at [884, 299] on div "Не обрано" at bounding box center [991, 289] width 485 height 30
click at [857, 317] on span "Нова Пошта (платна)" at bounding box center [1002, 322] width 438 height 15
click at [433, 337] on div "Оплата Не обрано" at bounding box center [457, 340] width 515 height 89
click at [410, 363] on div "Не обрано" at bounding box center [458, 354] width 485 height 30
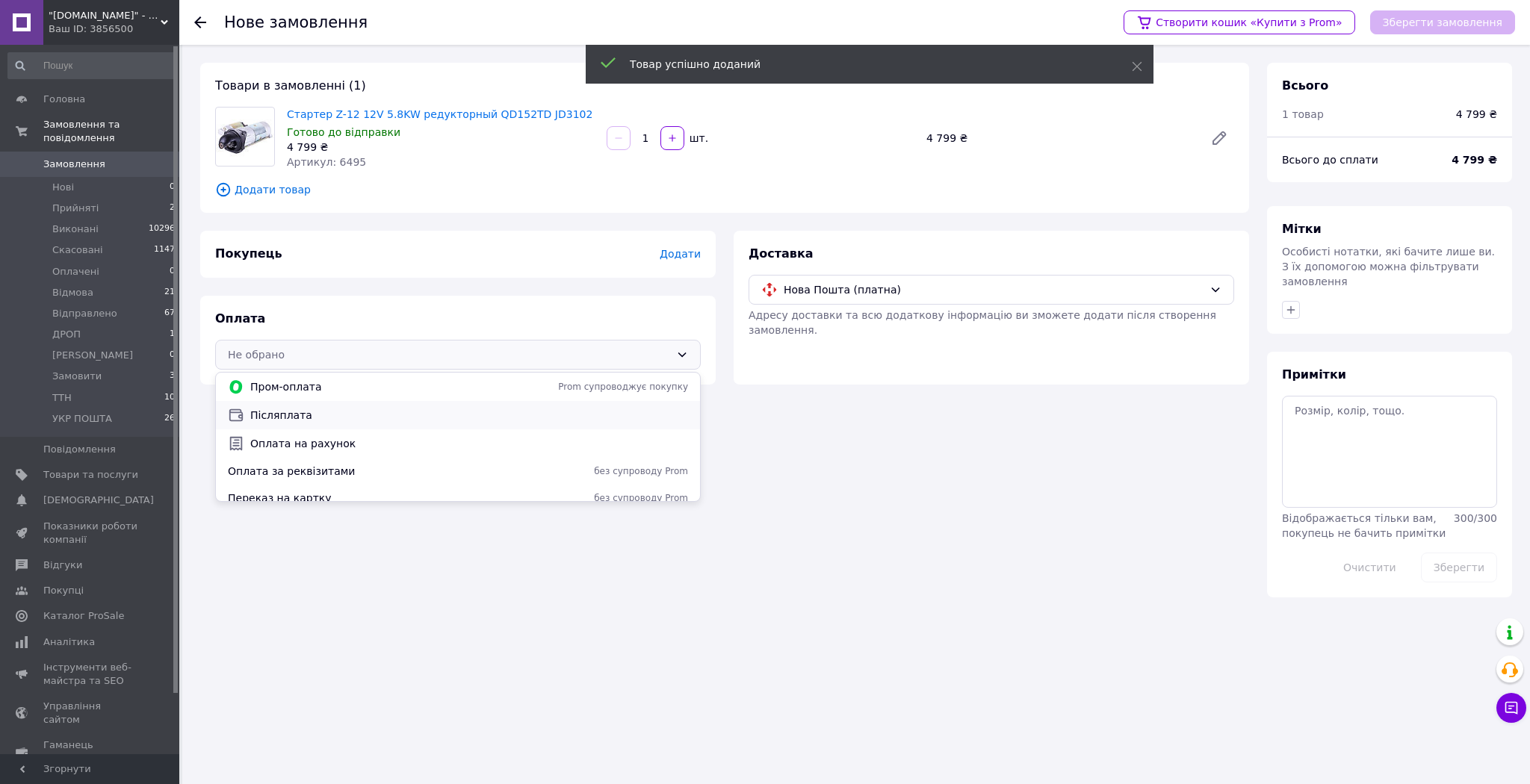
click at [347, 418] on span "Післяплата" at bounding box center [469, 416] width 438 height 15
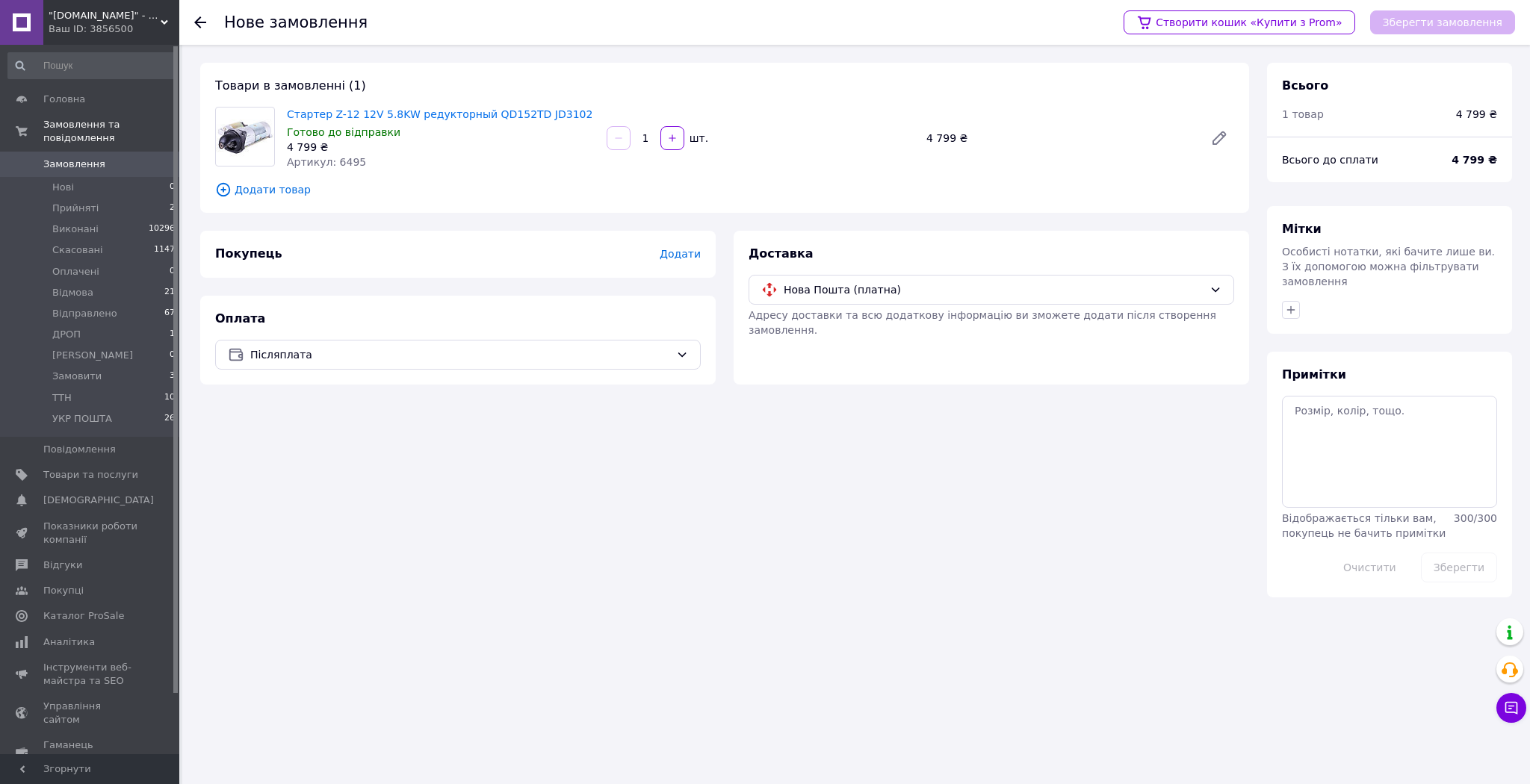
click at [668, 251] on span "Додати" at bounding box center [680, 254] width 41 height 12
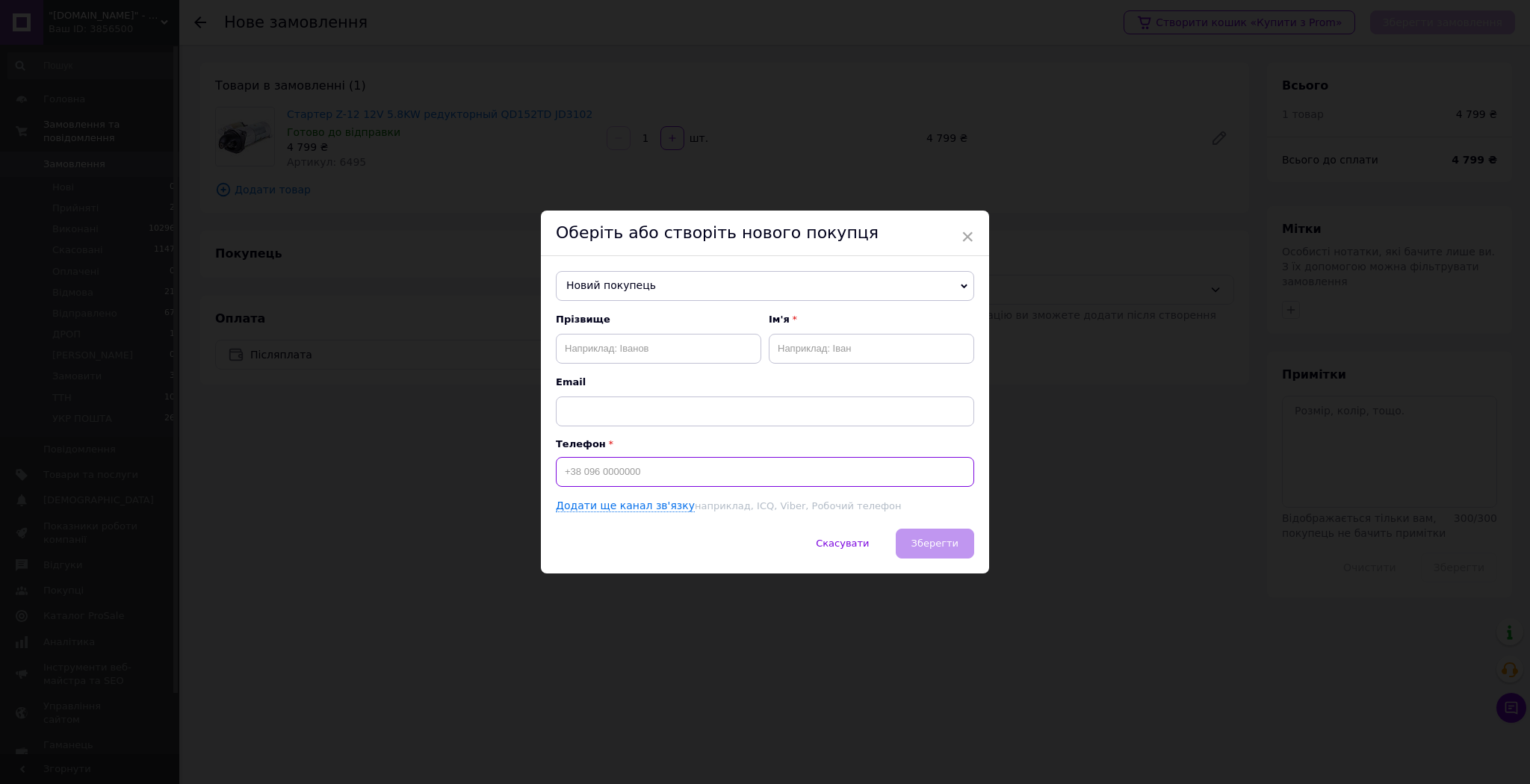
click at [636, 472] on input at bounding box center [765, 472] width 418 height 30
type input "[PHONE_NUMBER]"
click at [646, 348] on input "text" at bounding box center [658, 348] width 206 height 30
type input "[PERSON_NAME]"
type input "[DEMOGRAPHIC_DATA]"
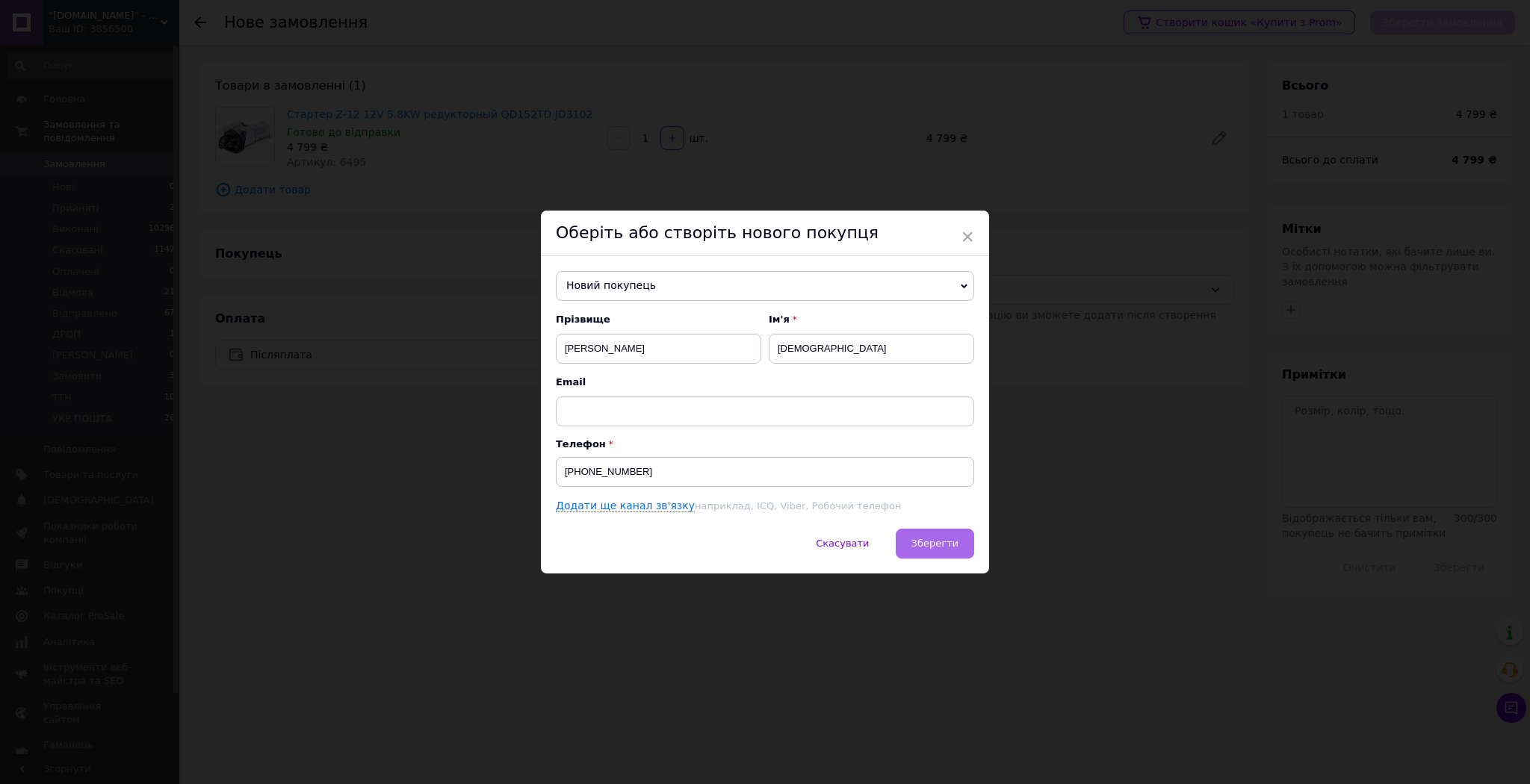
click at [954, 541] on span "Зберегти" at bounding box center [935, 543] width 47 height 11
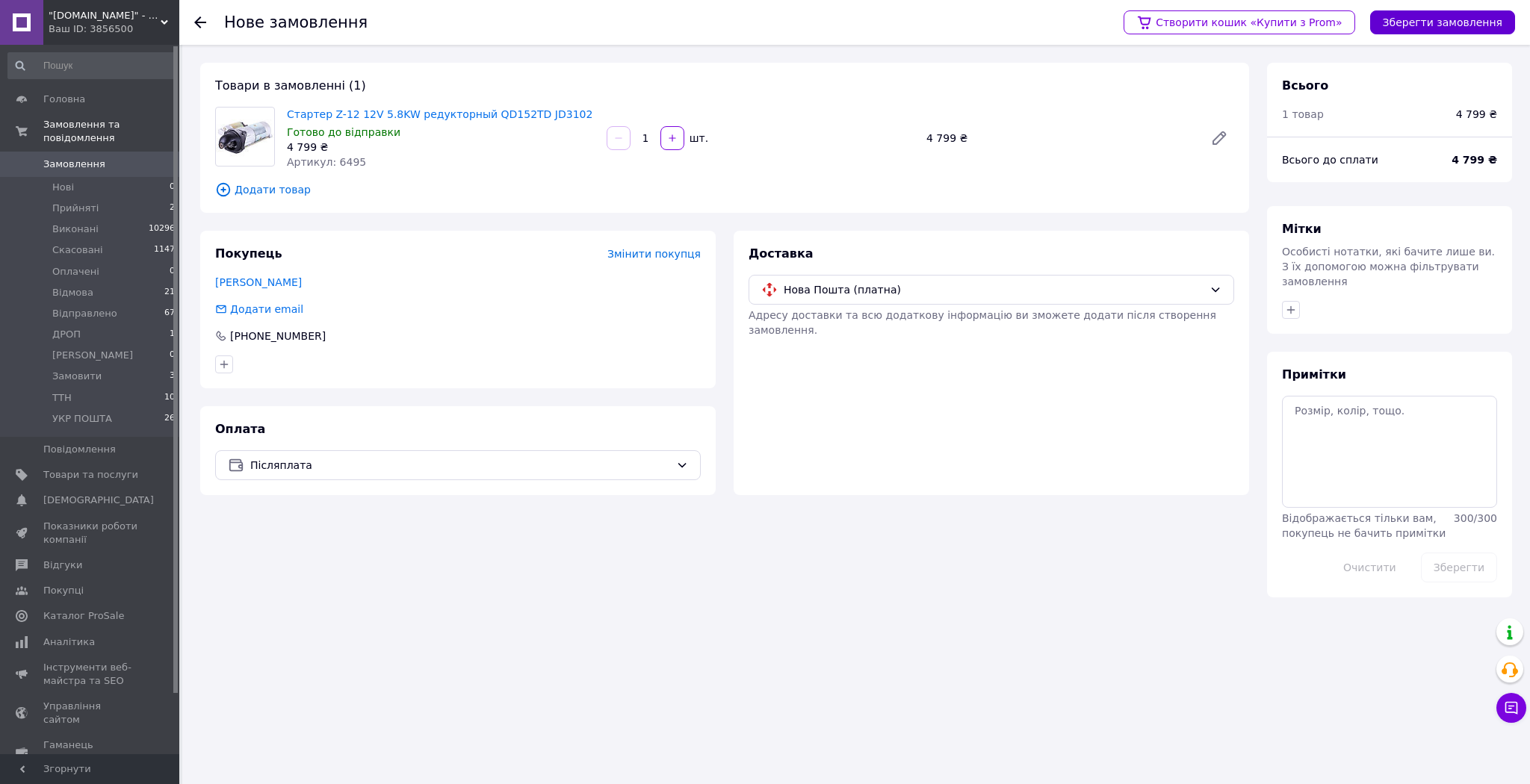
click at [1432, 21] on button "Зберегти замовлення" at bounding box center [1442, 23] width 145 height 24
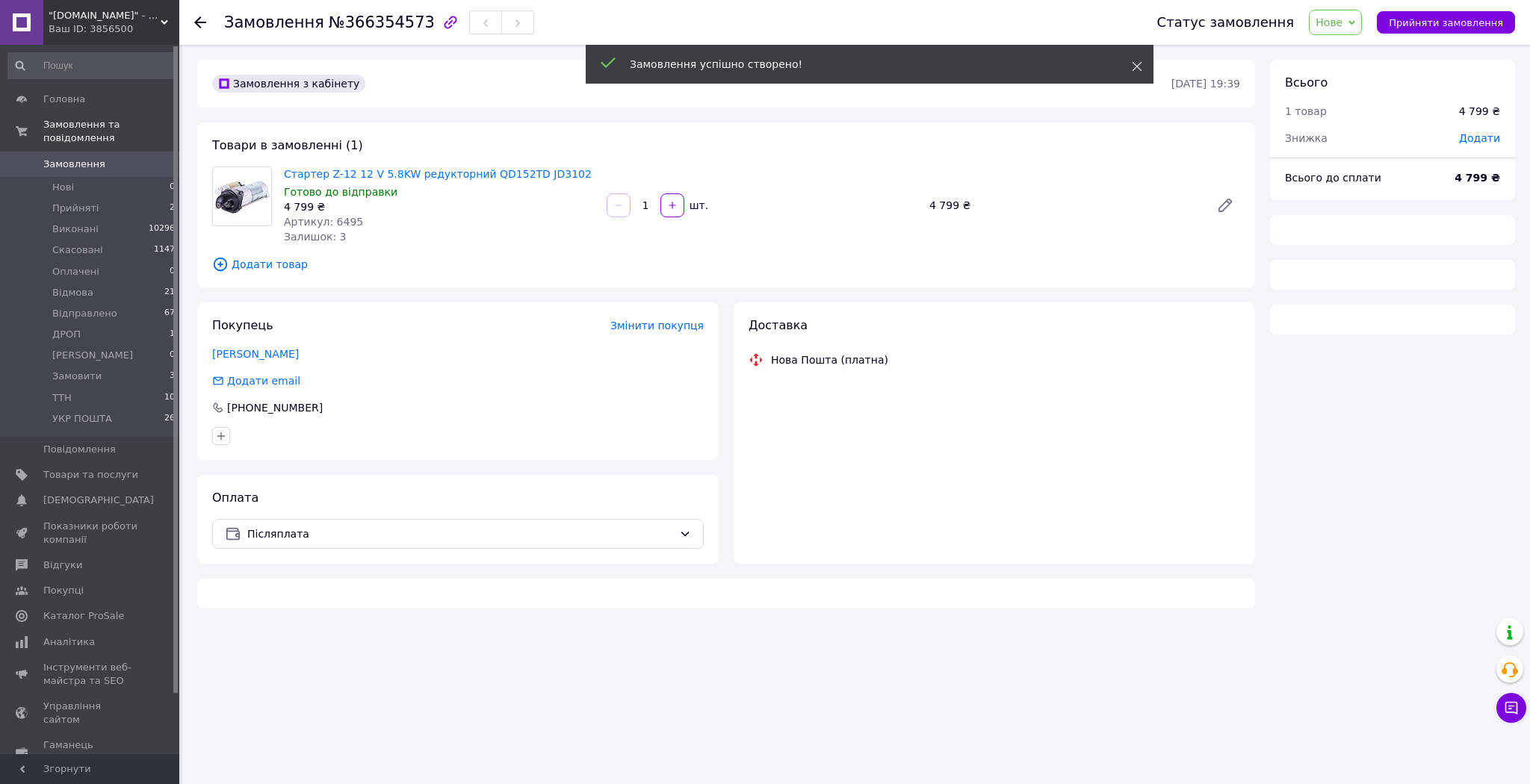
click at [1138, 66] on icon at bounding box center [1137, 67] width 11 height 11
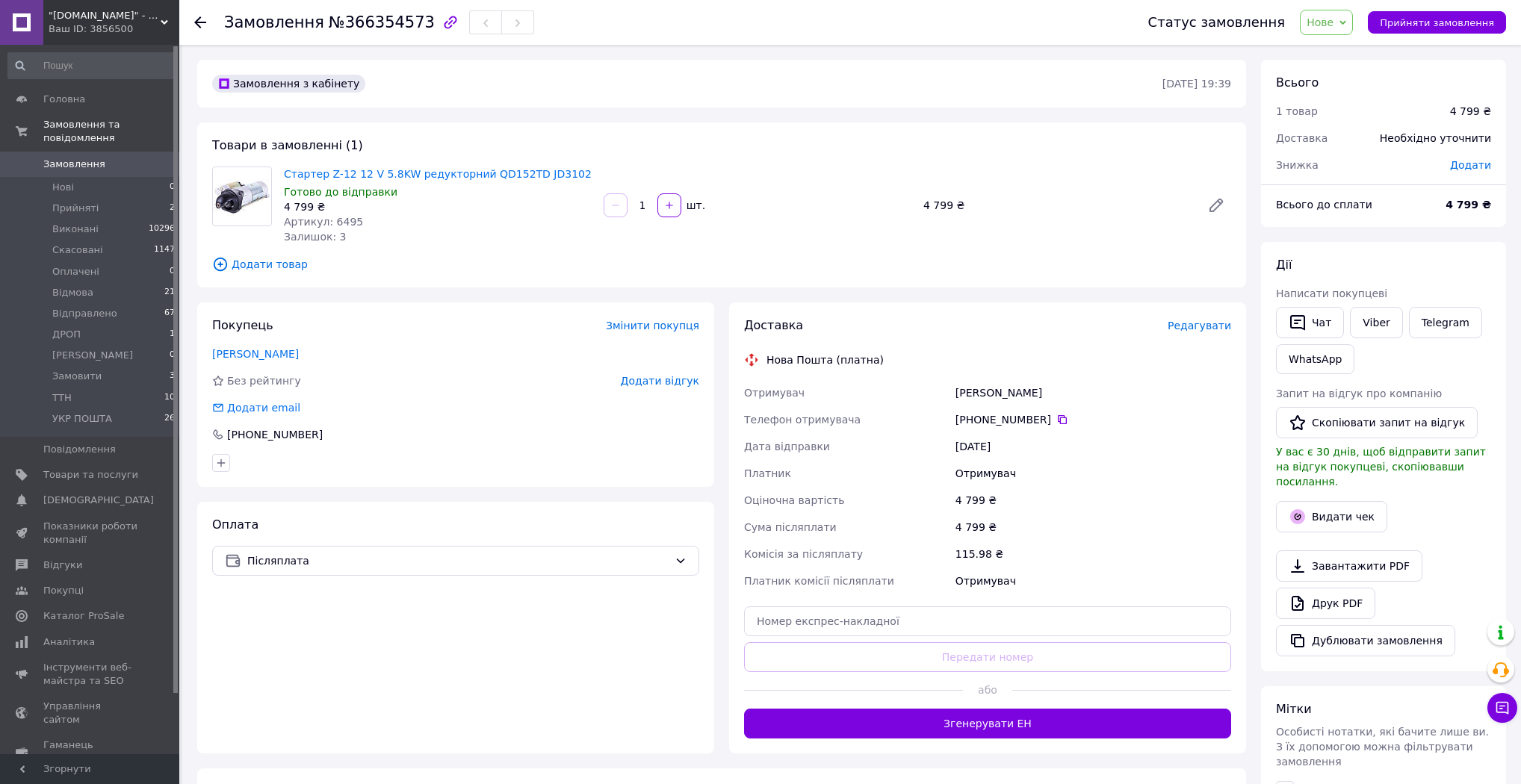
click at [1353, 27] on span "Нове" at bounding box center [1326, 22] width 53 height 25
click at [1350, 55] on li "Прийнято" at bounding box center [1348, 52] width 96 height 23
click at [1201, 322] on span "Редагувати" at bounding box center [1199, 325] width 64 height 12
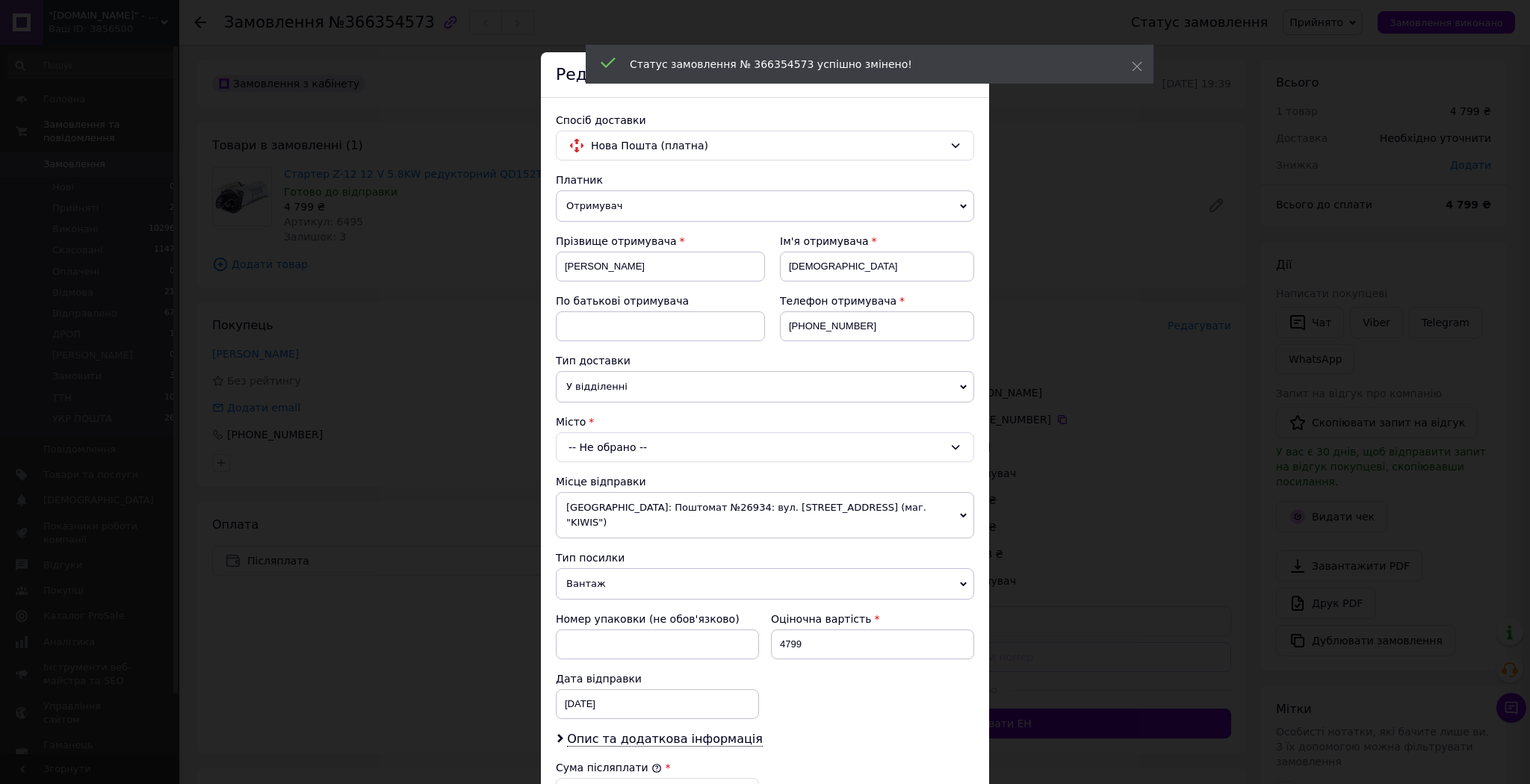
click at [637, 449] on div "-- Не обрано --" at bounding box center [765, 447] width 418 height 30
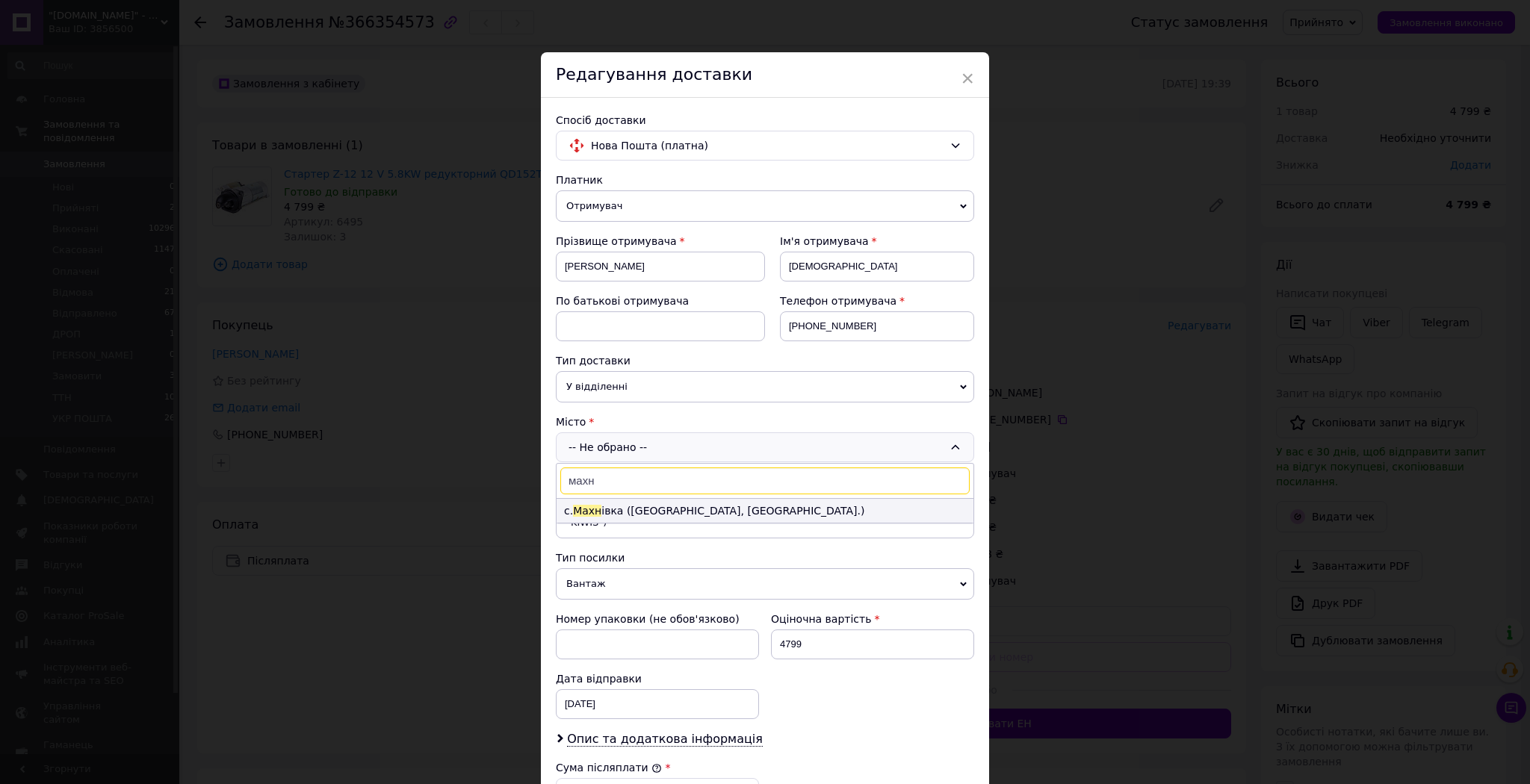
type input "махн"
click at [652, 505] on li "с. [GEOGRAPHIC_DATA] івка ([GEOGRAPHIC_DATA], [GEOGRAPHIC_DATA].)" at bounding box center [765, 511] width 416 height 24
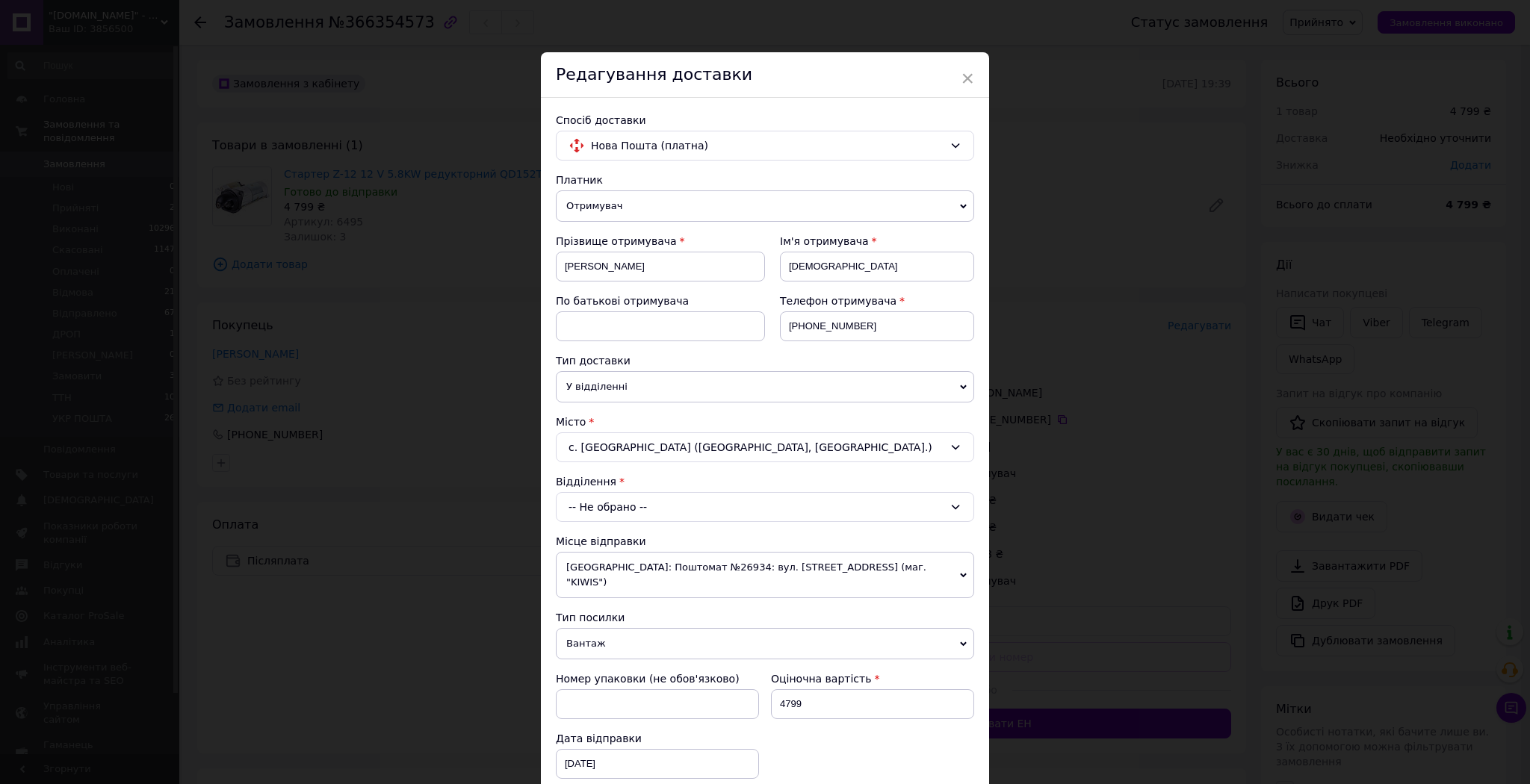
click at [656, 485] on div "Відділення" at bounding box center [765, 481] width 418 height 15
click at [655, 509] on div "-- Не обрано --" at bounding box center [765, 506] width 418 height 30
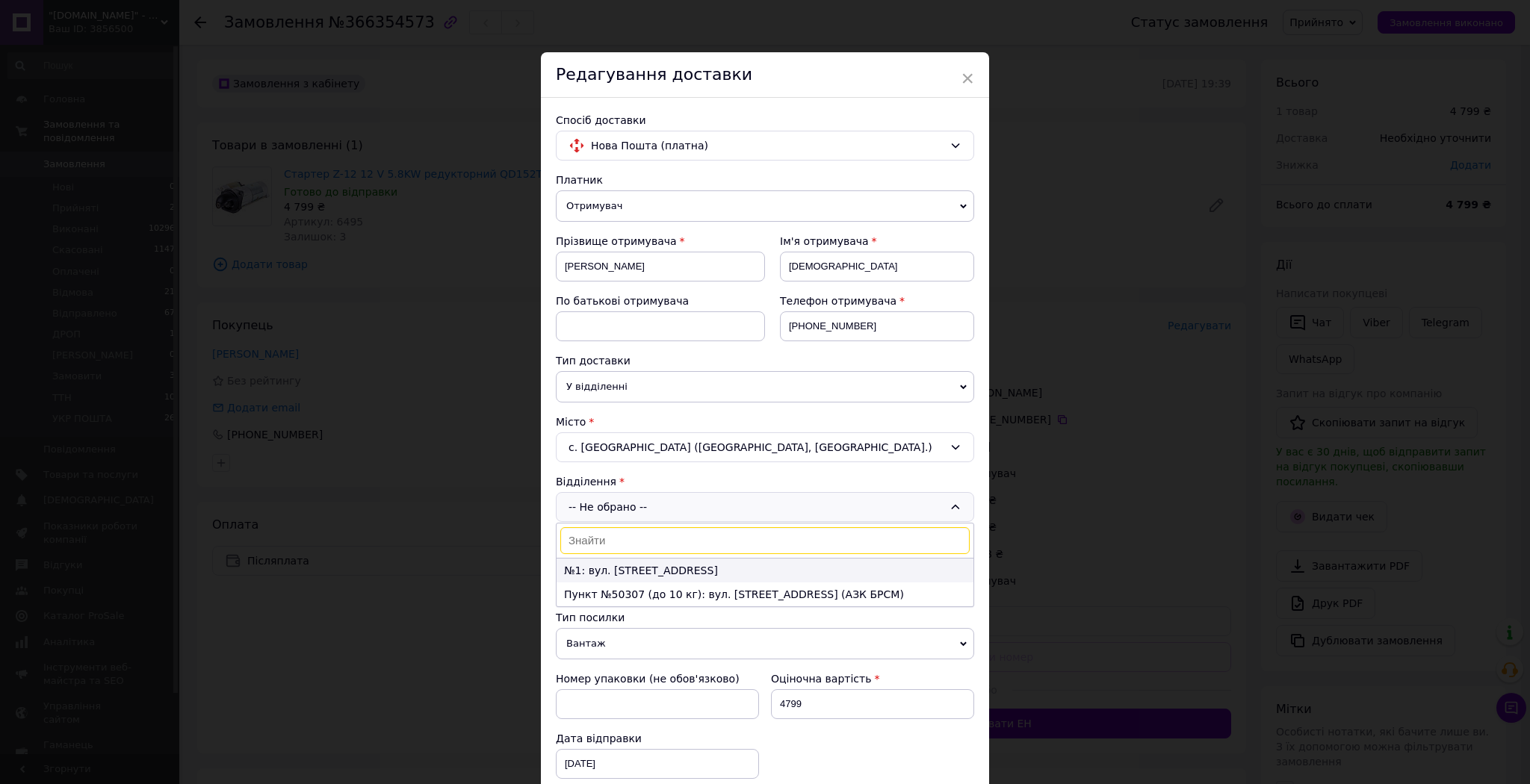
click at [645, 566] on li "№1: вул. [STREET_ADDRESS]" at bounding box center [765, 571] width 416 height 24
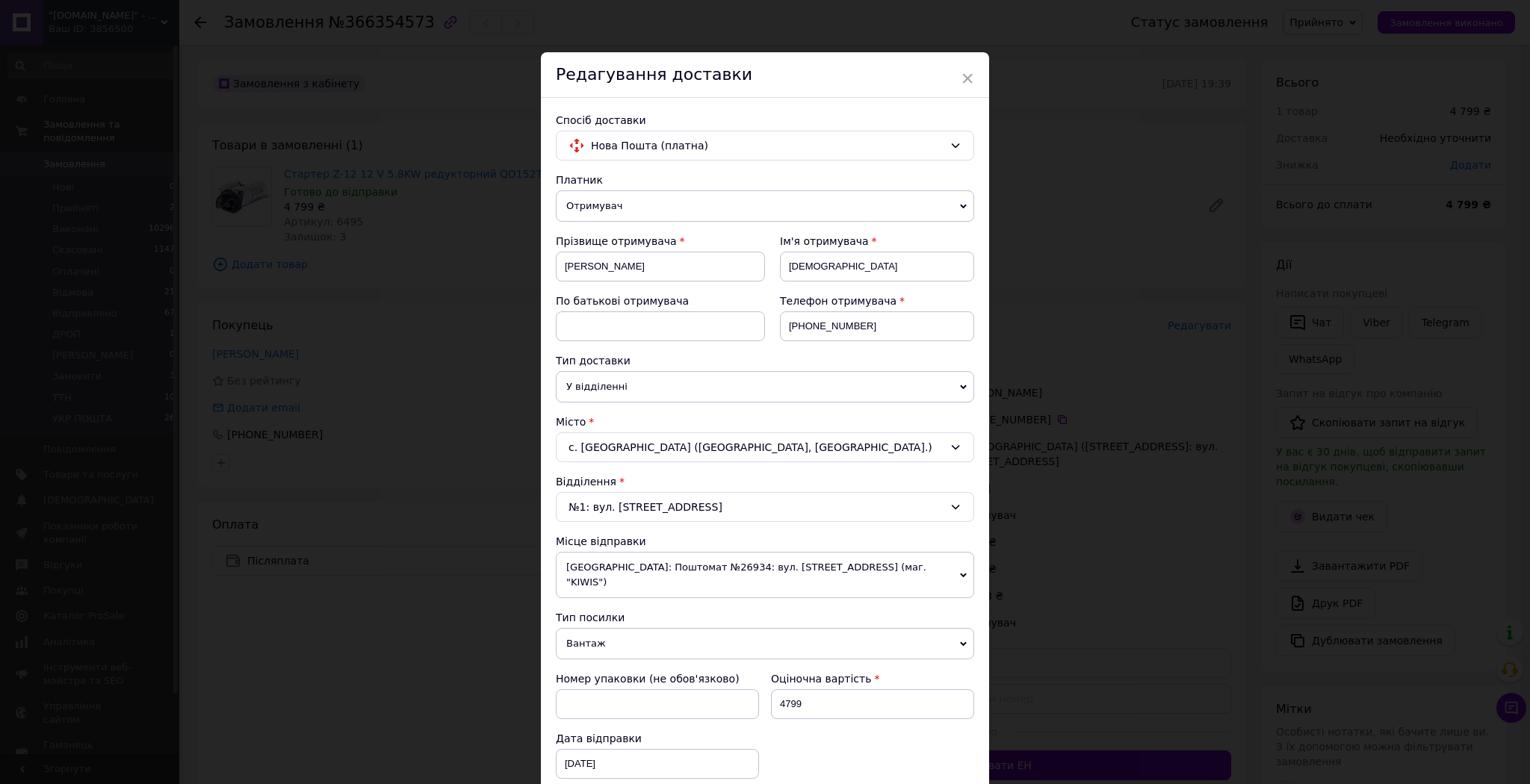
click at [780, 569] on span "[GEOGRAPHIC_DATA]: Поштомат №26934: вул. [STREET_ADDRESS] (маг. "KIWIS")" at bounding box center [765, 575] width 418 height 46
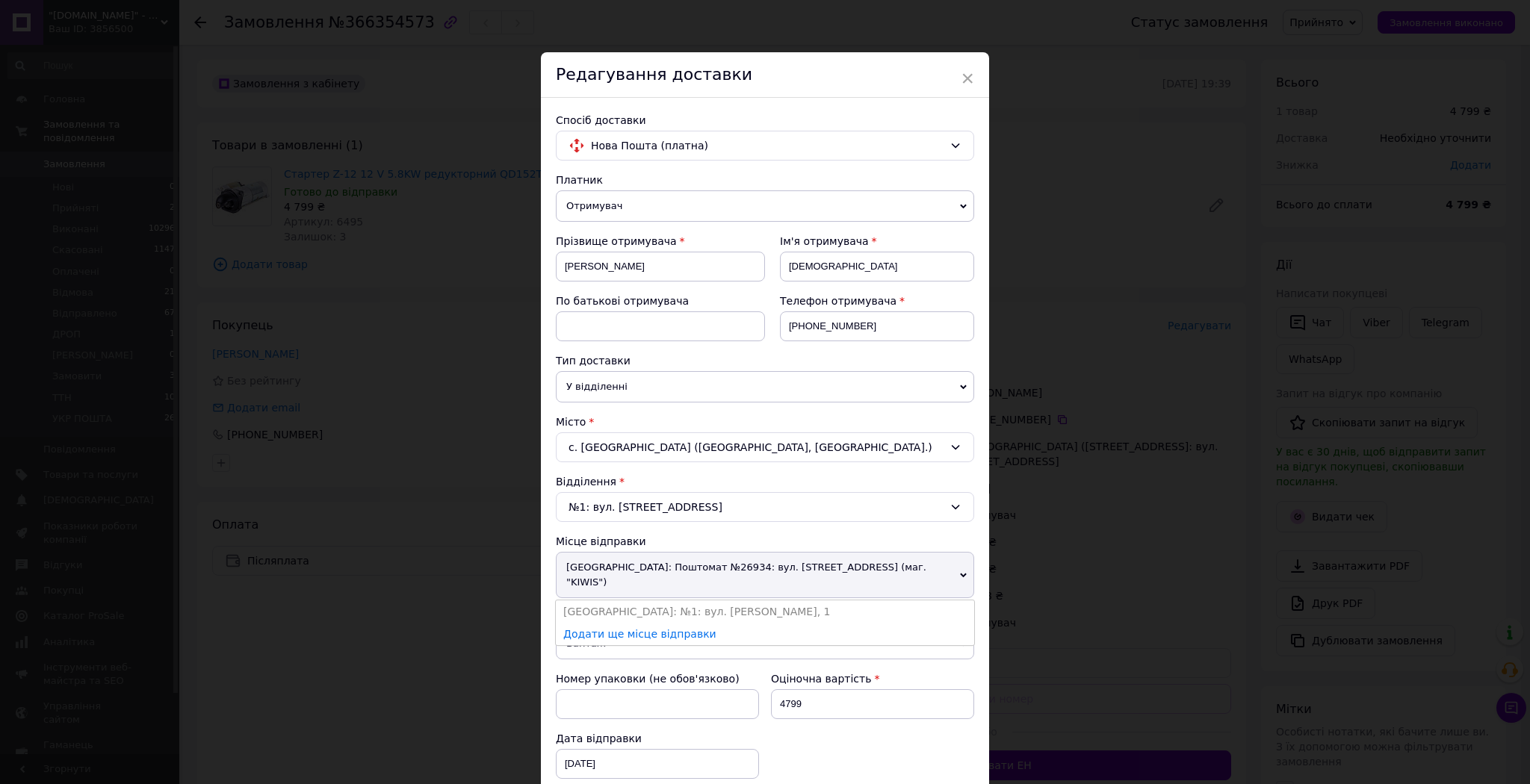
click at [792, 513] on div "№1: вул. [STREET_ADDRESS]" at bounding box center [765, 506] width 418 height 30
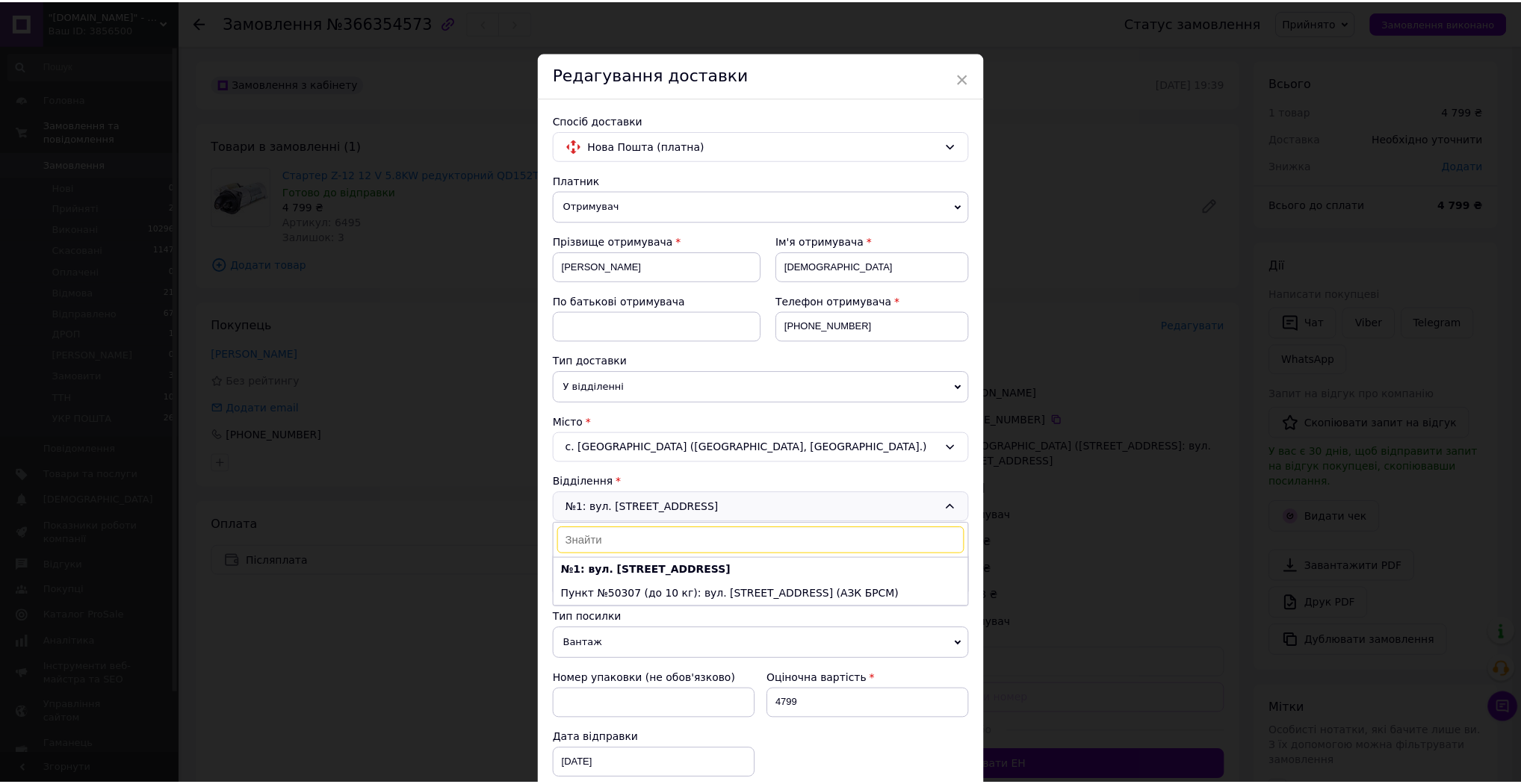
scroll to position [350, 0]
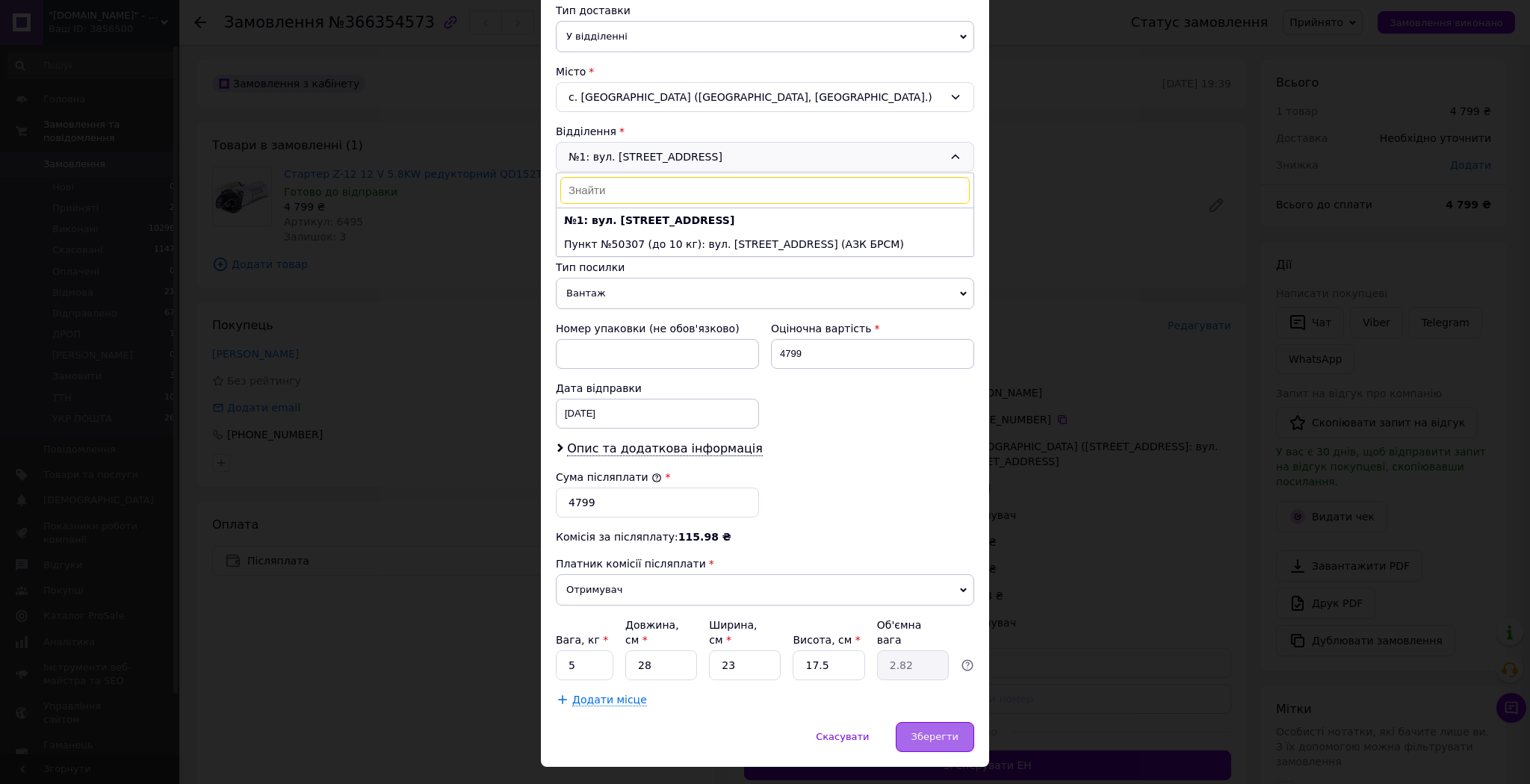
click at [935, 731] on span "Зберегти" at bounding box center [935, 736] width 47 height 11
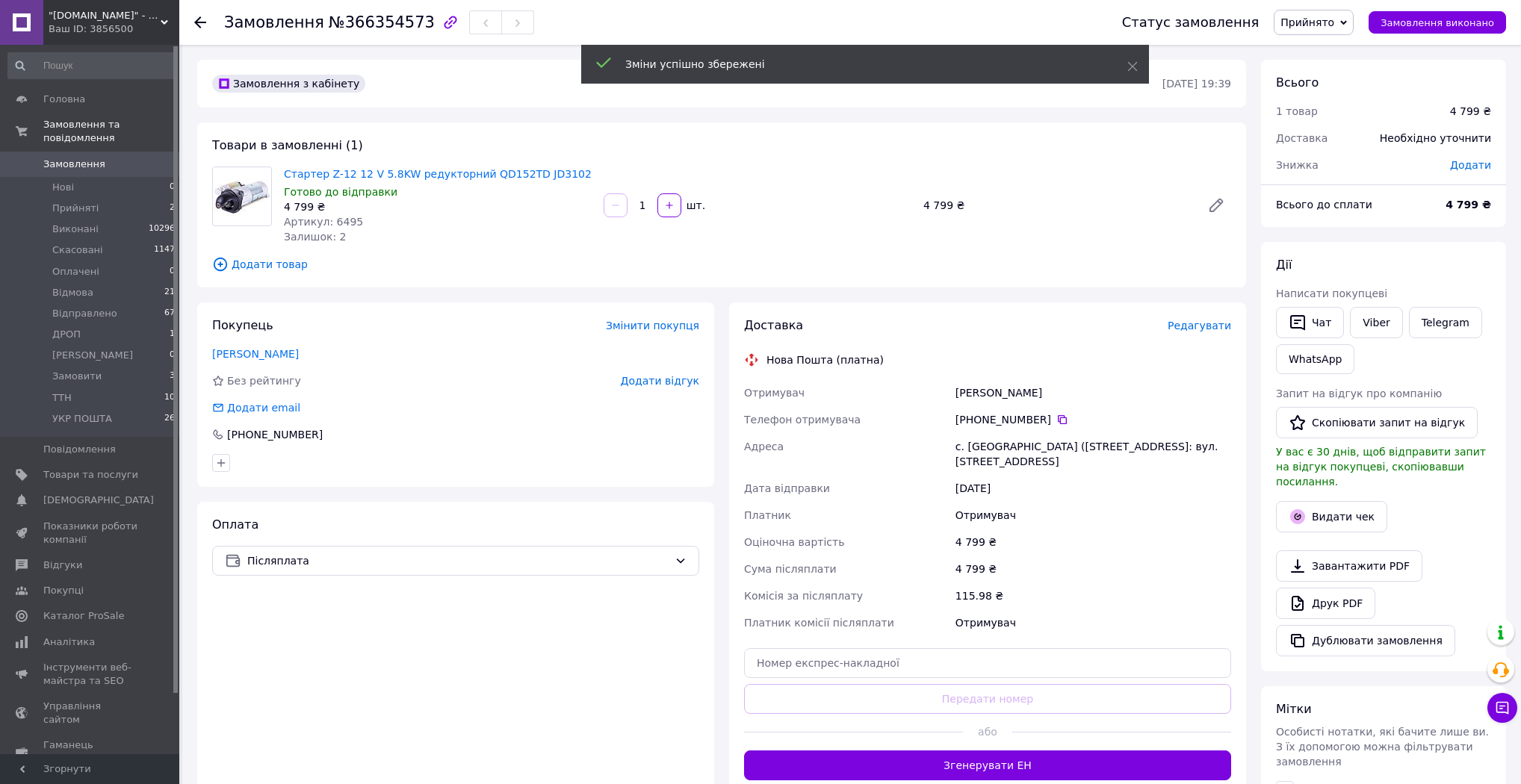
click at [1472, 165] on span "Додати" at bounding box center [1470, 165] width 41 height 12
click at [1365, 230] on input "text" at bounding box center [1368, 225] width 88 height 30
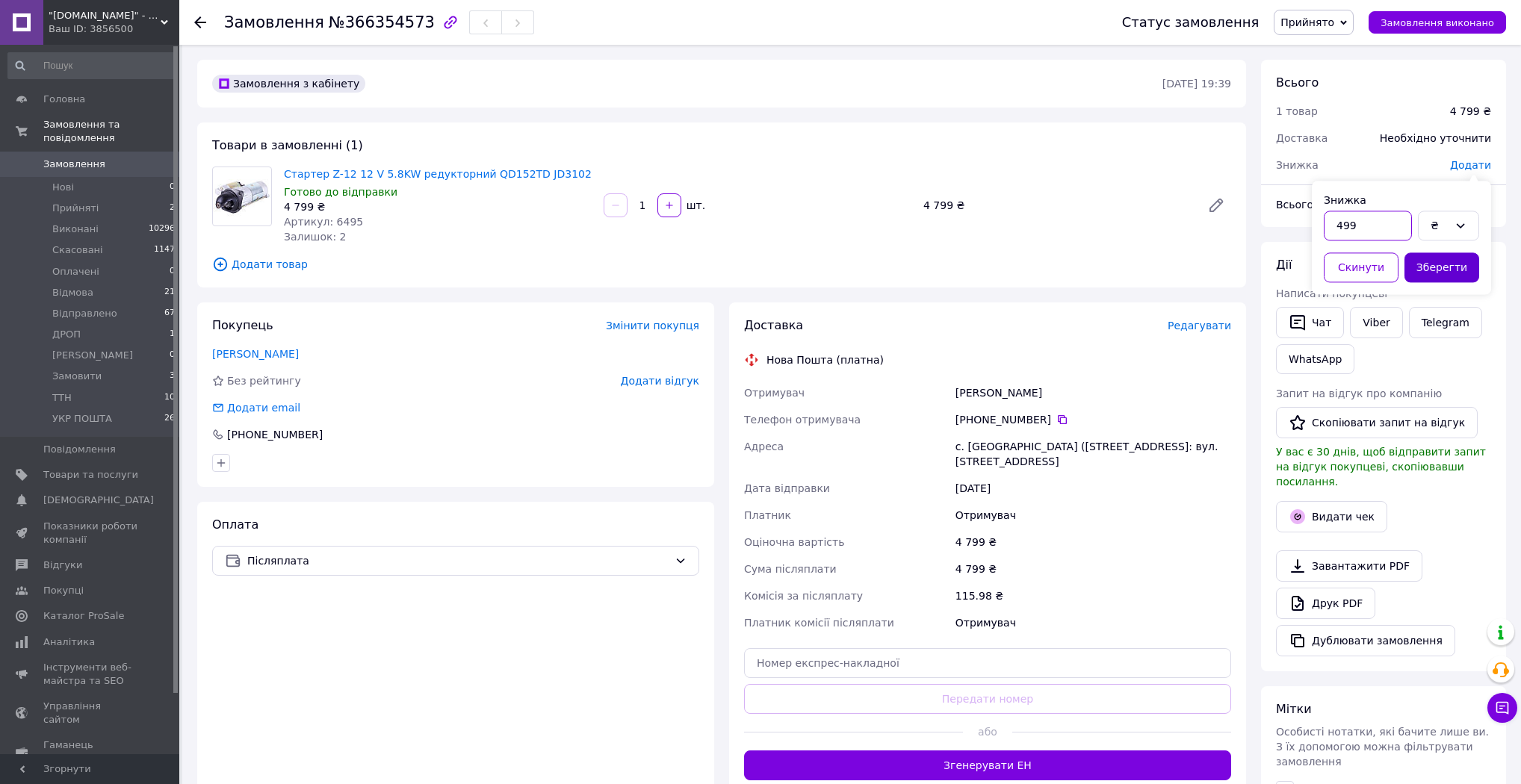
type input "499"
click at [1419, 257] on button "Зберегти" at bounding box center [1441, 267] width 74 height 30
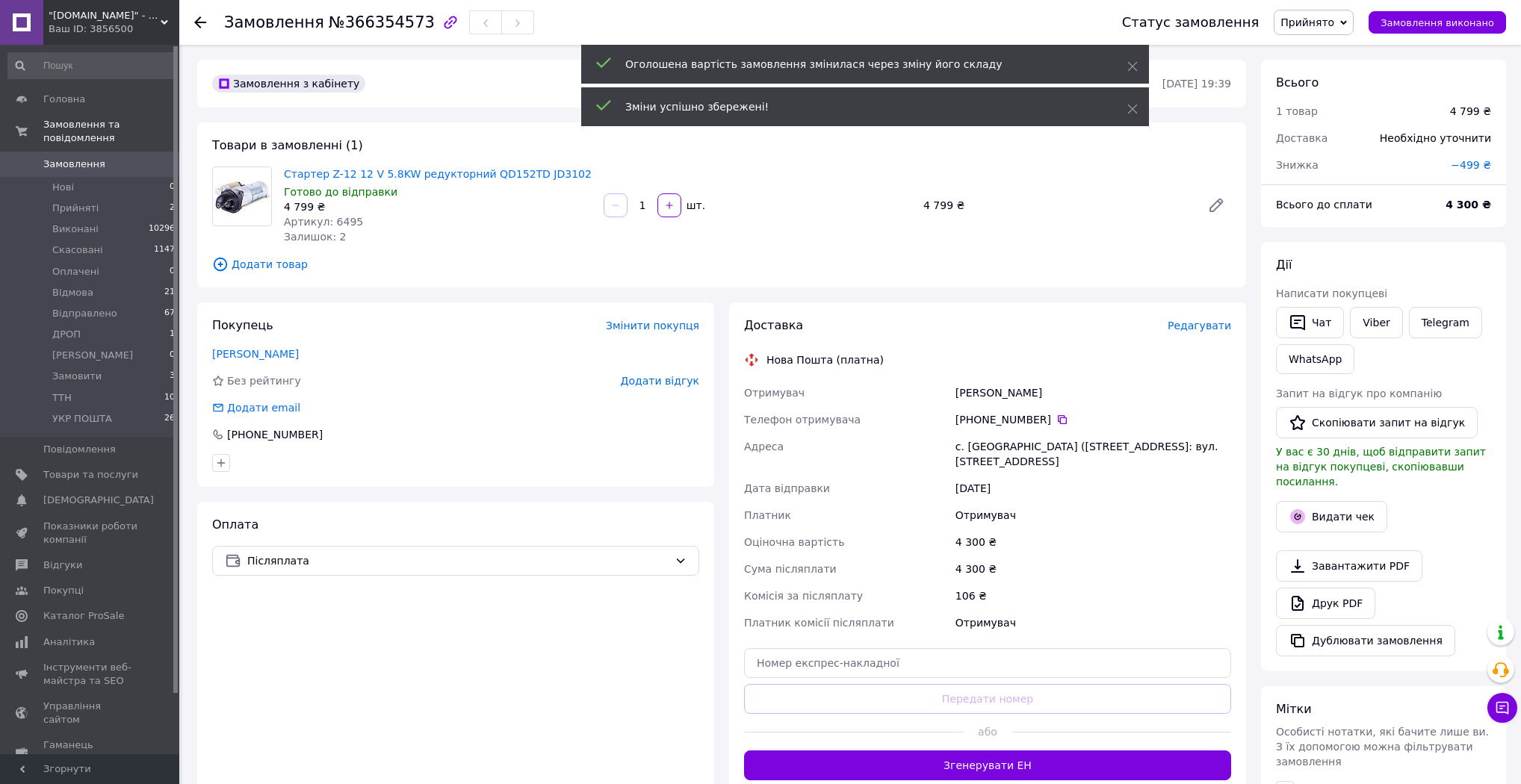
click at [1331, 17] on span "Прийнято" at bounding box center [1307, 23] width 54 height 12
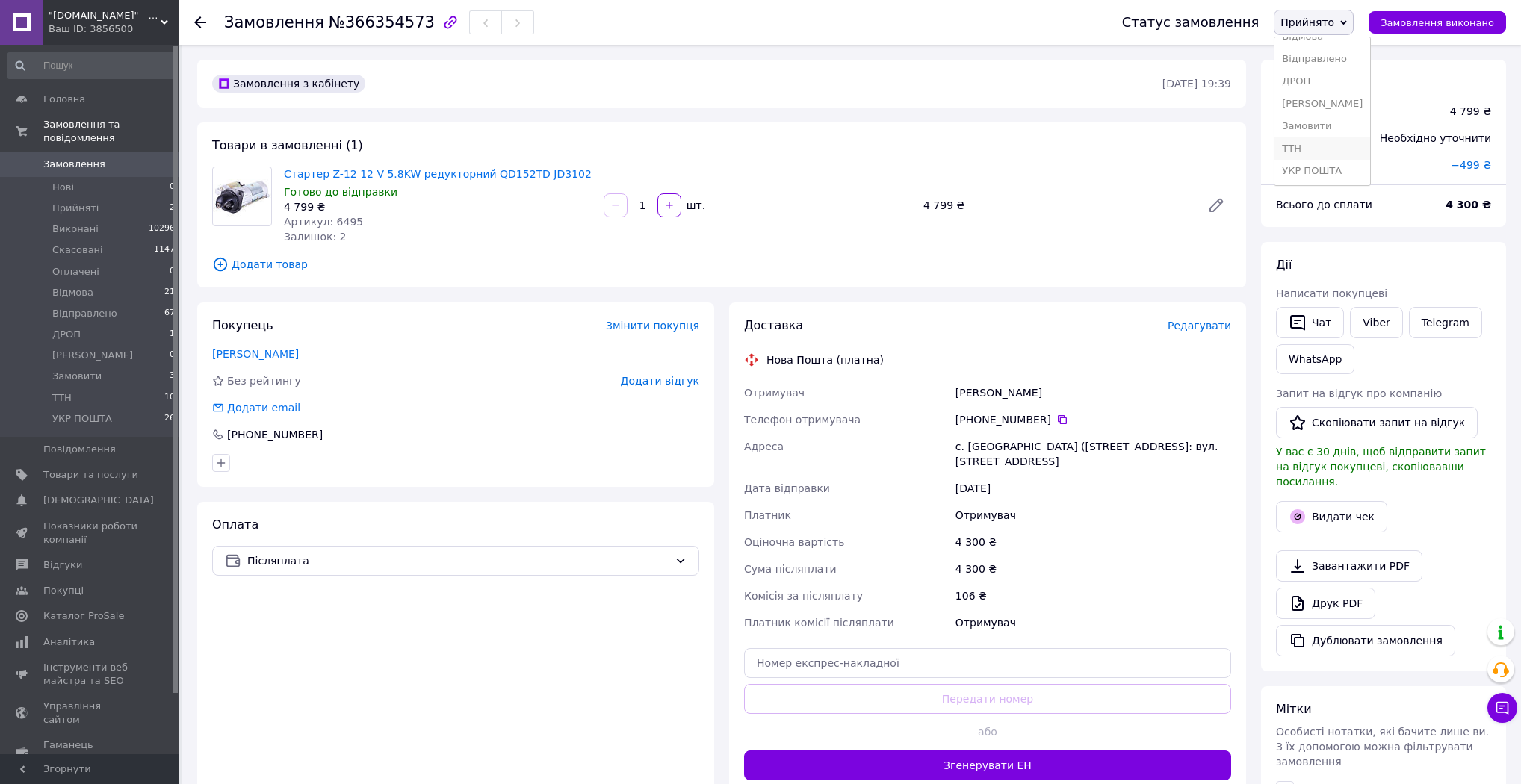
scroll to position [83, 0]
click at [1330, 148] on li "ТТН" at bounding box center [1322, 148] width 96 height 23
click at [112, 387] on li "ТТН 10" at bounding box center [92, 398] width 184 height 21
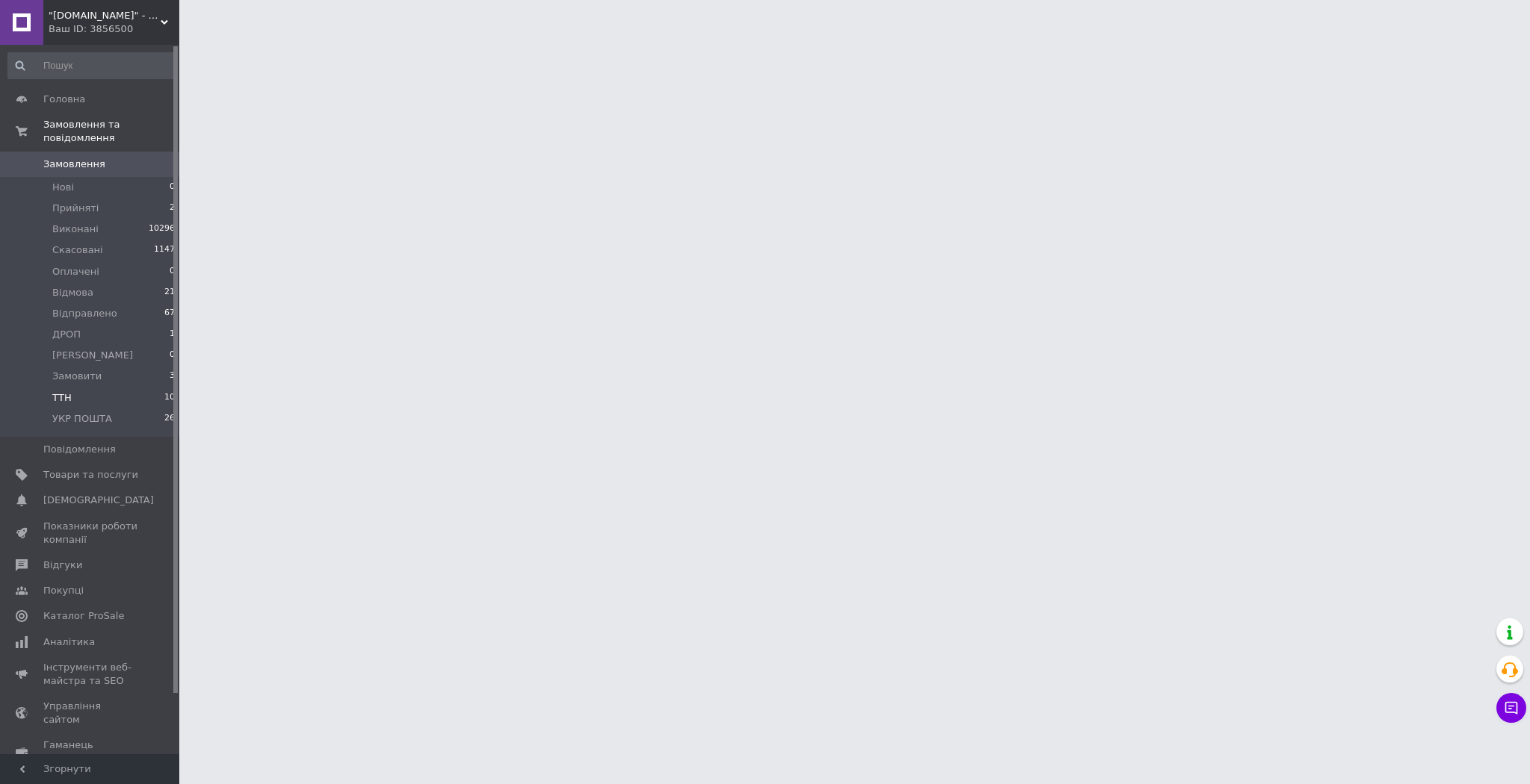
click at [112, 387] on li "ТТН 10" at bounding box center [92, 398] width 184 height 21
click at [109, 387] on li "ТТН 10" at bounding box center [92, 398] width 184 height 21
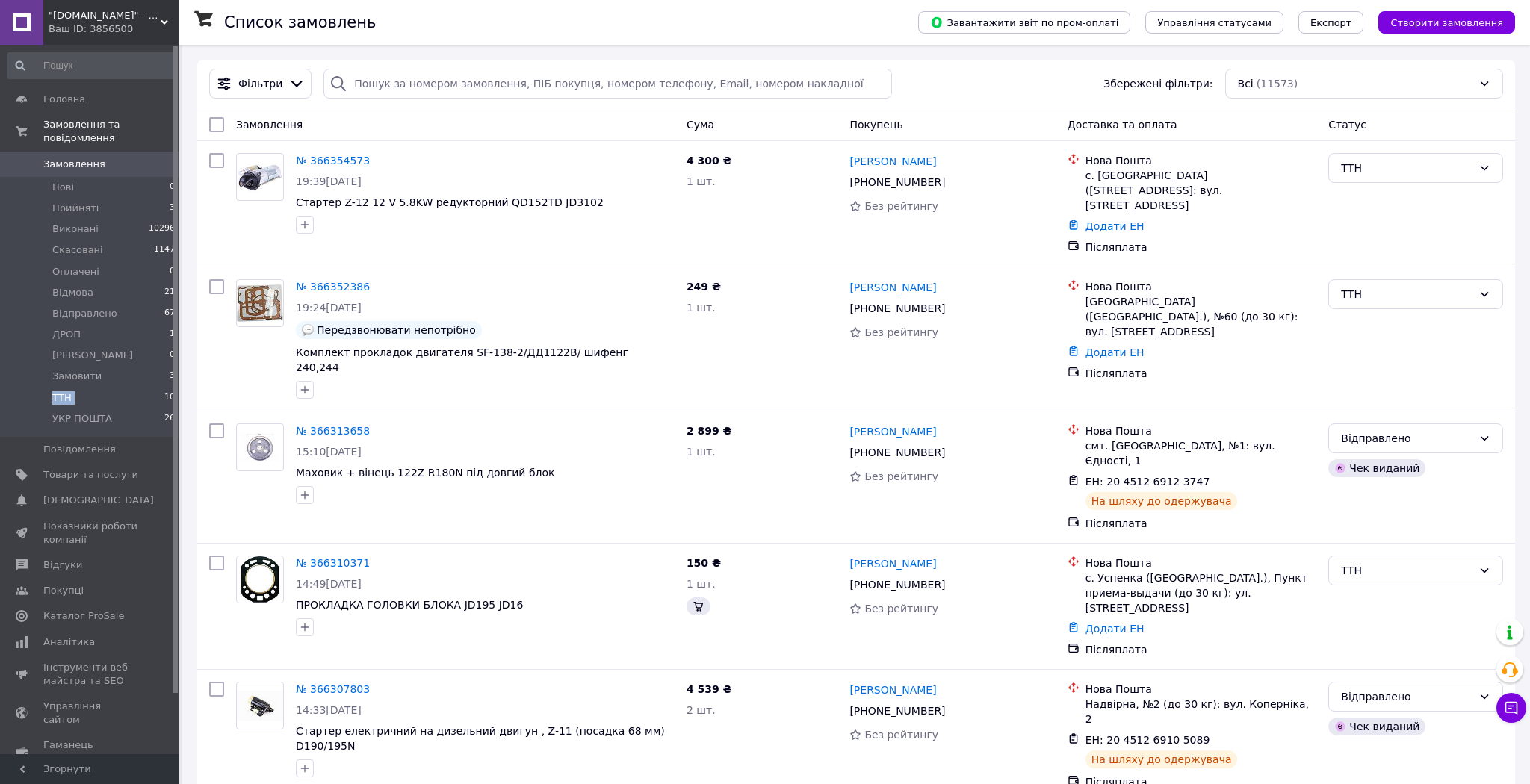
click at [108, 387] on li "ТТН 10" at bounding box center [92, 398] width 184 height 21
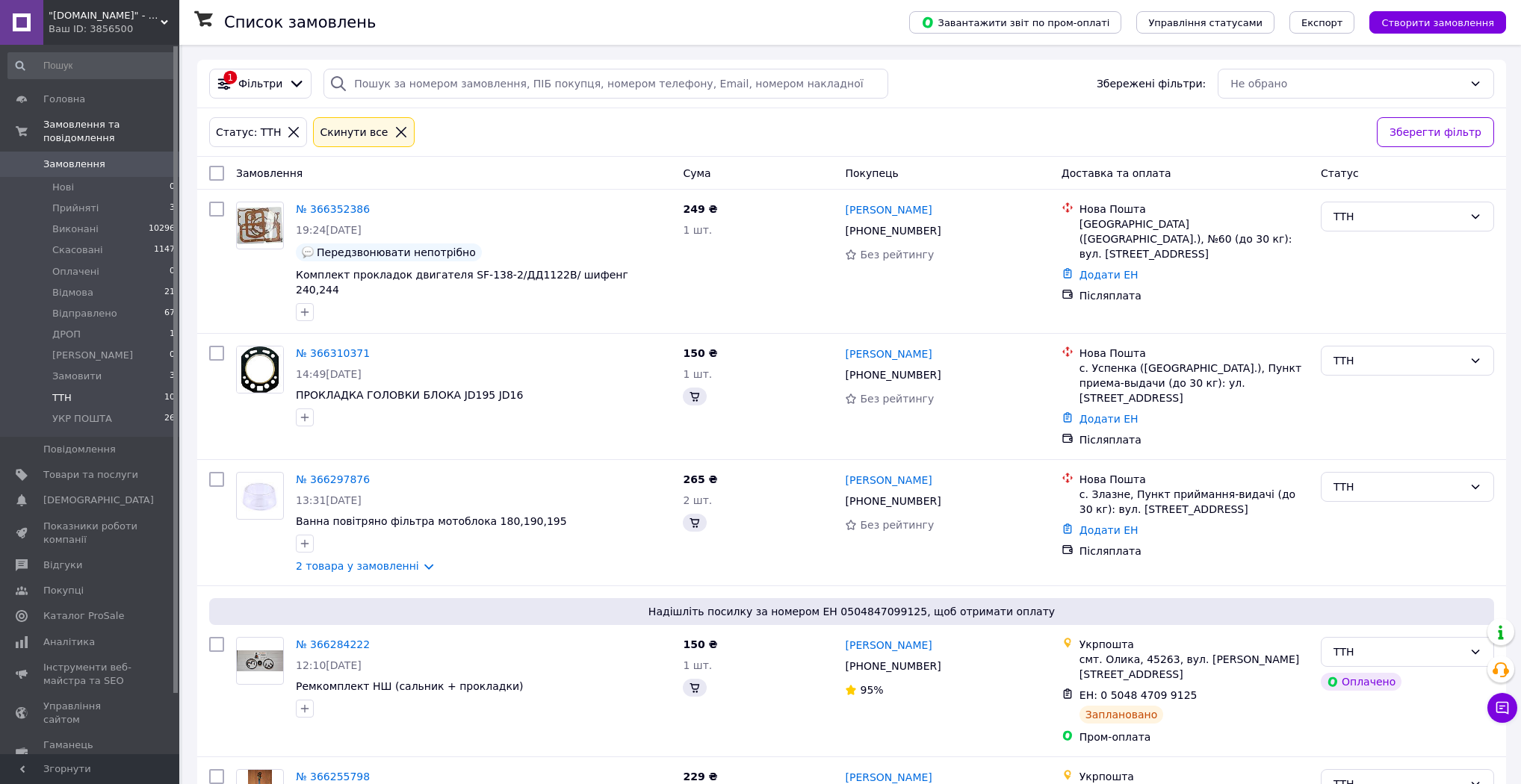
click at [394, 127] on icon at bounding box center [401, 132] width 14 height 14
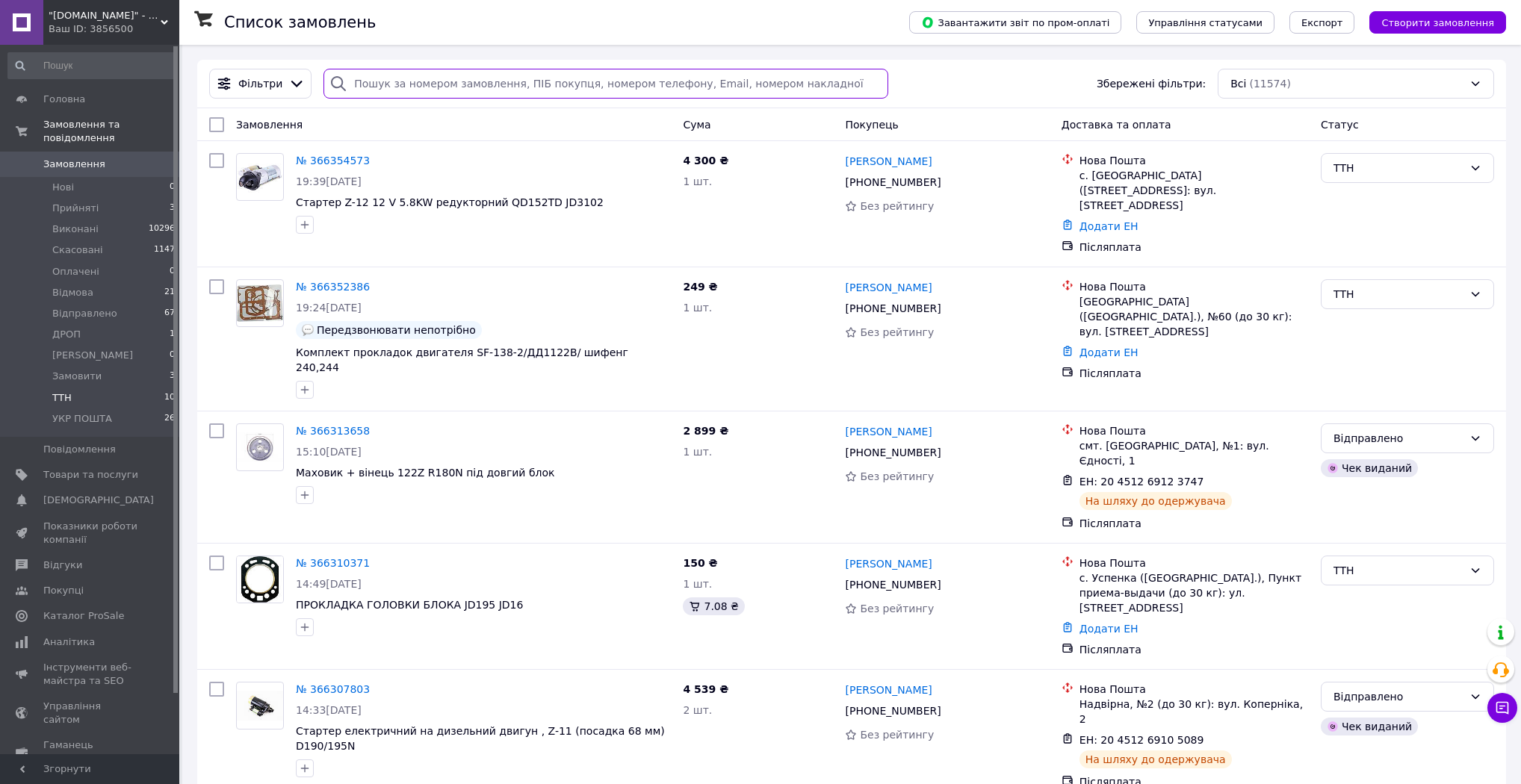
click at [419, 94] on input "search" at bounding box center [605, 83] width 564 height 30
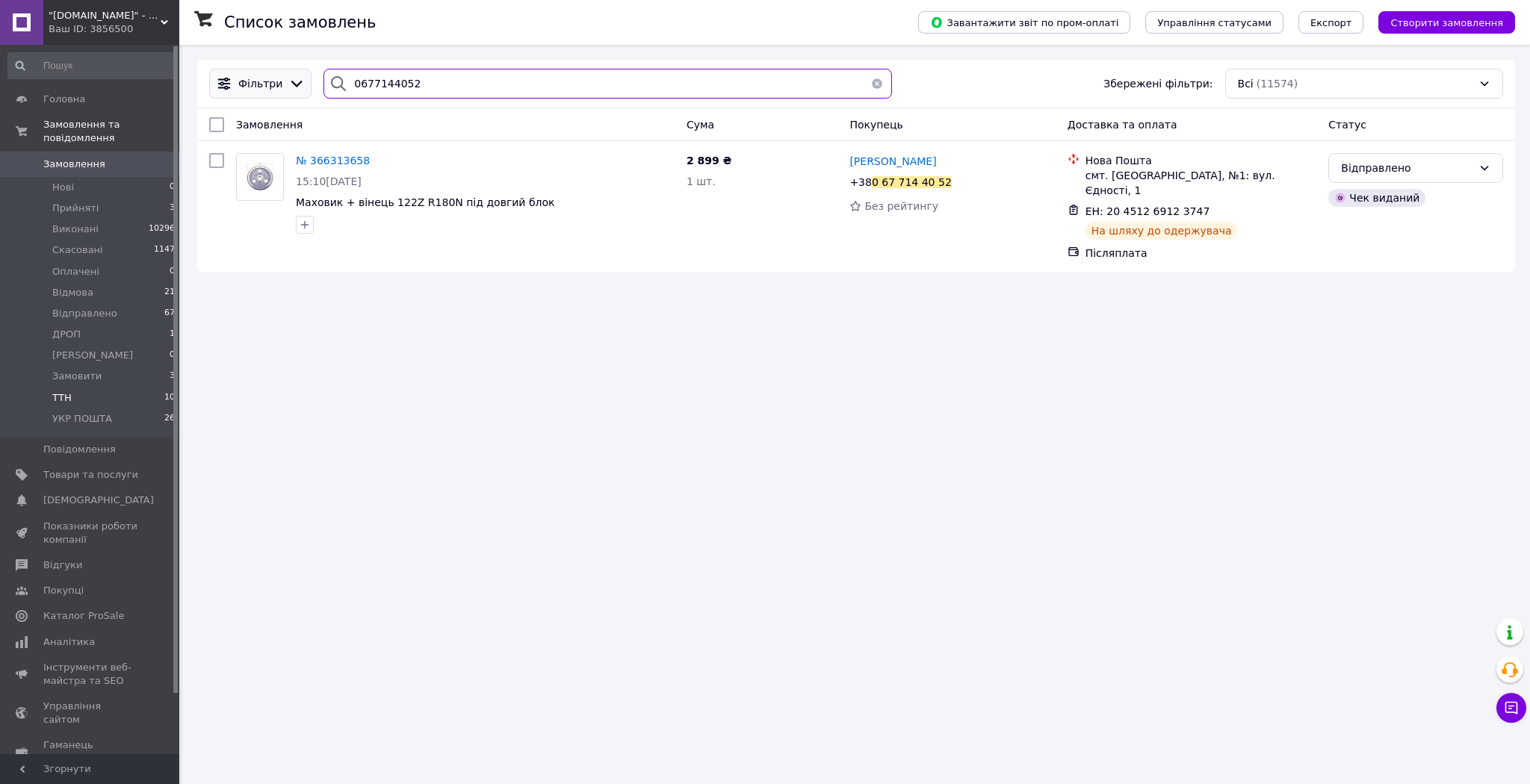
drag, startPoint x: 445, startPoint y: 89, endPoint x: 299, endPoint y: 89, distance: 146.0
click at [299, 89] on div "Фільтри 0677144052 Збережені фільтри: Всі (11574)" at bounding box center [856, 83] width 1305 height 30
drag, startPoint x: 353, startPoint y: 89, endPoint x: 275, endPoint y: 94, distance: 78.2
click at [275, 94] on div "Фільтри 0984969841 Збережені фільтри: Всі (11574)" at bounding box center [856, 83] width 1305 height 30
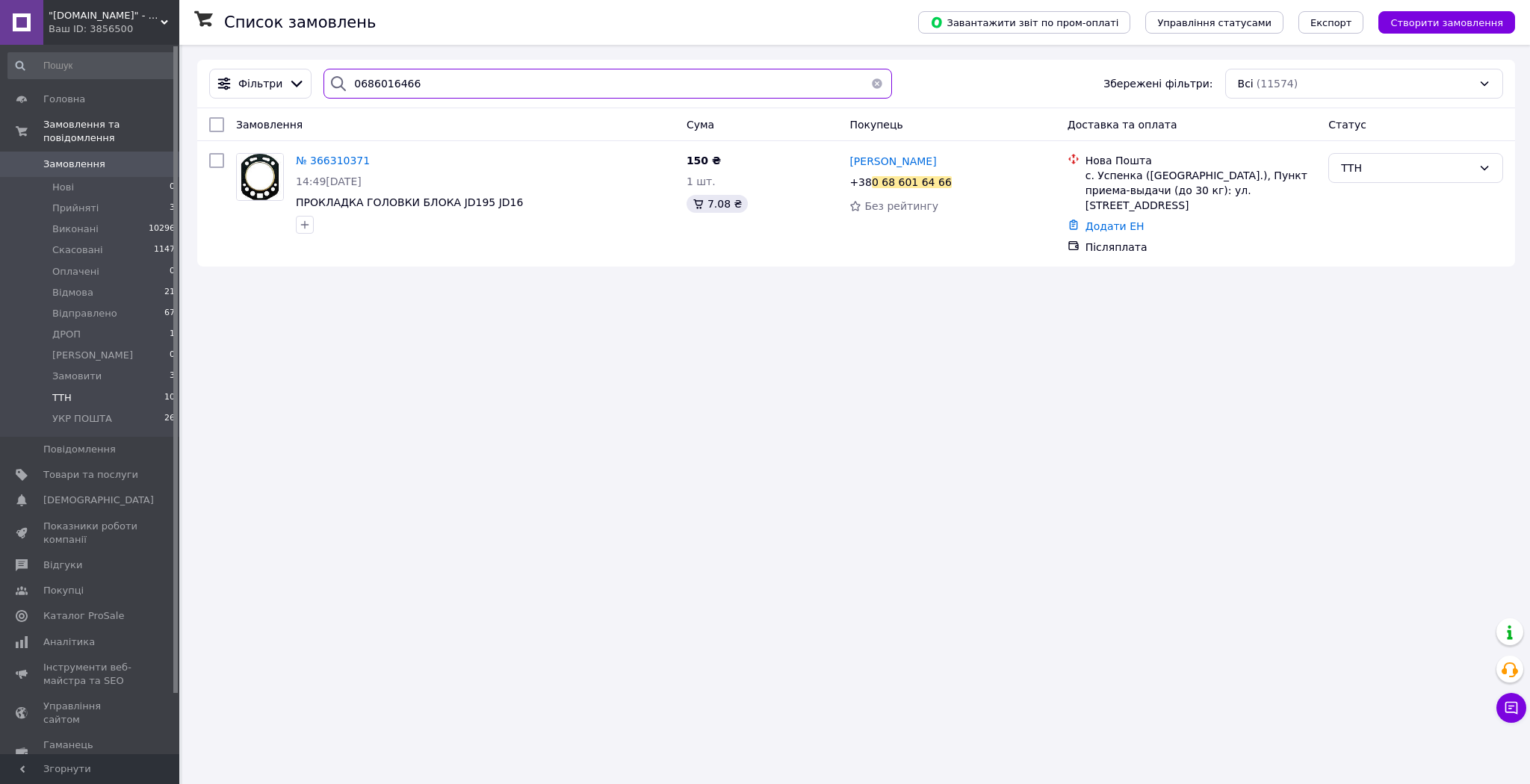
drag, startPoint x: 434, startPoint y: 93, endPoint x: 318, endPoint y: 92, distance: 116.0
click at [323, 93] on div "0686016466" at bounding box center [607, 83] width 568 height 30
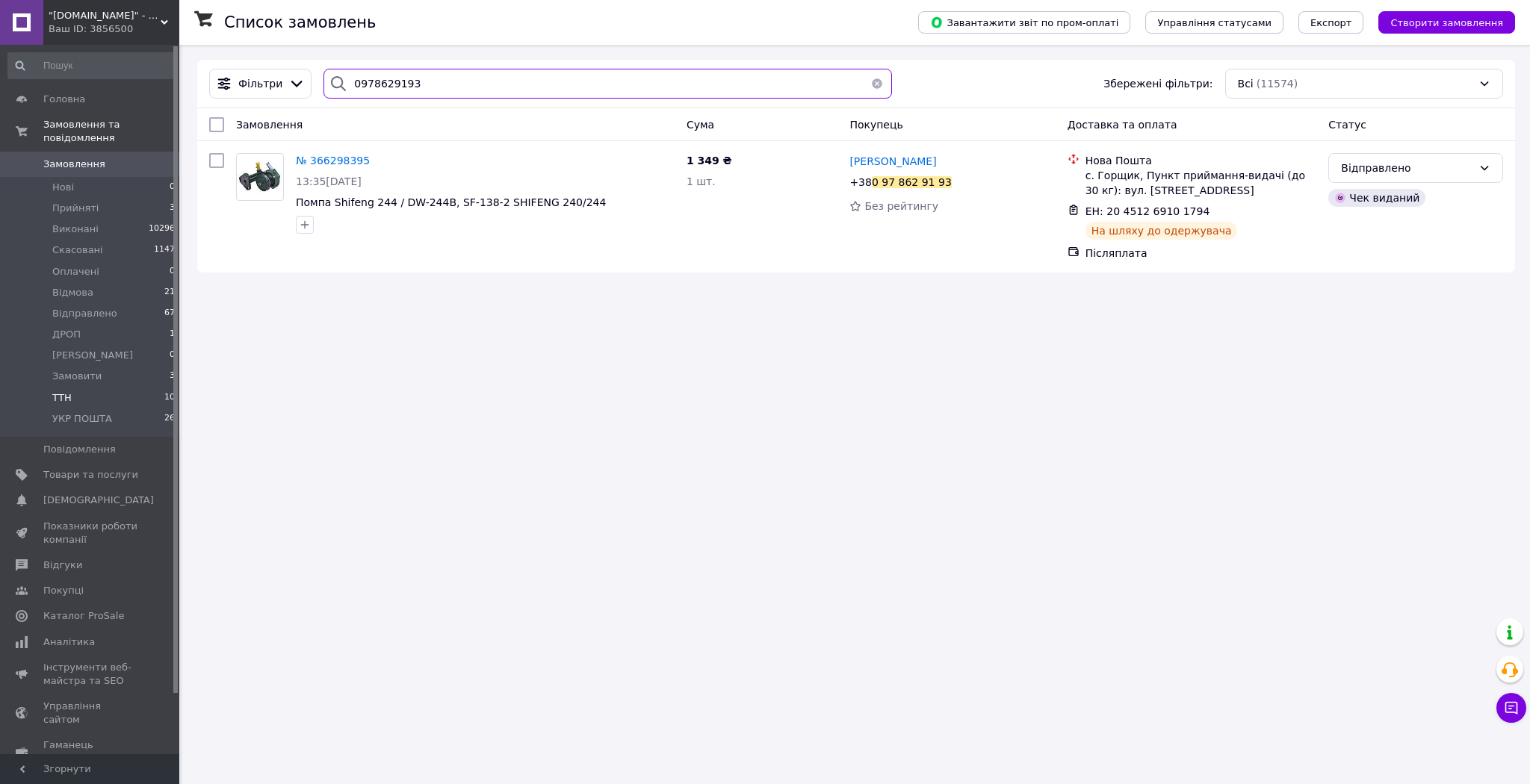
drag, startPoint x: 354, startPoint y: 87, endPoint x: 325, endPoint y: 93, distance: 29.6
click at [327, 93] on div "0978629193" at bounding box center [607, 83] width 568 height 30
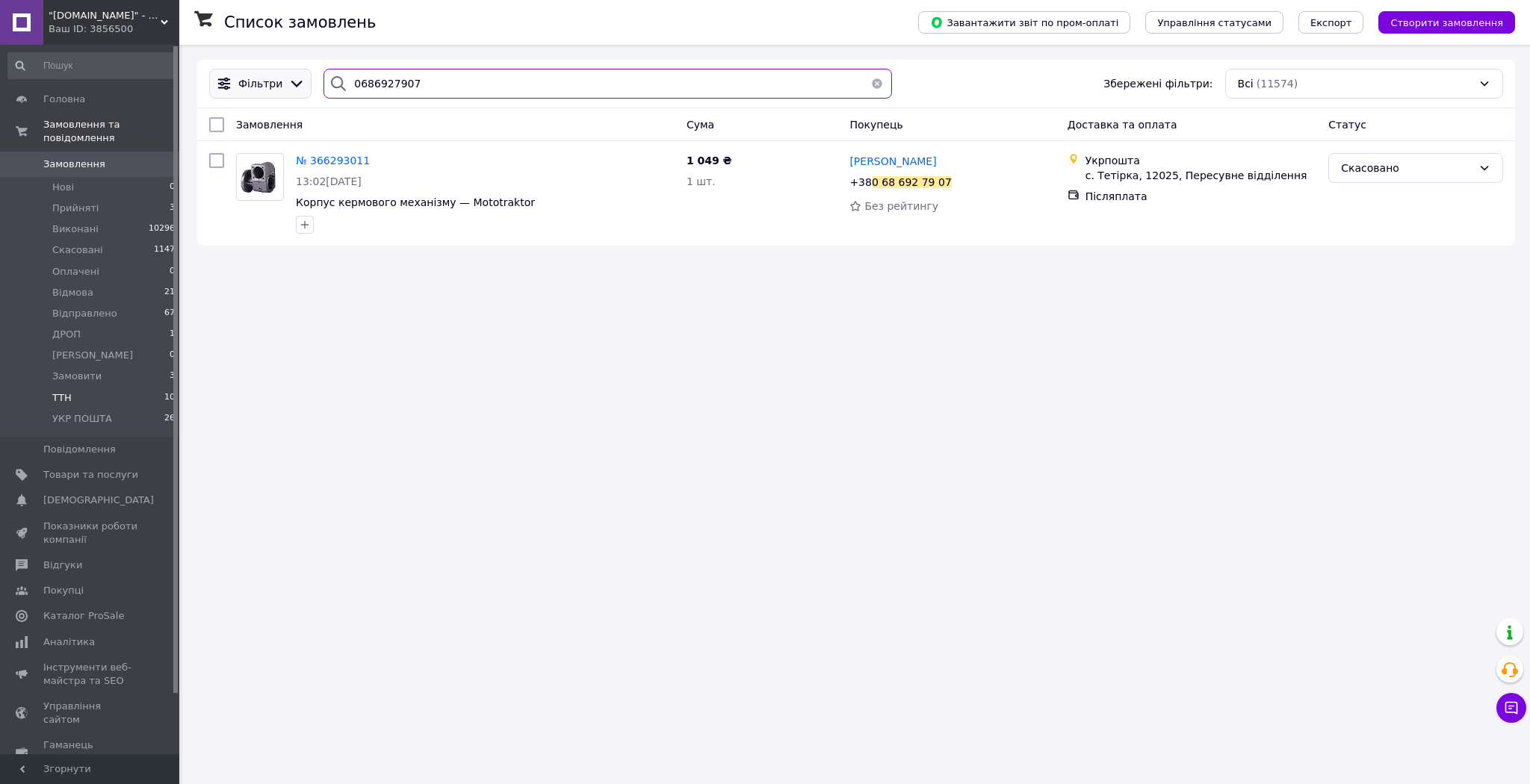
drag, startPoint x: 357, startPoint y: 87, endPoint x: 269, endPoint y: 88, distance: 88.0
click at [269, 88] on div "Фільтри 0686927907 Збережені фільтри: Всі (11574)" at bounding box center [856, 83] width 1305 height 30
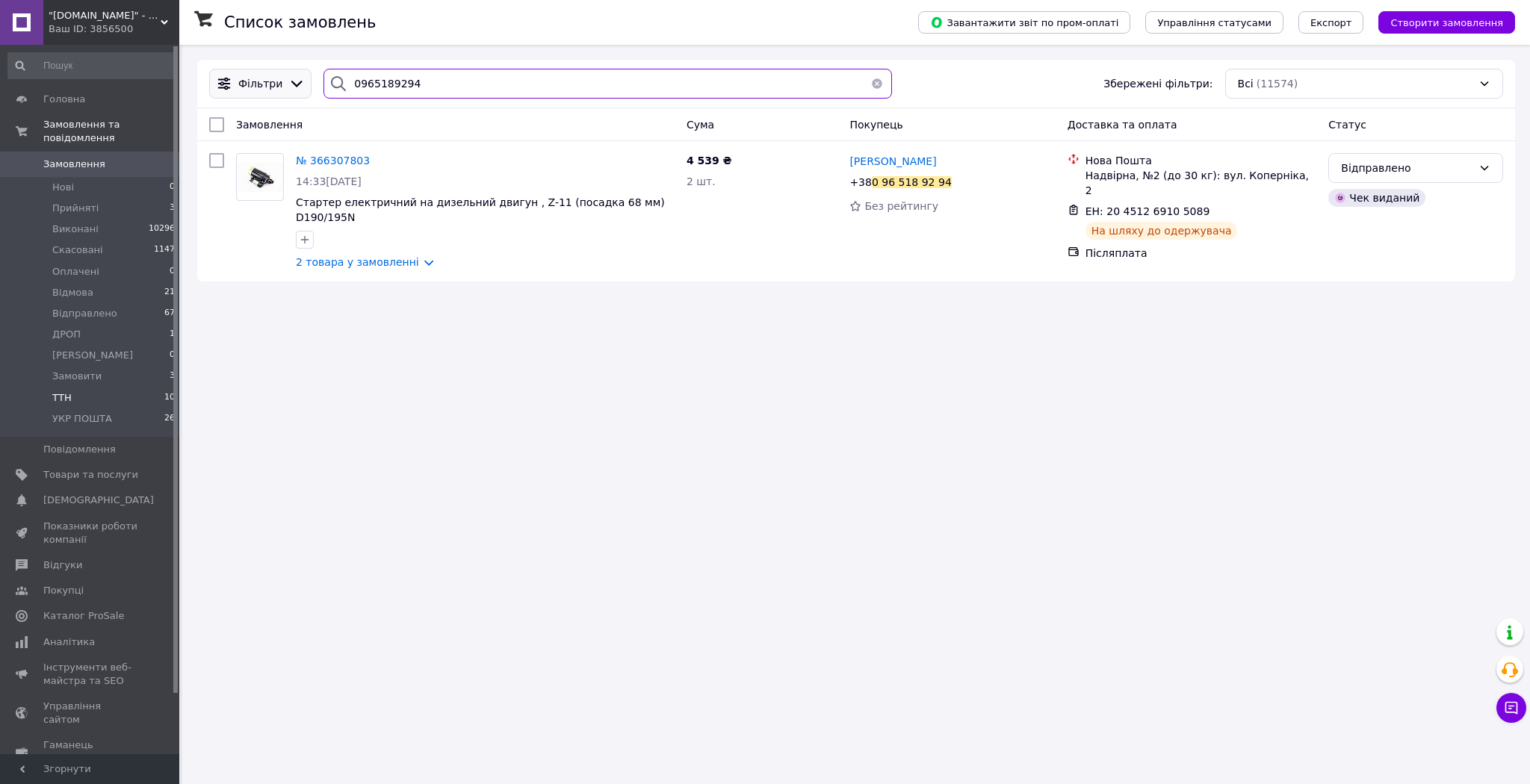
drag, startPoint x: 456, startPoint y: 95, endPoint x: 278, endPoint y: 92, distance: 178.0
click at [278, 92] on div "Фільтри 0965189294 Збережені фільтри: Всі (11574)" at bounding box center [856, 83] width 1305 height 30
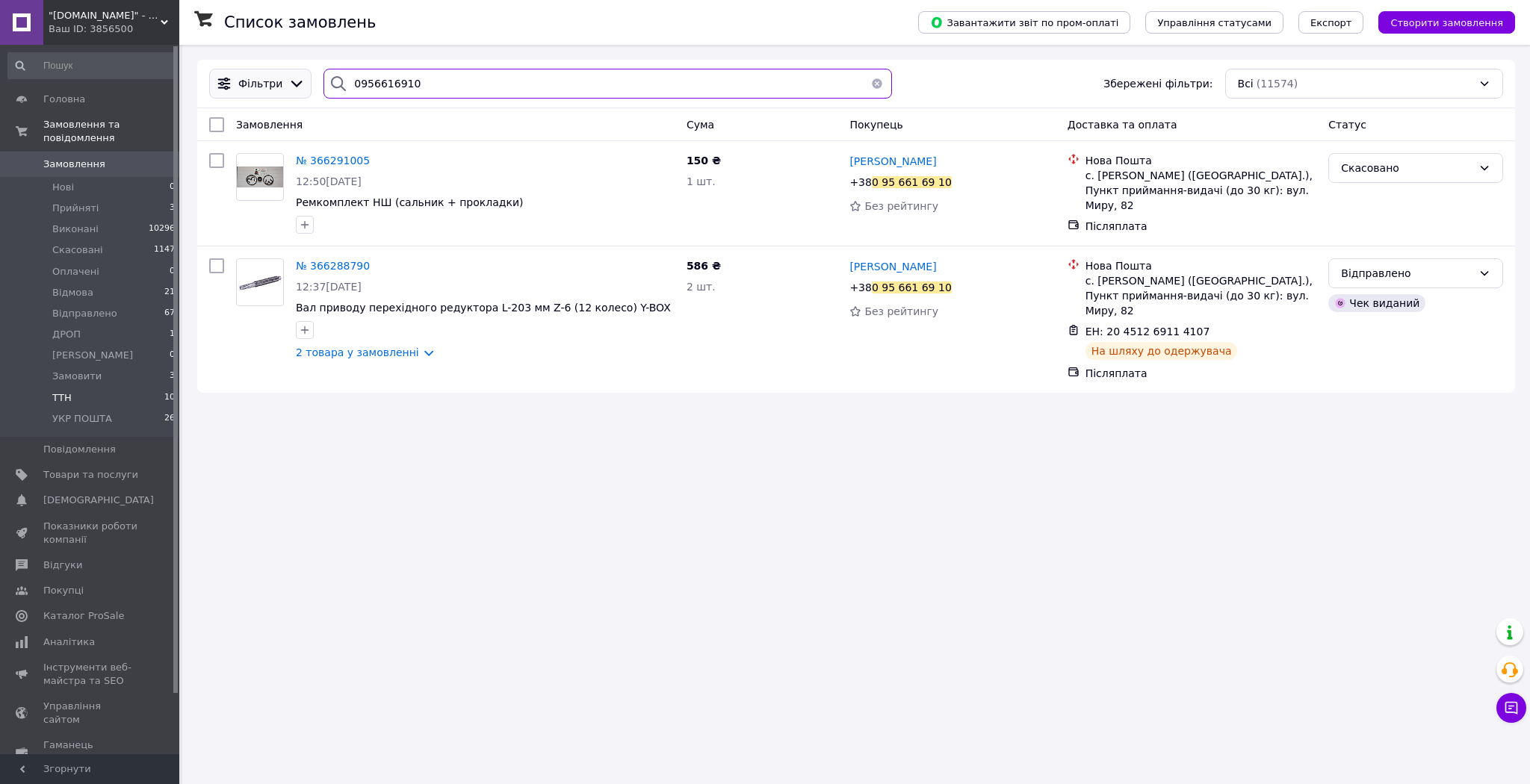
drag, startPoint x: 409, startPoint y: 89, endPoint x: 300, endPoint y: 92, distance: 109.0
click at [300, 92] on div "Фільтри 0956616910 Збережені фільтри: Всі (11574)" at bounding box center [856, 83] width 1305 height 30
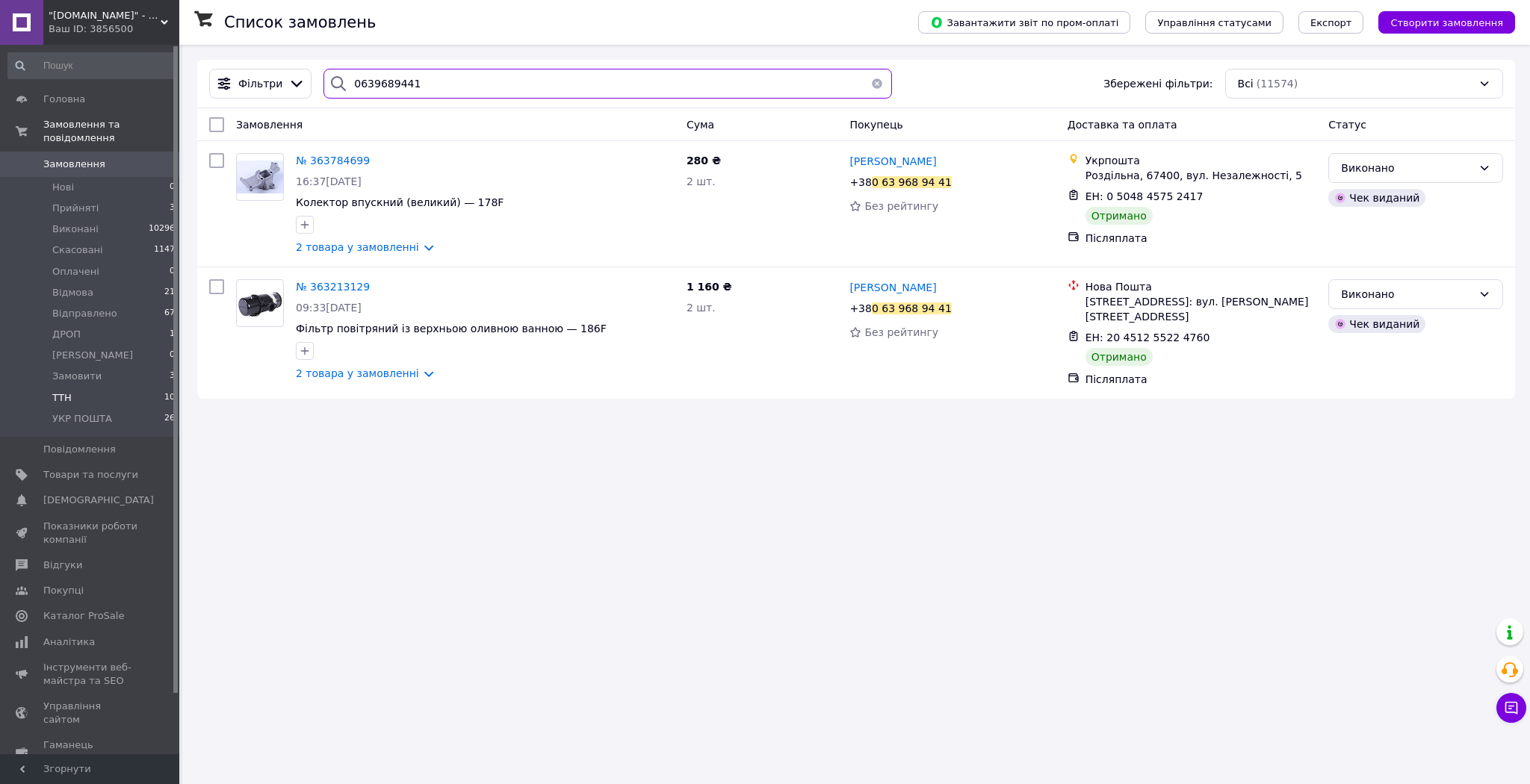
drag, startPoint x: 427, startPoint y: 92, endPoint x: 305, endPoint y: 94, distance: 122.0
click at [305, 94] on div "Фільтри 0639689441 Збережені фільтри: Всі (11574)" at bounding box center [856, 83] width 1305 height 30
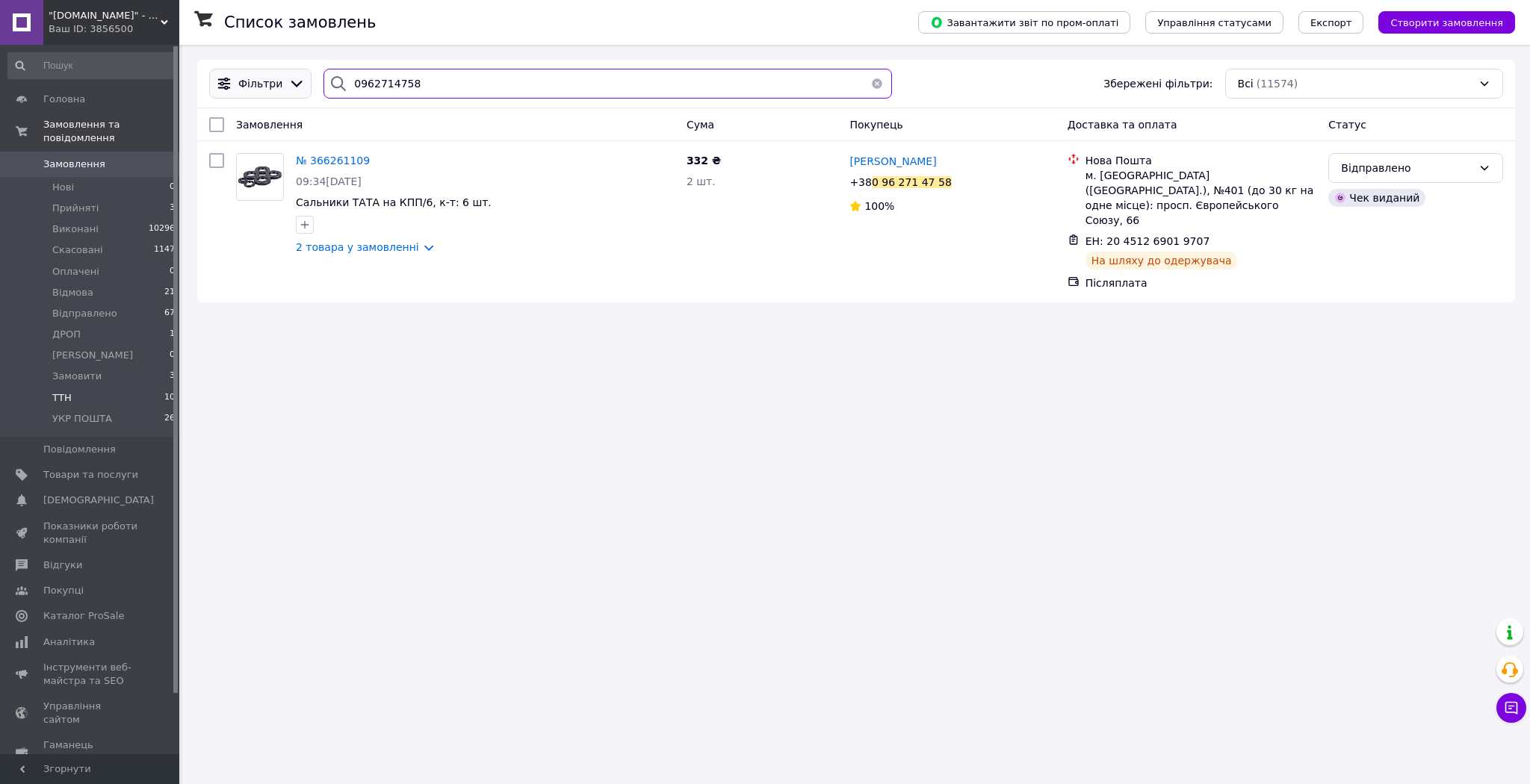
drag, startPoint x: 431, startPoint y: 83, endPoint x: 285, endPoint y: 89, distance: 146.1
click at [285, 89] on div "Фільтри 0962714758 Збережені фільтри: Всі (11574)" at bounding box center [856, 83] width 1305 height 30
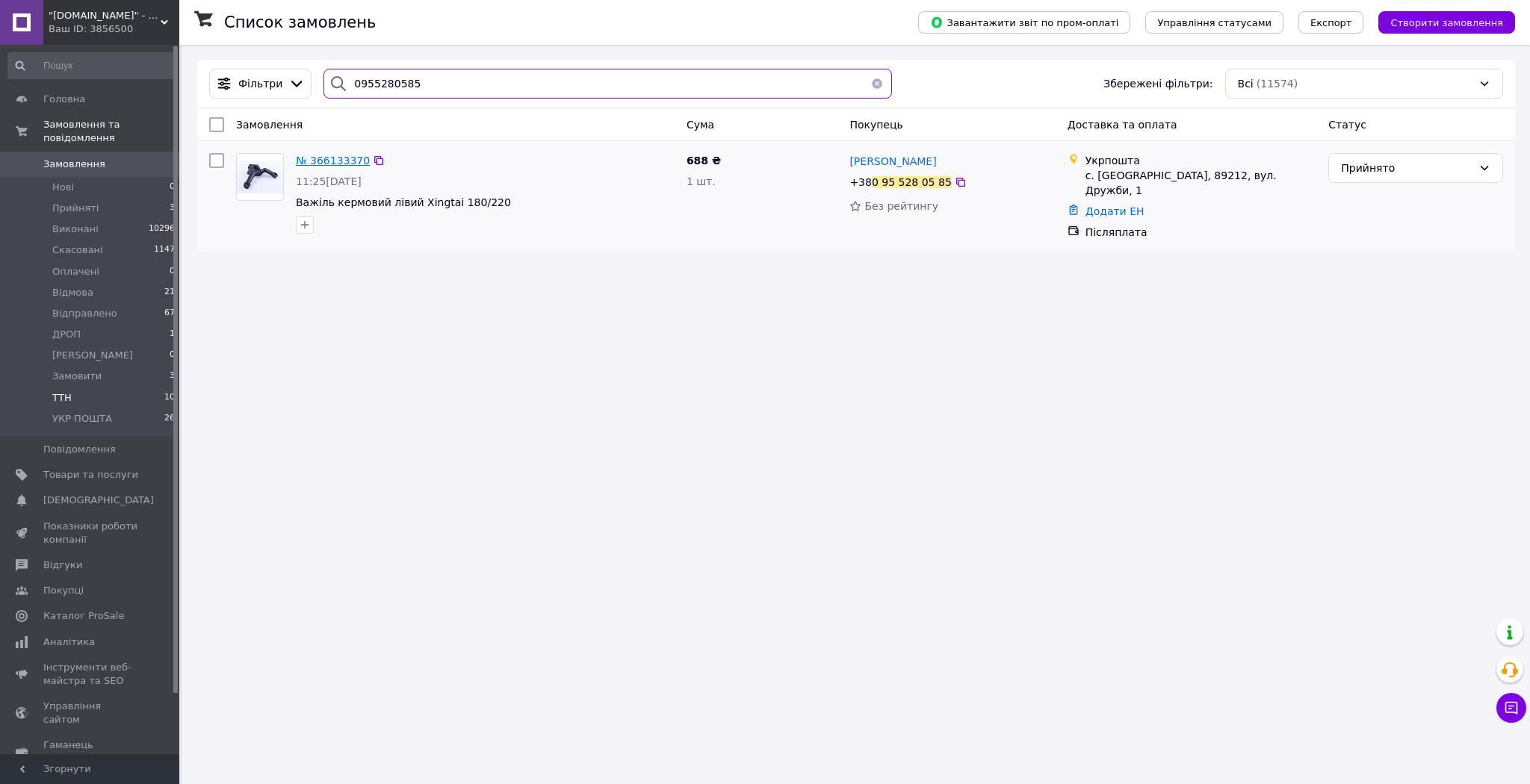
type input "0955280585"
click at [330, 163] on span "№ 366133370" at bounding box center [332, 161] width 74 height 12
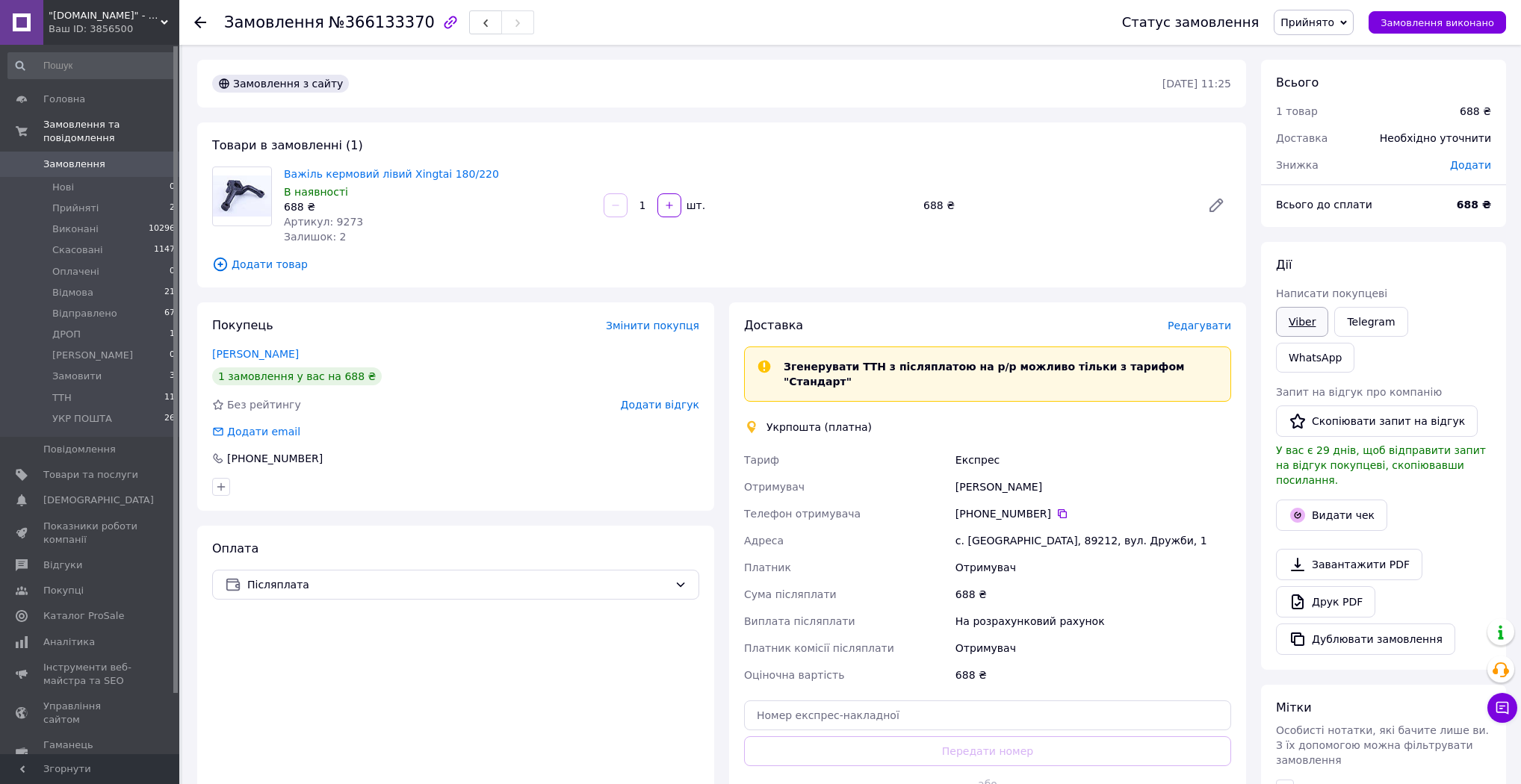
click at [1306, 321] on link "Viber" at bounding box center [1302, 321] width 52 height 30
click at [117, 387] on li "ТТН 11" at bounding box center [92, 398] width 184 height 21
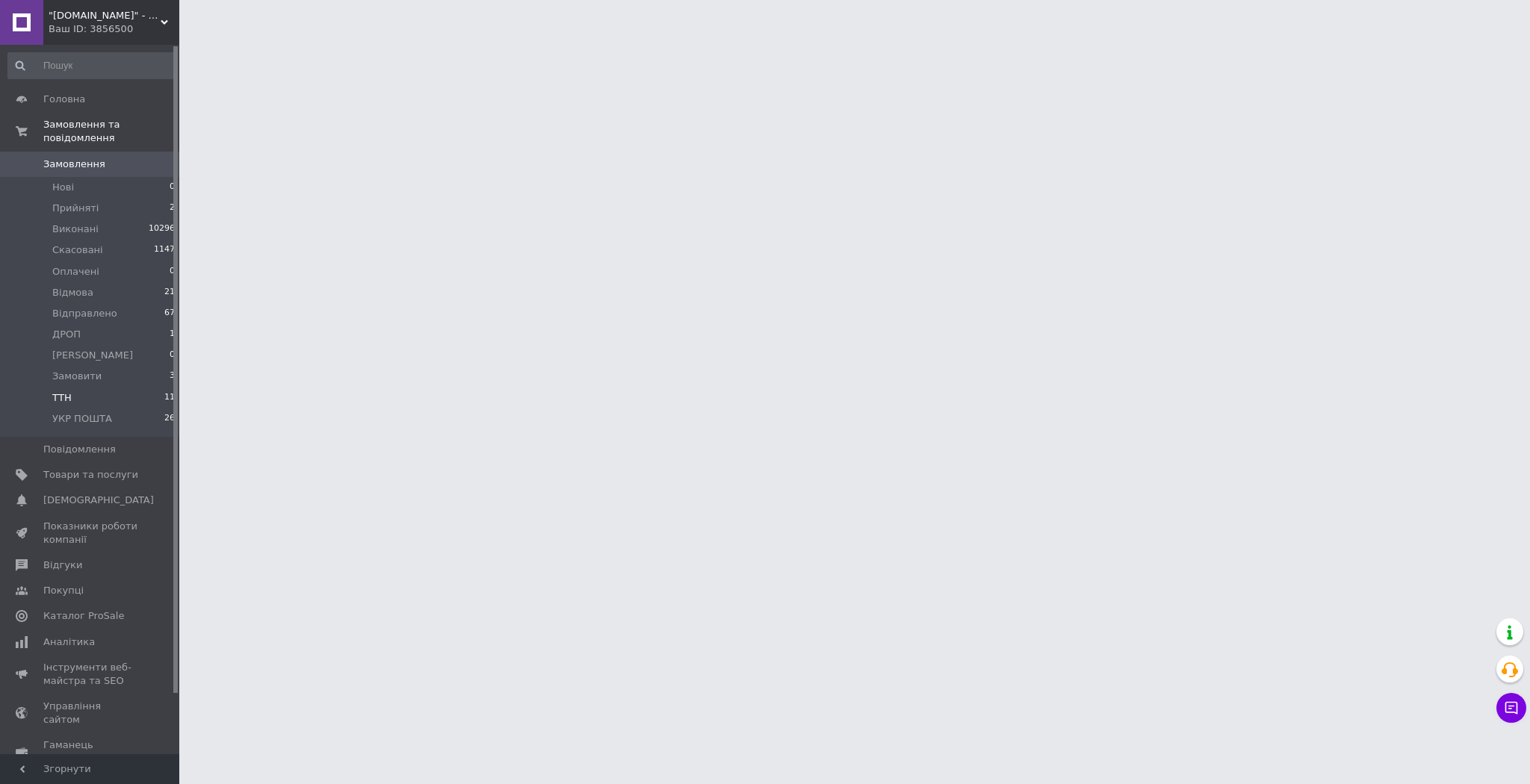
click at [117, 387] on li "ТТН 11" at bounding box center [92, 398] width 184 height 21
click at [116, 387] on li "ТТН 11" at bounding box center [92, 398] width 184 height 21
click at [115, 387] on li "ТТН 11" at bounding box center [92, 398] width 184 height 21
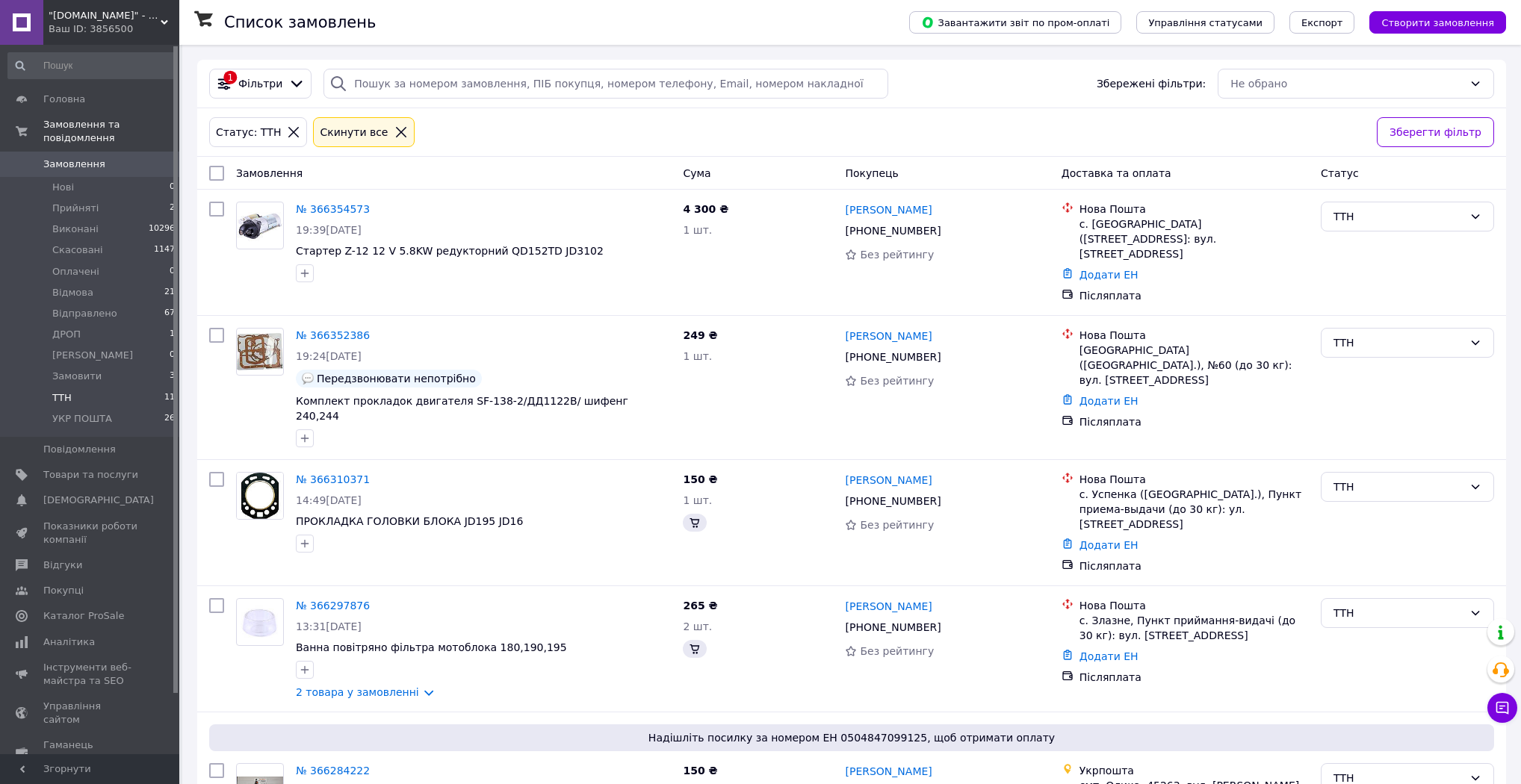
click at [394, 133] on icon at bounding box center [401, 132] width 14 height 14
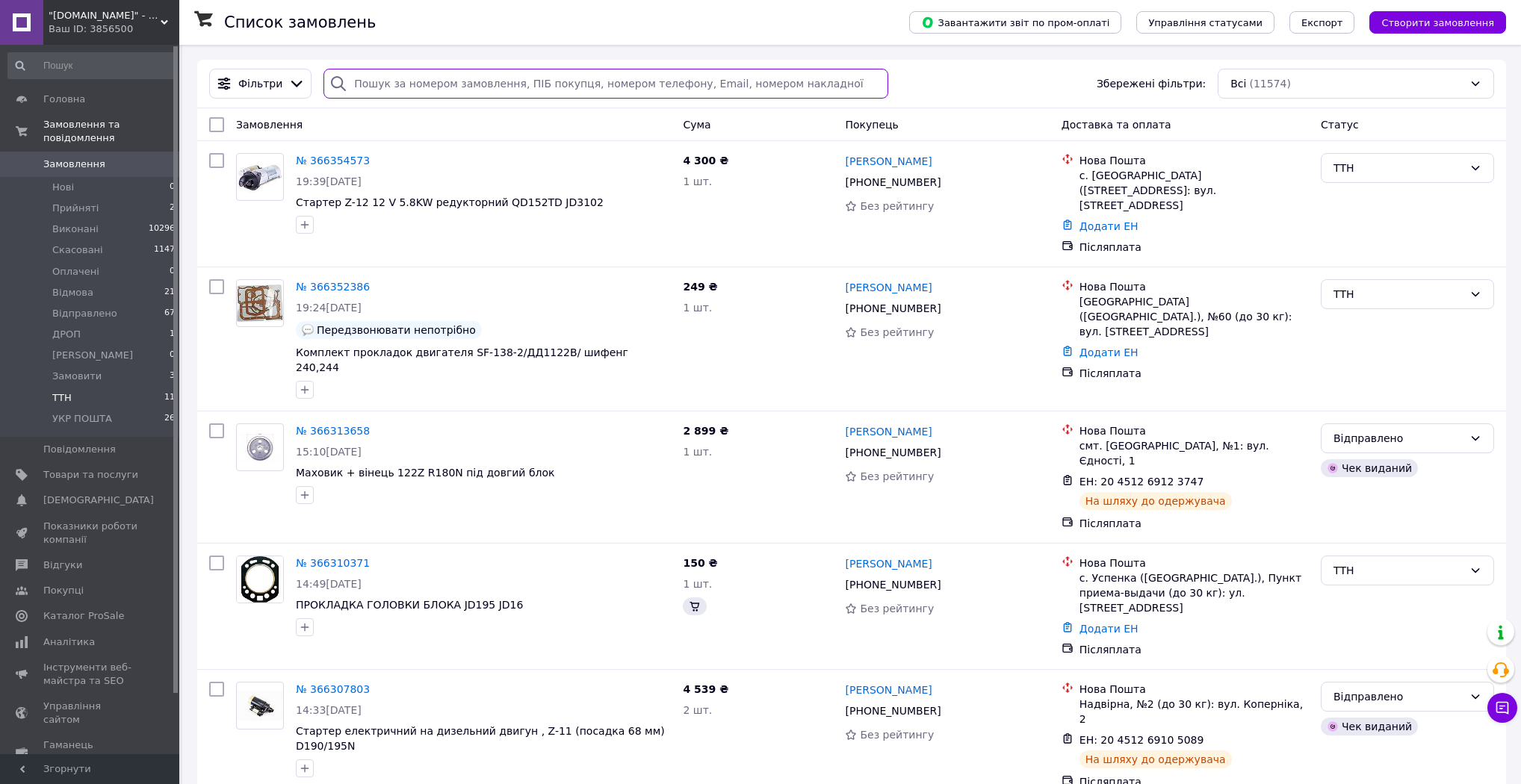
click at [452, 80] on input "search" at bounding box center [605, 83] width 564 height 30
click at [451, 80] on input "search" at bounding box center [605, 83] width 564 height 30
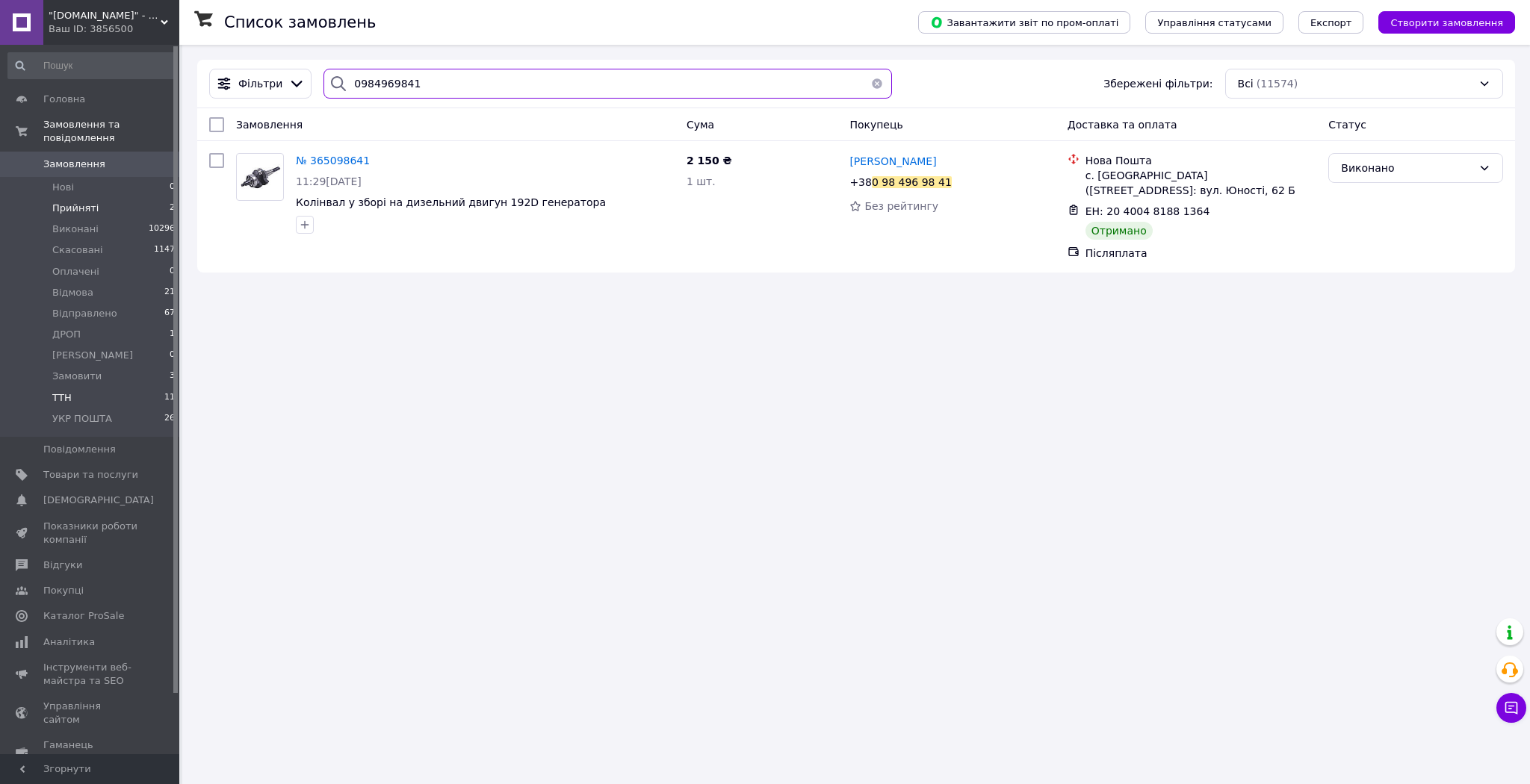
type input "0984969841"
click at [118, 198] on li "Прийняті 2" at bounding box center [92, 209] width 184 height 21
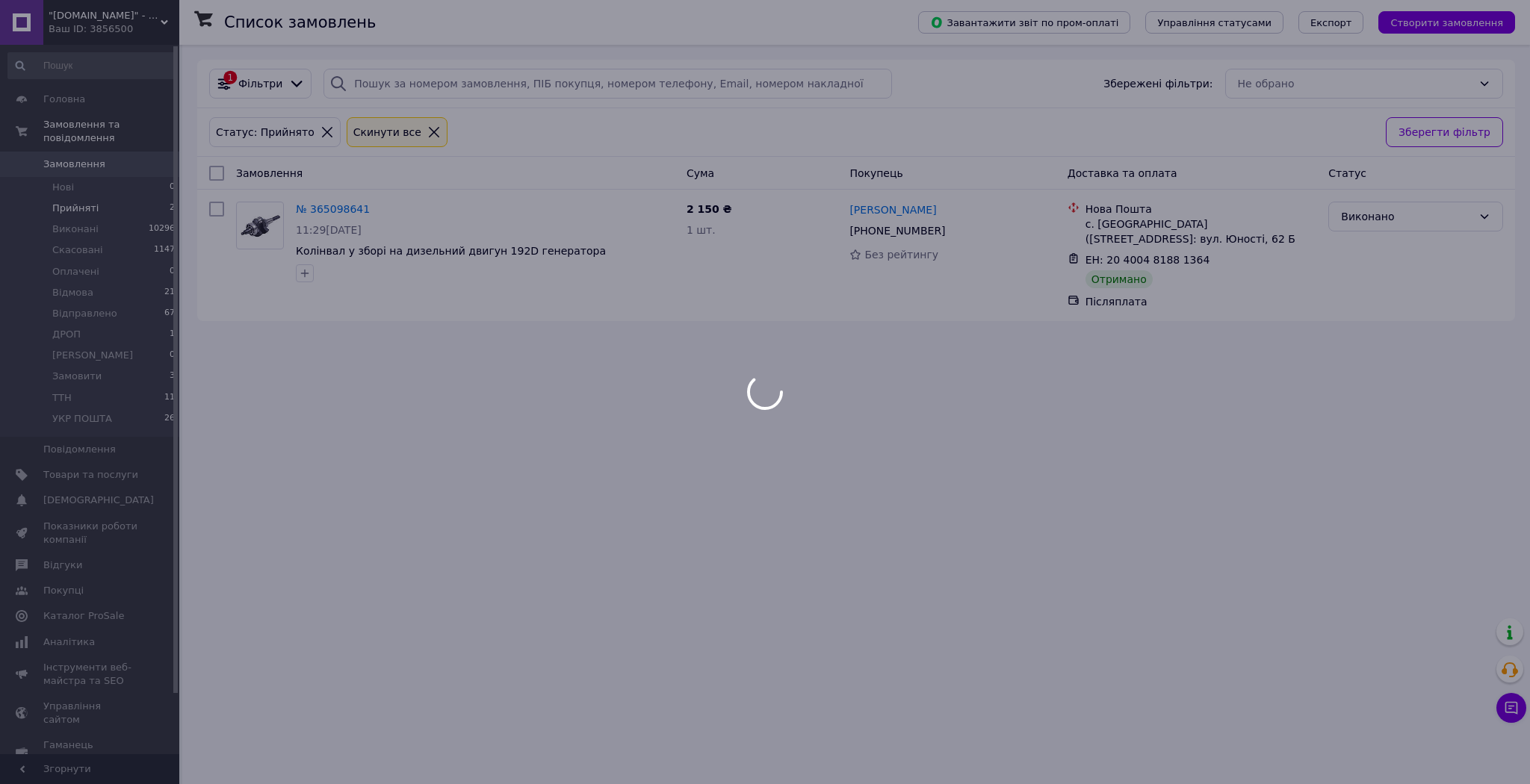
click at [117, 198] on li "Прийняті 2" at bounding box center [92, 209] width 184 height 21
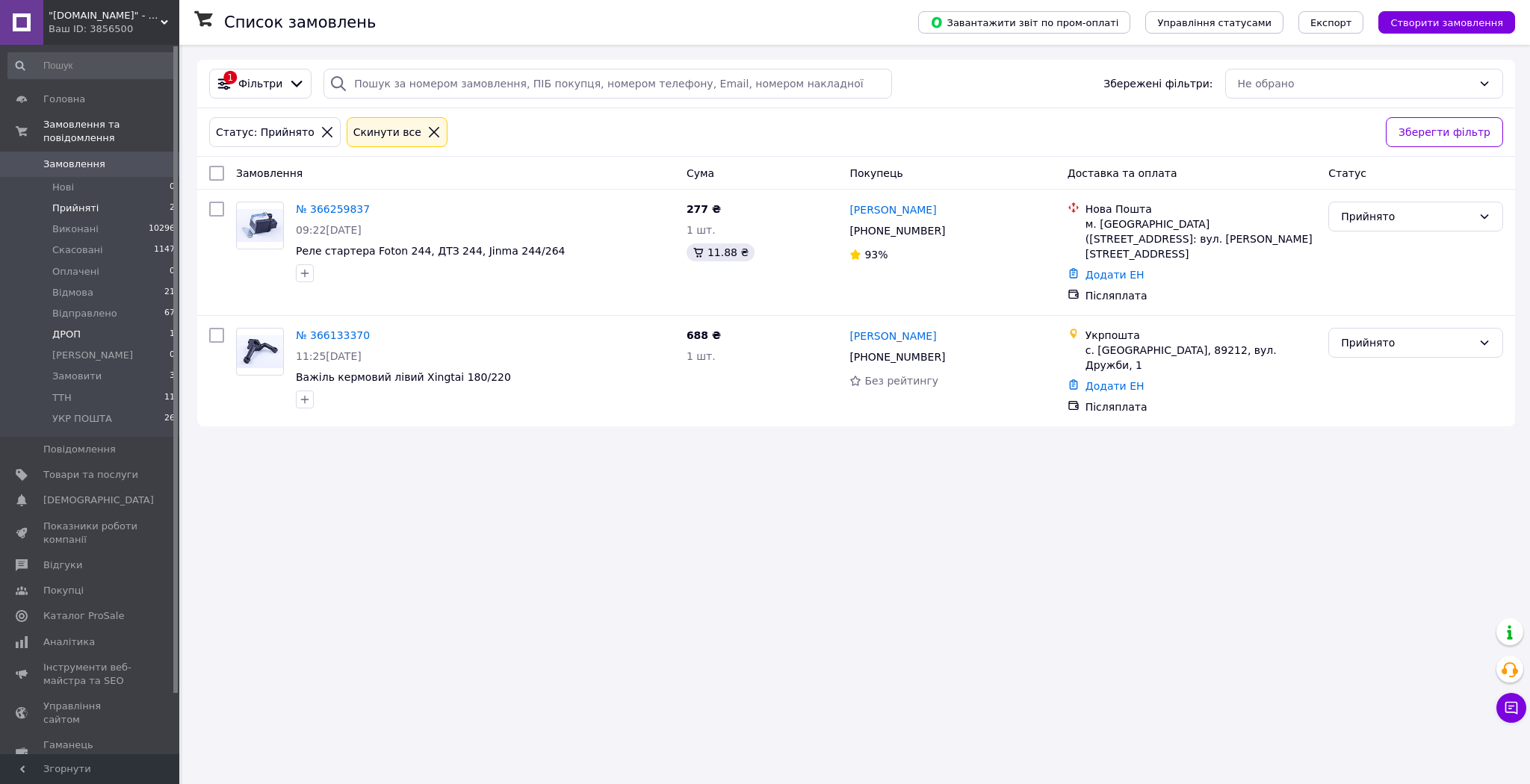
click at [129, 324] on li "ДРОП 1" at bounding box center [92, 334] width 184 height 21
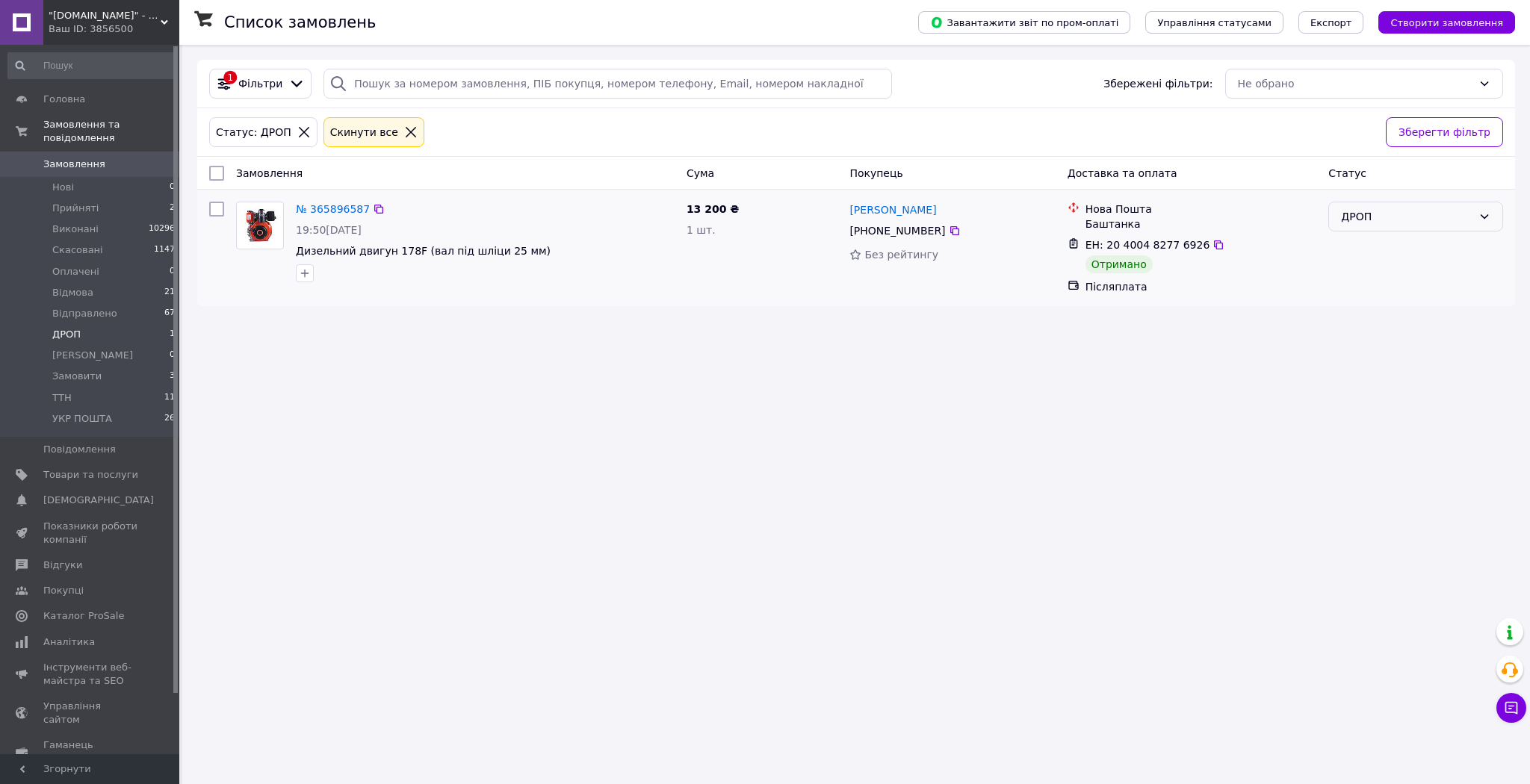
click at [1390, 227] on div "ДРОП" at bounding box center [1415, 216] width 174 height 30
click at [1393, 273] on li "Виконано" at bounding box center [1415, 275] width 173 height 27
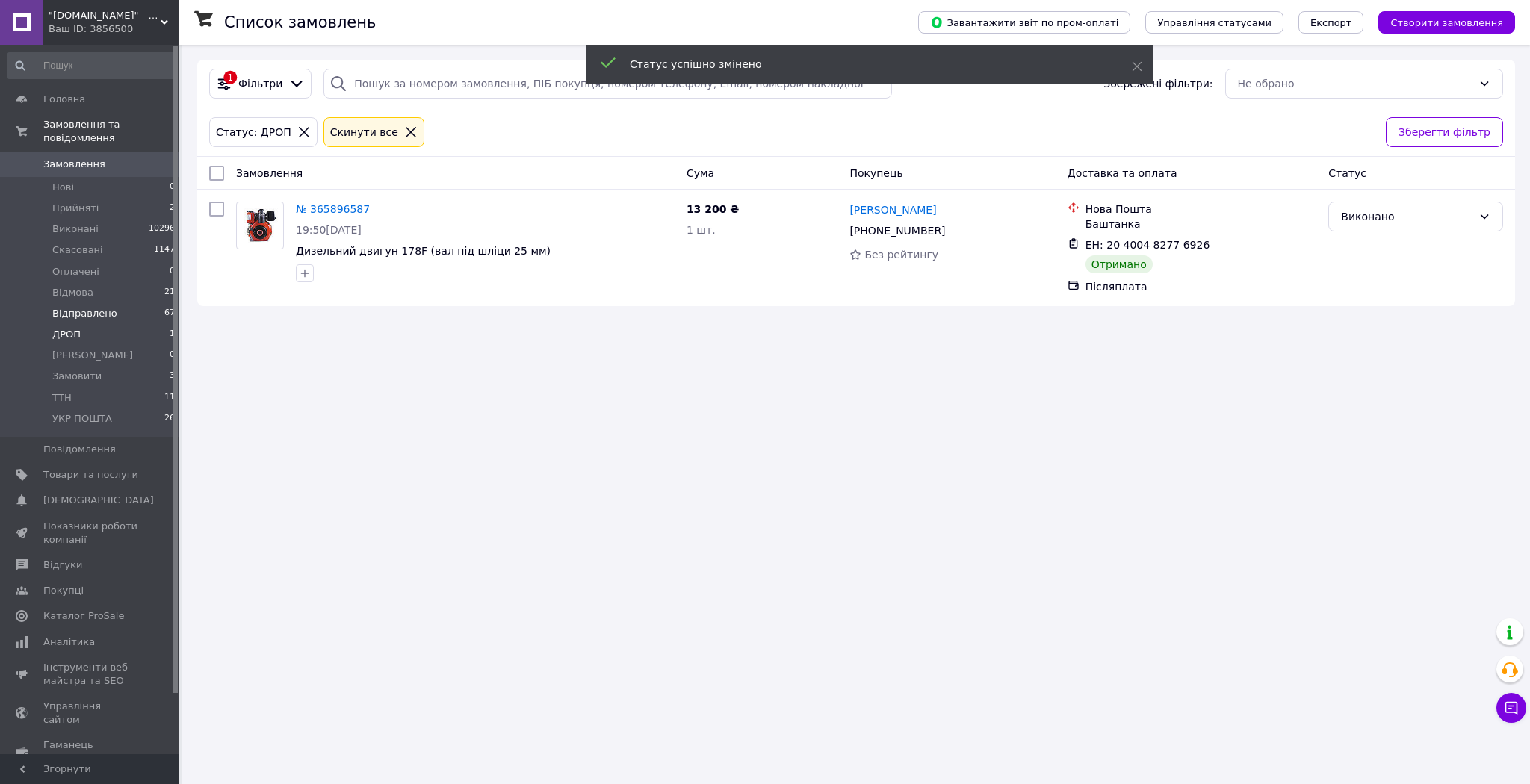
click at [120, 303] on li "Відправлено 67" at bounding box center [92, 314] width 184 height 21
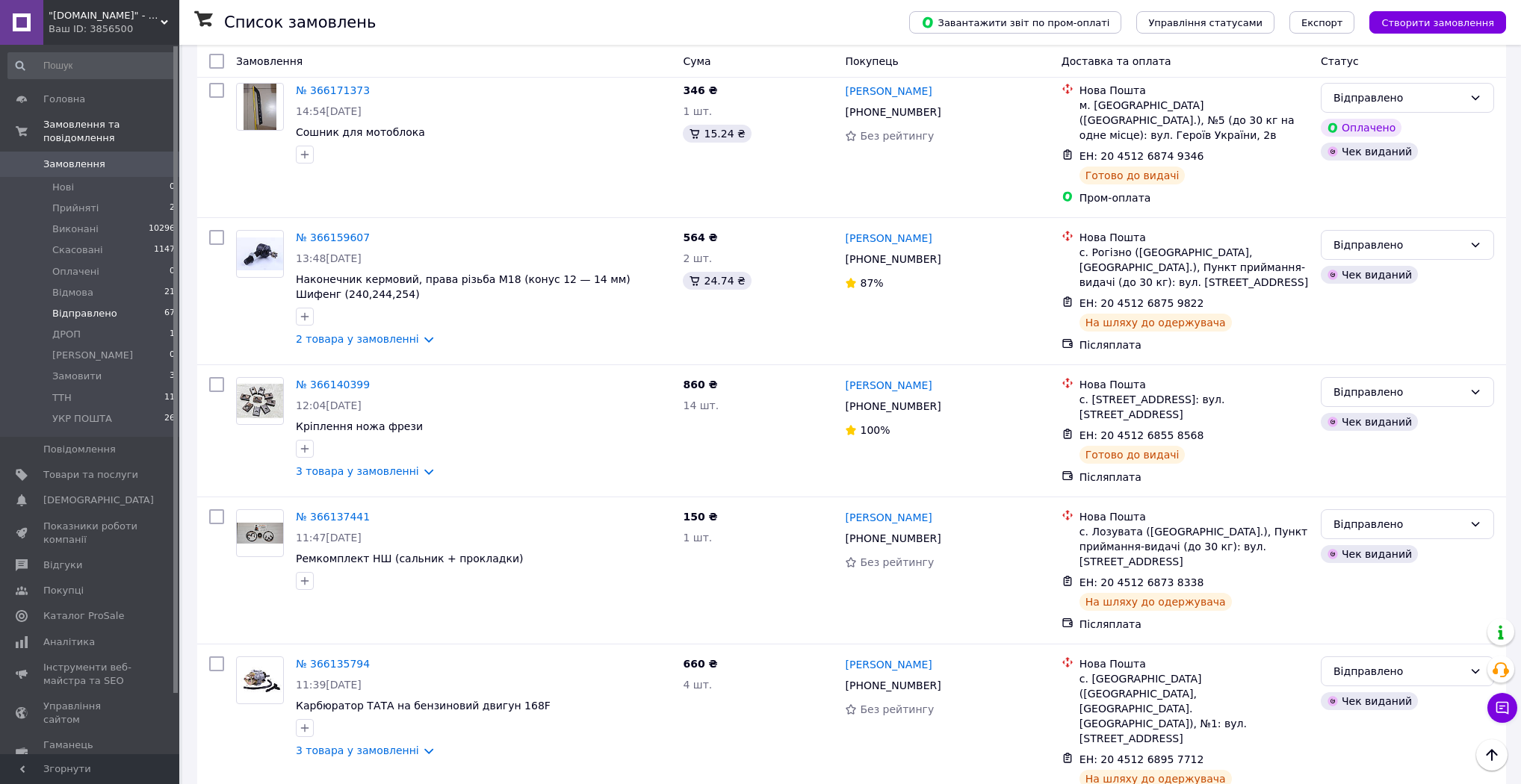
scroll to position [2184, 0]
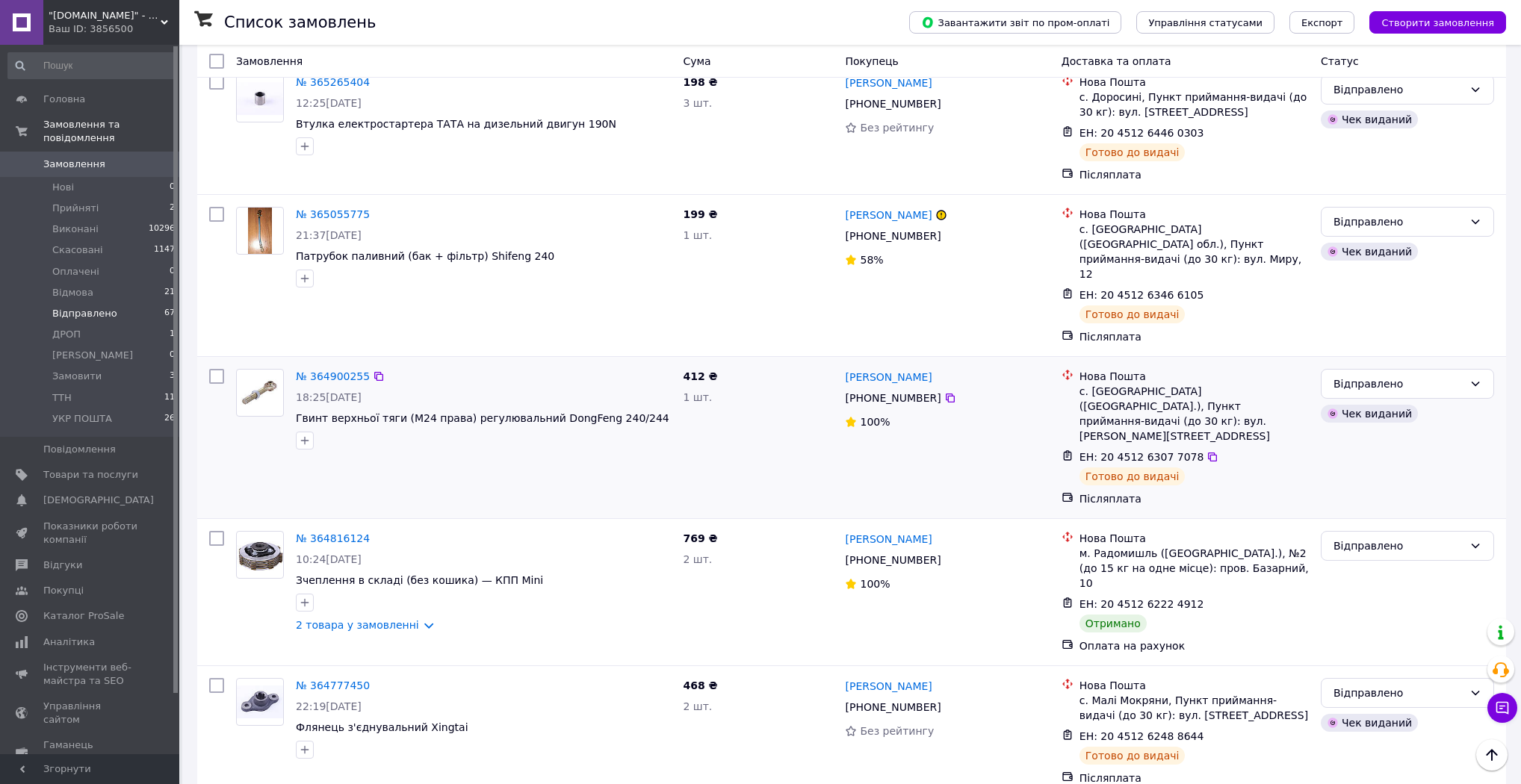
scroll to position [423, 0]
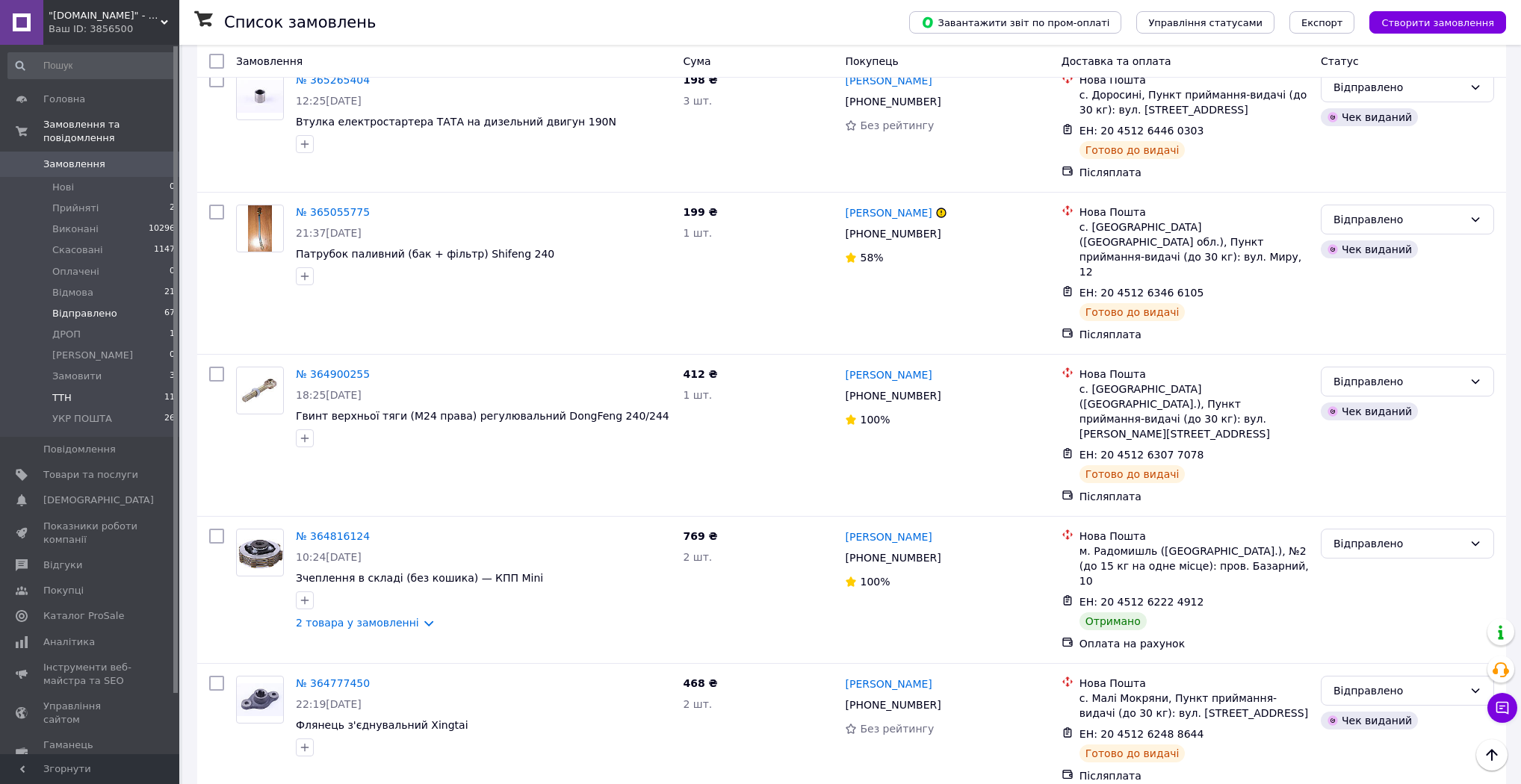
click at [98, 390] on li "ТТН 11" at bounding box center [92, 398] width 184 height 21
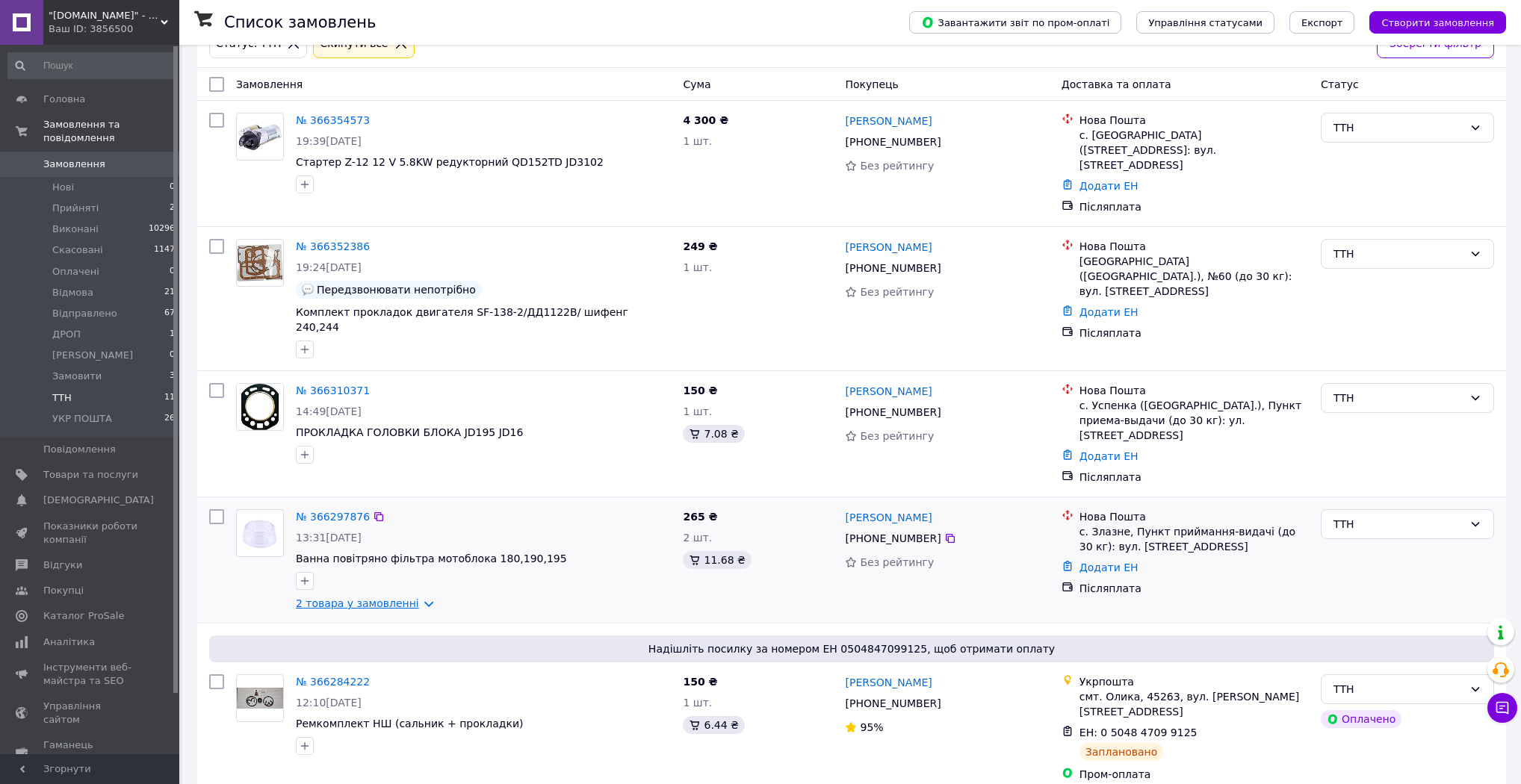
scroll to position [179, 0]
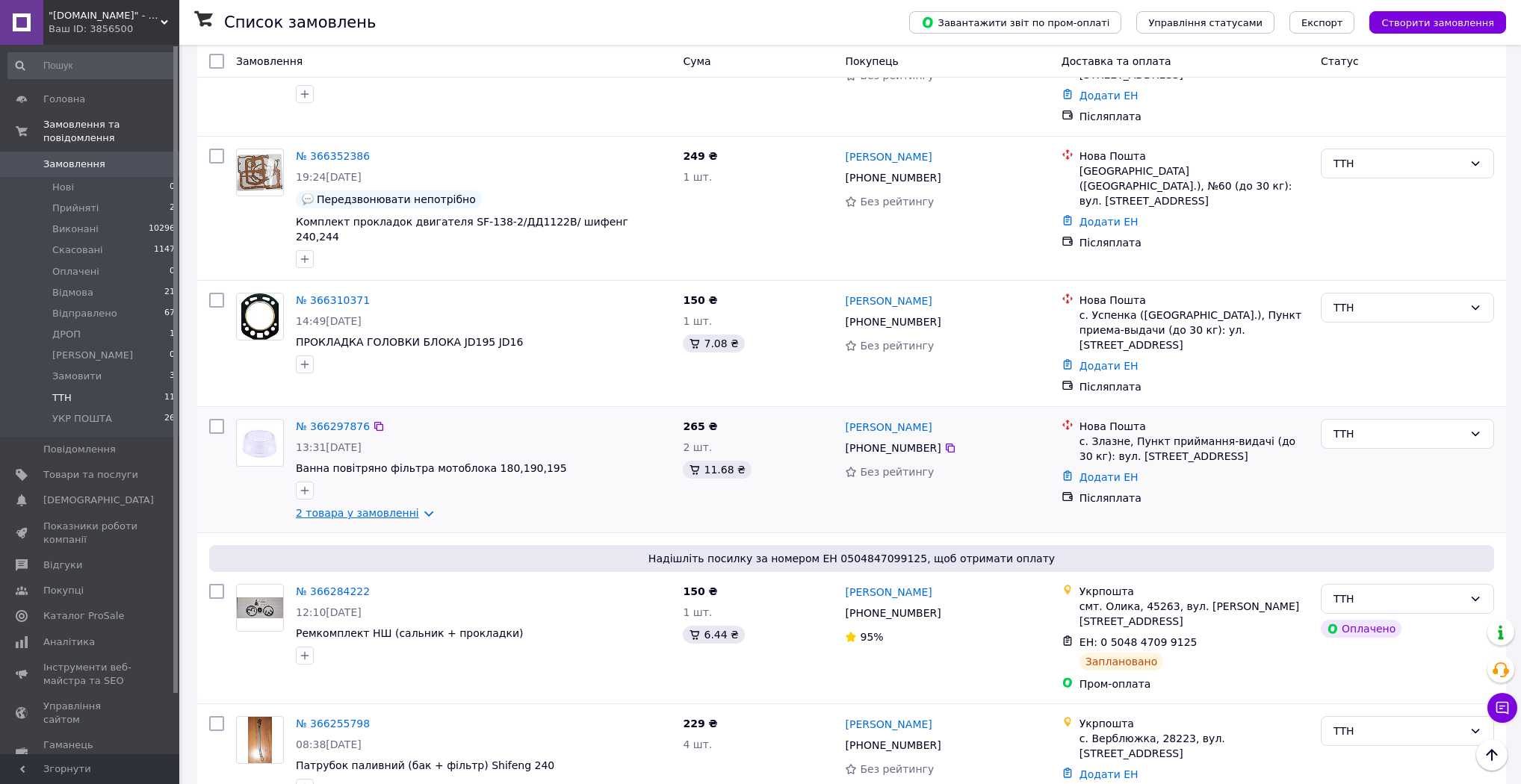
click at [407, 507] on link "2 товара у замовленні" at bounding box center [357, 513] width 123 height 12
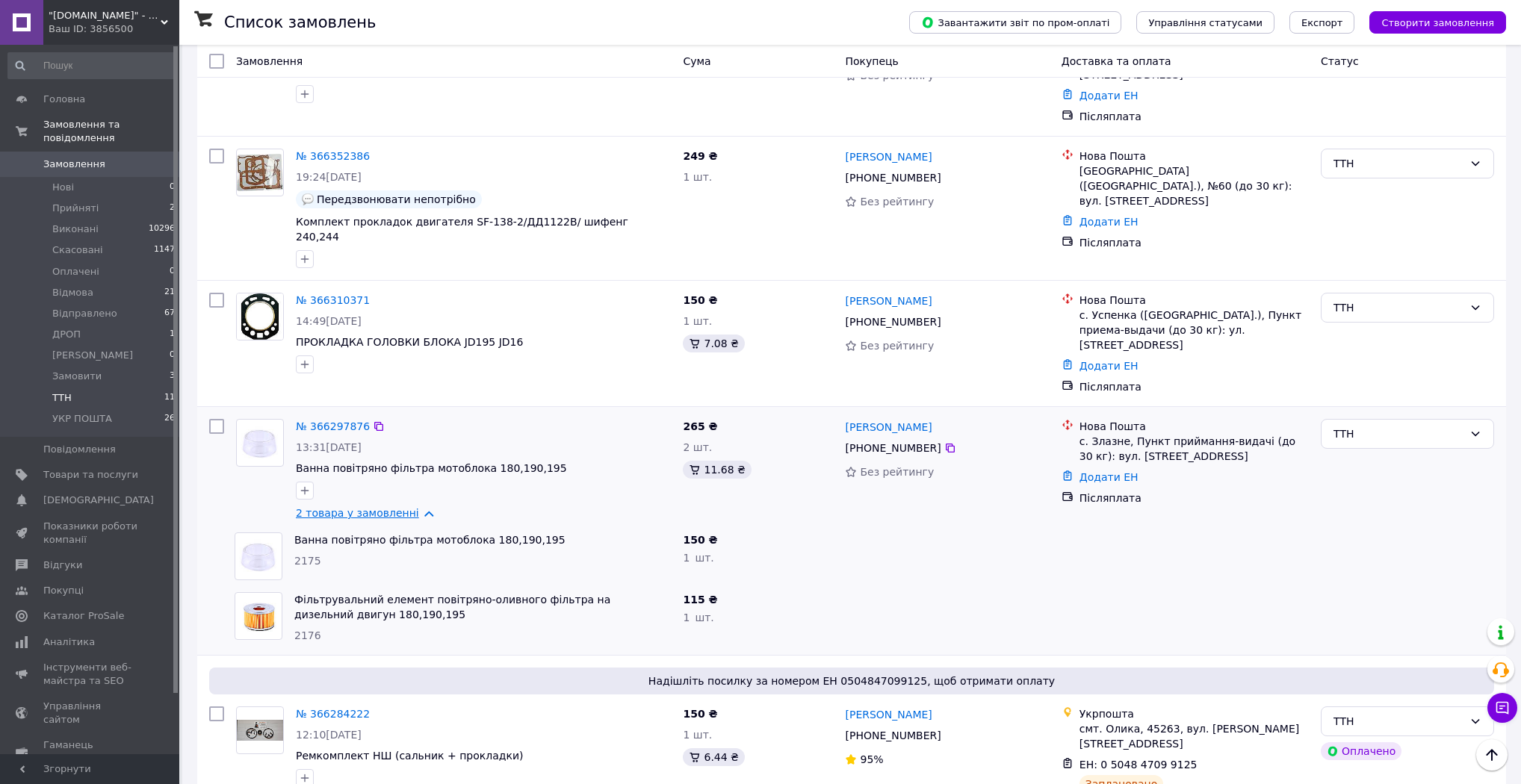
click at [407, 507] on link "2 товара у замовленні" at bounding box center [357, 513] width 123 height 12
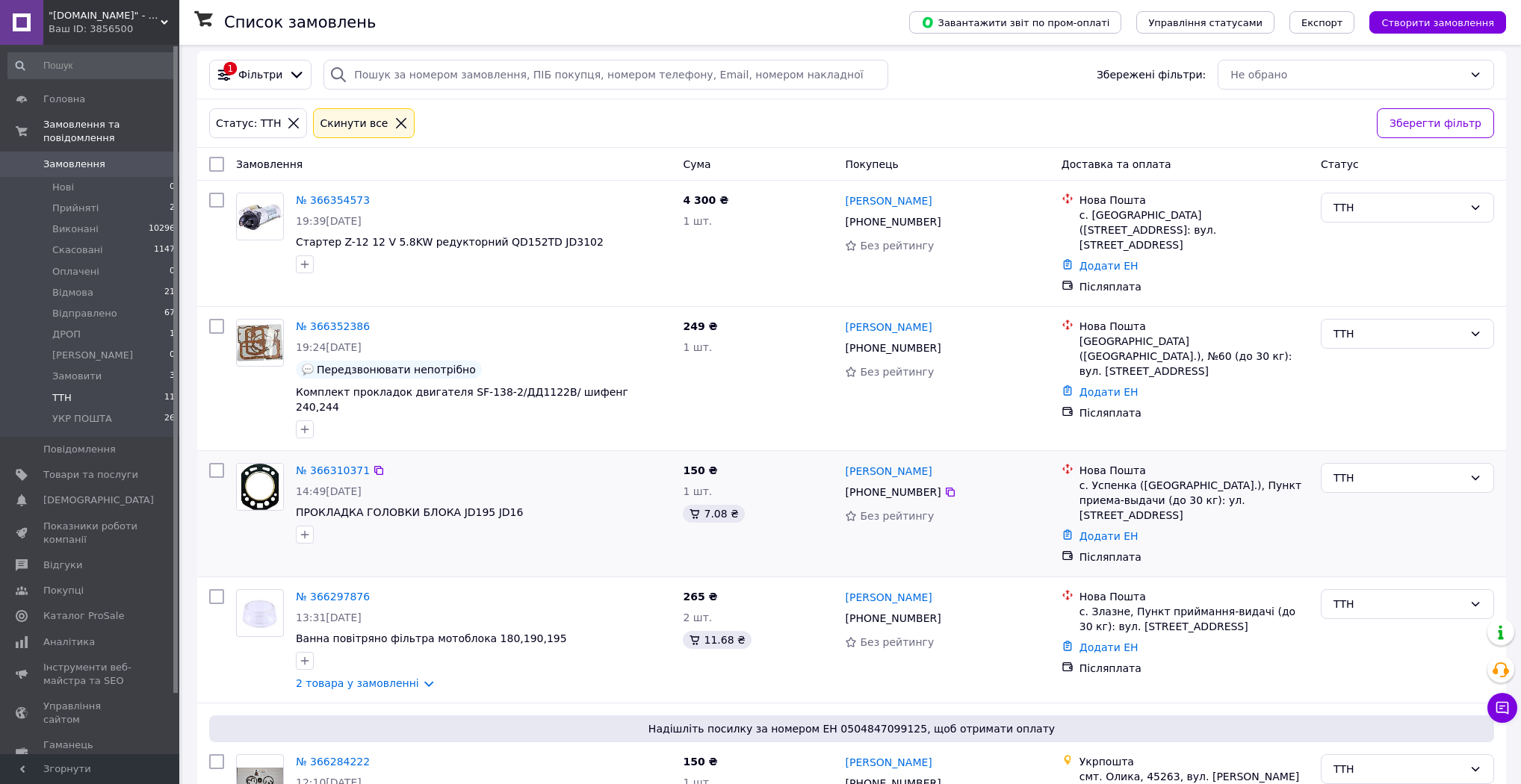
scroll to position [0, 0]
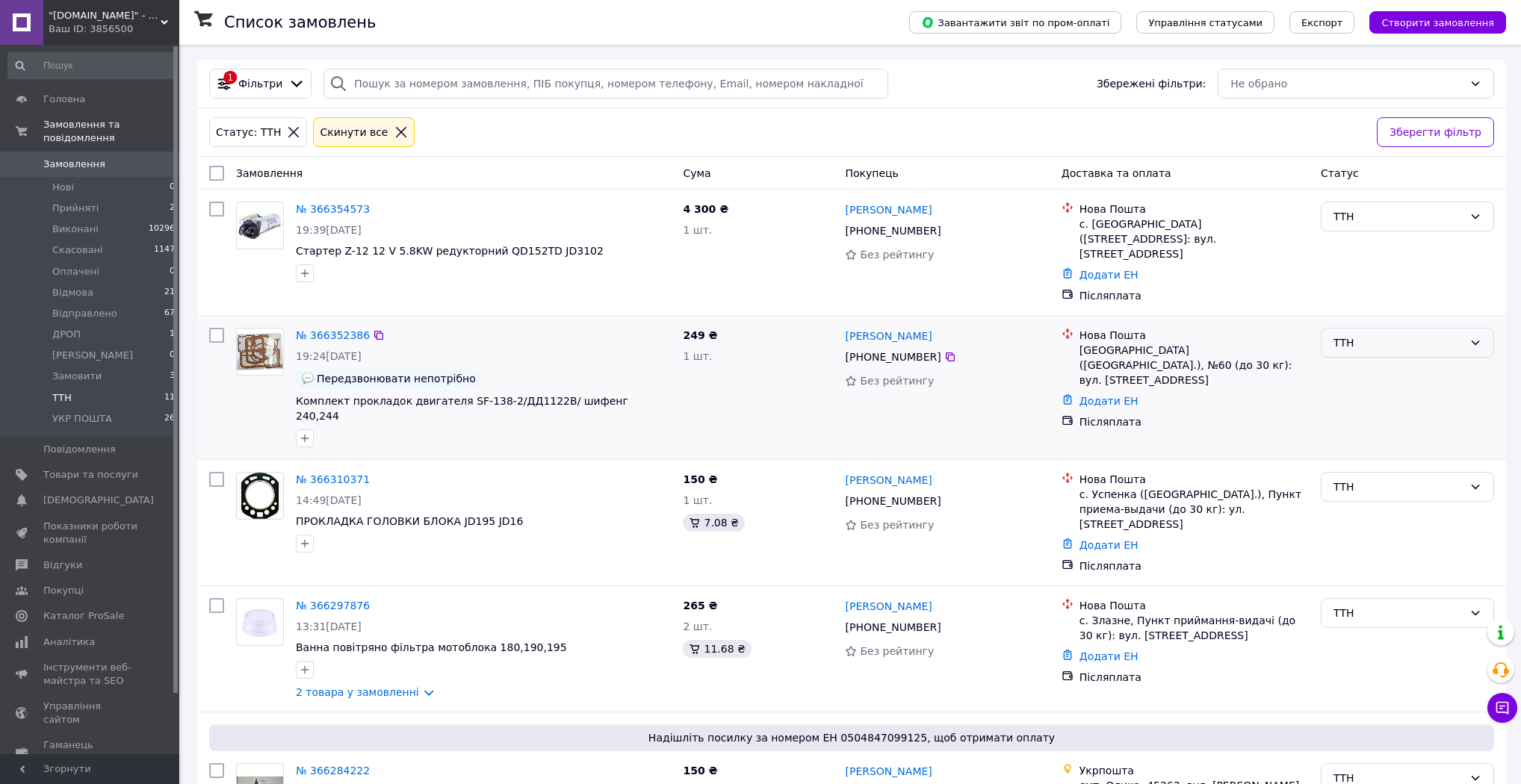
click at [1450, 334] on div "ТТН" at bounding box center [1398, 343] width 130 height 17
click at [1414, 400] on li "[PERSON_NAME]" at bounding box center [1407, 408] width 171 height 27
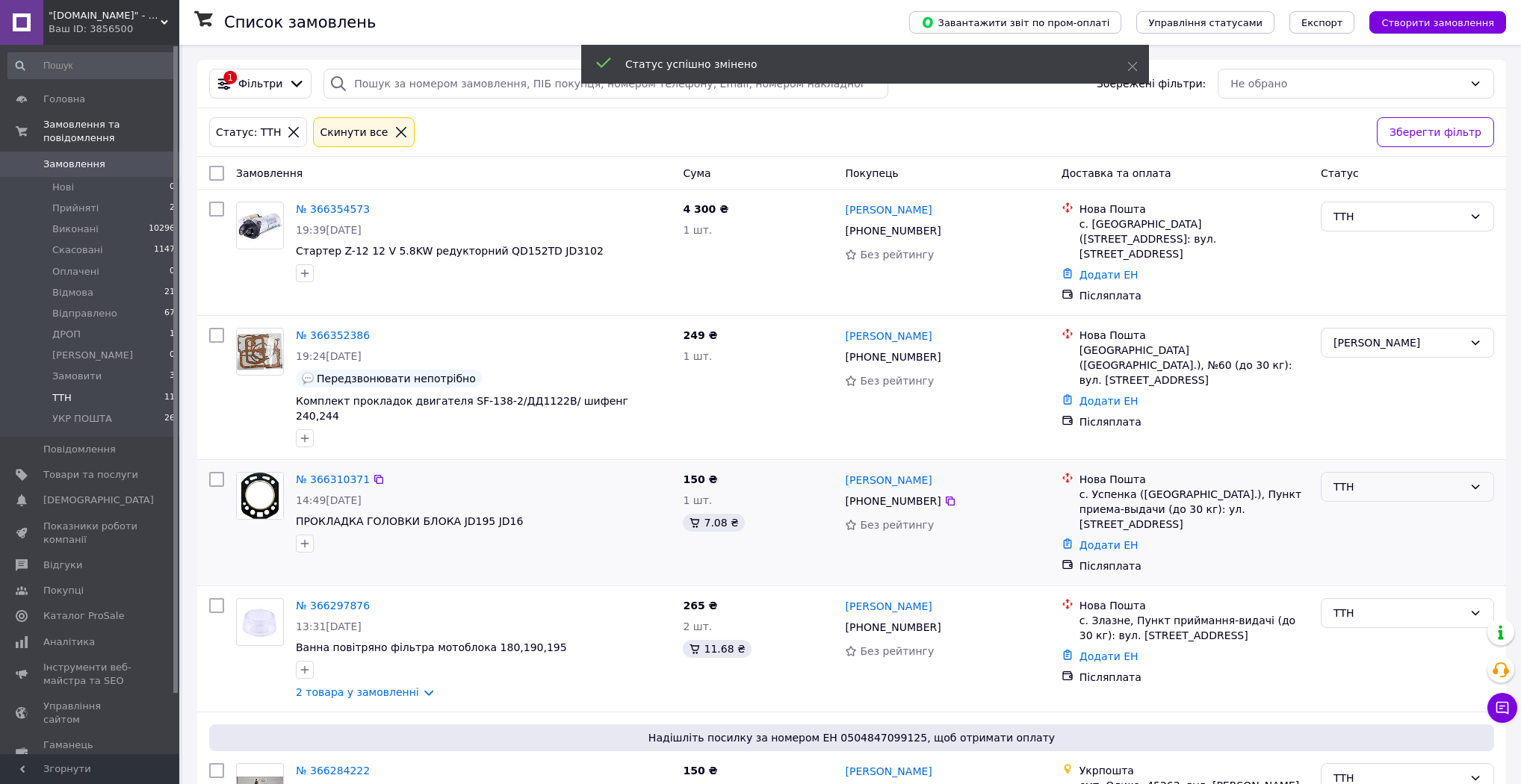
click at [1406, 478] on div "ТТН" at bounding box center [1398, 487] width 130 height 17
click at [1384, 544] on li "[PERSON_NAME]" at bounding box center [1407, 537] width 171 height 27
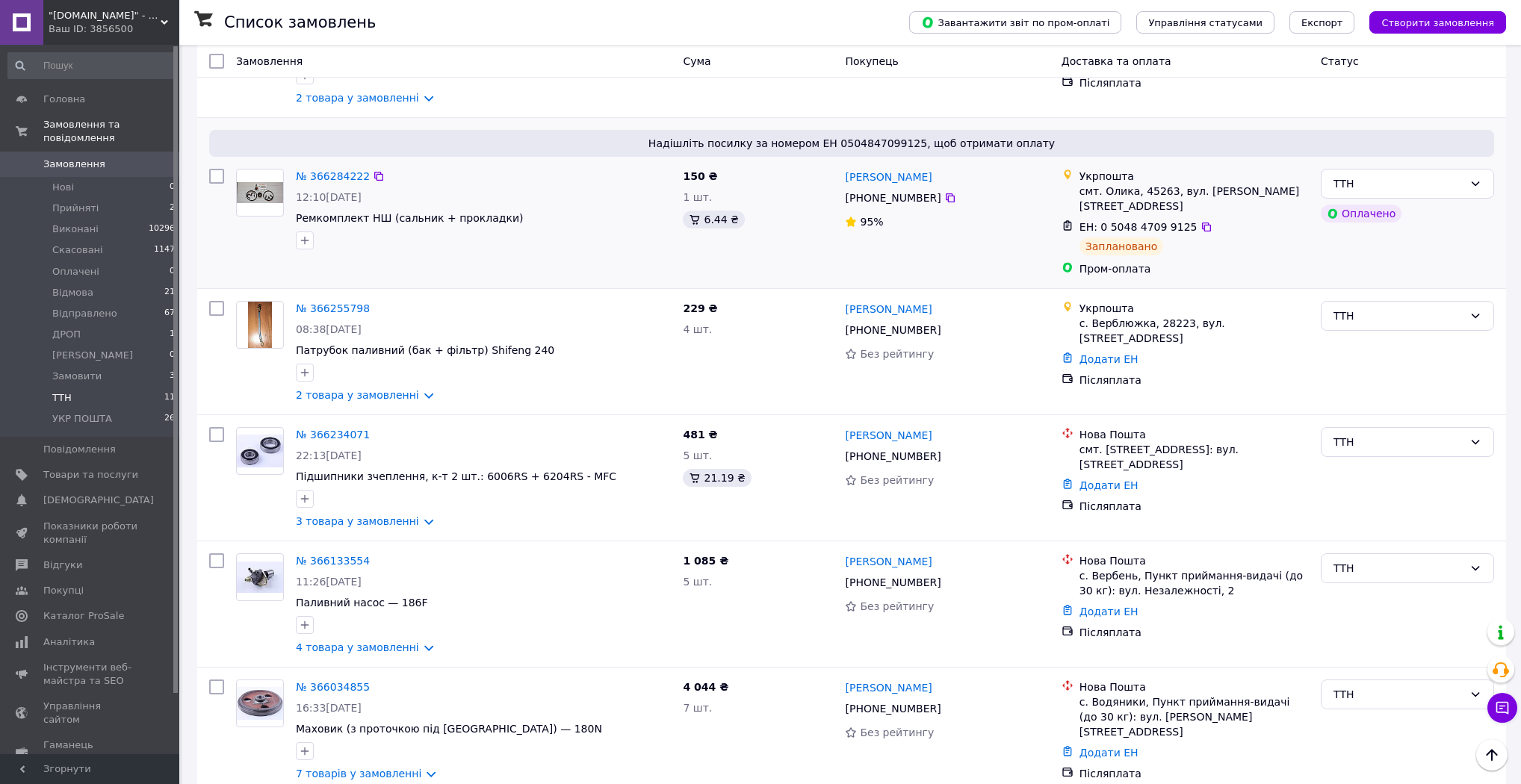
scroll to position [597, 0]
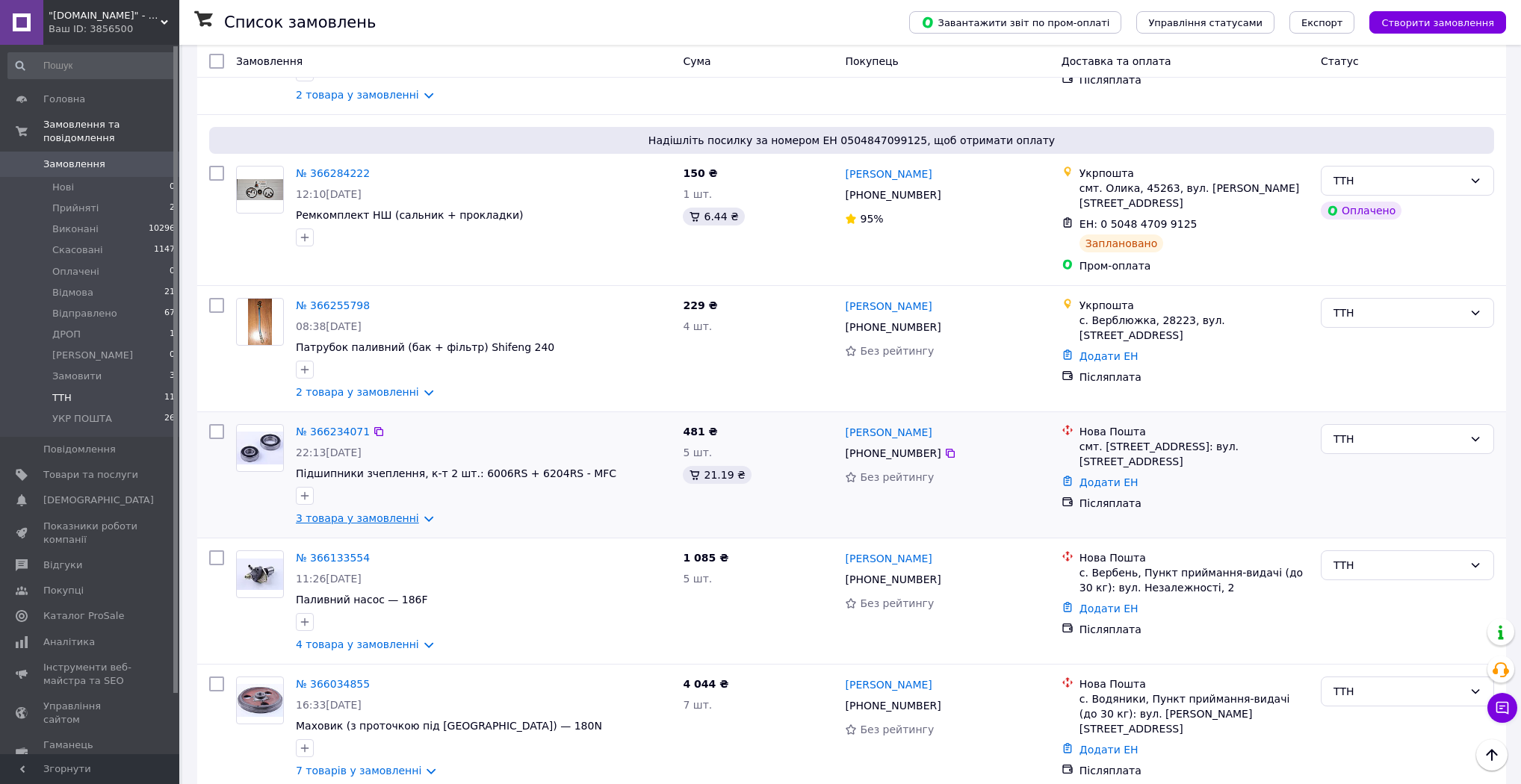
click at [416, 513] on link "3 товара у замовленні" at bounding box center [357, 519] width 123 height 12
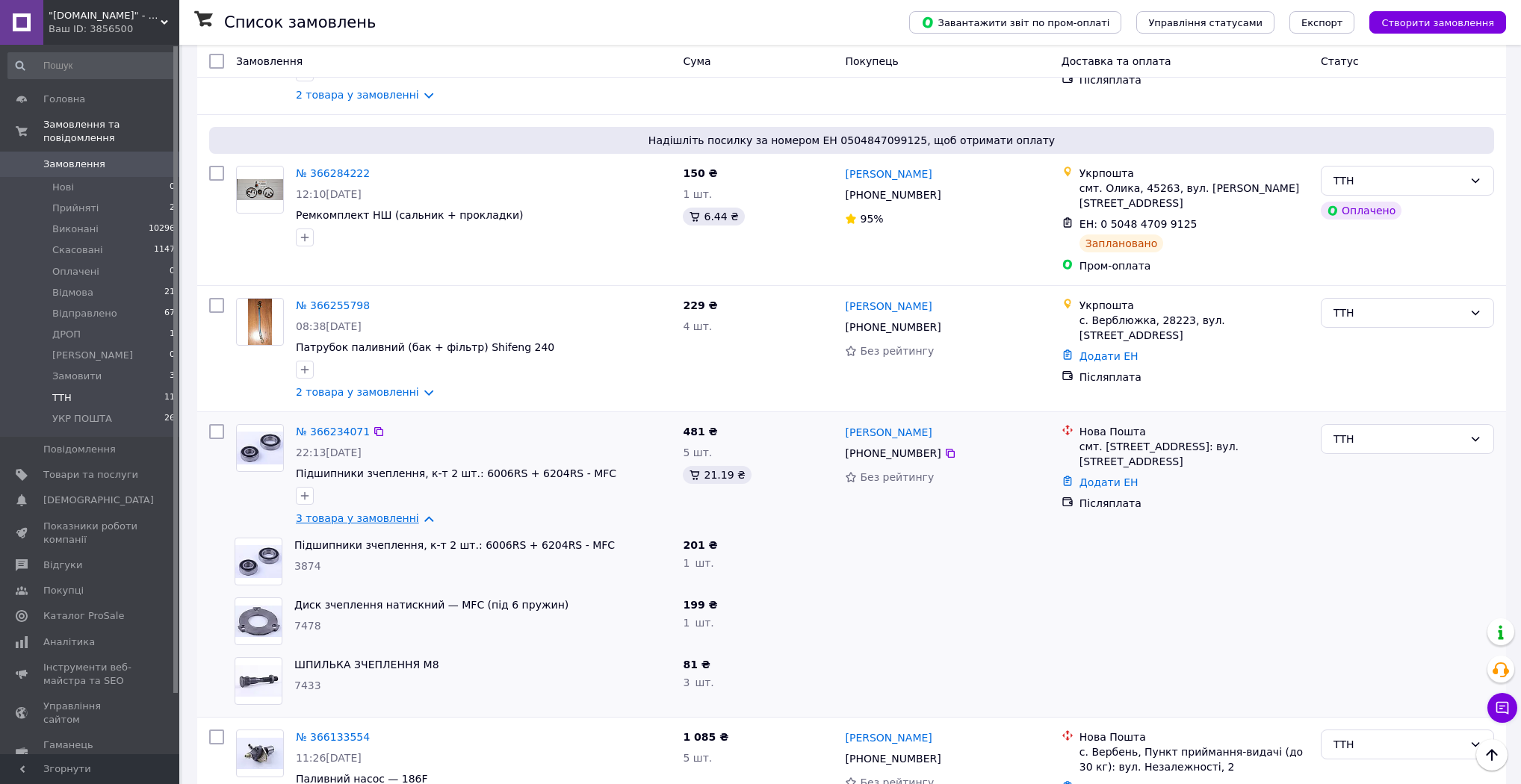
click at [413, 513] on link "3 товара у замовленні" at bounding box center [357, 519] width 123 height 12
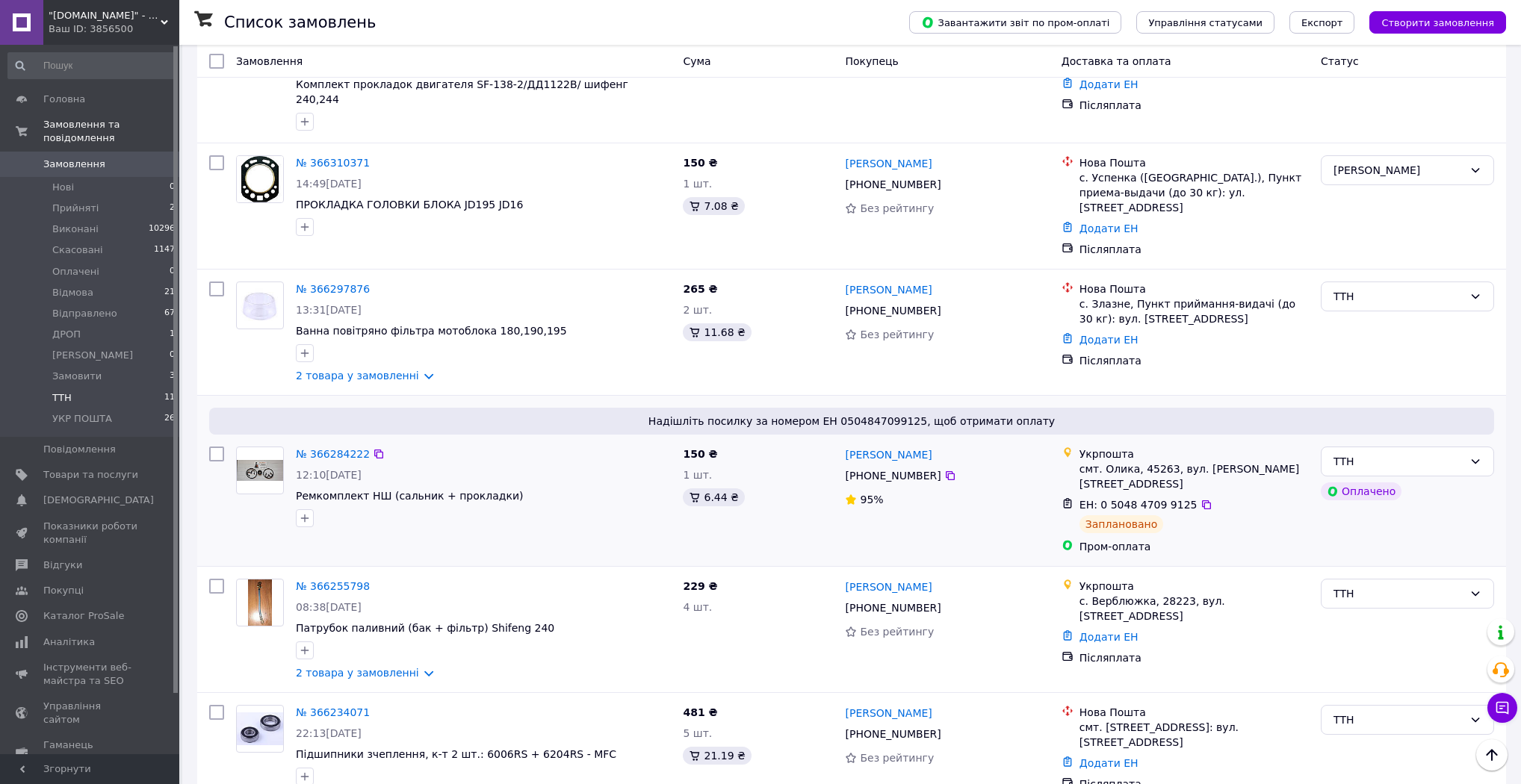
scroll to position [141, 0]
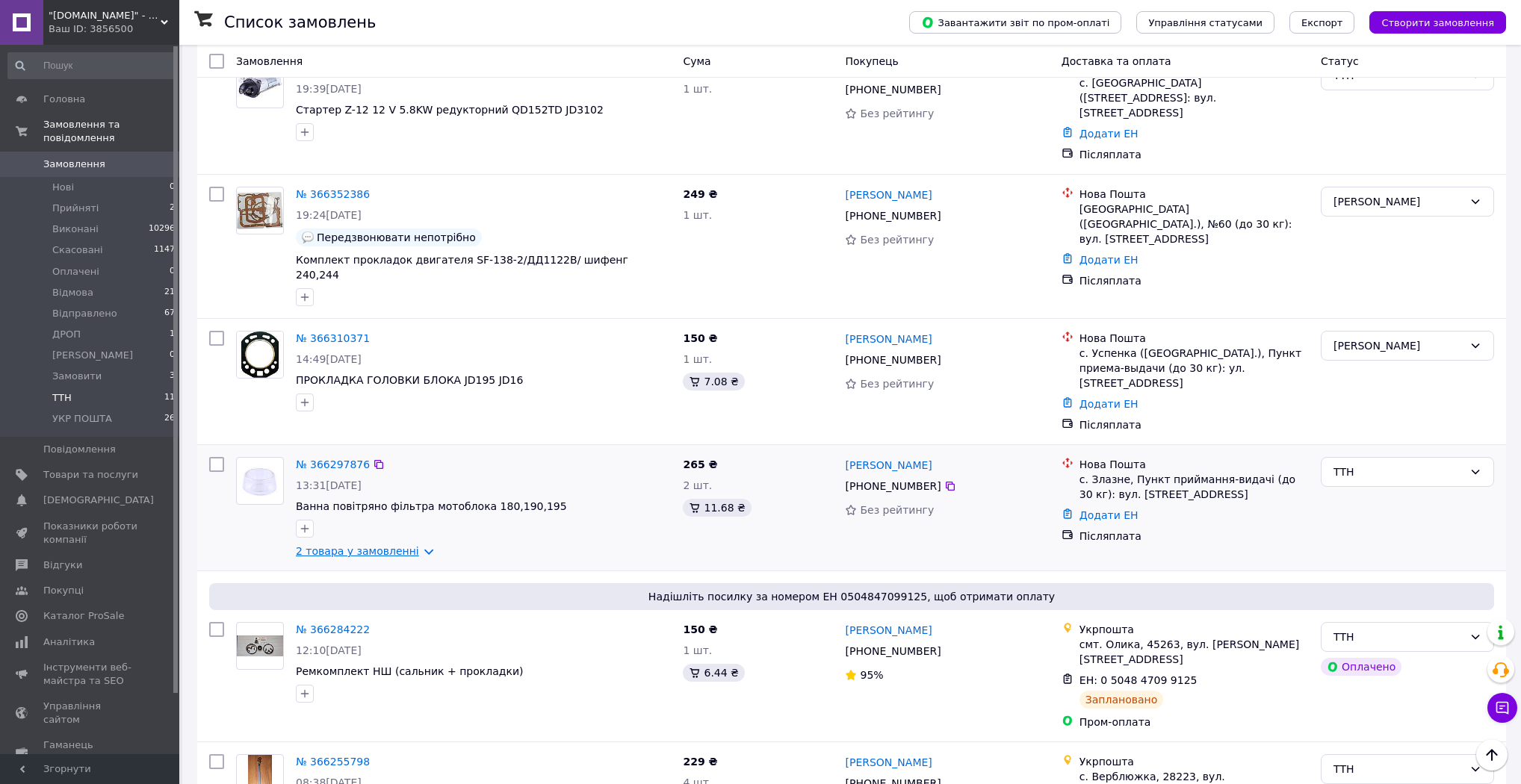
click at [407, 545] on link "2 товара у замовленні" at bounding box center [357, 551] width 123 height 12
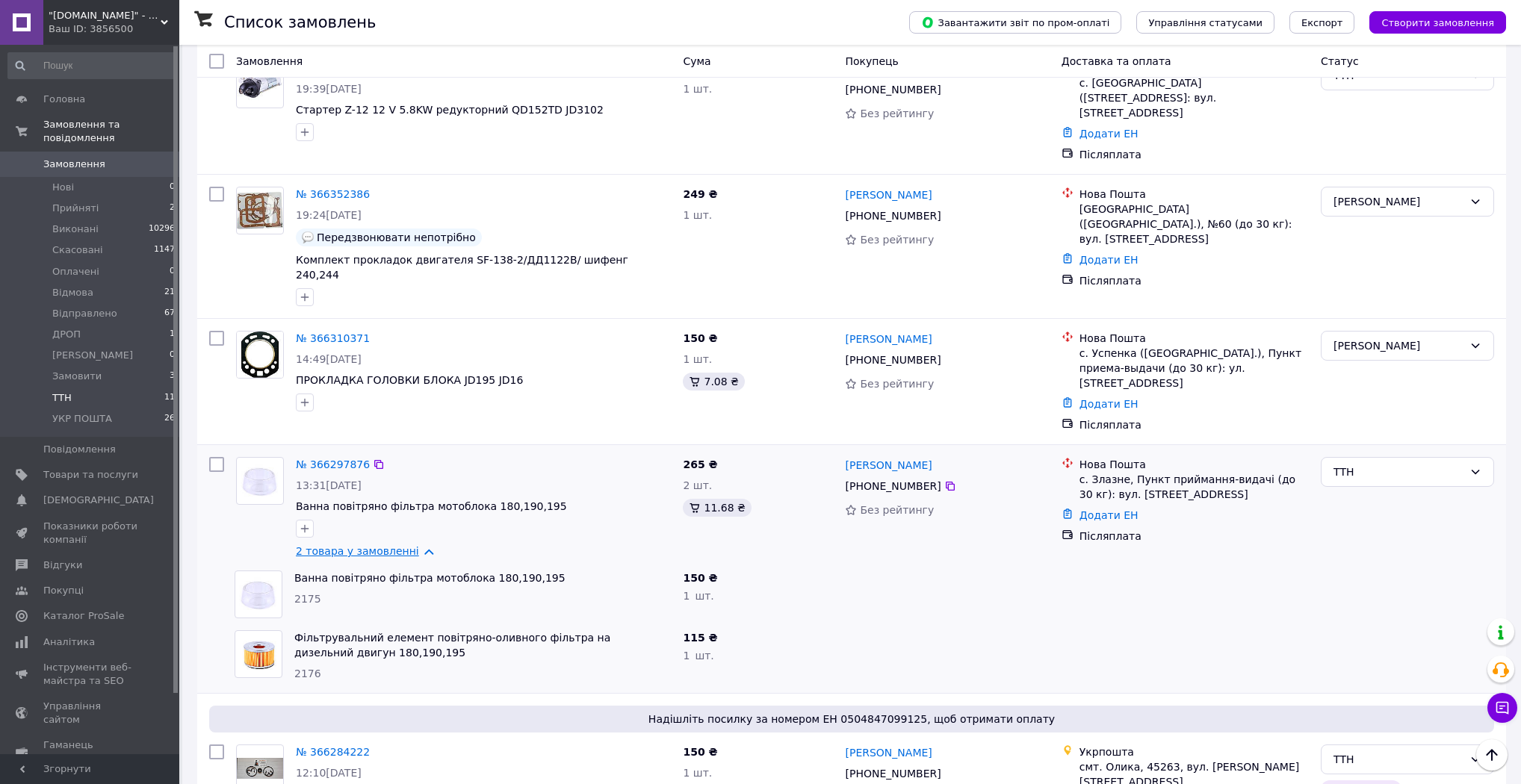
click at [407, 545] on link "2 товара у замовленні" at bounding box center [357, 551] width 123 height 12
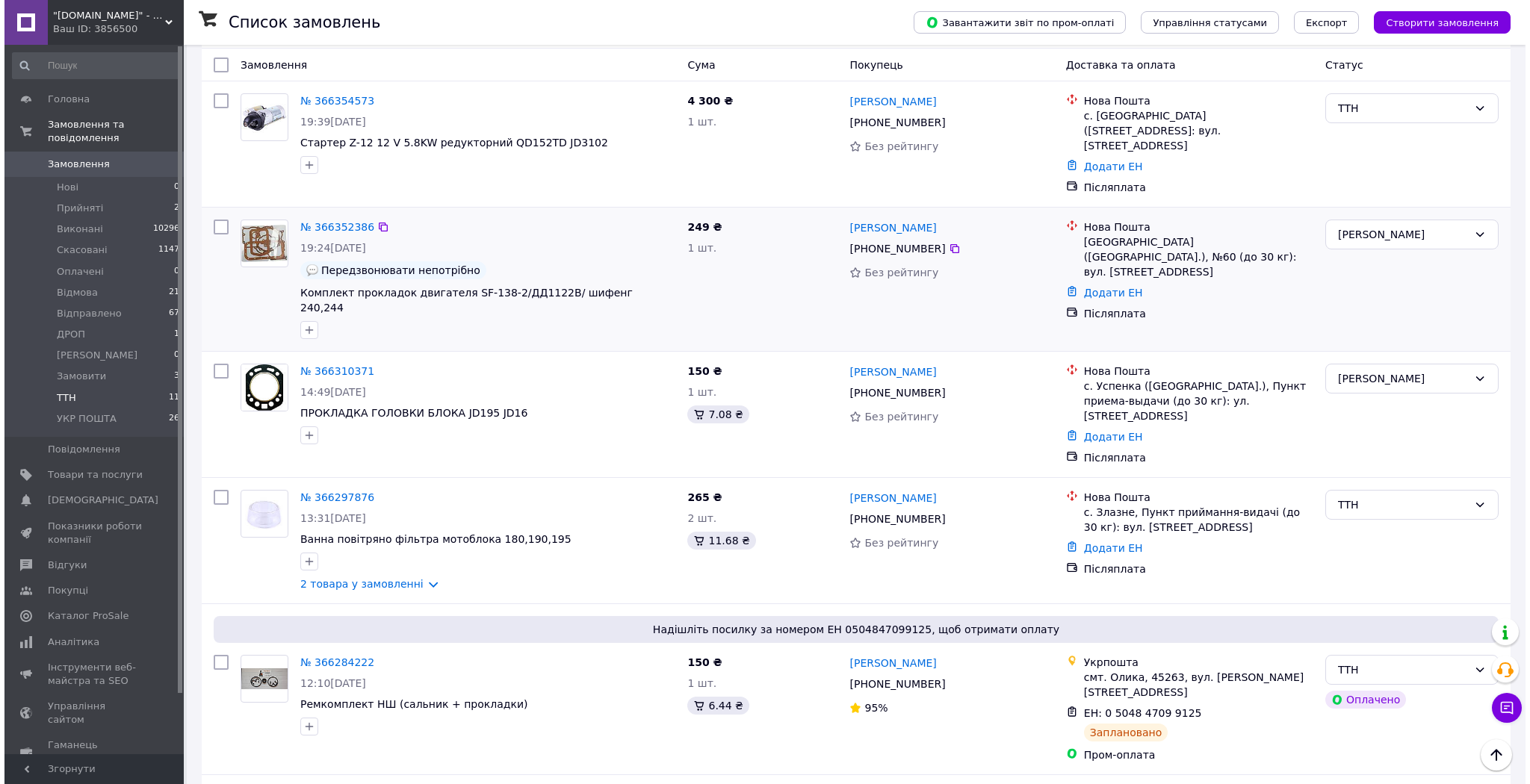
scroll to position [0, 0]
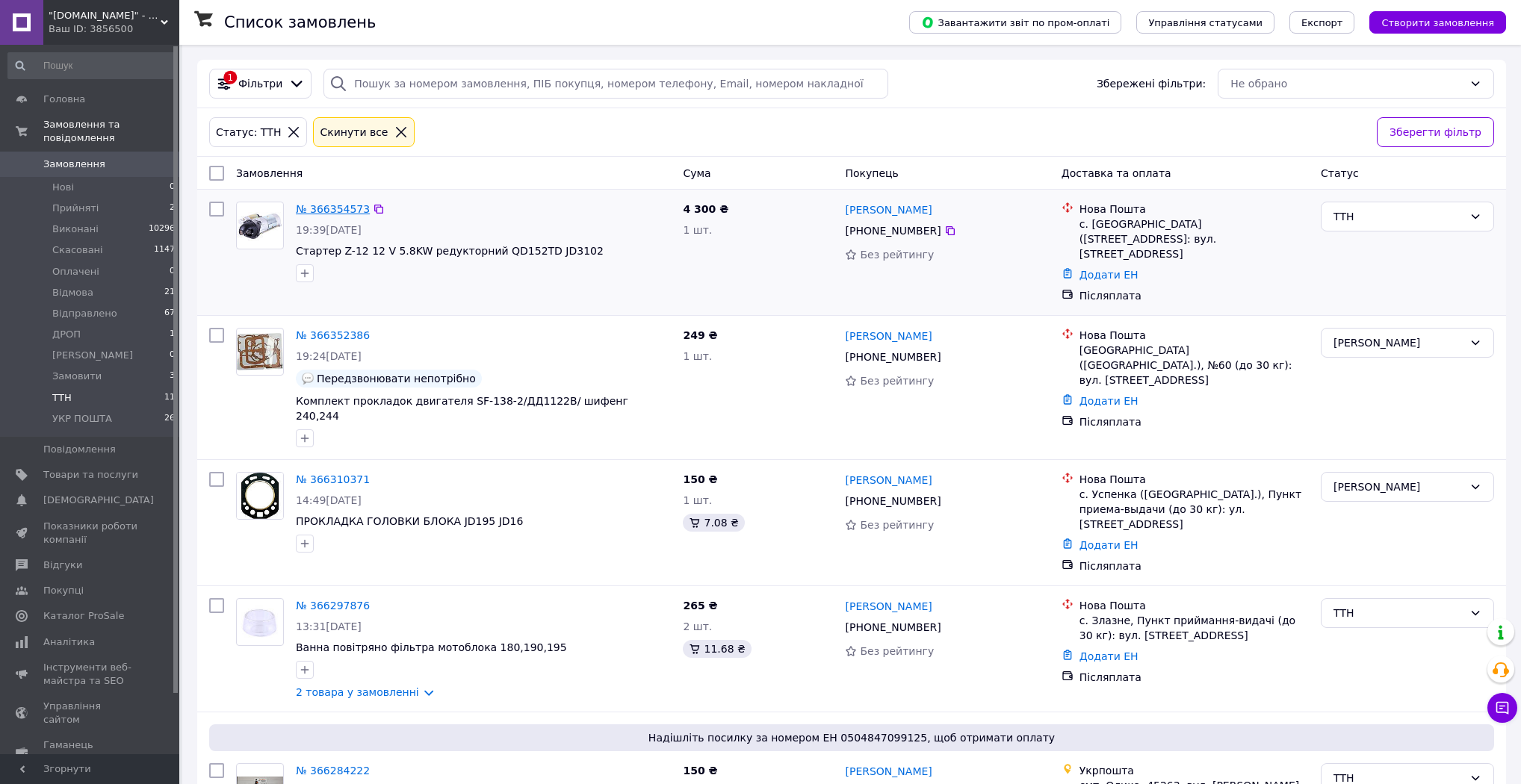
click at [345, 208] on link "№ 366354573" at bounding box center [332, 209] width 74 height 12
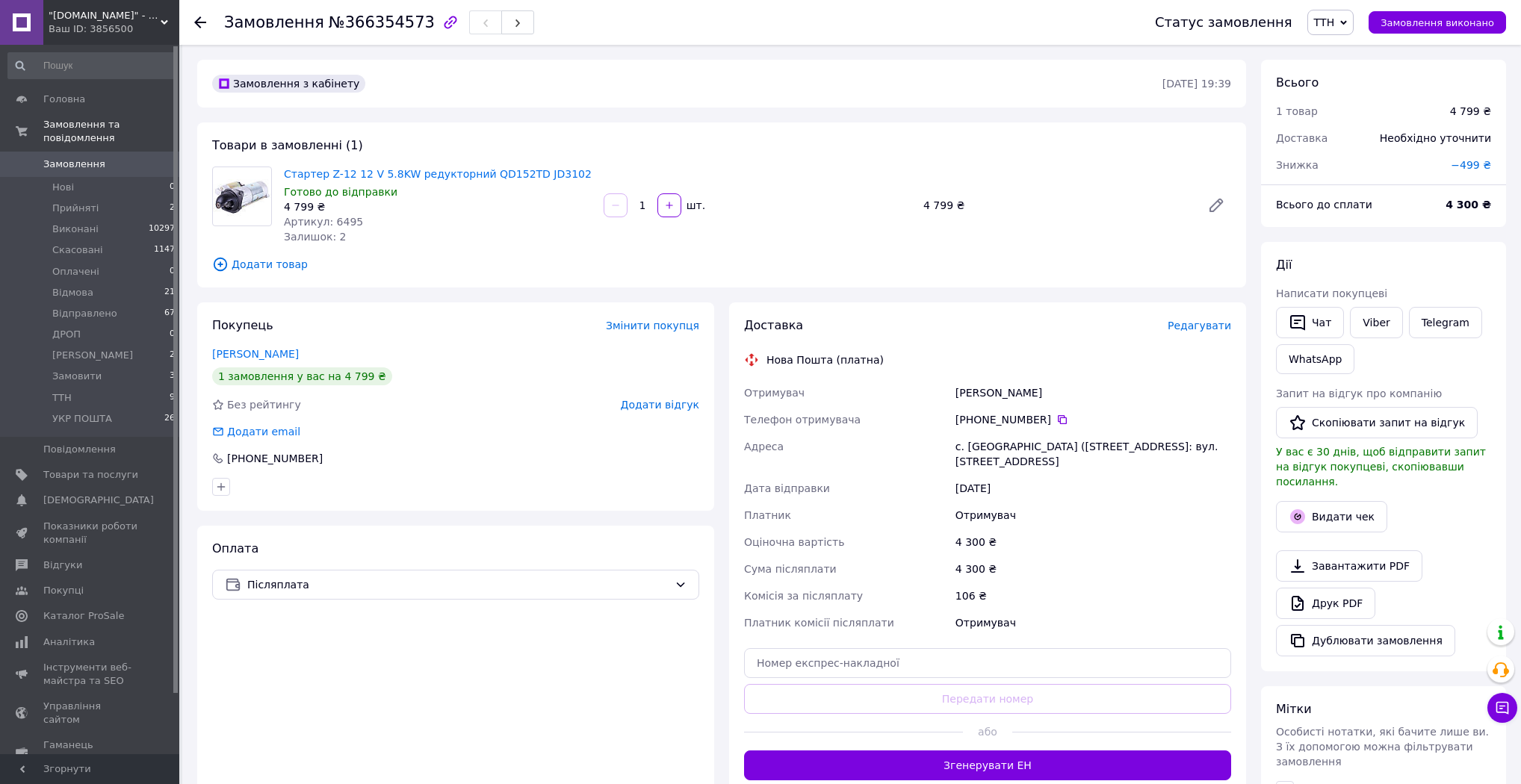
click at [1220, 322] on span "Редагувати" at bounding box center [1199, 325] width 64 height 12
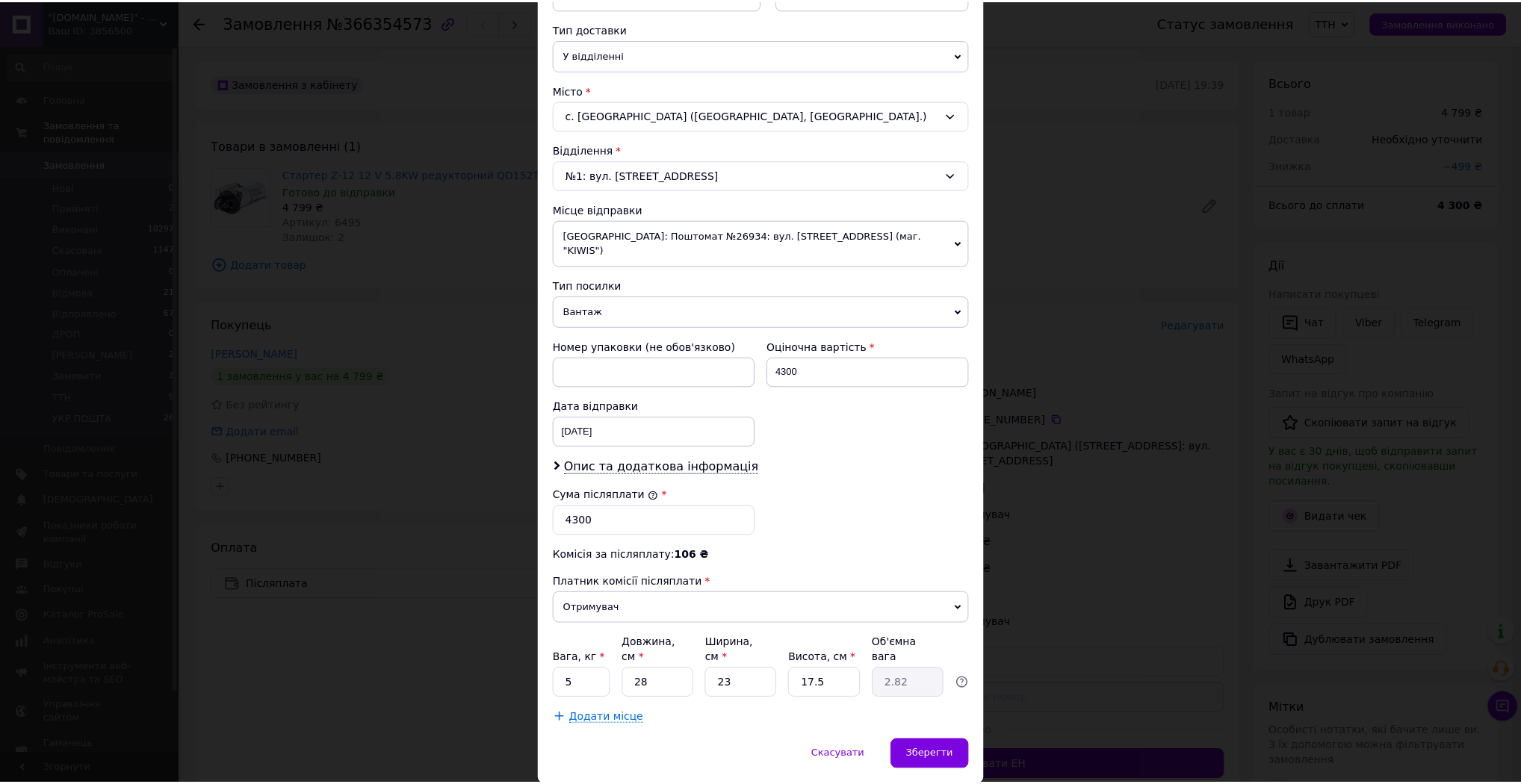
scroll to position [350, 0]
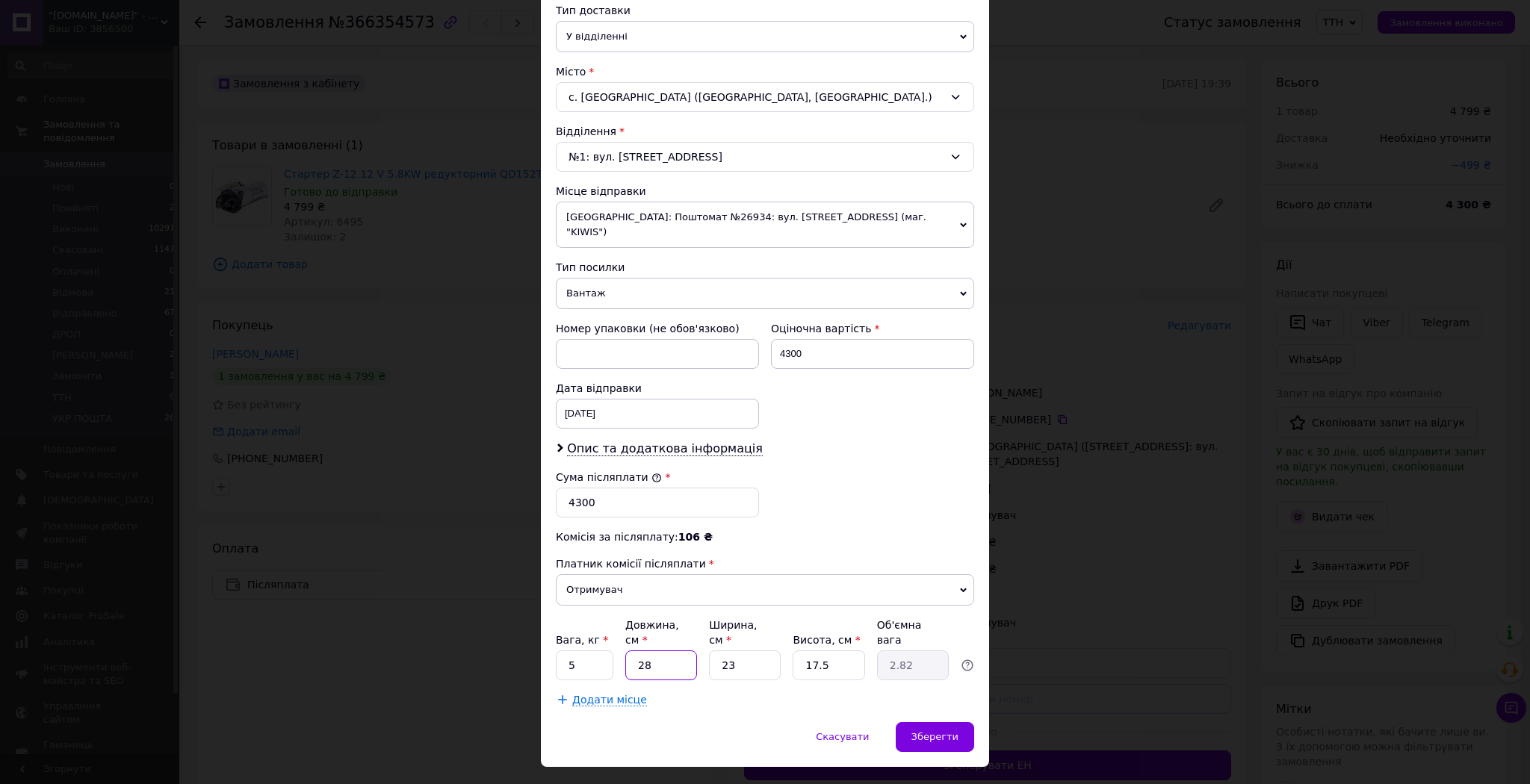
drag, startPoint x: 646, startPoint y: 637, endPoint x: 572, endPoint y: 646, distance: 74.5
click at [572, 646] on div "Платник Отримувач Відправник Прізвище отримувача [PERSON_NAME] Ім'я отримувача …" at bounding box center [765, 265] width 418 height 885
type input "3"
type input "0.3"
type input "32"
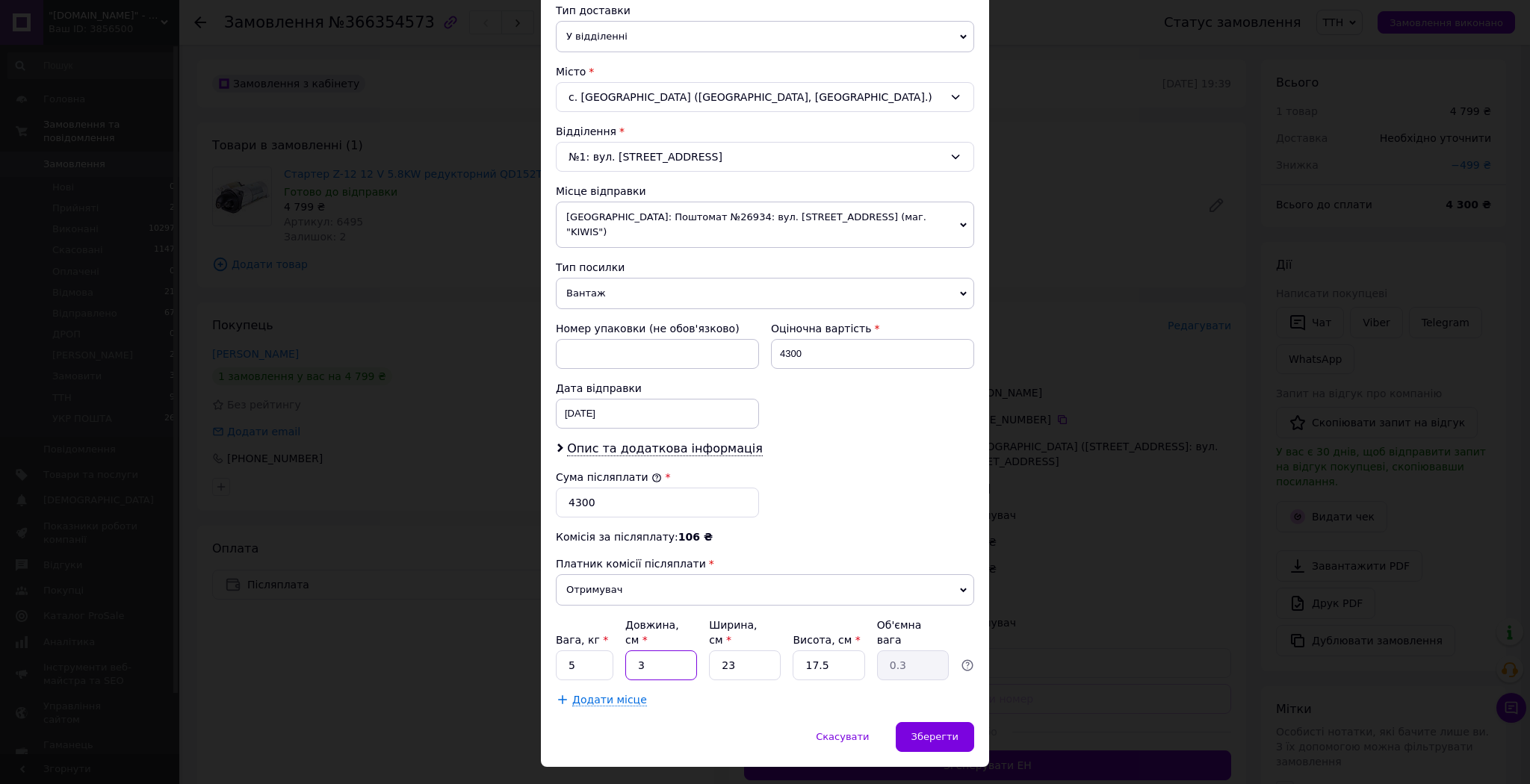
type input "3.22"
type input "32"
click at [705, 638] on div "Вага, кг * 5 Довжина, см * 32 Ширина, см * 23 Висота, см * 17.5 Об'ємна вага 3.…" at bounding box center [765, 648] width 418 height 63
type input "1"
type input "0.14"
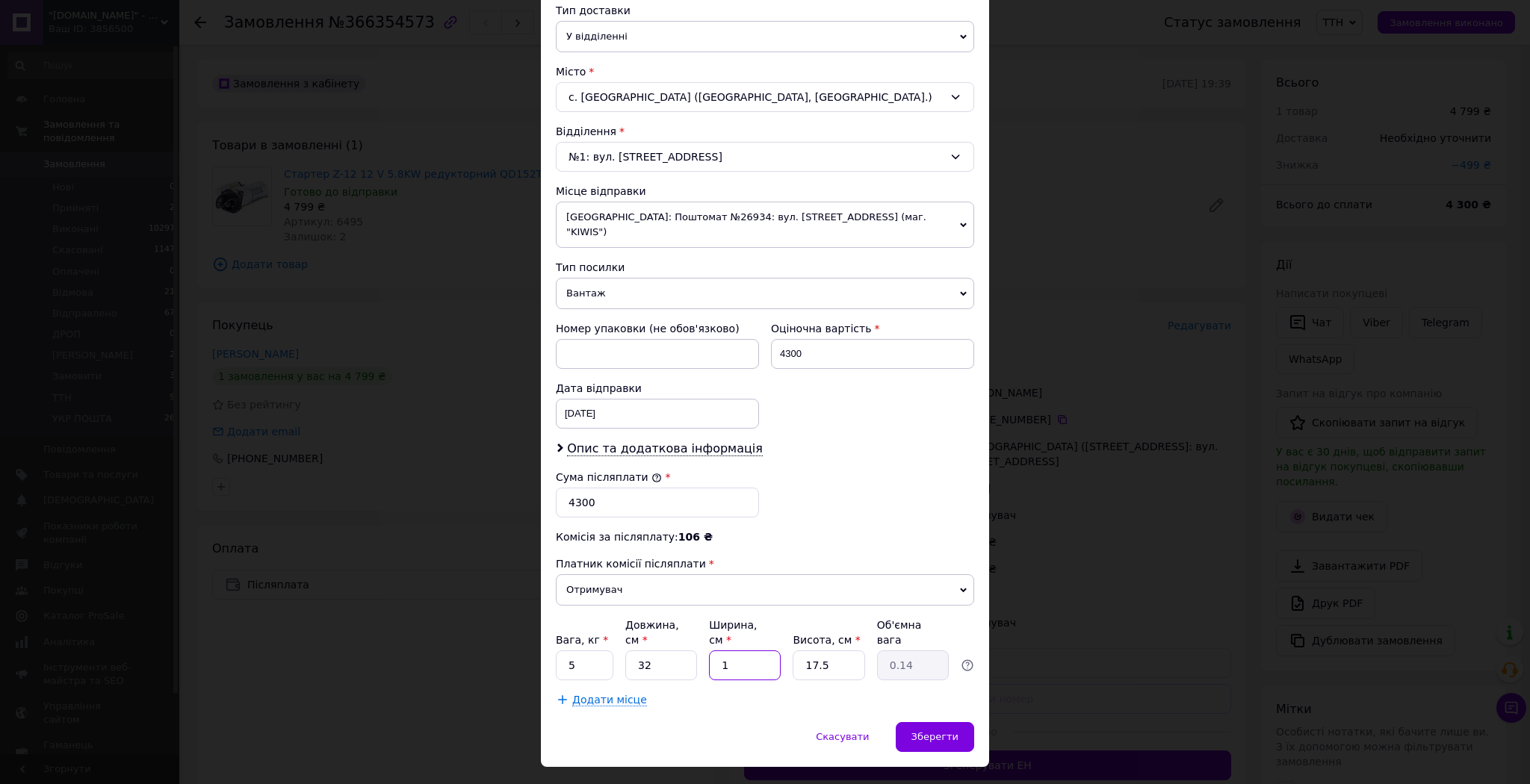
type input "18"
type input "2.52"
type input "18"
click at [779, 636] on div "Вага, кг * 5 Довжина, см * 32 Ширина, см * 18 Висота, см * 17.5 Об'ємна вага 2.…" at bounding box center [765, 648] width 418 height 63
type input "1"
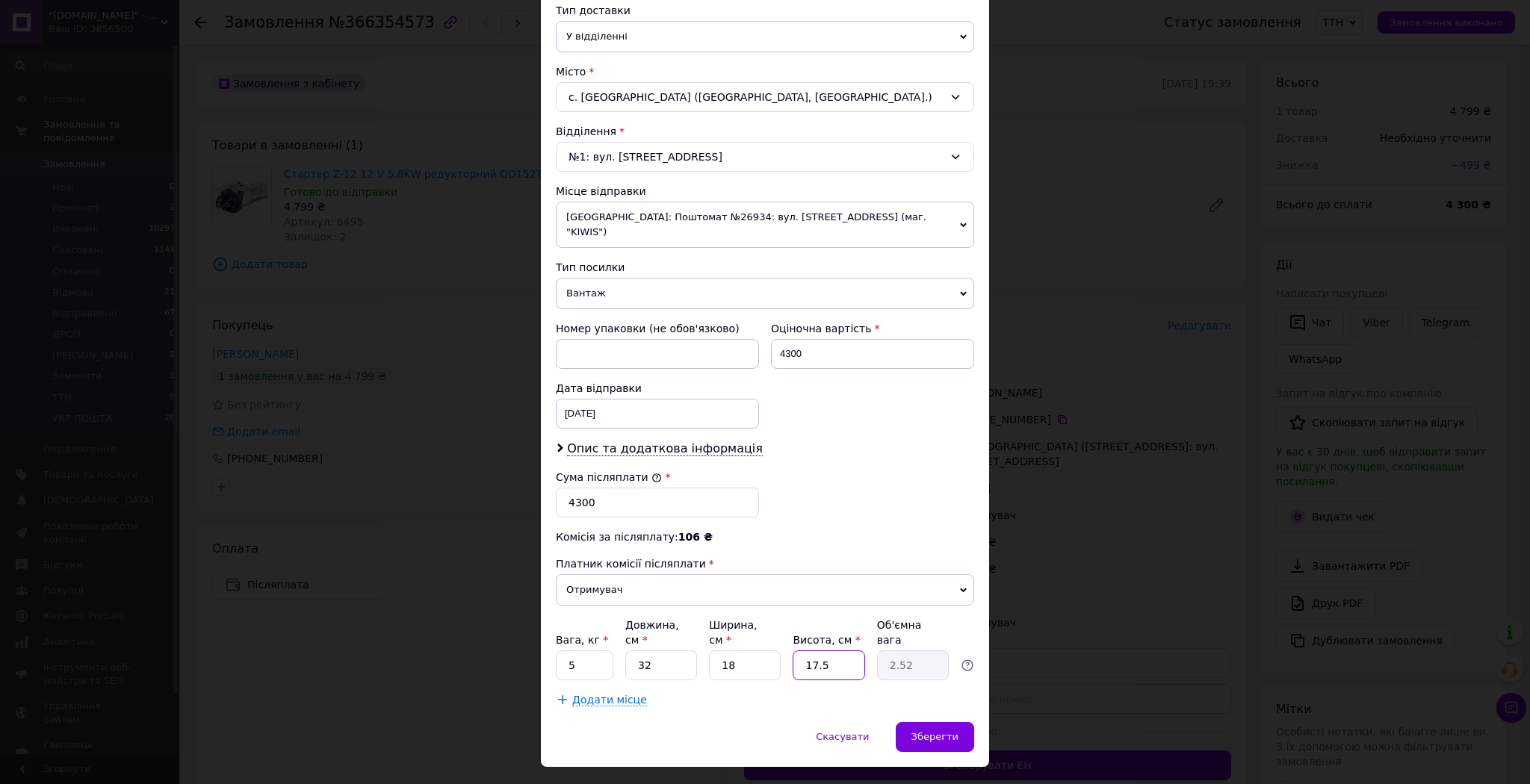
type input "0.14"
type input "10"
type input "1.44"
type input "10"
click at [932, 731] on span "Зберегти" at bounding box center [935, 736] width 47 height 11
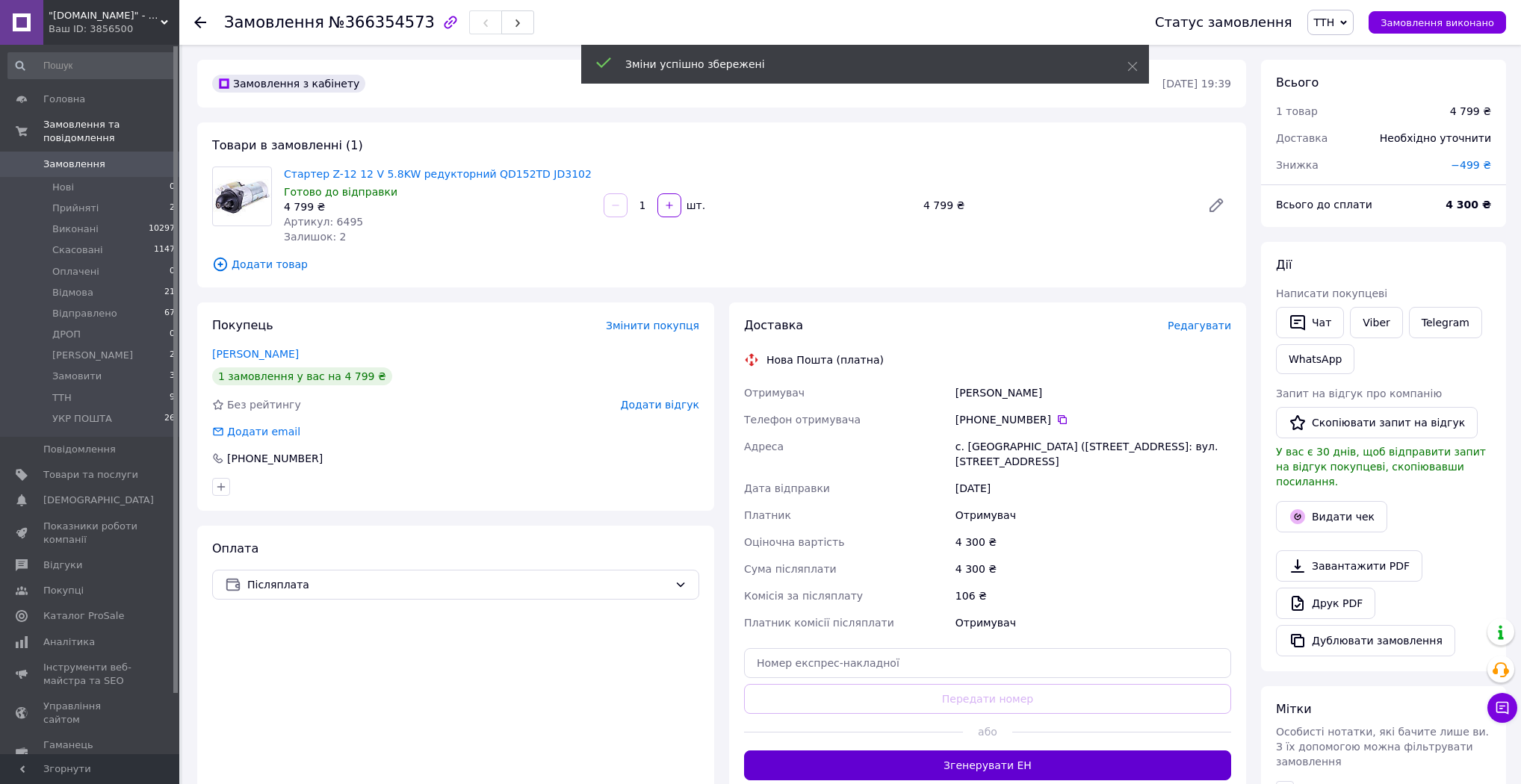
click at [995, 771] on button "Згенерувати ЕН" at bounding box center [988, 765] width 487 height 30
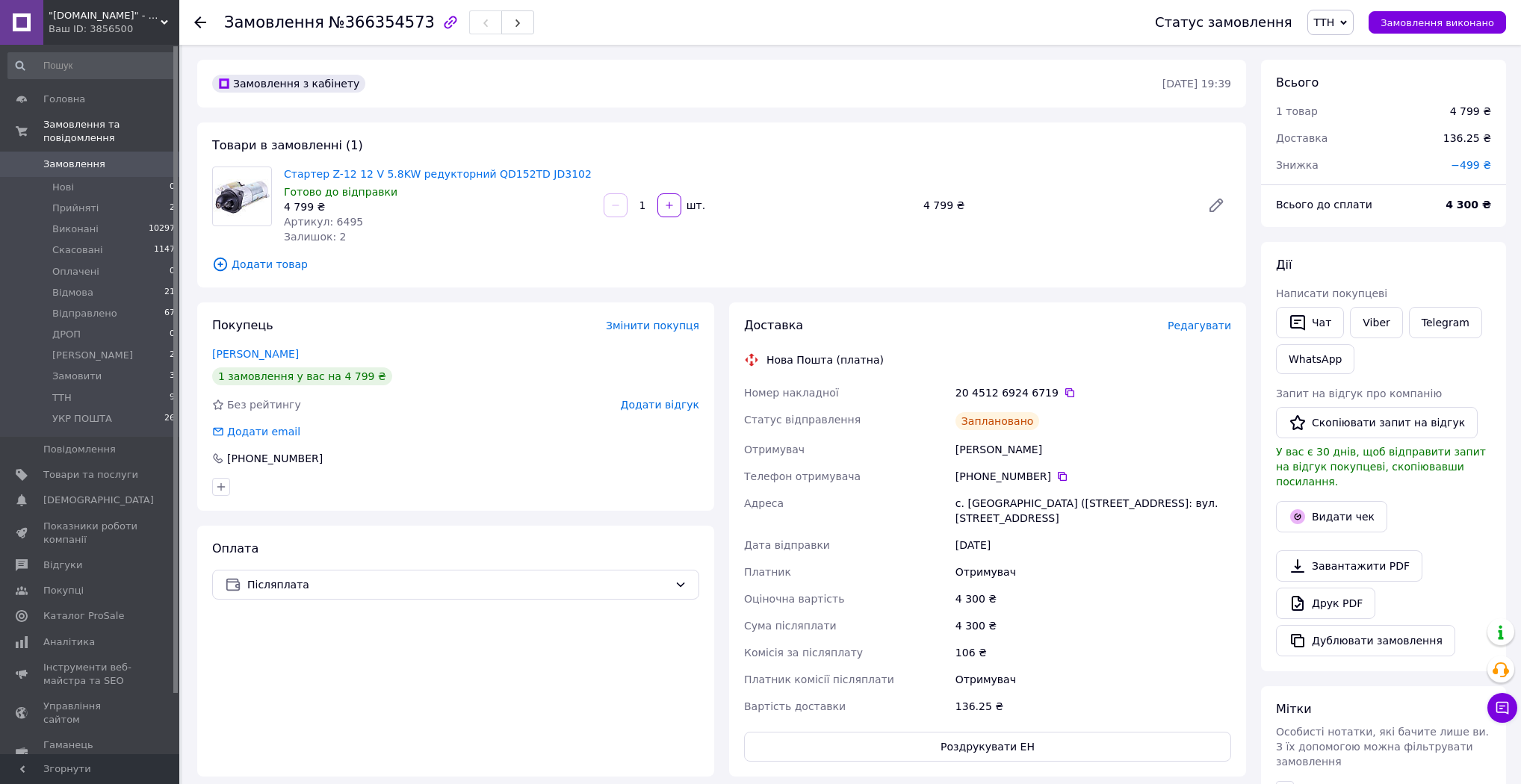
click at [1353, 18] on span "ТТН" at bounding box center [1331, 22] width 47 height 25
click at [1360, 123] on li "[PERSON_NAME]" at bounding box center [1356, 126] width 96 height 23
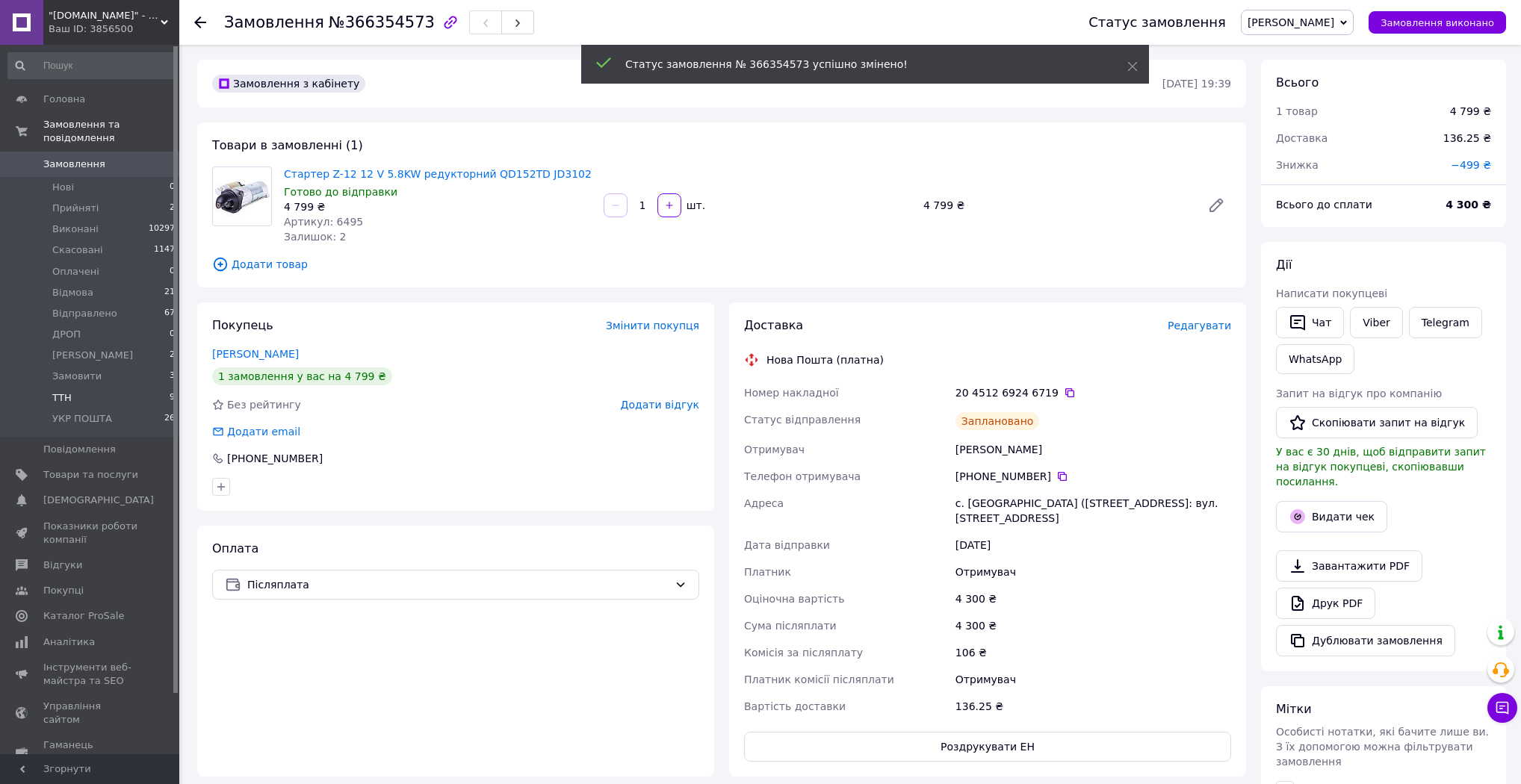
click at [96, 387] on li "ТТН 9" at bounding box center [92, 398] width 184 height 21
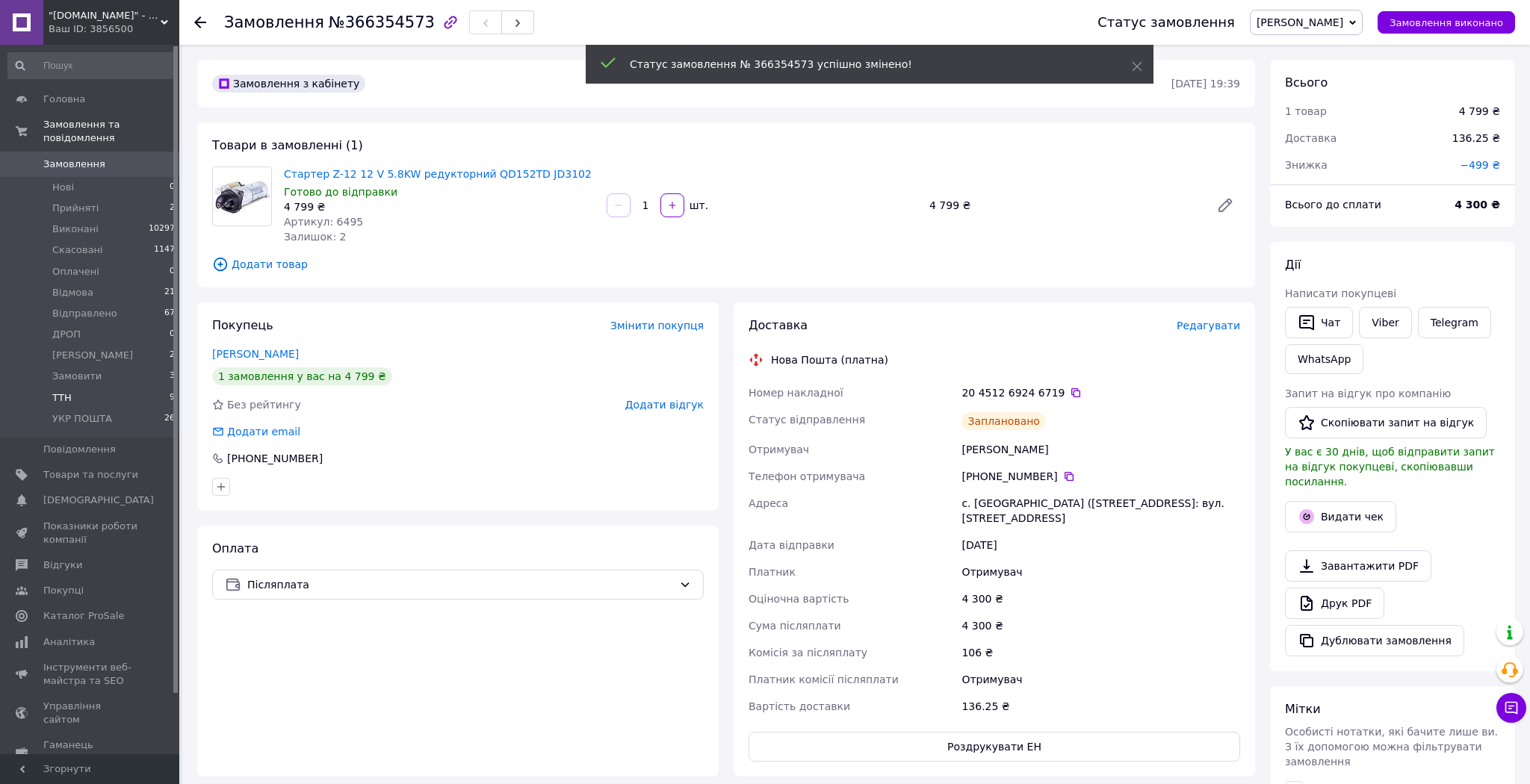
click at [96, 387] on li "ТТН 9" at bounding box center [92, 398] width 184 height 21
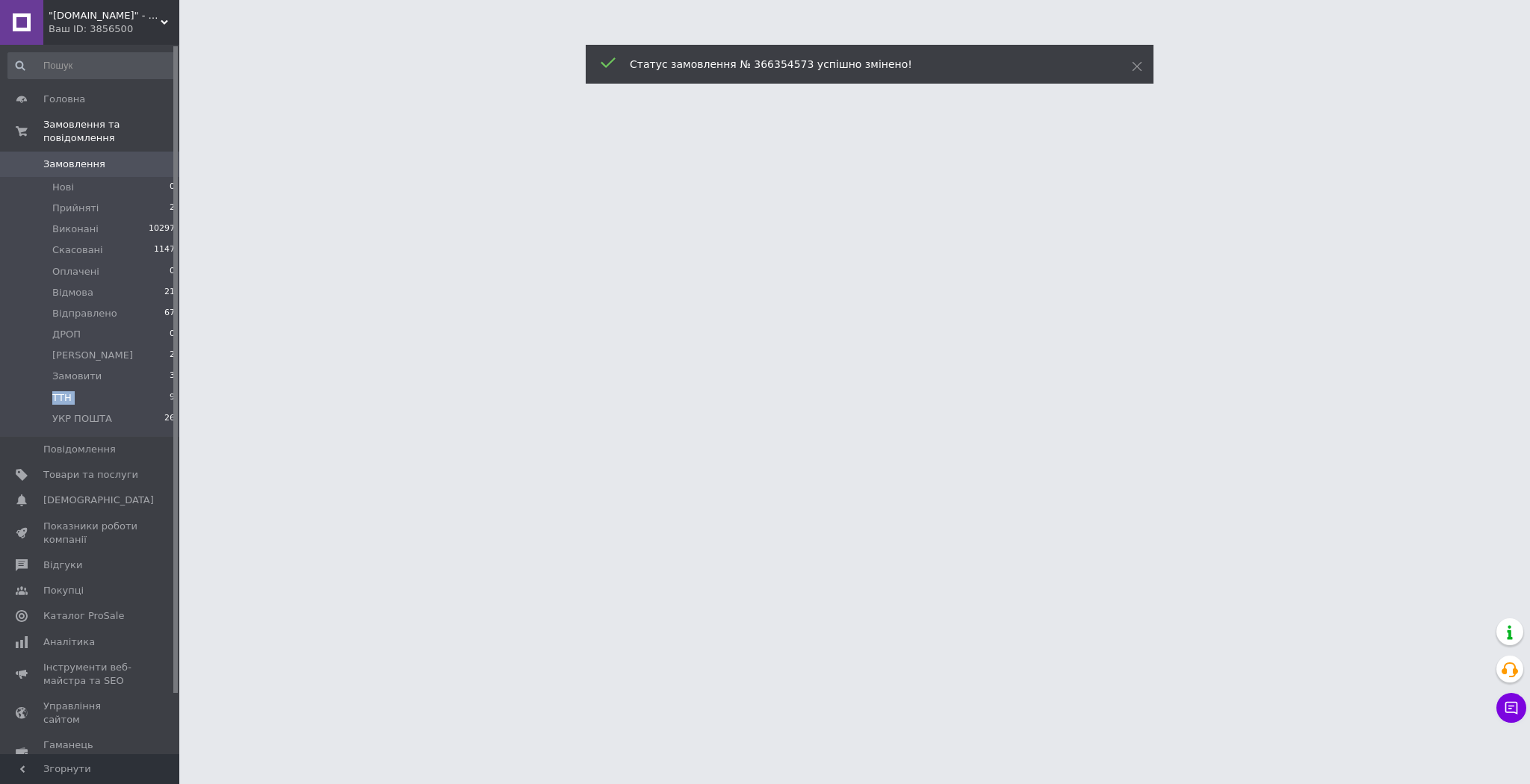
click at [96, 387] on li "ТТН 9" at bounding box center [92, 398] width 184 height 21
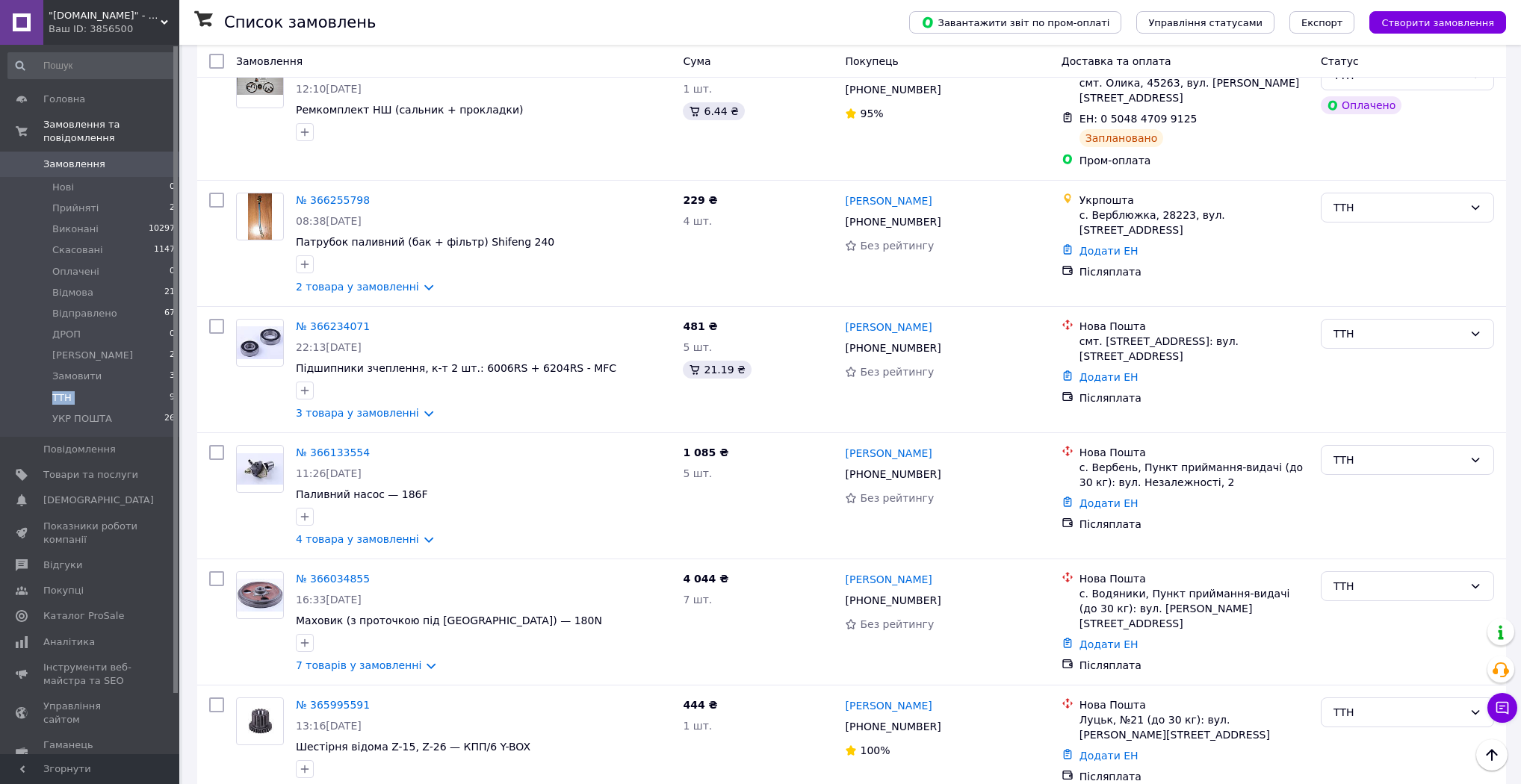
scroll to position [579, 0]
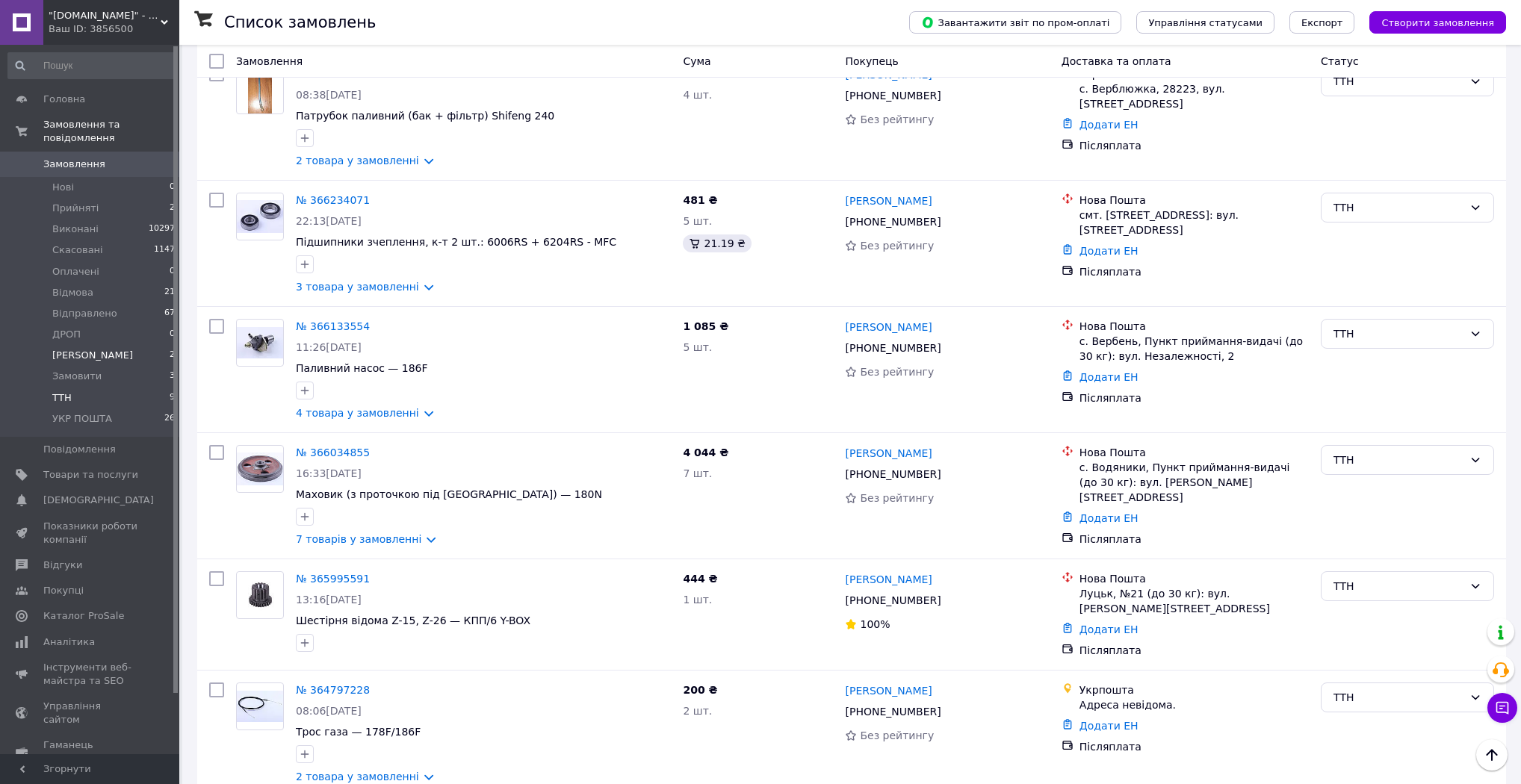
click at [102, 347] on li "Друк Чека 2" at bounding box center [92, 356] width 184 height 21
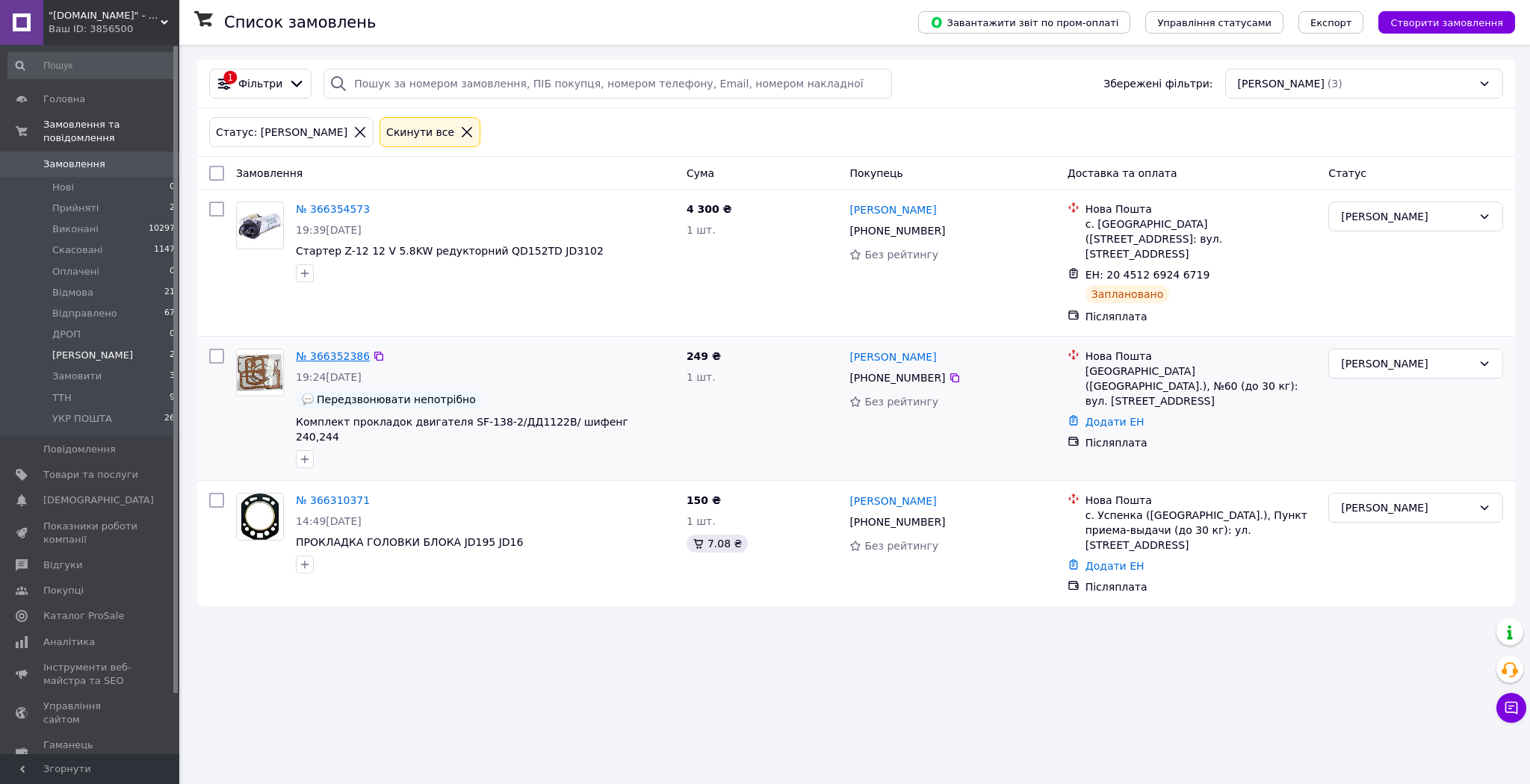
click at [328, 350] on link "№ 366352386" at bounding box center [332, 356] width 74 height 12
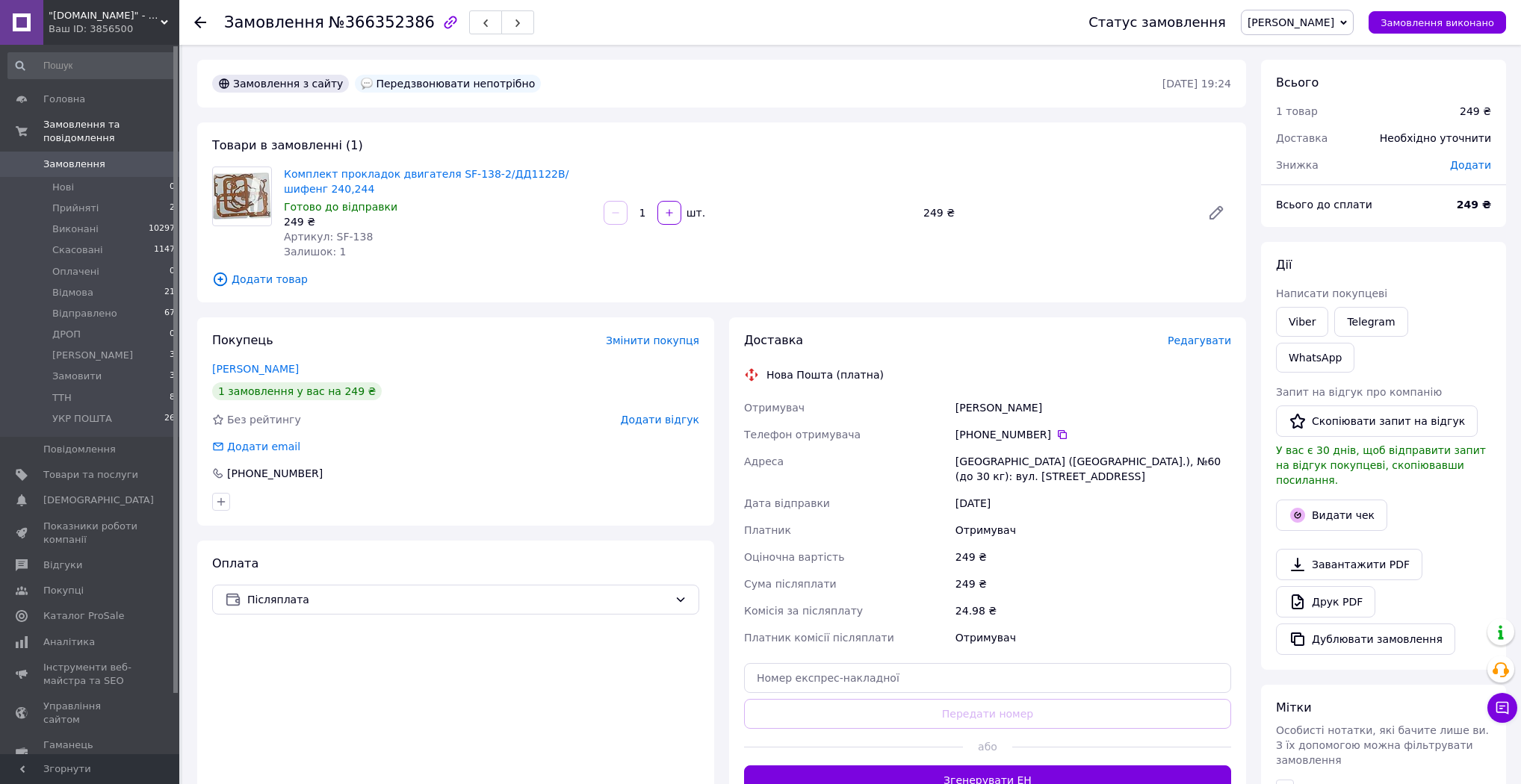
click at [1211, 338] on span "Редагувати" at bounding box center [1199, 340] width 64 height 12
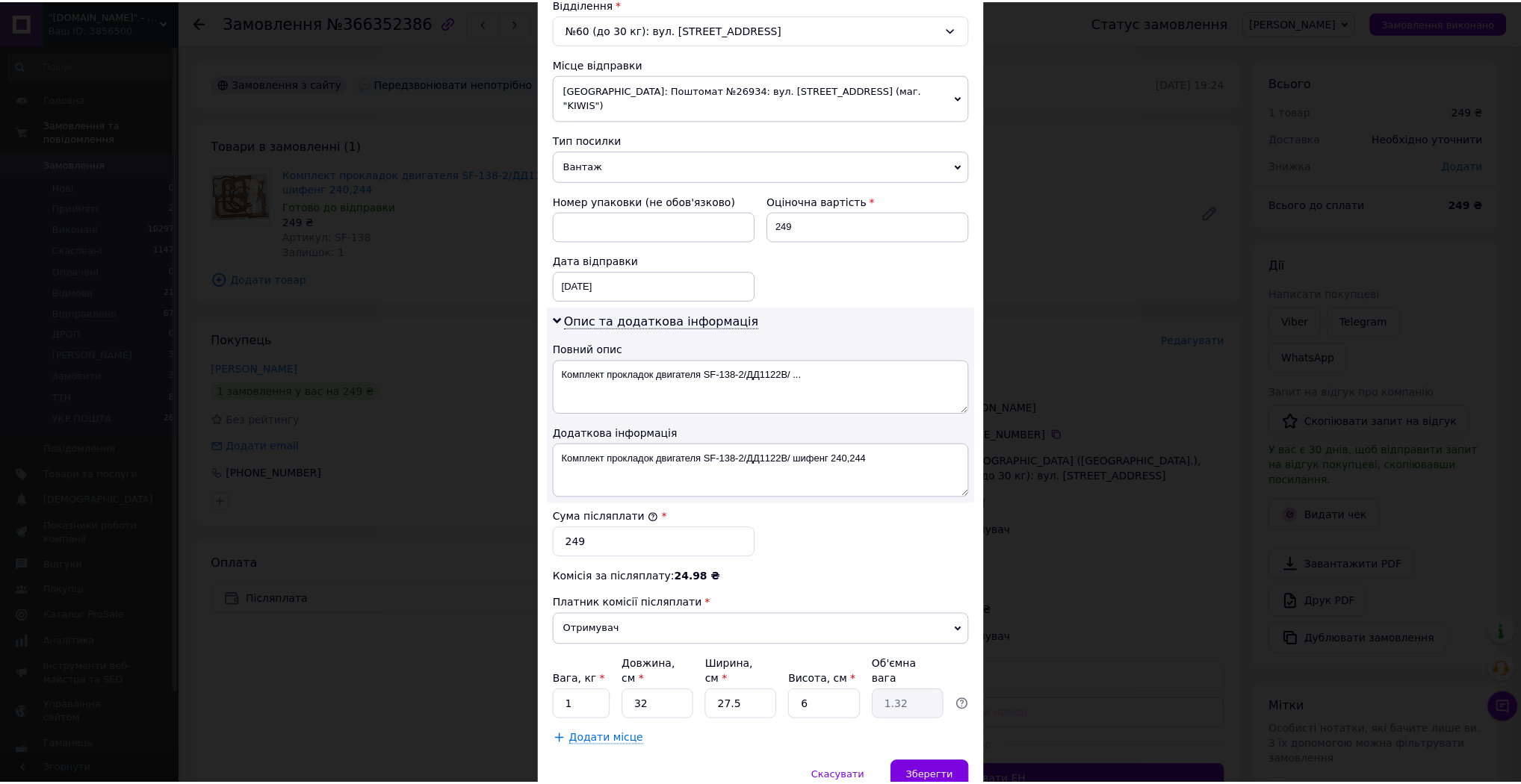
scroll to position [516, 0]
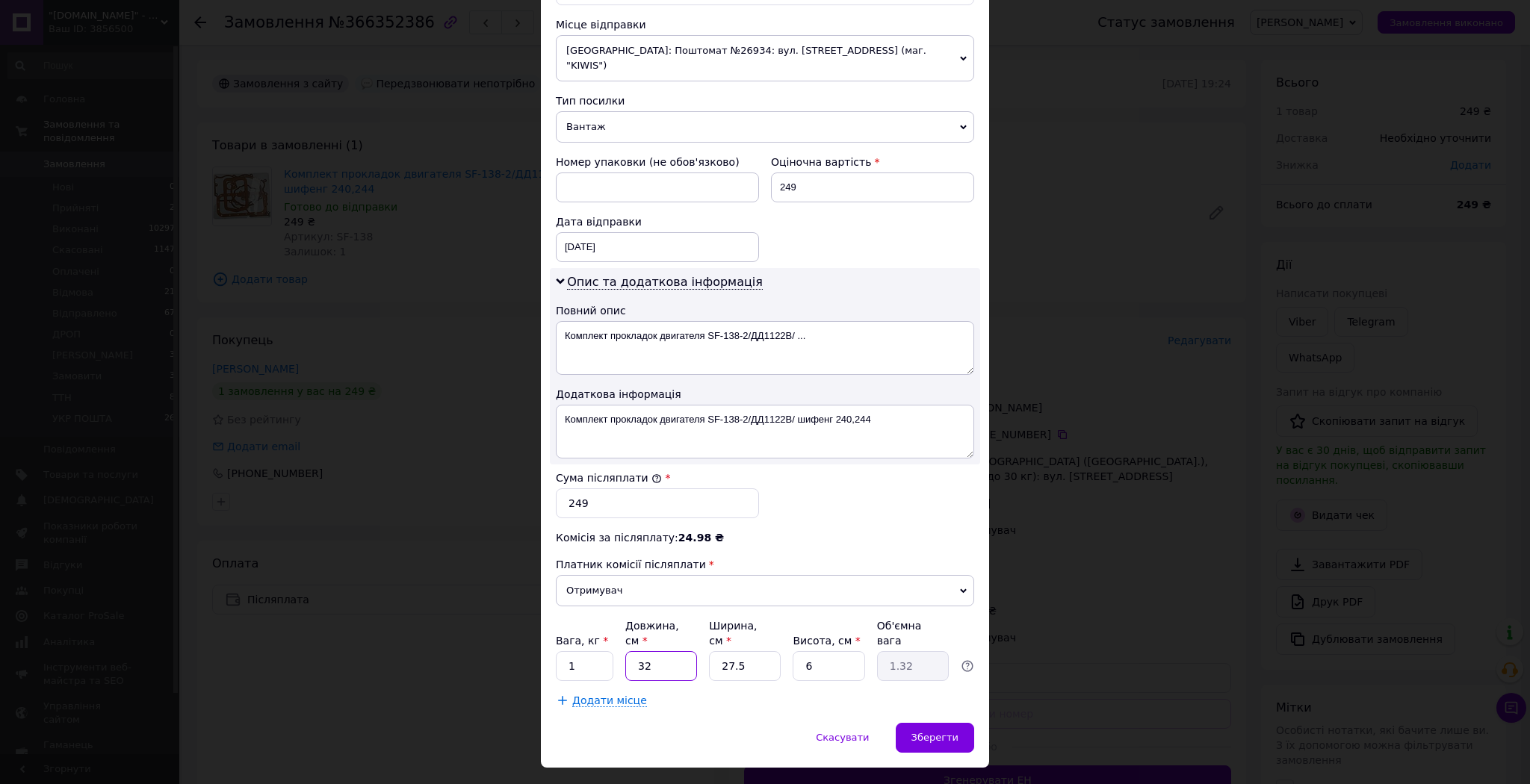
drag, startPoint x: 651, startPoint y: 641, endPoint x: 616, endPoint y: 646, distance: 35.4
click at [620, 646] on div "Платник Отримувач Відправник Прізвище отримувача [PERSON_NAME] Ім'я отримувача …" at bounding box center [765, 181] width 418 height 1052
type input "4"
type input "0.17"
type input "40"
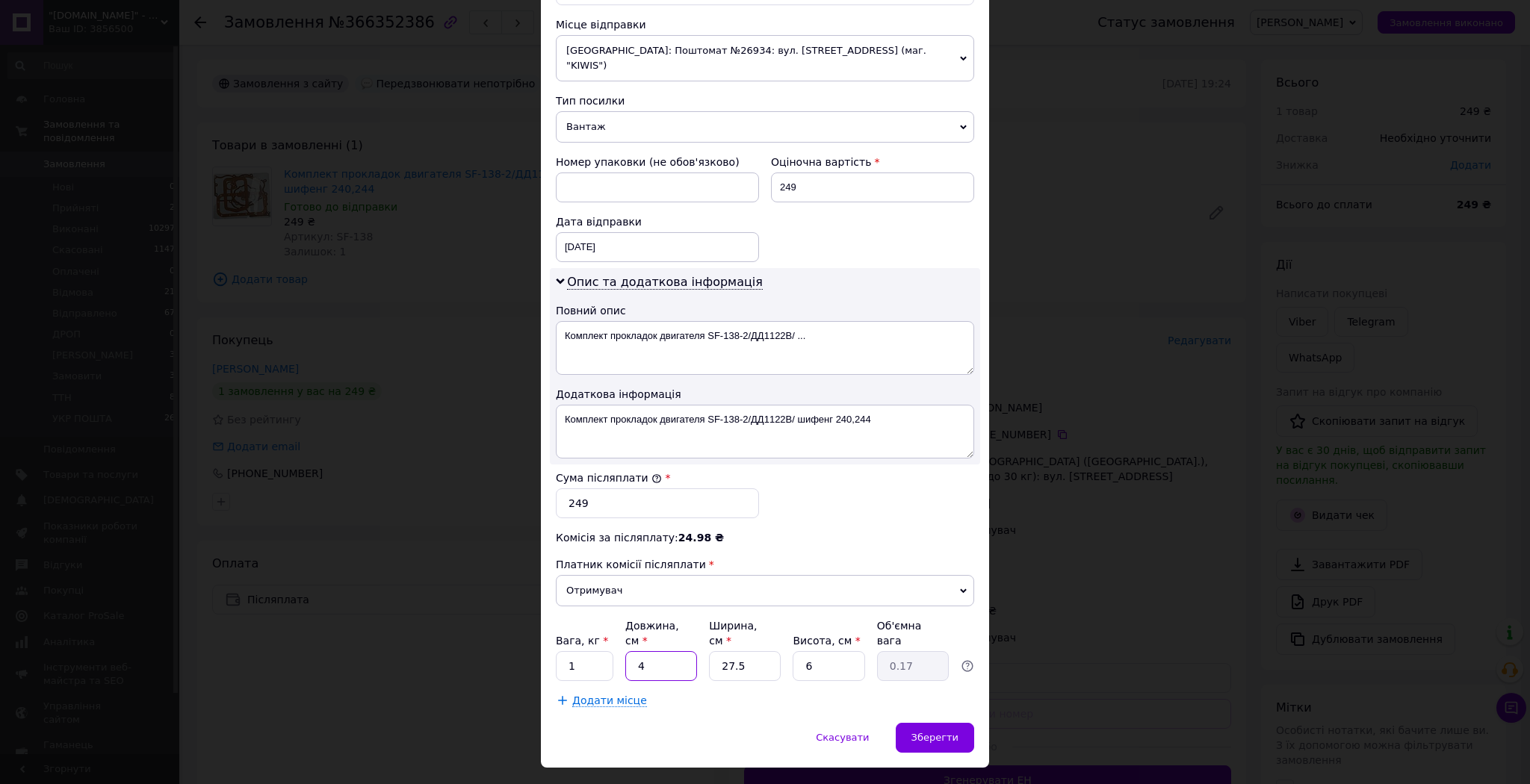
type input "1.65"
type input "40"
click at [693, 645] on div "Платник Отримувач Відправник Прізвище отримувача [PERSON_NAME] Ім'я отримувача …" at bounding box center [765, 181] width 418 height 1052
type input "4"
type input "0.24"
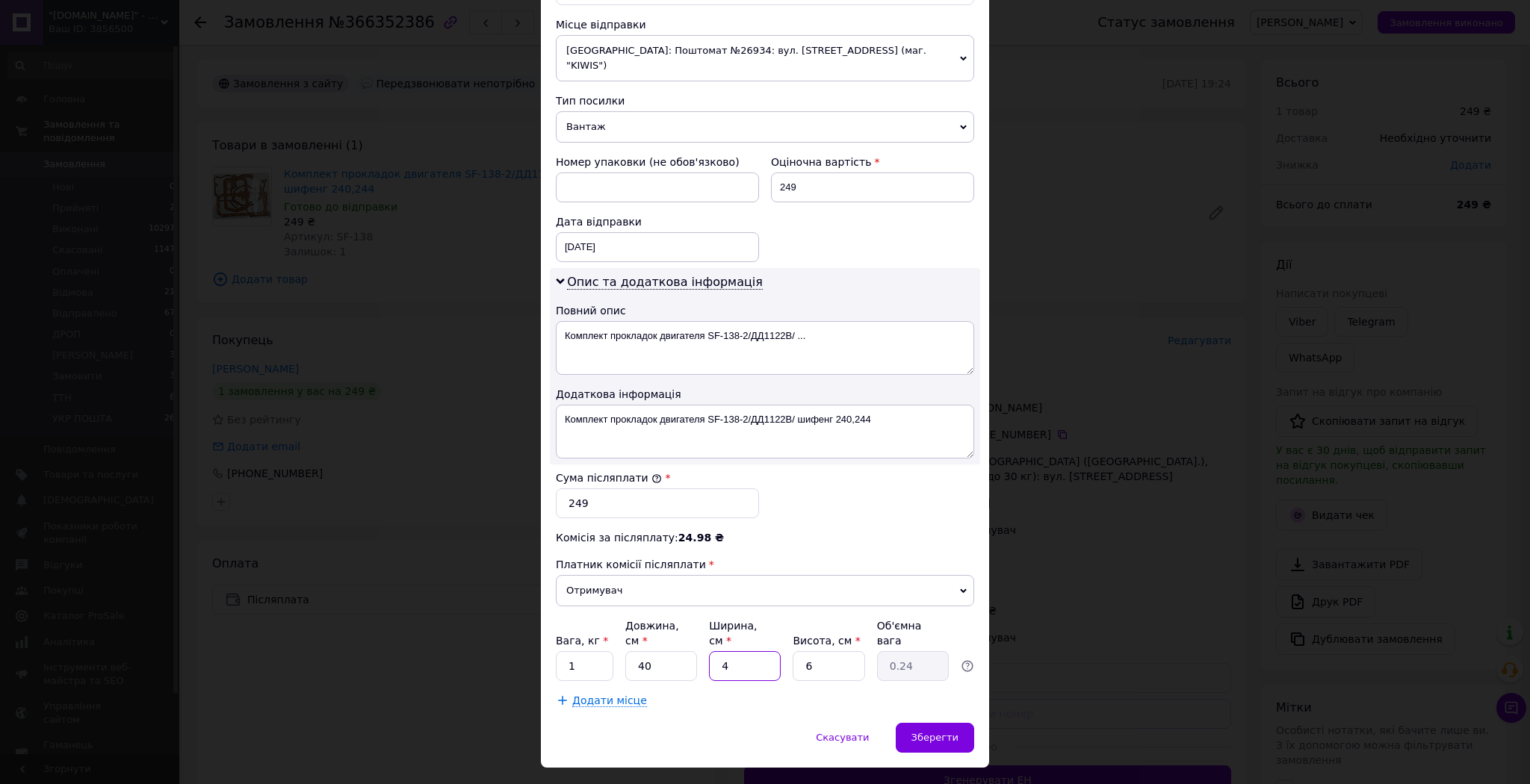
type input "40"
type input "2.4"
type input "40"
drag, startPoint x: 810, startPoint y: 632, endPoint x: 778, endPoint y: 636, distance: 32.2
click at [781, 635] on div "Вага, кг * 1 Довжина, см * 40 Ширина, см * 40 Висота, см * 6 Об'ємна вага 2.4" at bounding box center [765, 649] width 418 height 63
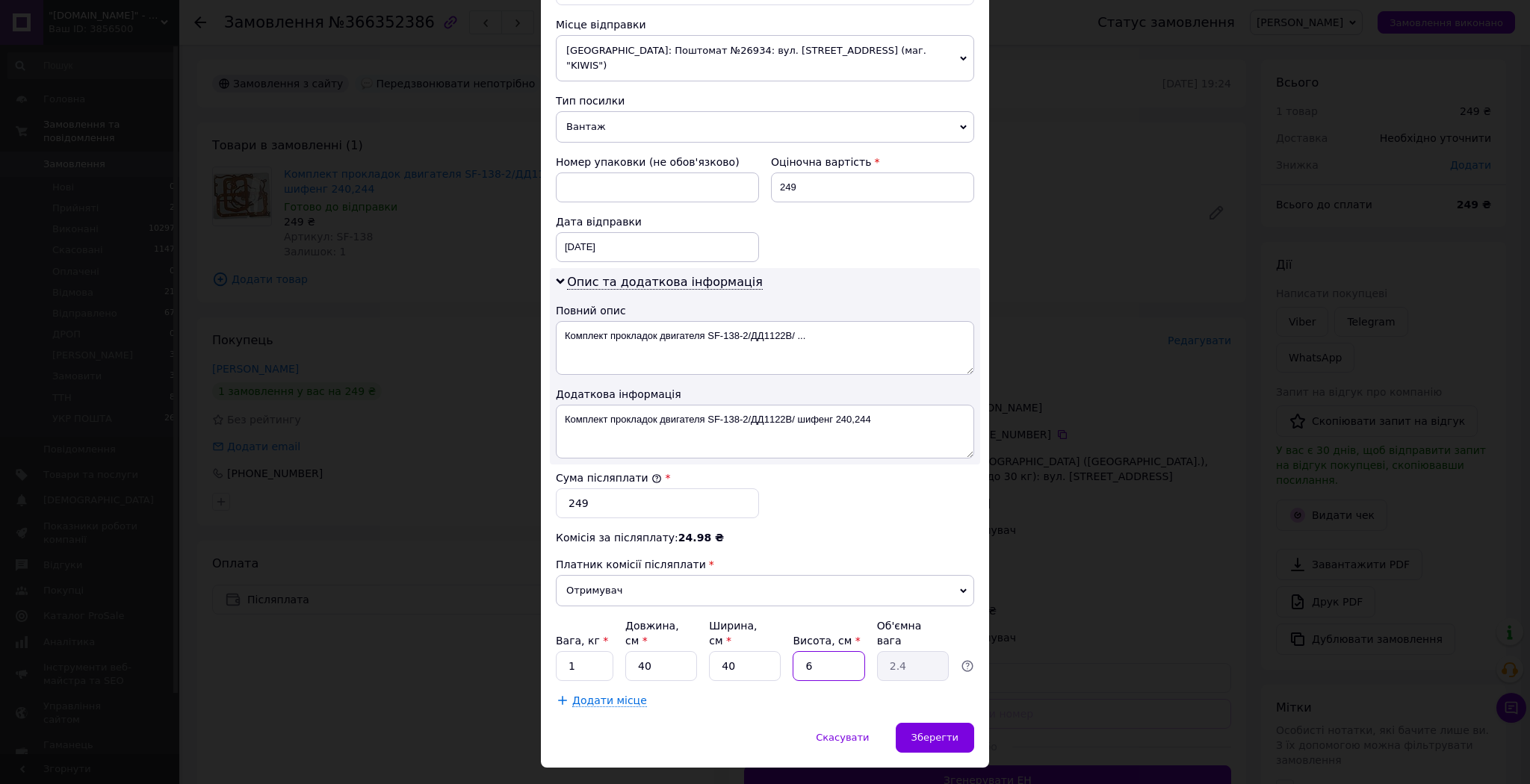
type input "3"
type input "1.2"
type input "3"
click at [932, 732] on span "Зберегти" at bounding box center [935, 737] width 47 height 11
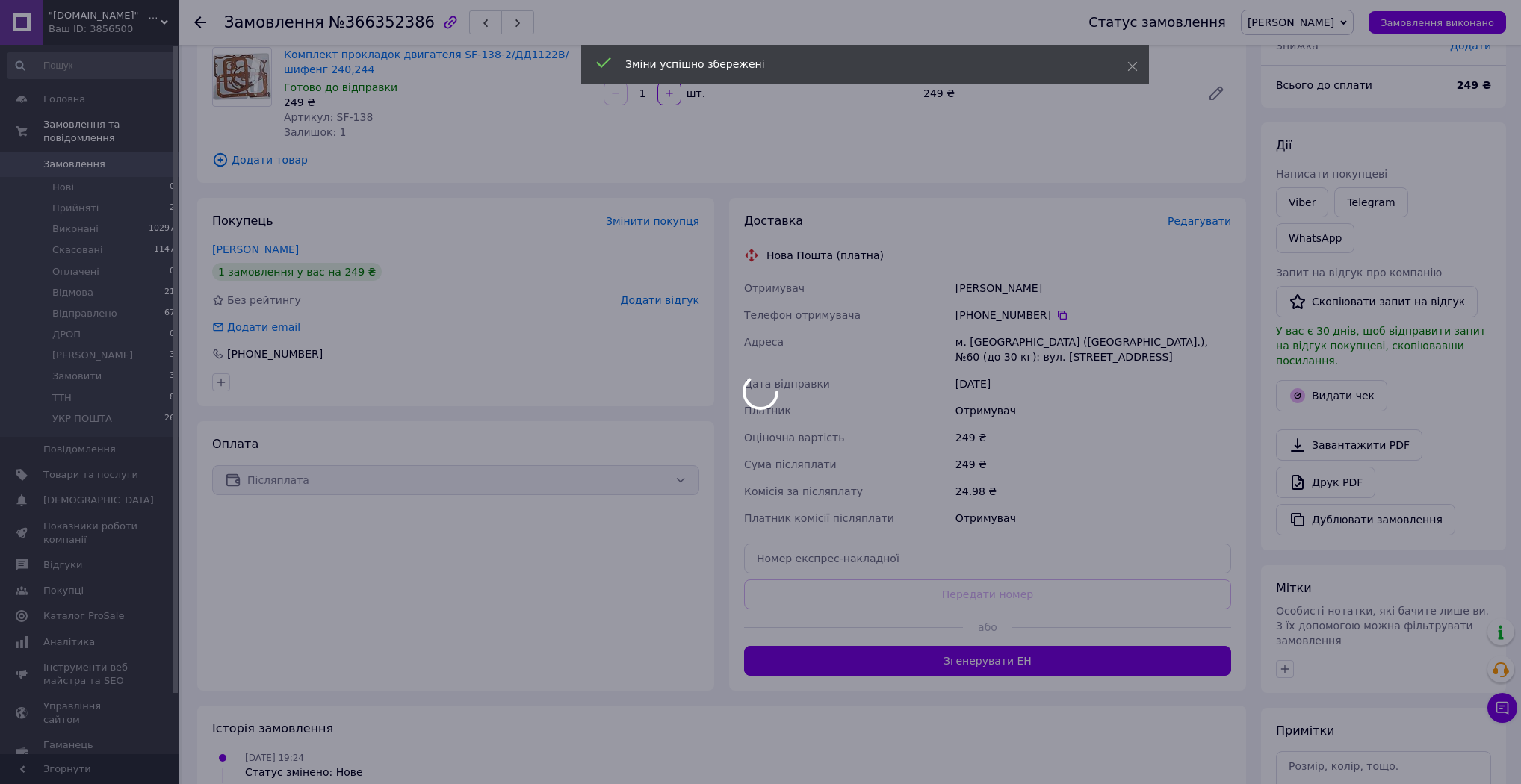
scroll to position [239, 0]
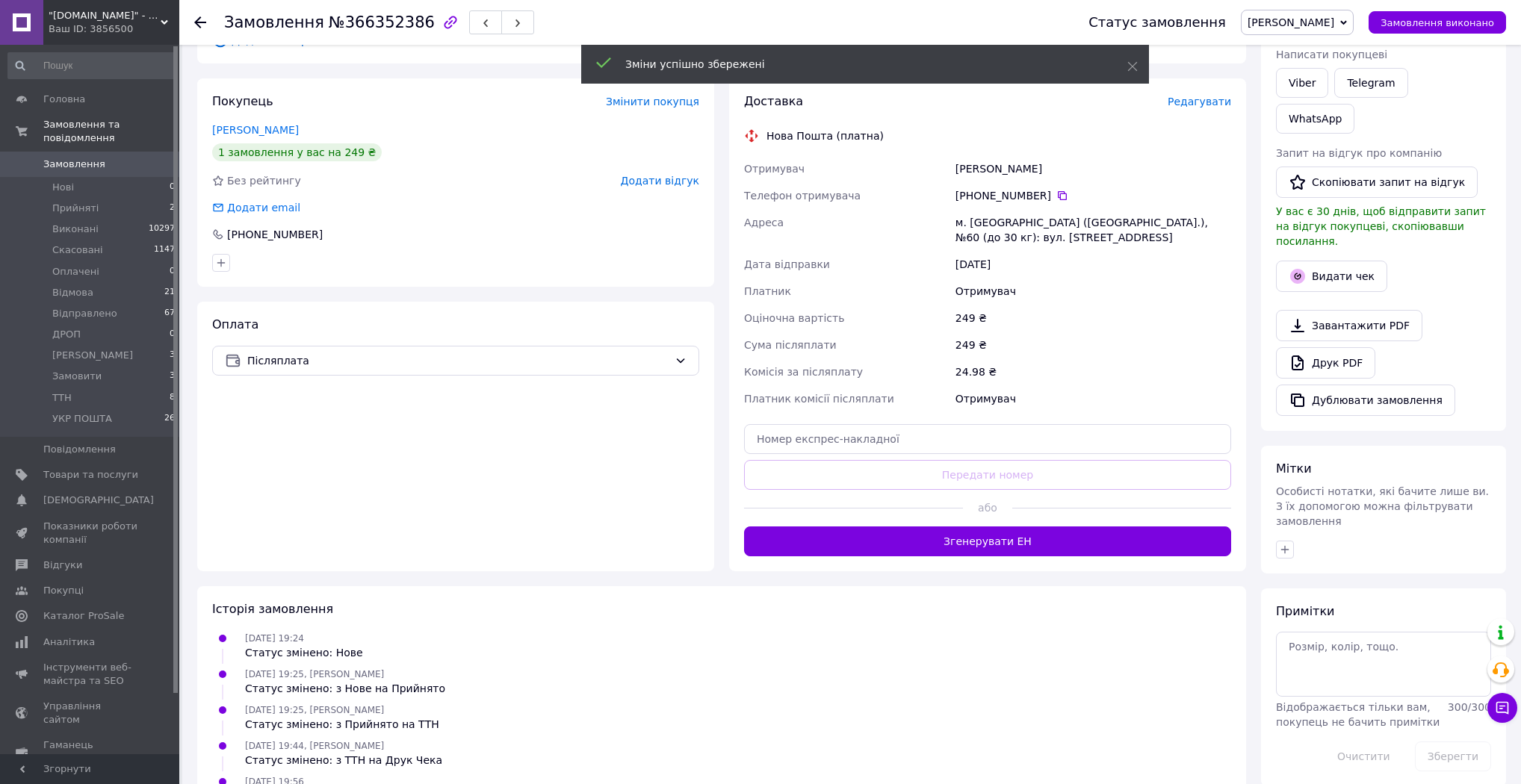
click at [1001, 543] on button "Згенерувати ЕН" at bounding box center [988, 541] width 487 height 30
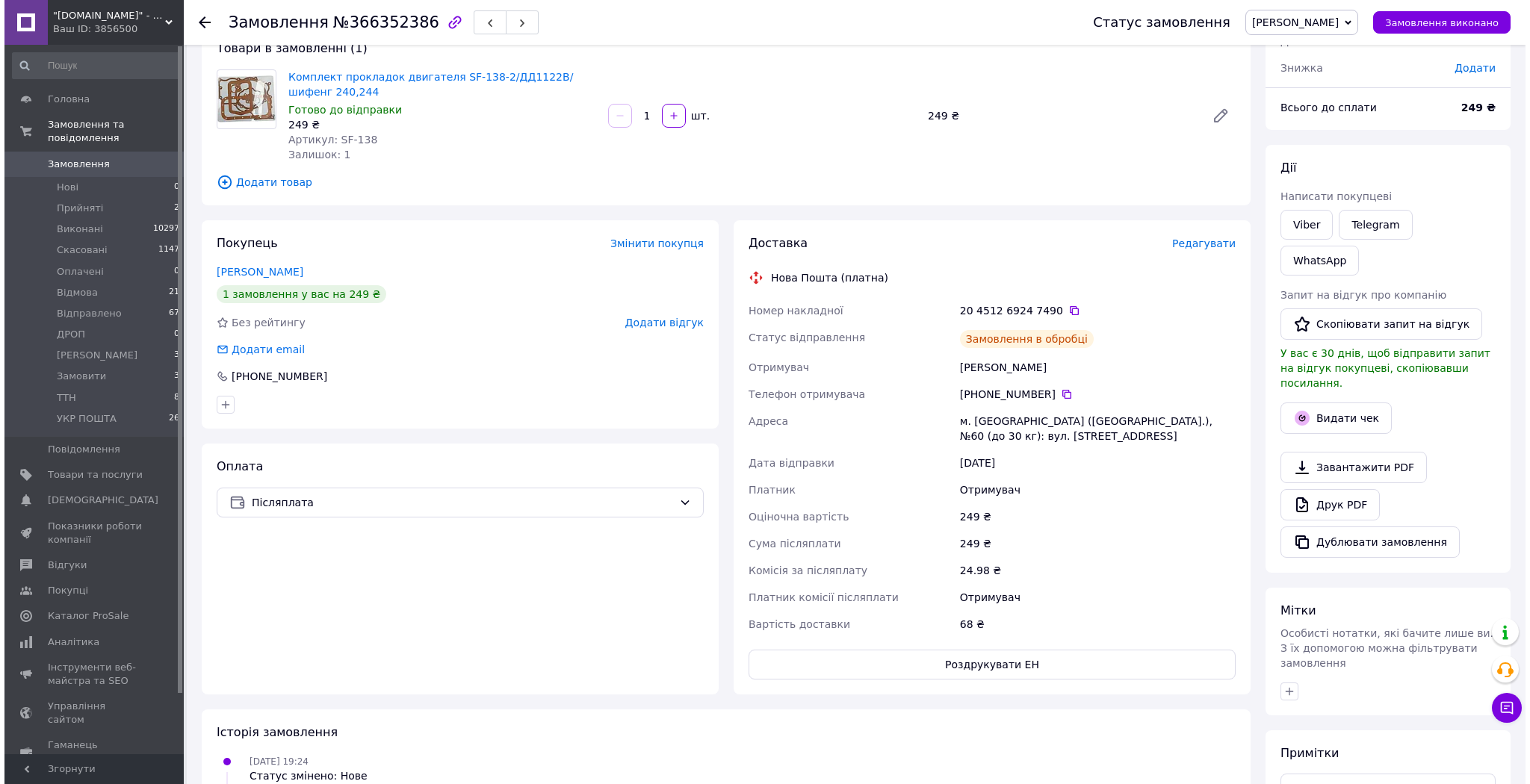
scroll to position [0, 0]
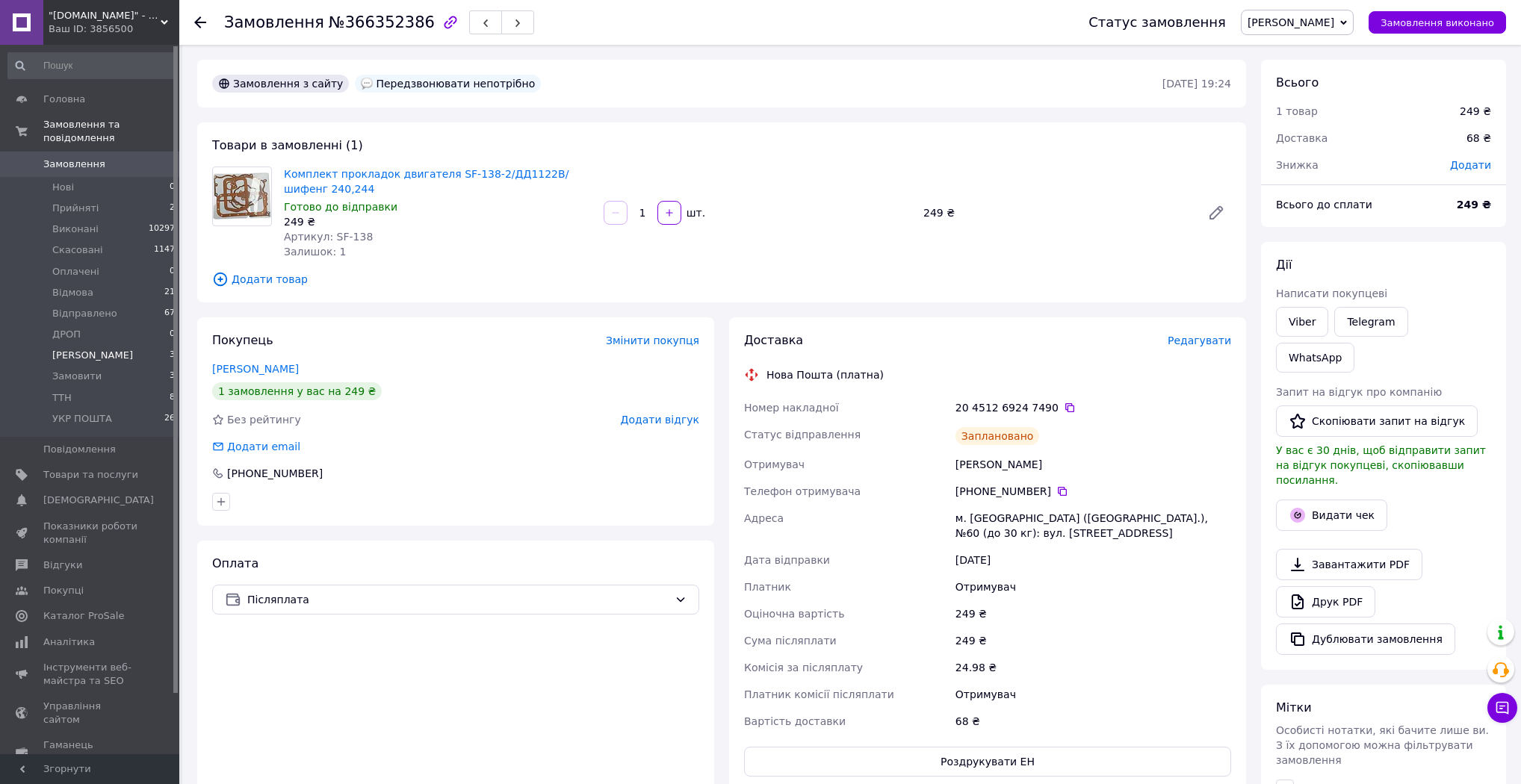
click at [105, 345] on li "Друк Чека 3" at bounding box center [92, 356] width 184 height 21
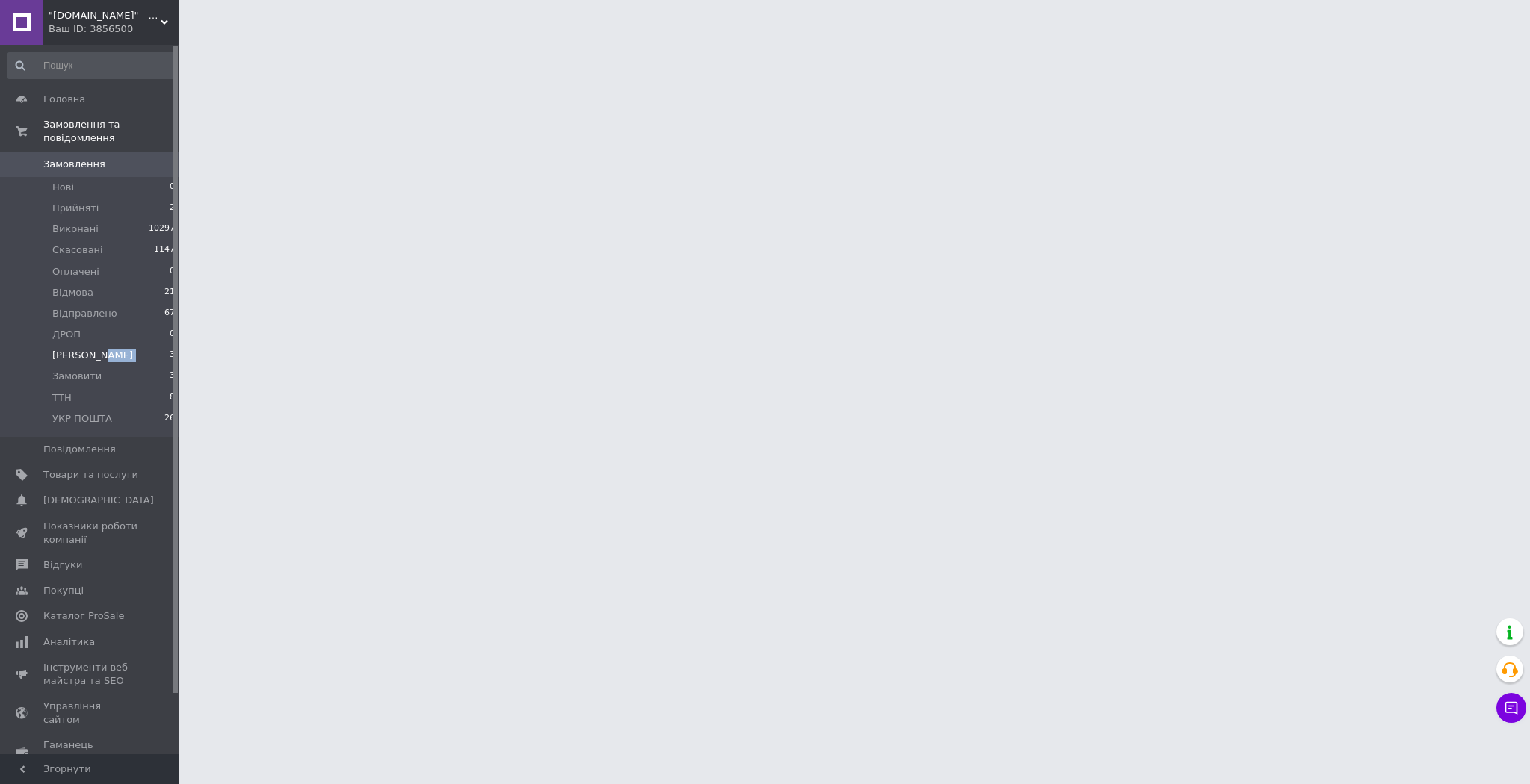
click at [105, 345] on li "Друк Чека 3" at bounding box center [92, 356] width 184 height 21
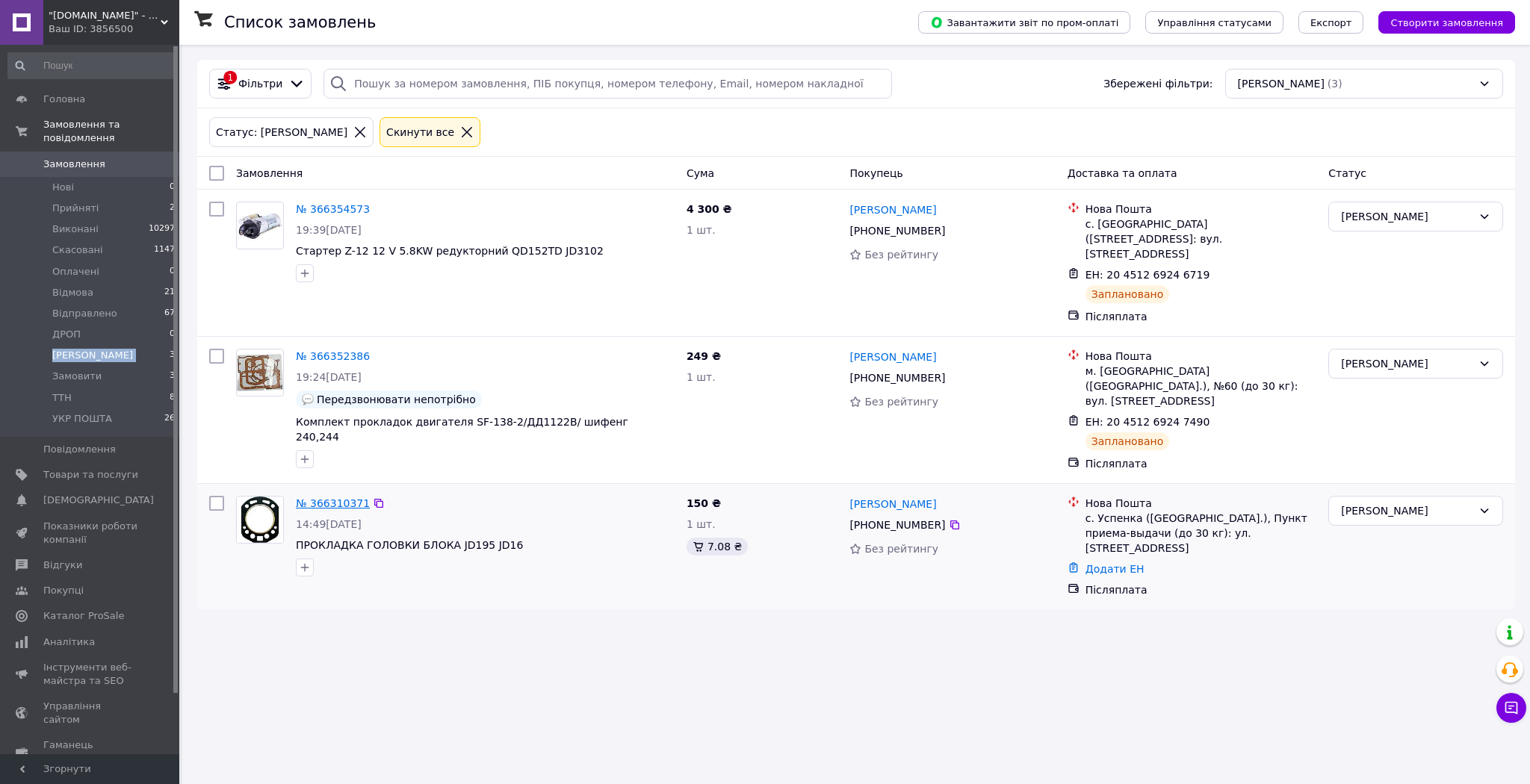
click at [316, 497] on link "№ 366310371" at bounding box center [332, 503] width 74 height 12
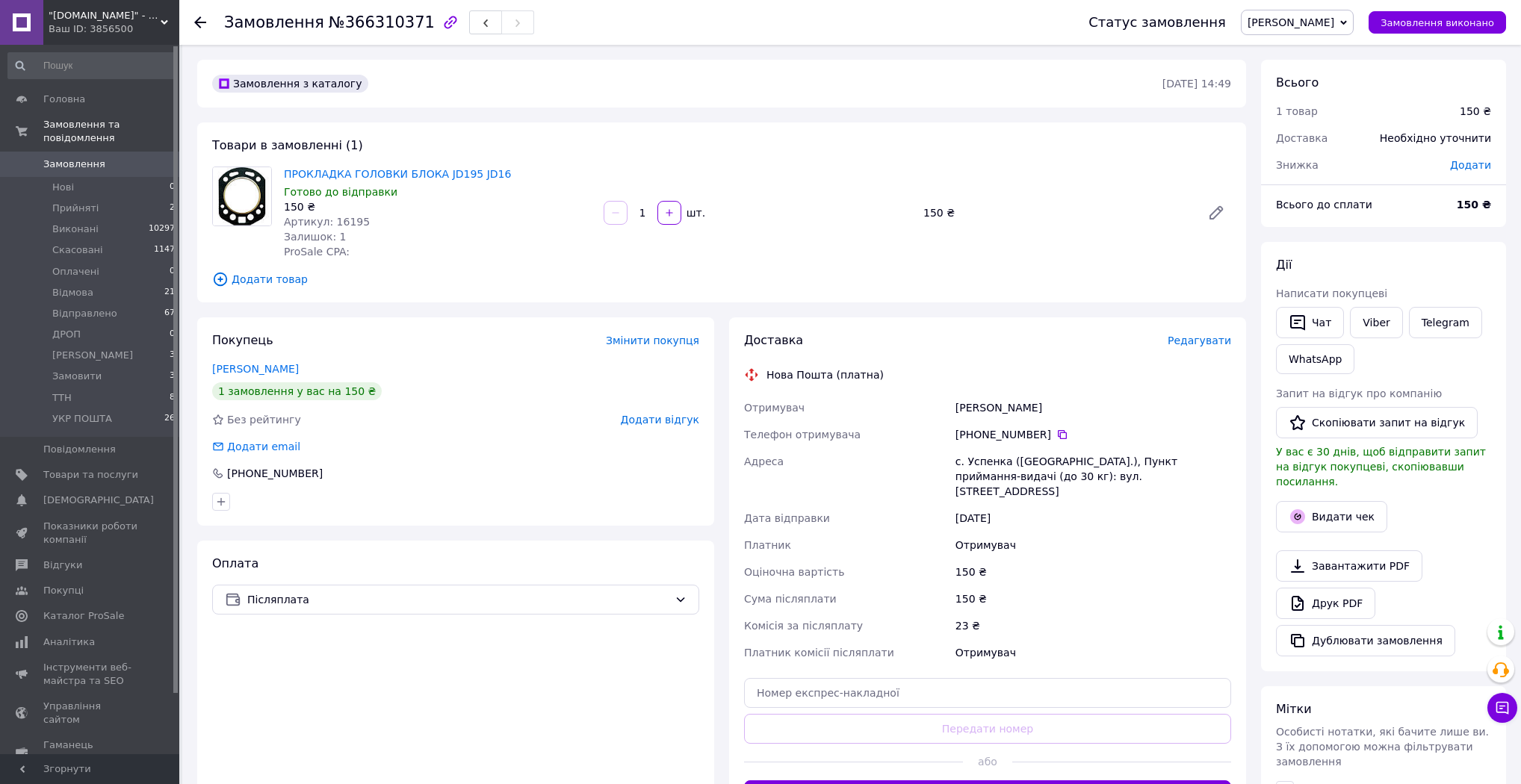
click at [1206, 338] on span "Редагувати" at bounding box center [1199, 340] width 64 height 12
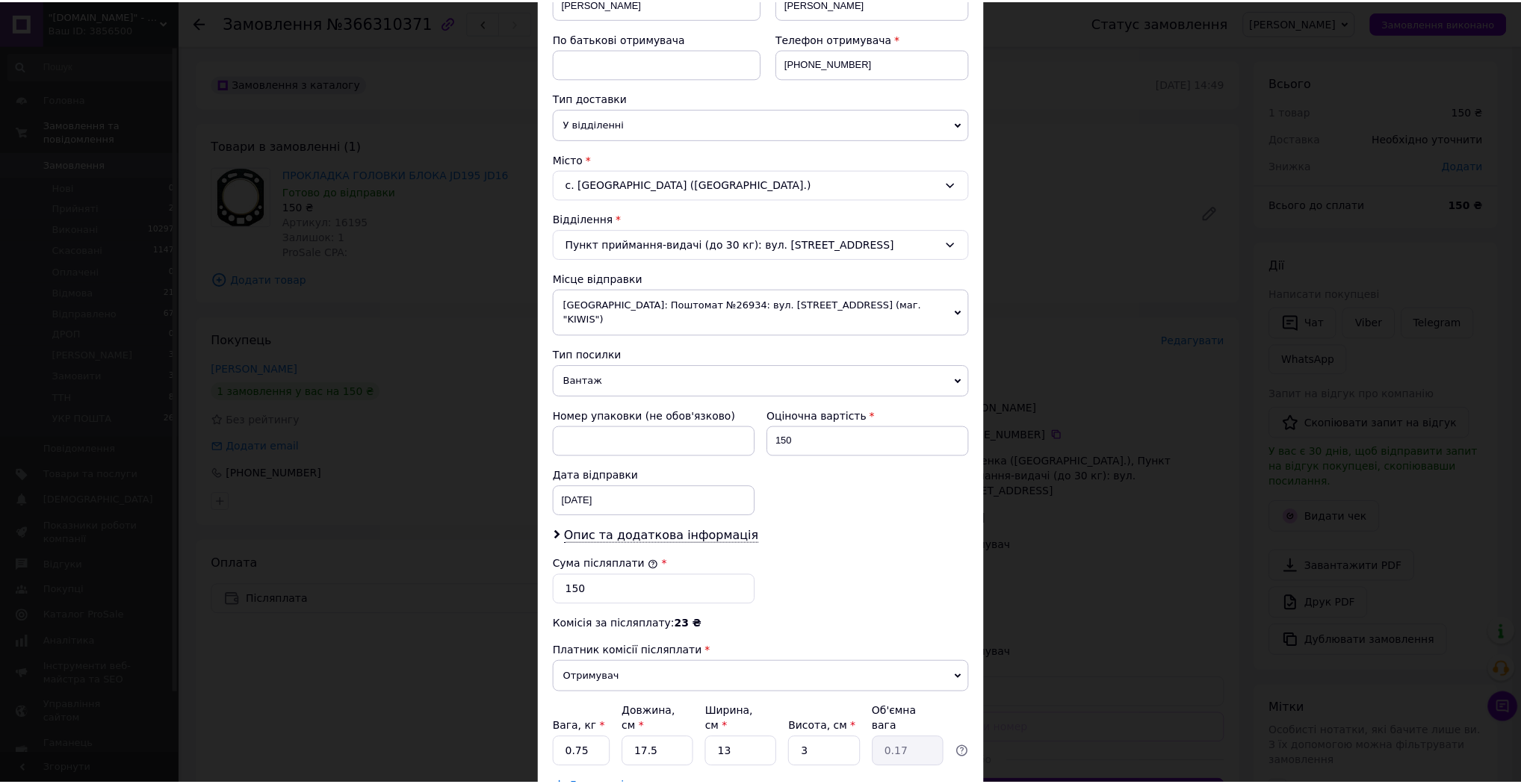
scroll to position [350, 0]
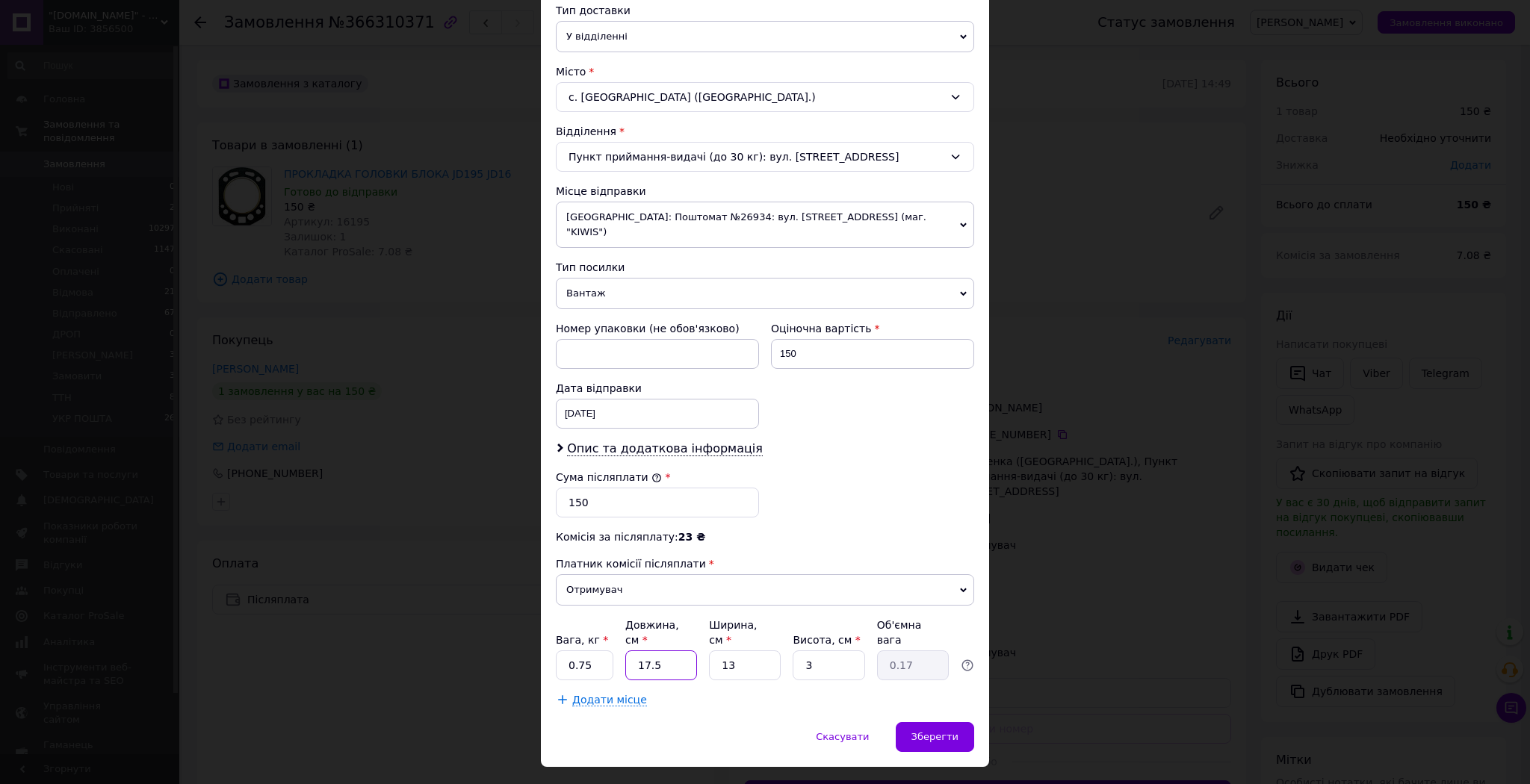
drag, startPoint x: 665, startPoint y: 632, endPoint x: 610, endPoint y: 638, distance: 55.3
click at [615, 638] on div "Вага, кг * 0.75 Довжина, см * 17.5 Ширина, см * 13 Висота, см * 3 Об'ємна вага …" at bounding box center [765, 648] width 418 height 63
type input "1"
type input "0.1"
type input "18"
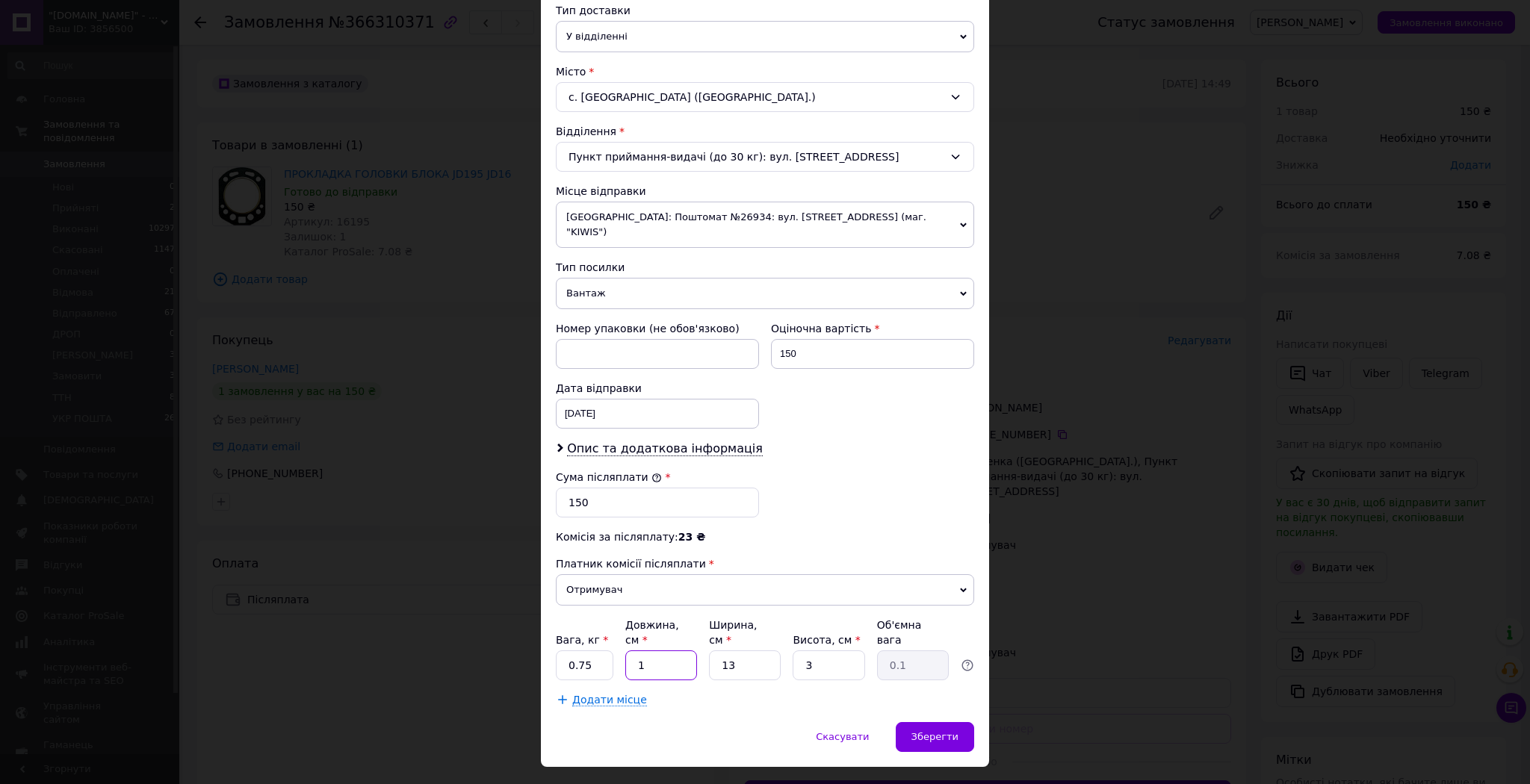
type input "0.18"
type input "18"
click at [699, 636] on div "Вага, кг * 0.75 Довжина, см * 18 Ширина, см * 13 Висота, см * 3 Об'ємна вага 0.…" at bounding box center [765, 648] width 418 height 63
type input "1"
type input "0.1"
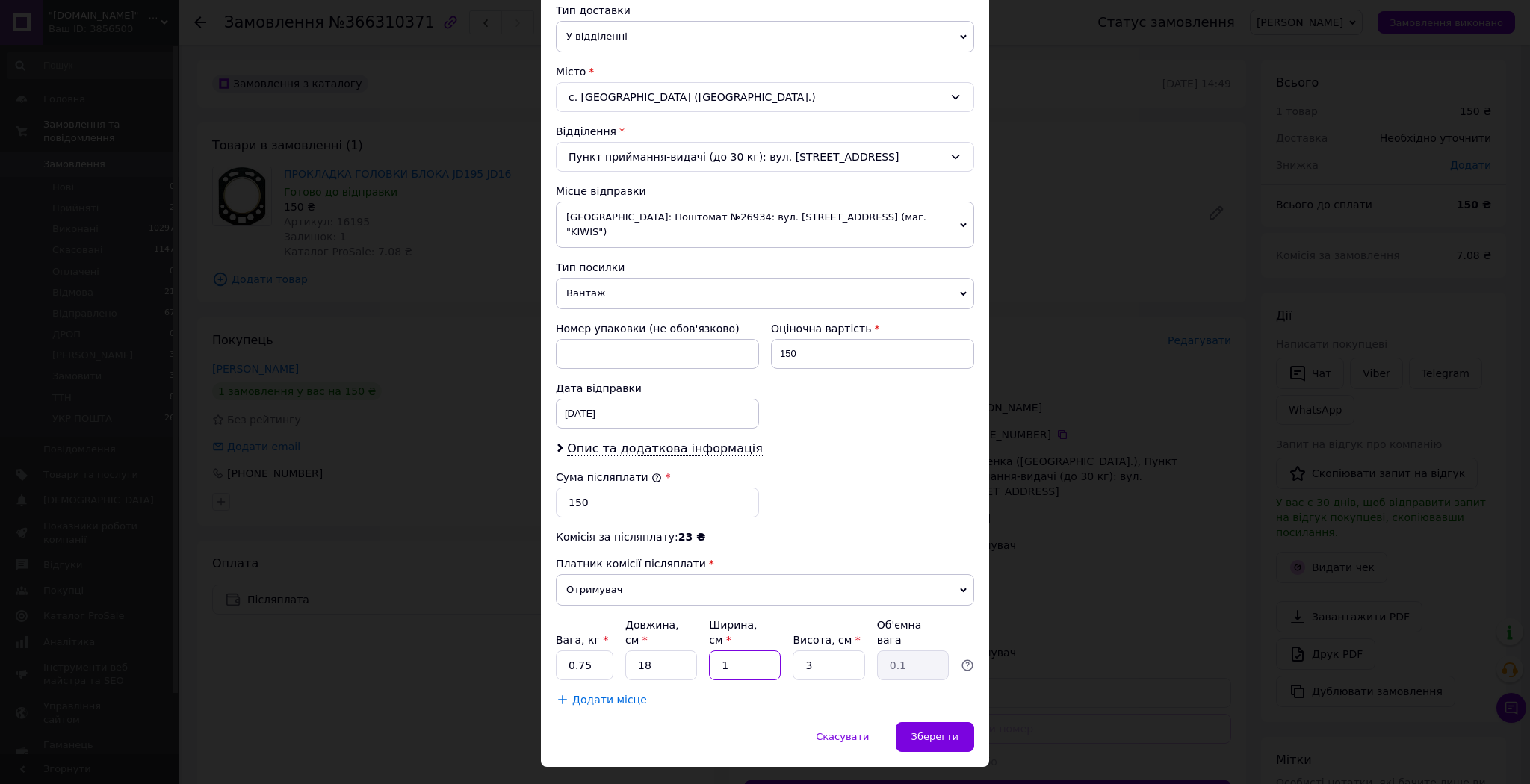
type input "18"
type input "0.24"
type input "18"
click at [780, 635] on div "Вага, кг * 0.75 Довжина, см * 18 Ширина, см * 18 Висота, см * 3 Об'ємна вага 0.…" at bounding box center [765, 648] width 418 height 63
type input "2"
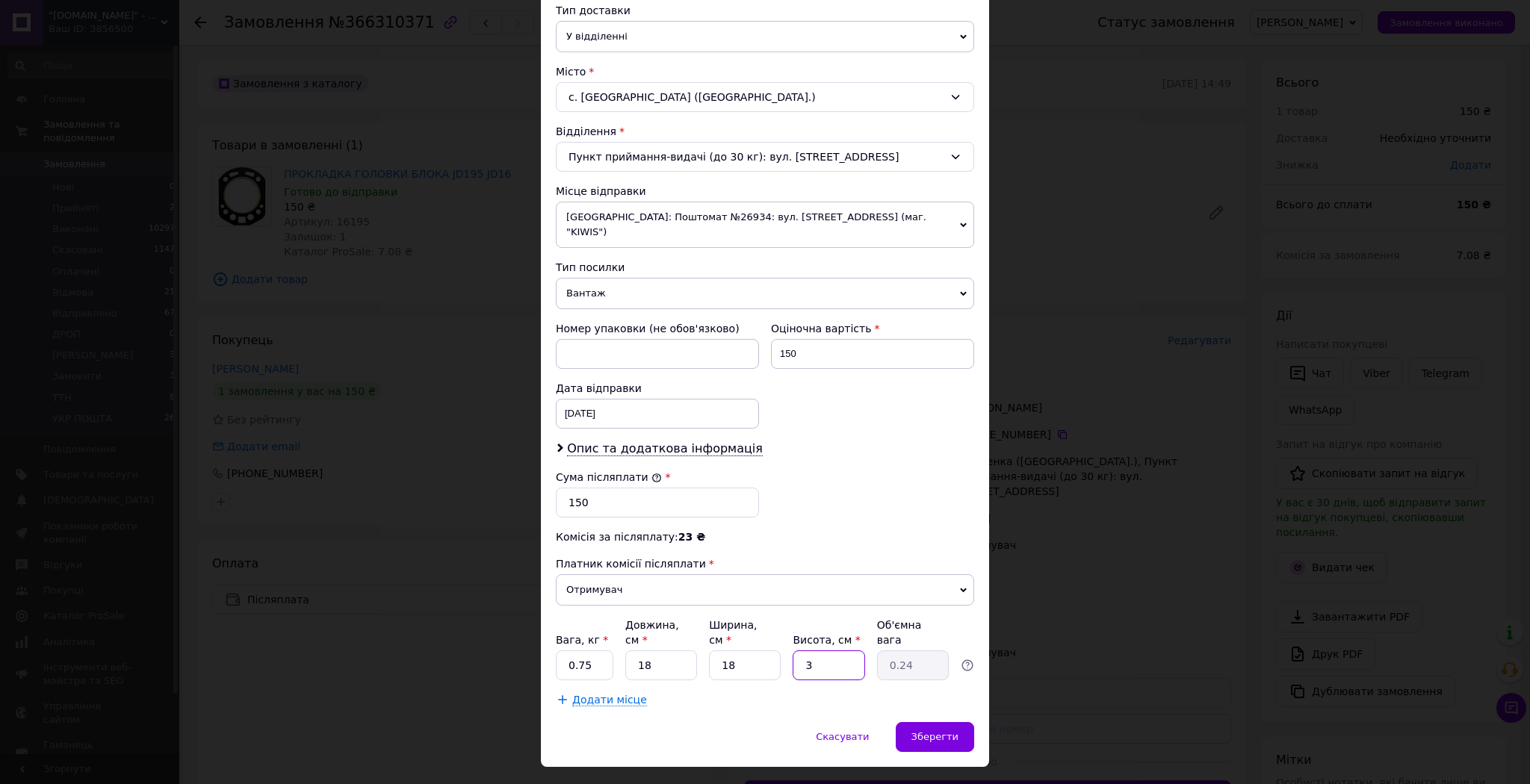
type input "0.16"
type input "2"
click at [930, 731] on span "Зберегти" at bounding box center [935, 736] width 47 height 11
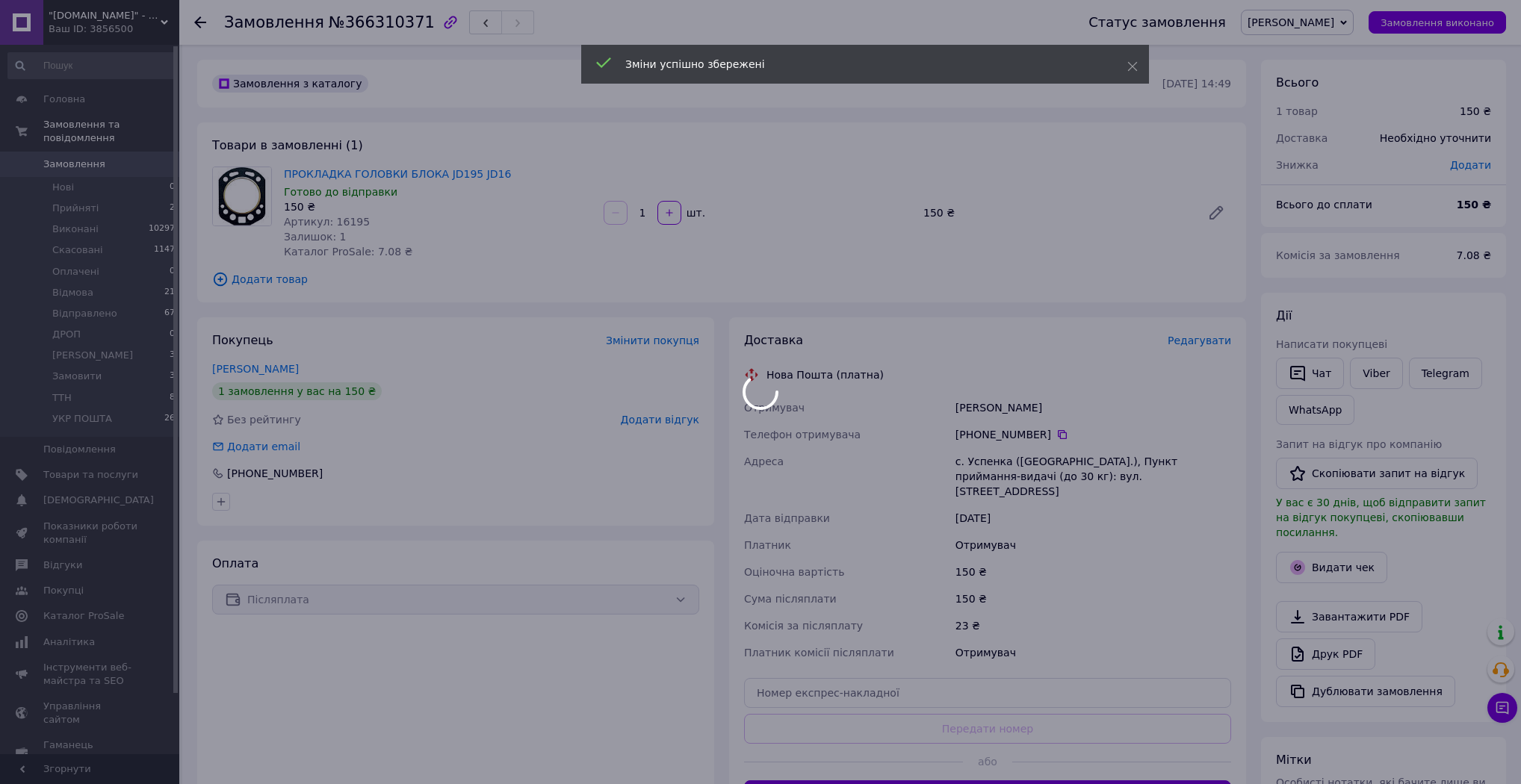
scroll to position [179, 0]
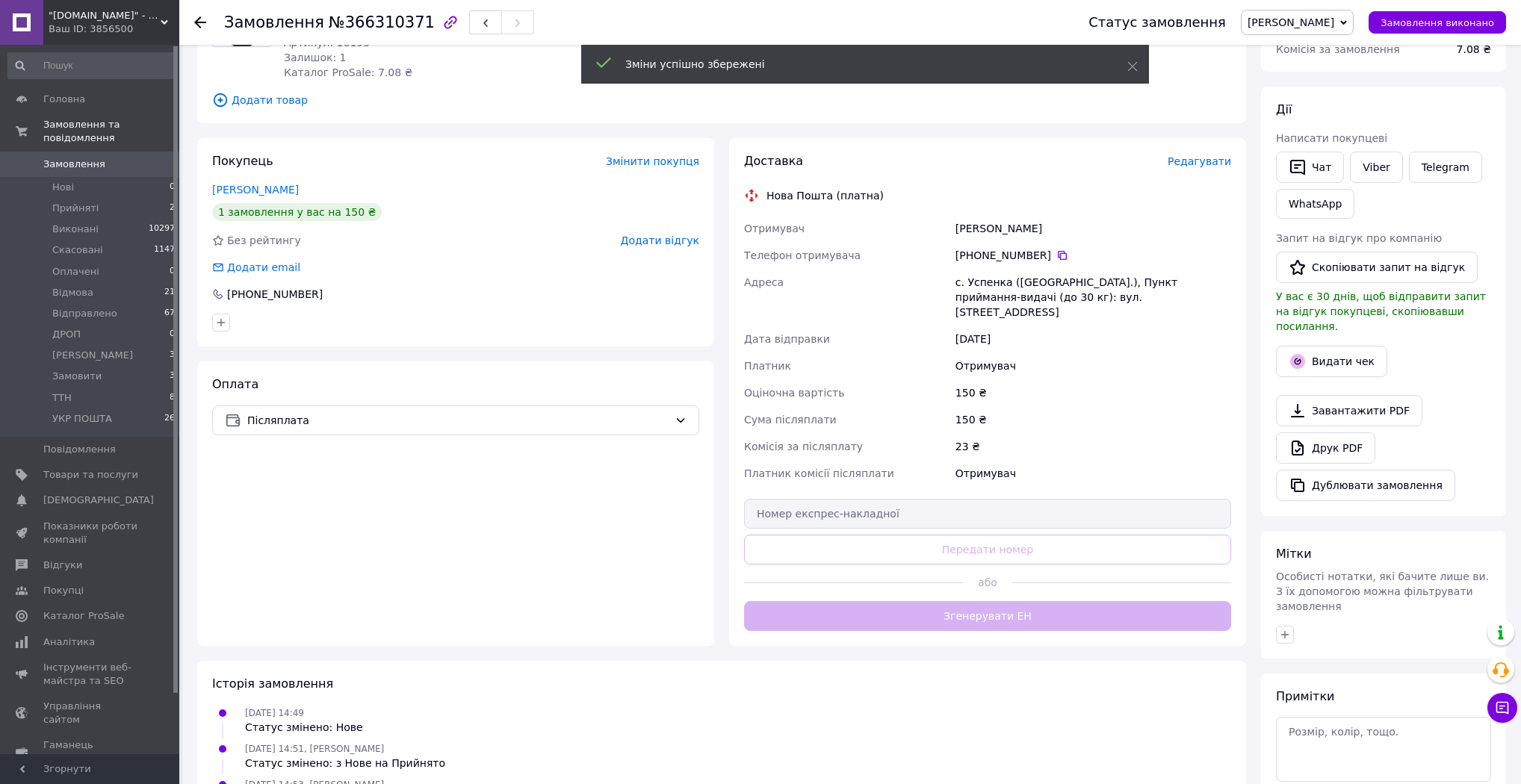
click at [1005, 601] on button "Згенерувати ЕН" at bounding box center [988, 616] width 487 height 30
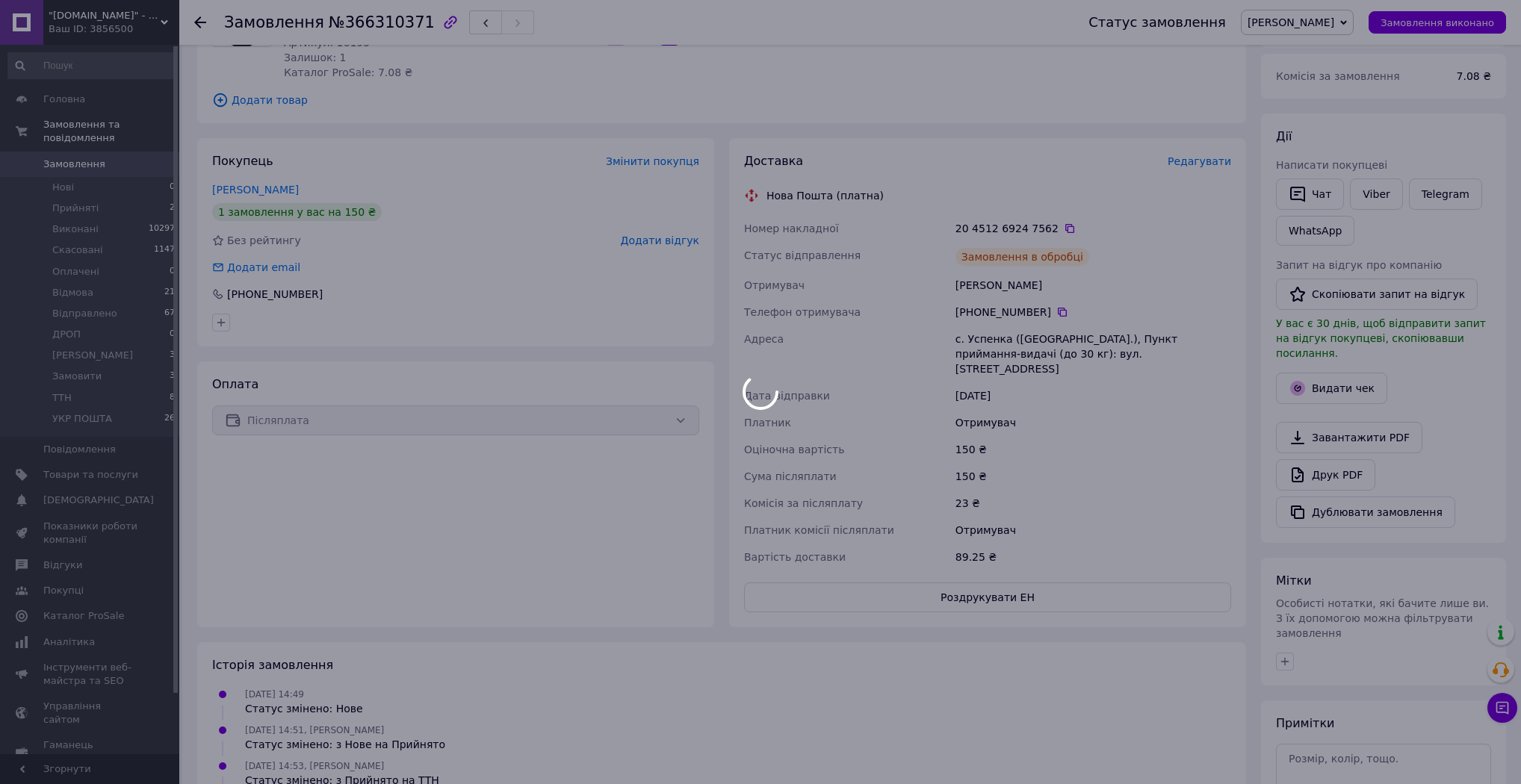
click at [83, 384] on div at bounding box center [760, 392] width 1521 height 784
click at [83, 384] on body ""[DOMAIN_NAME]" - Інтернет-магазин Ваш ID: 3856500 Сайт "[DOMAIN_NAME]" - Інтер…" at bounding box center [760, 395] width 1521 height 1149
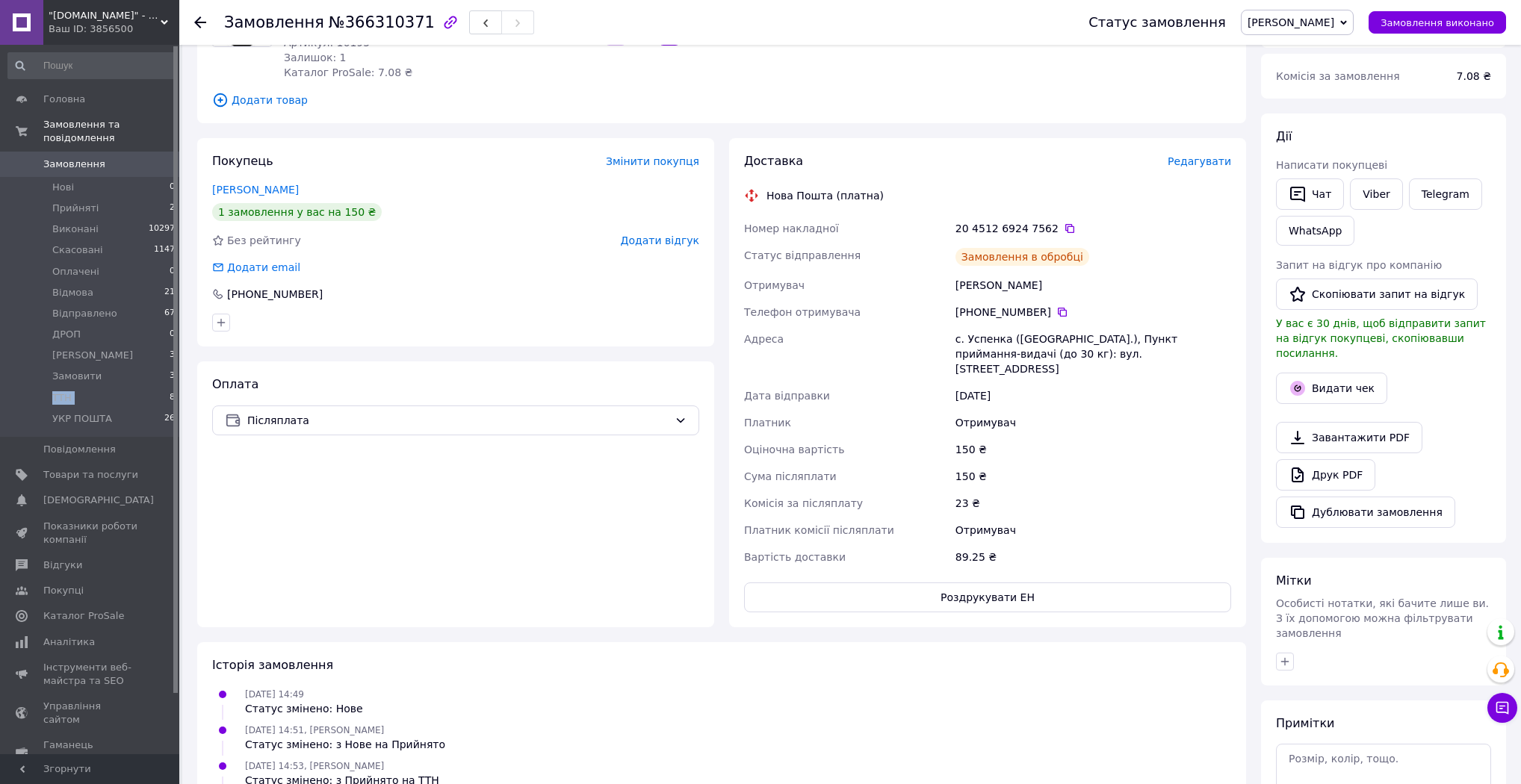
click at [83, 387] on li "ТТН 8" at bounding box center [92, 398] width 184 height 21
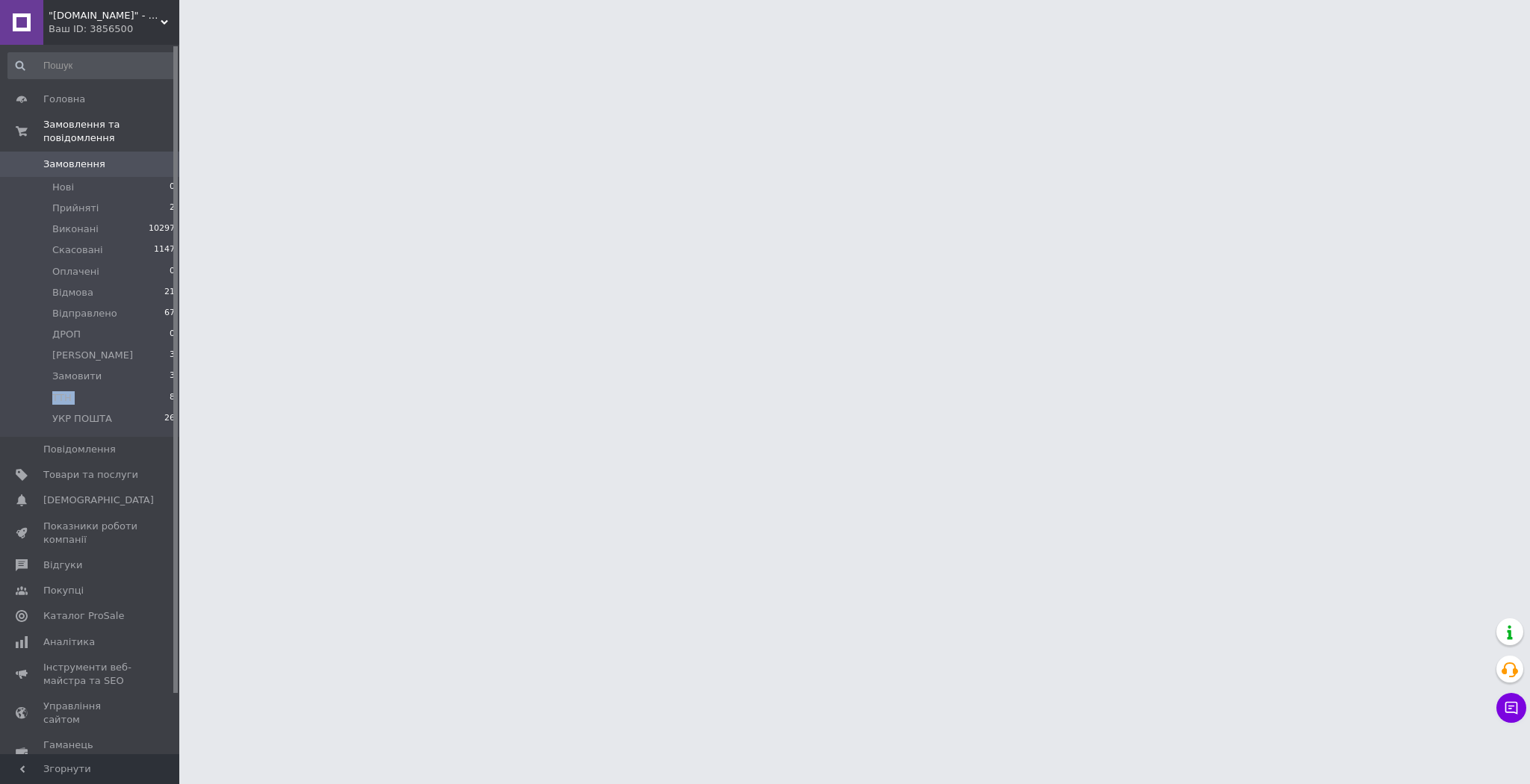
click at [83, 387] on li "ТТН 8" at bounding box center [92, 398] width 184 height 21
click at [83, 387] on li "ТТН 8" at bounding box center [92, 398] width 184 height 21
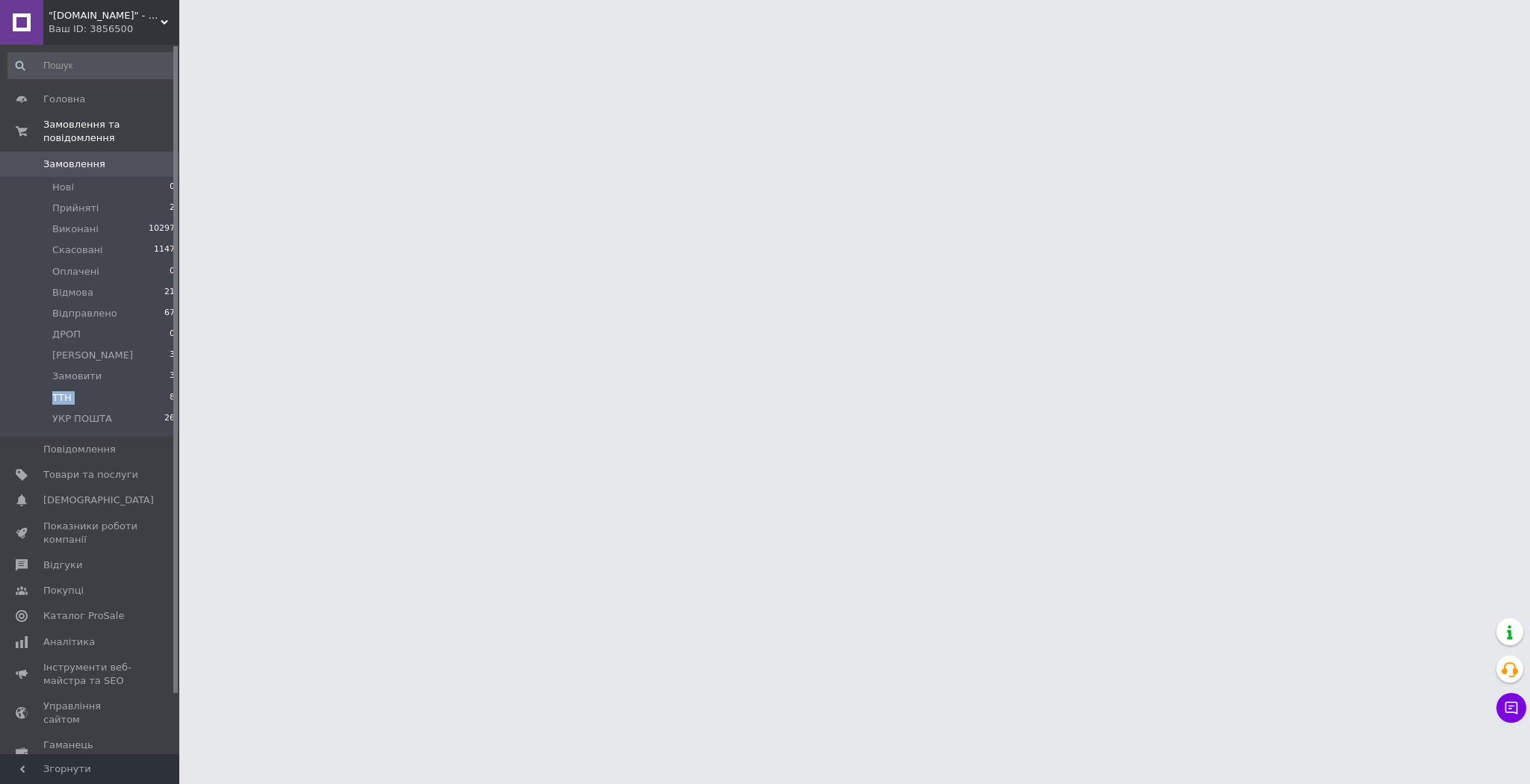
click at [83, 387] on li "ТТН 8" at bounding box center [92, 398] width 184 height 21
click at [80, 387] on li "ТТН 8" at bounding box center [92, 398] width 184 height 21
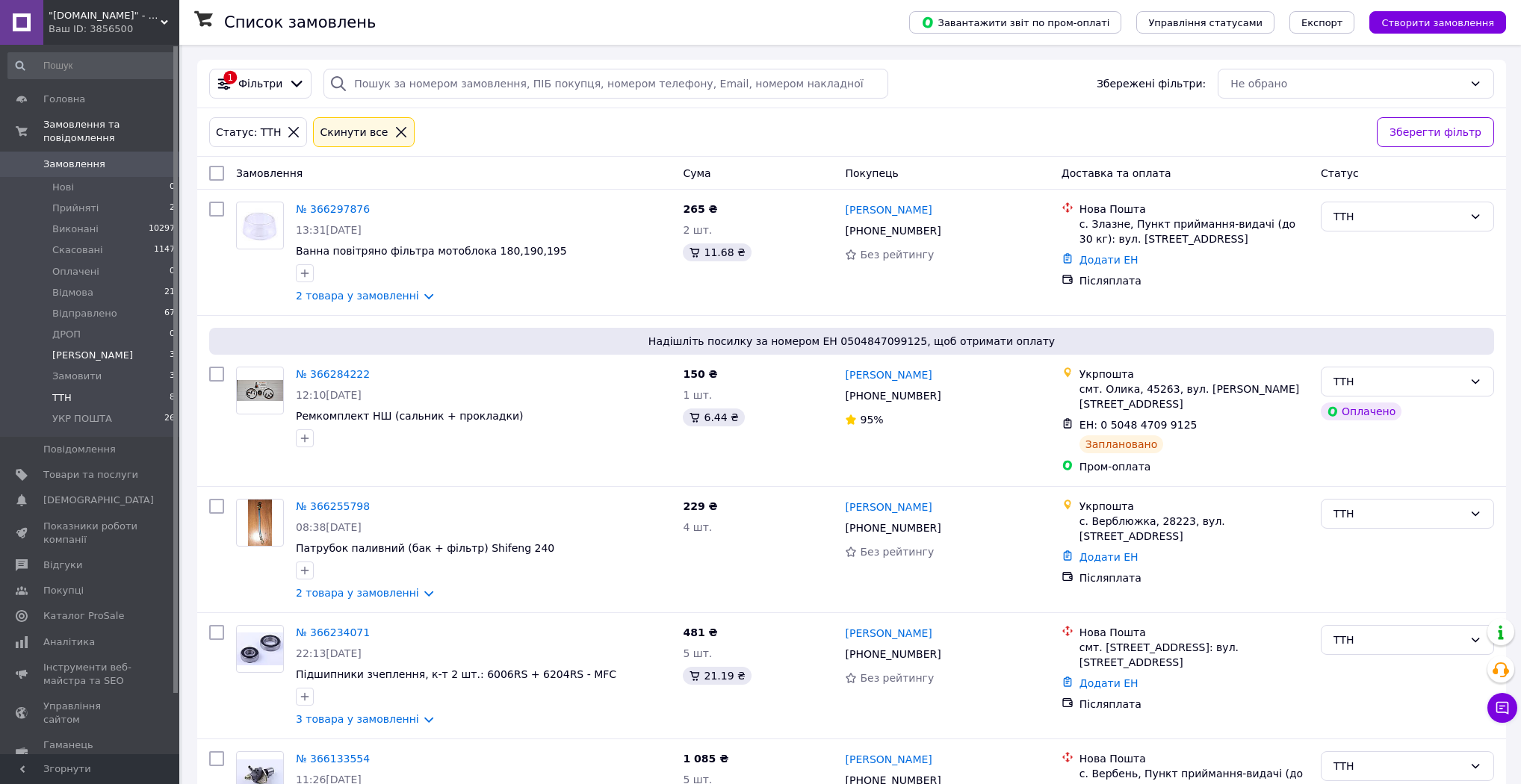
click at [93, 349] on span "[PERSON_NAME]" at bounding box center [93, 356] width 80 height 14
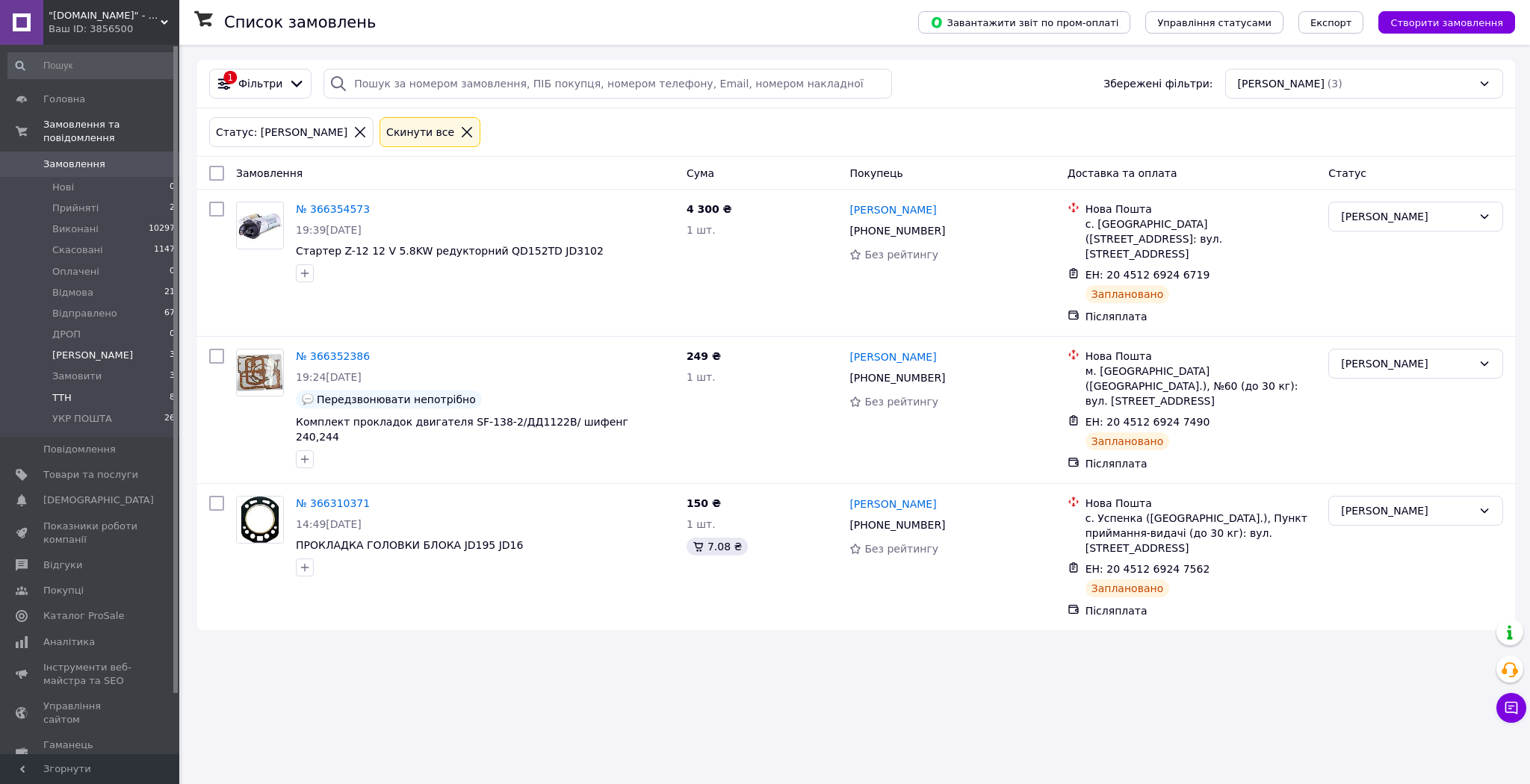
click at [93, 387] on li "ТТН 8" at bounding box center [92, 398] width 184 height 21
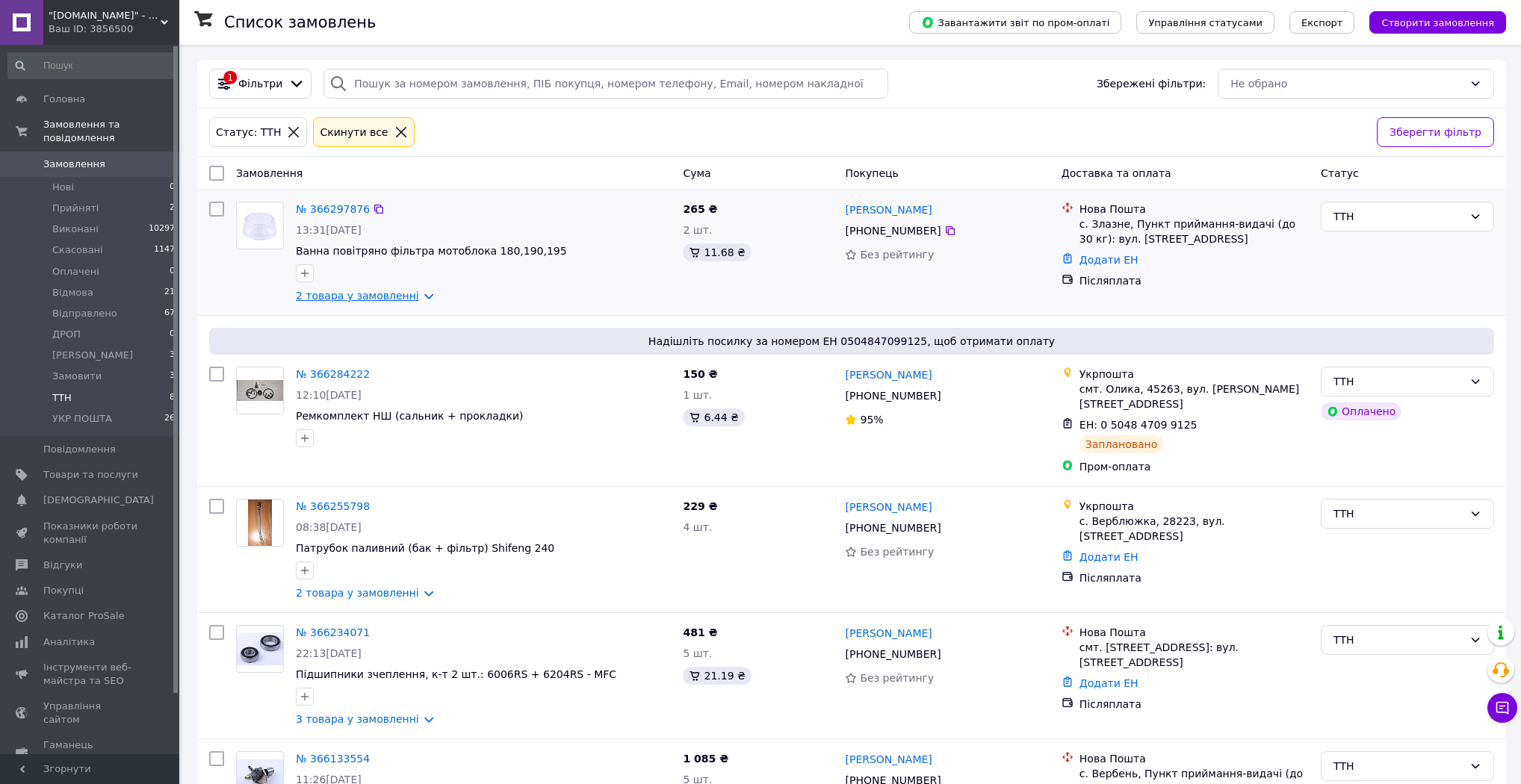
click at [416, 296] on link "2 товара у замовленні" at bounding box center [357, 296] width 123 height 12
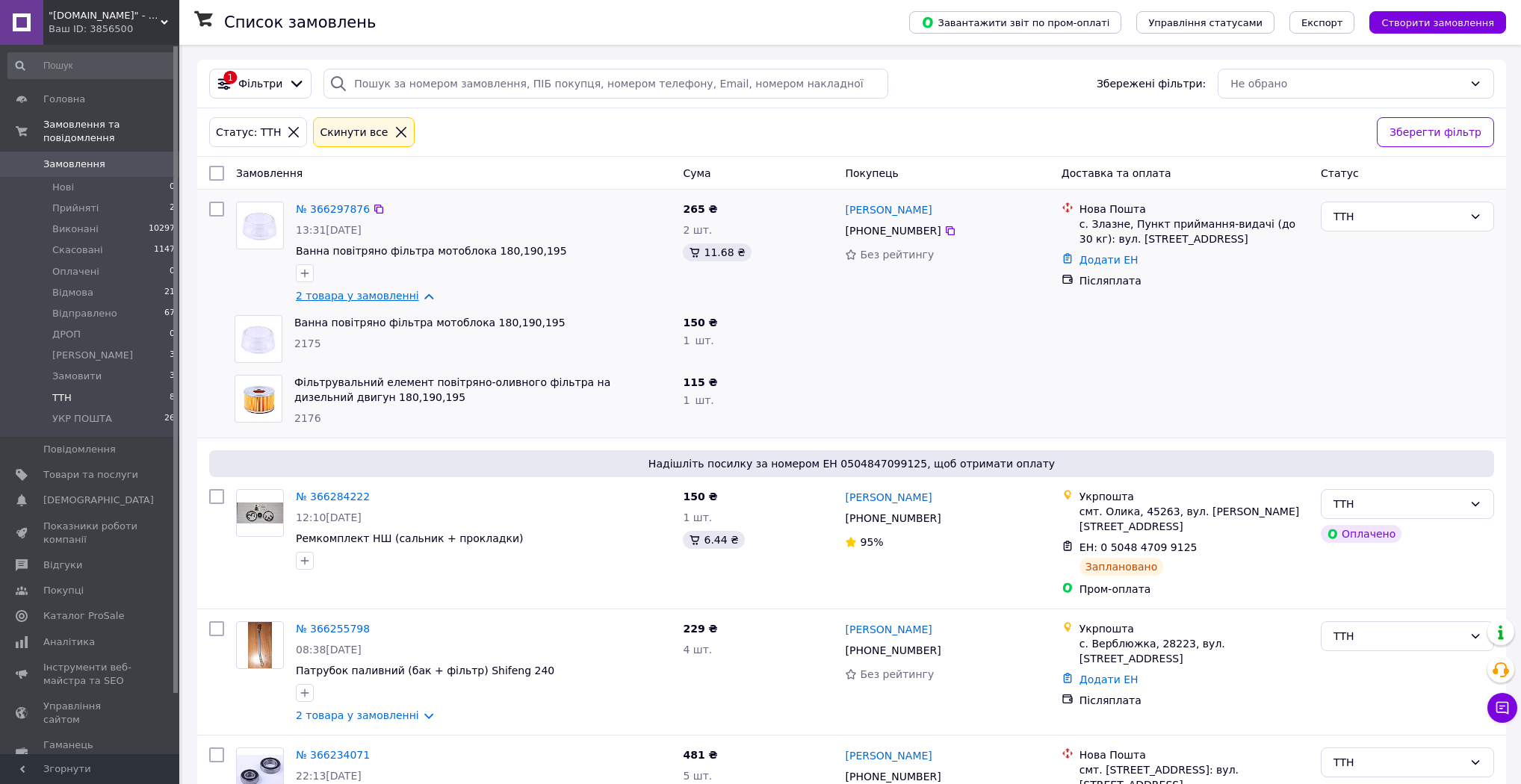
click at [416, 297] on link "2 товара у замовленні" at bounding box center [357, 296] width 123 height 12
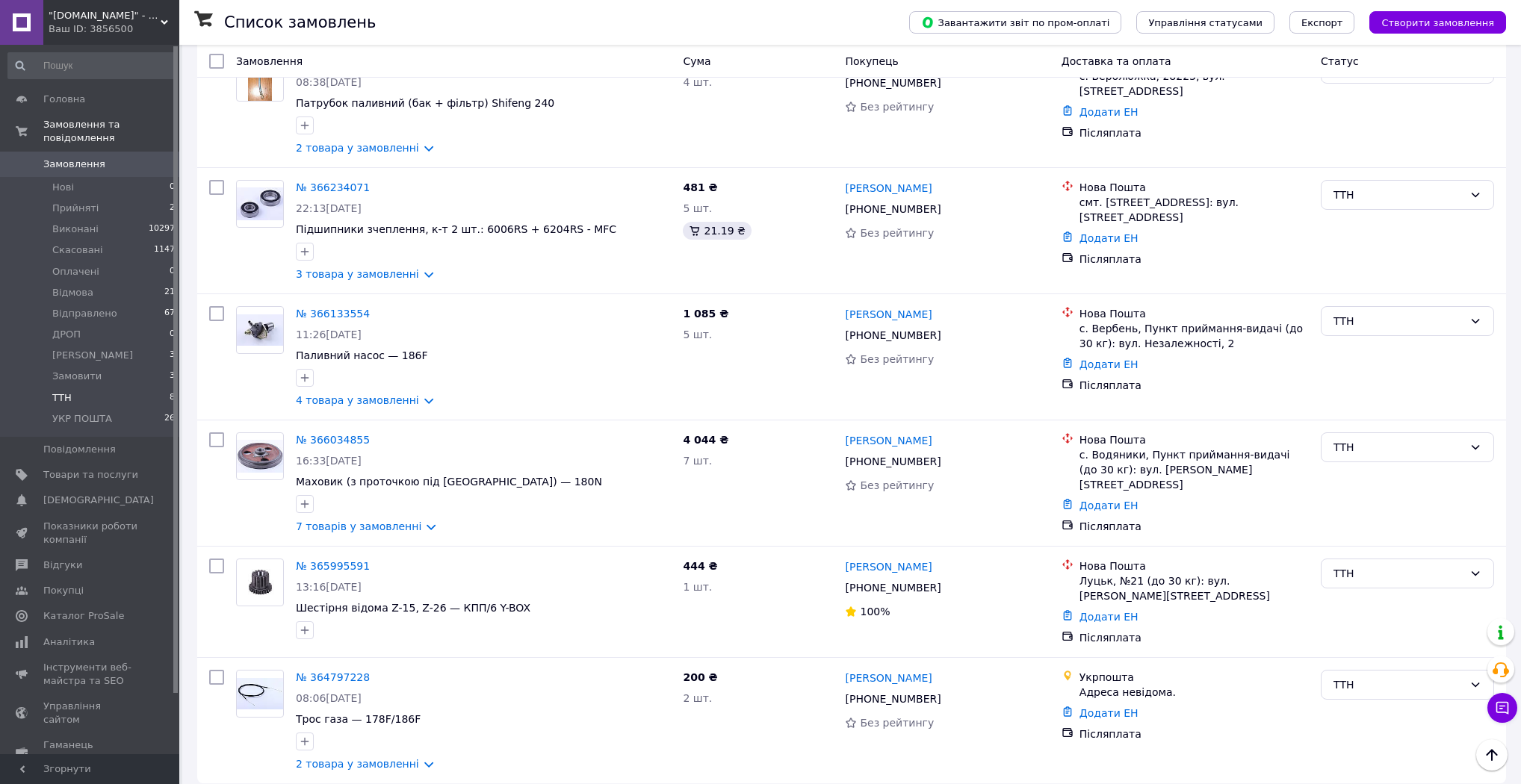
scroll to position [447, 0]
click at [128, 345] on li "Друк Чека 3" at bounding box center [92, 356] width 184 height 21
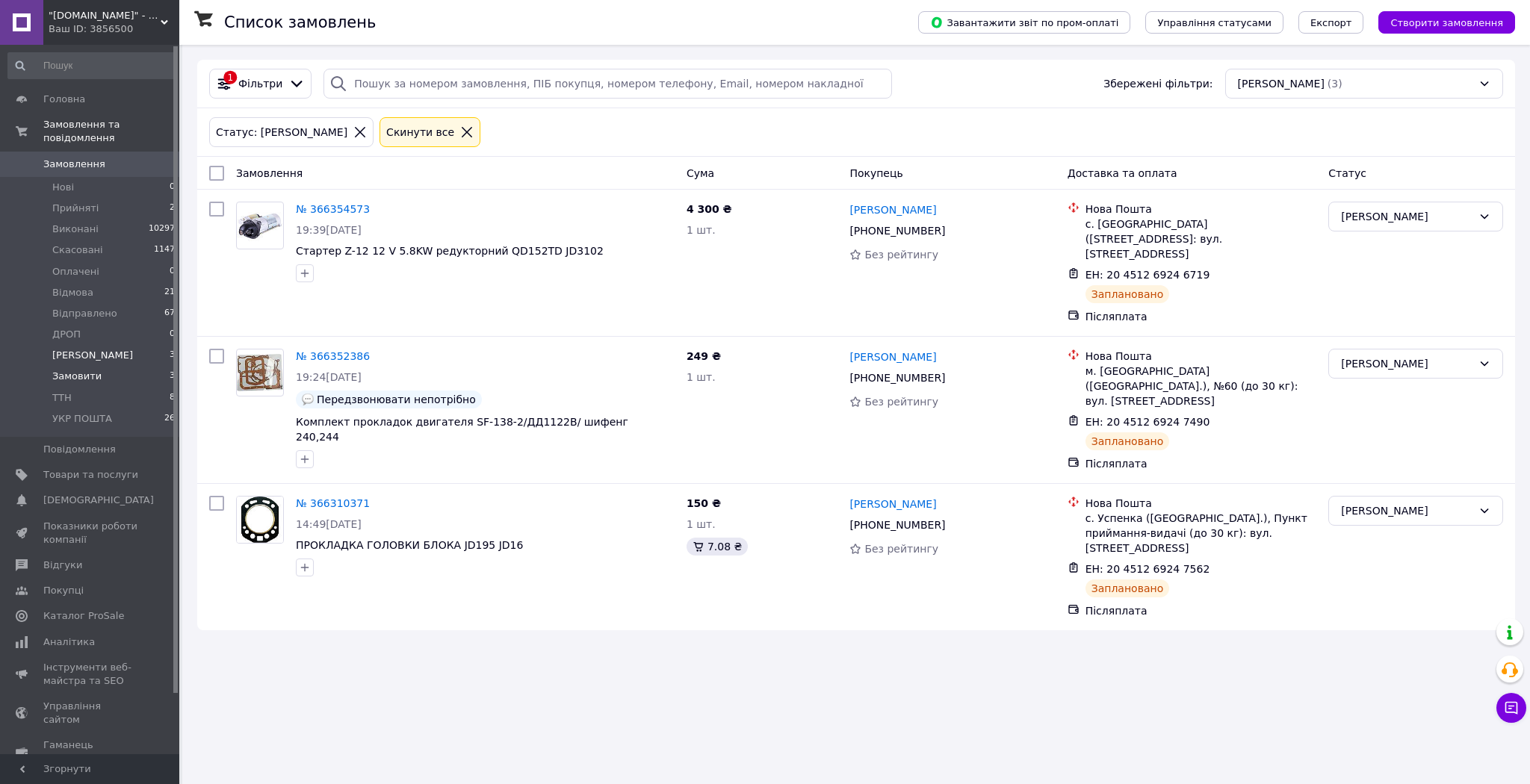
click at [86, 369] on span "Замовити" at bounding box center [77, 376] width 49 height 14
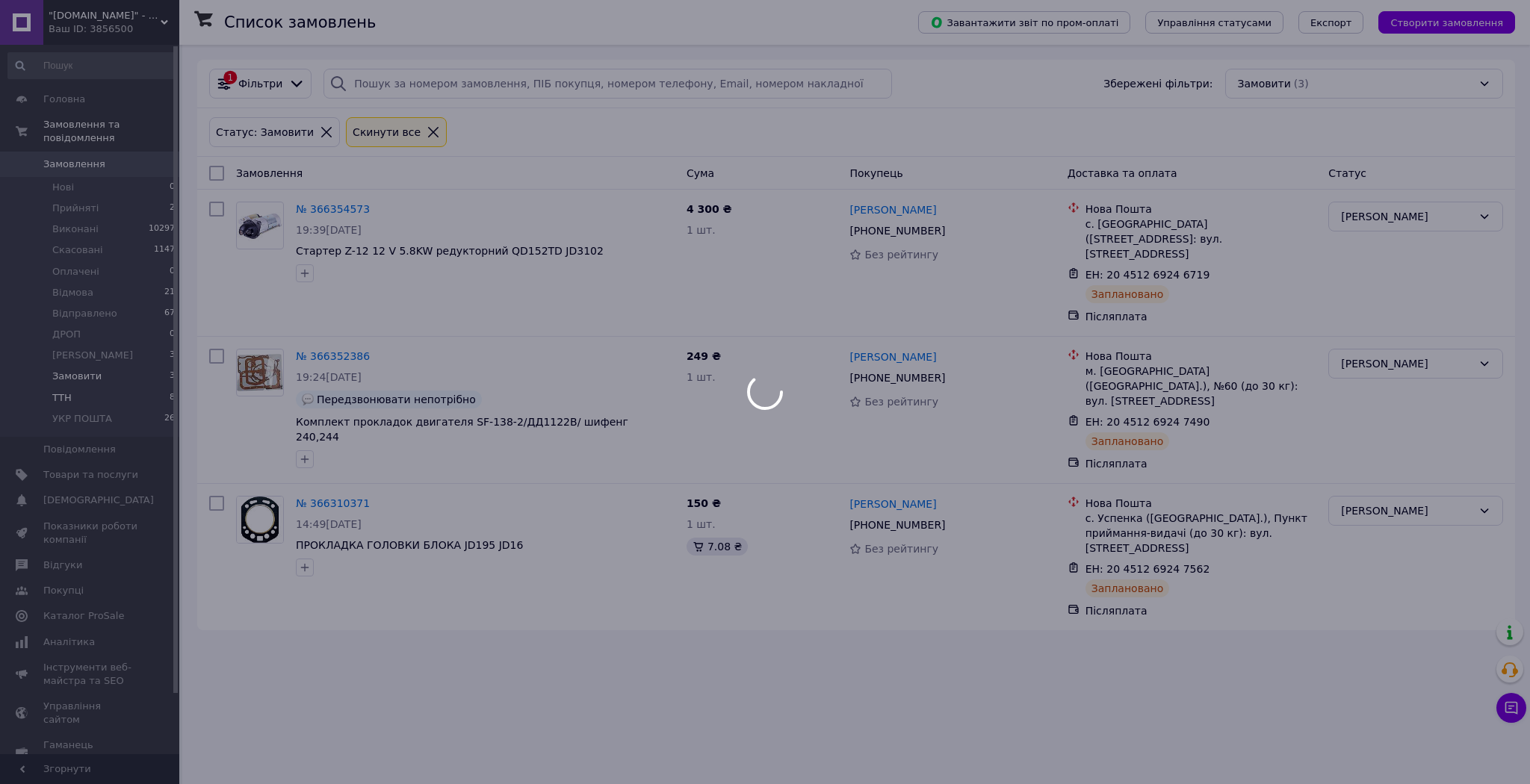
click at [78, 381] on div at bounding box center [765, 392] width 1530 height 784
click at [77, 382] on body ""[DOMAIN_NAME]" - Інтернет-магазин Ваш ID: 3856500 Сайт "[DOMAIN_NAME]" - Інтер…" at bounding box center [765, 392] width 1530 height 784
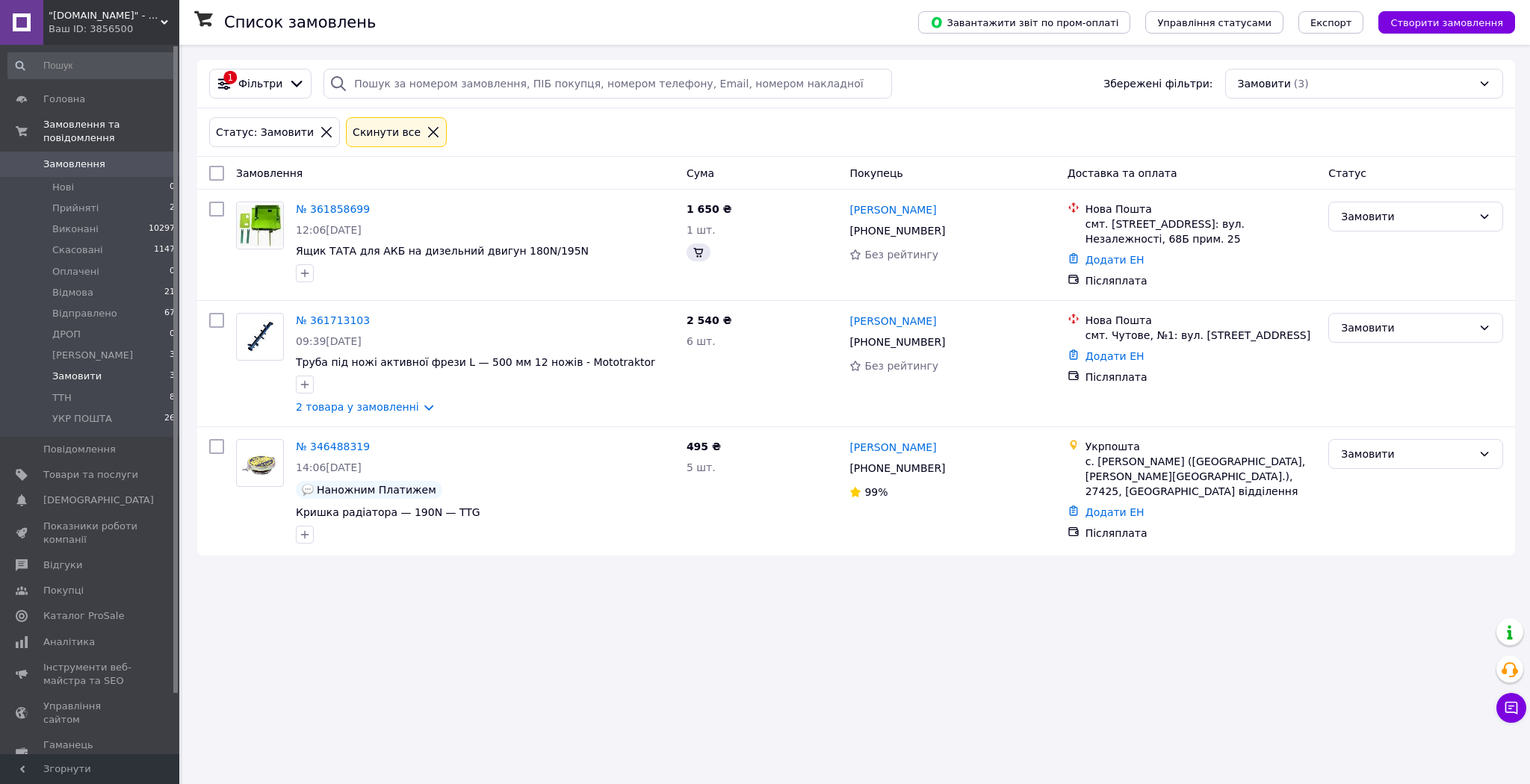
click at [77, 387] on li "ТТН 8" at bounding box center [92, 398] width 184 height 21
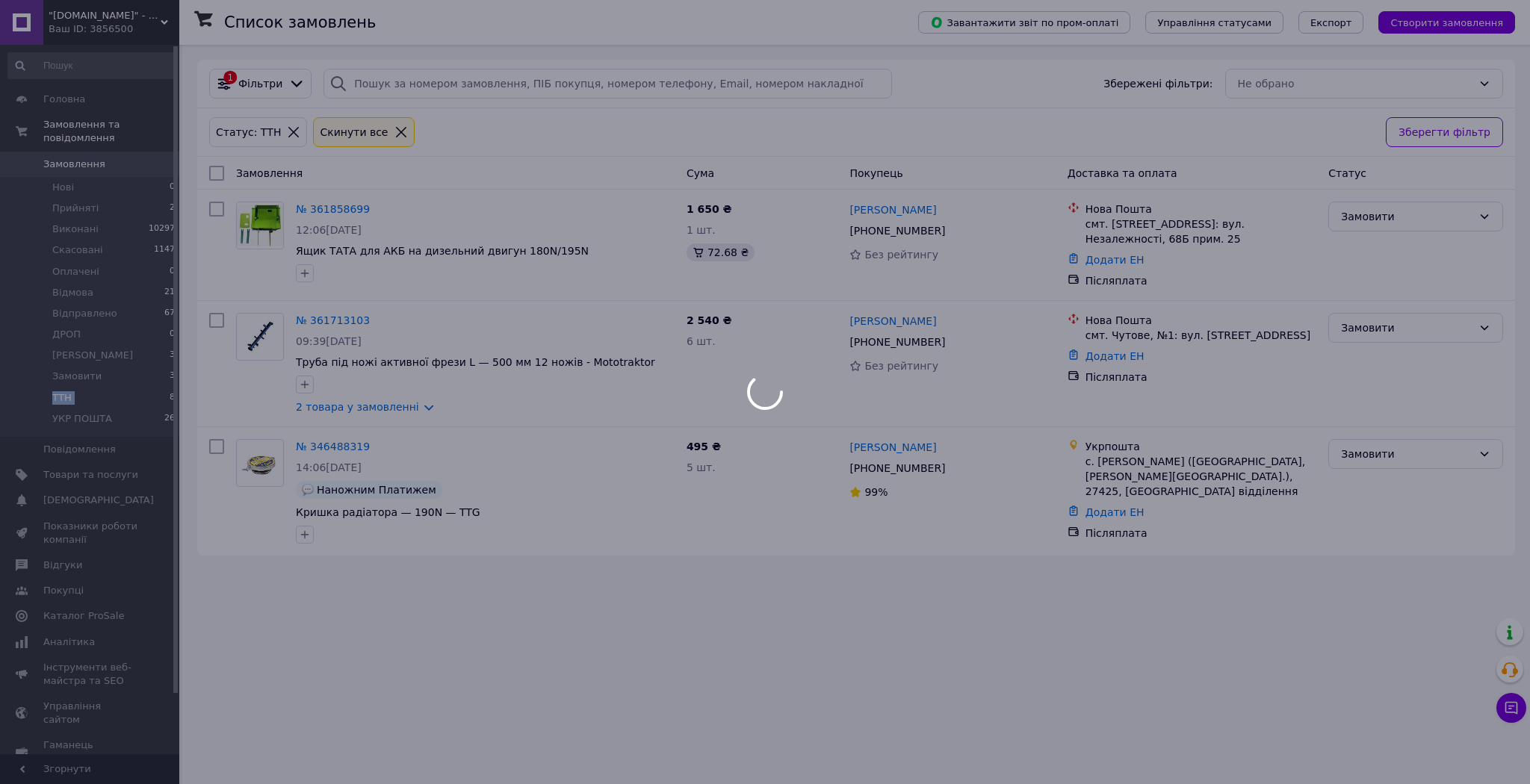
click at [77, 387] on li "ТТН 8" at bounding box center [92, 398] width 184 height 21
click at [77, 382] on div at bounding box center [765, 392] width 1530 height 784
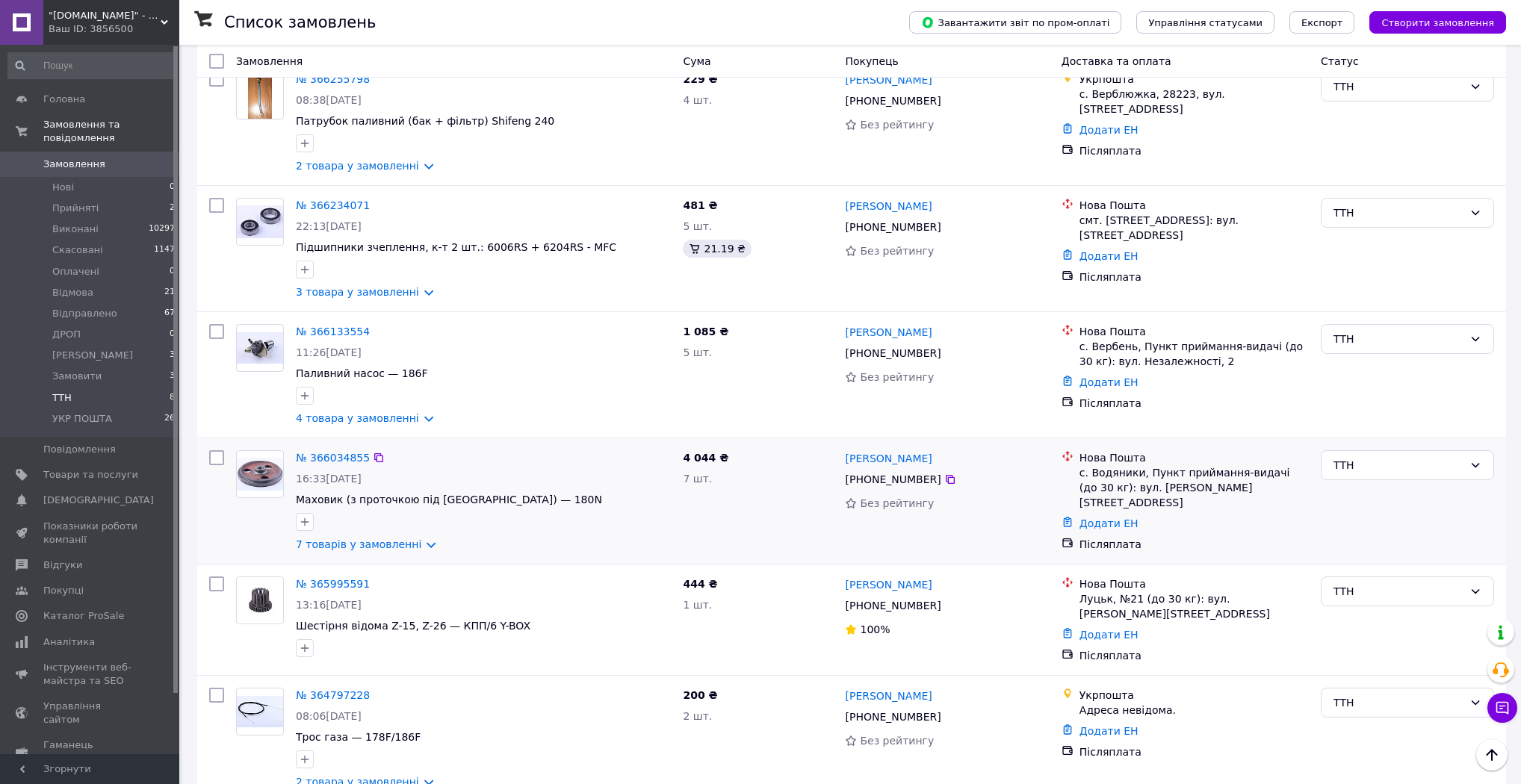
scroll to position [447, 0]
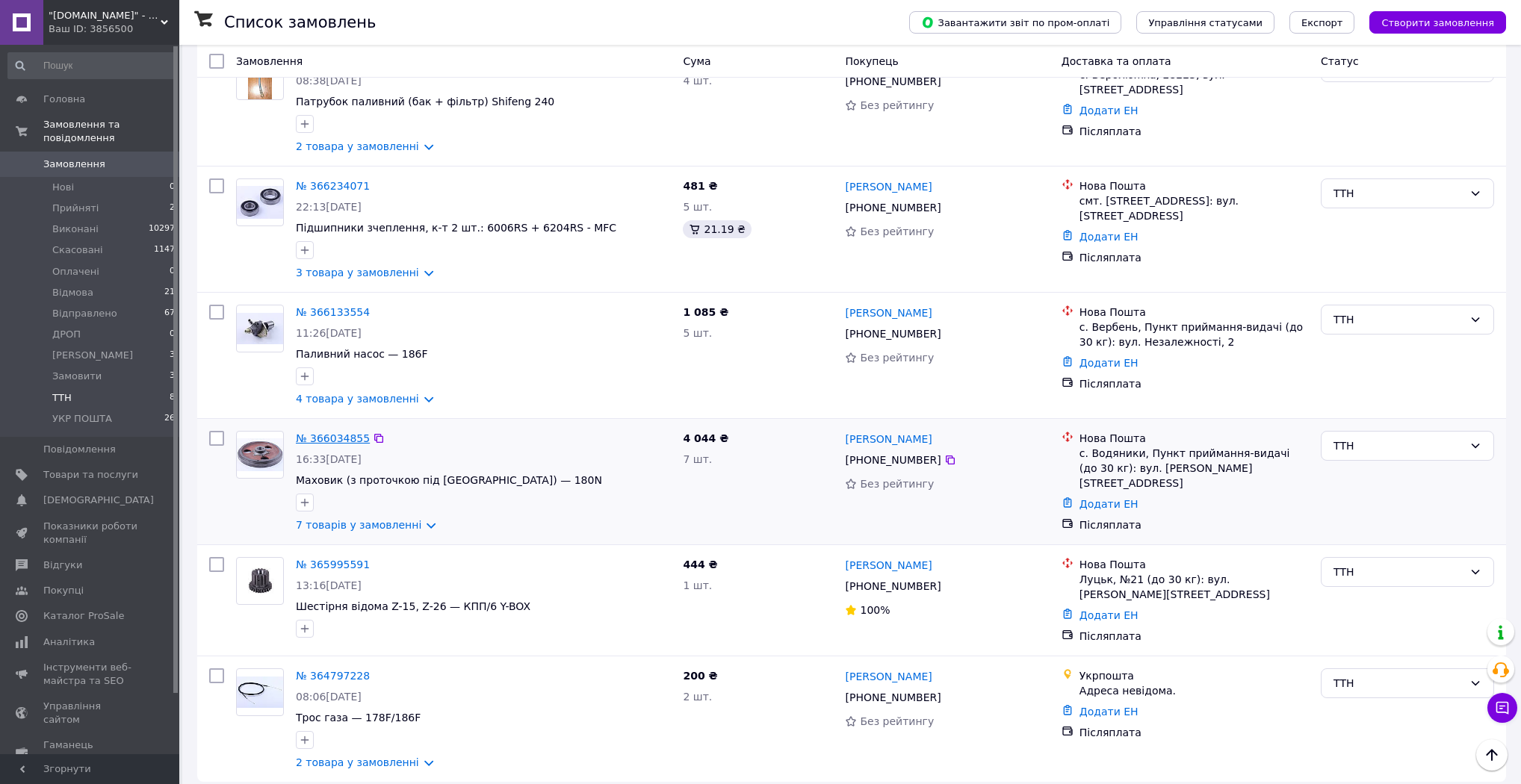
click at [319, 432] on link "№ 366034855" at bounding box center [332, 438] width 74 height 12
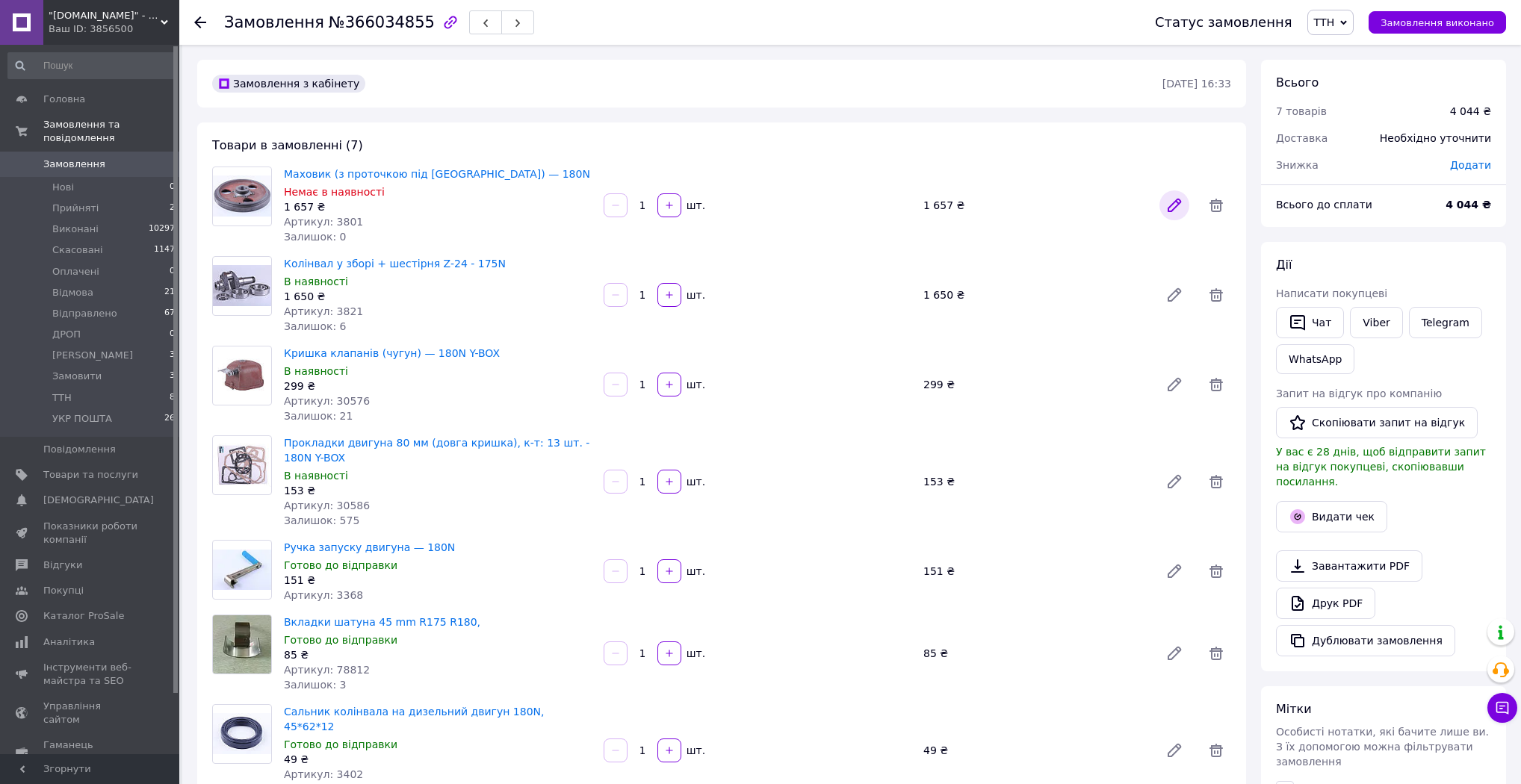
scroll to position [601, 0]
click at [1180, 206] on icon at bounding box center [1174, 205] width 18 height 18
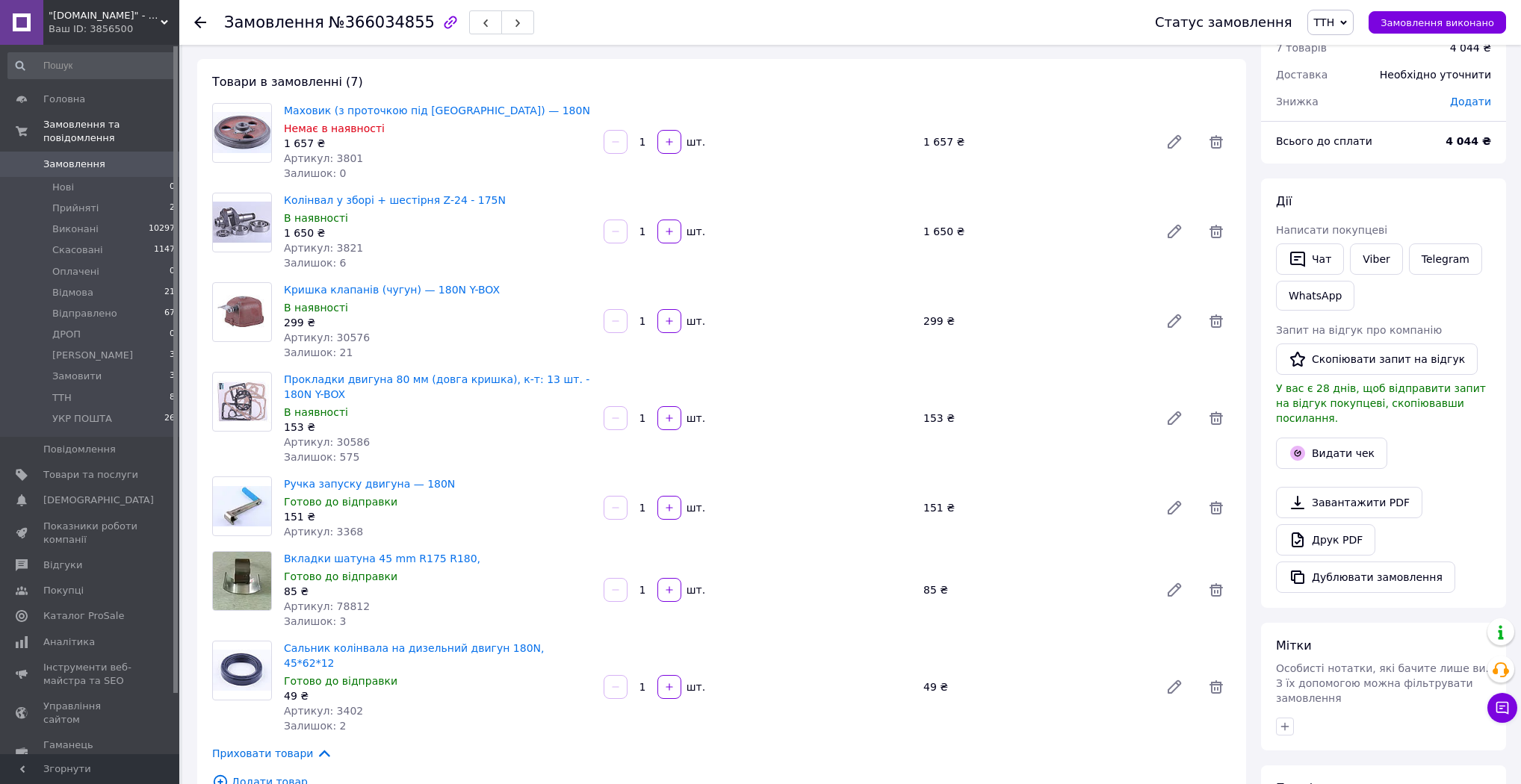
scroll to position [60, 0]
